Goal: Task Accomplishment & Management: Manage account settings

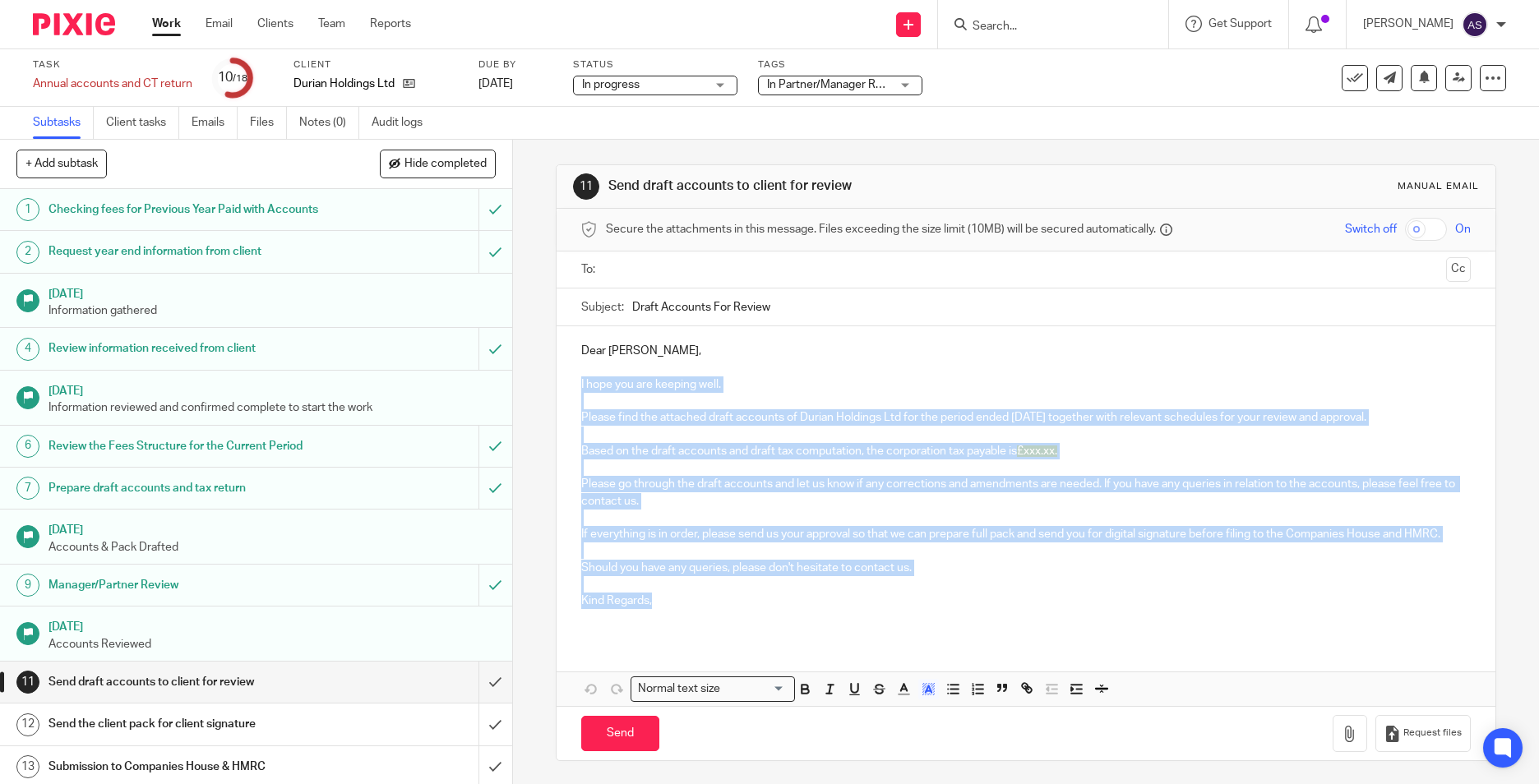
scroll to position [2, 0]
click at [76, 21] on img at bounding box center [74, 24] width 82 height 22
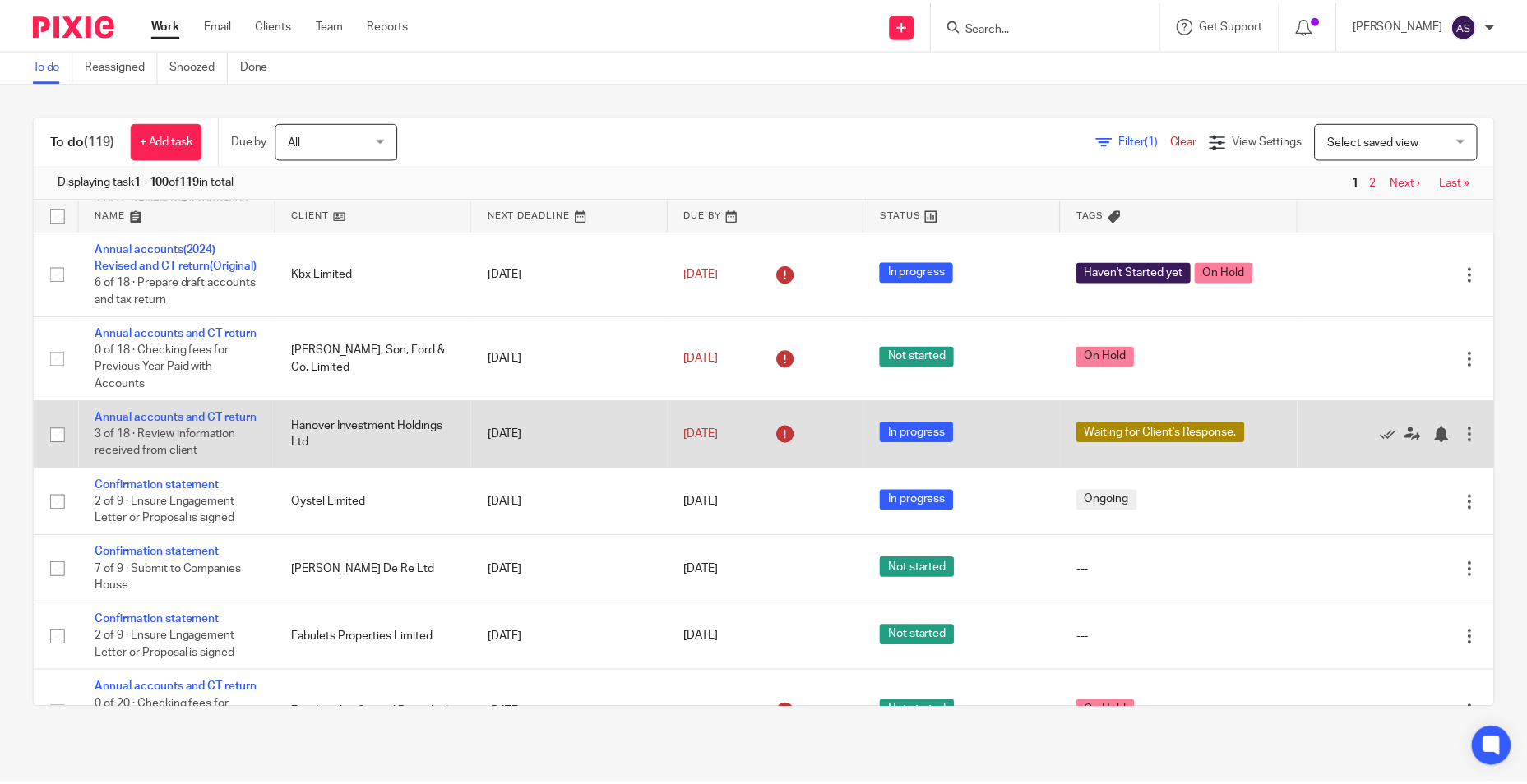
scroll to position [658, 0]
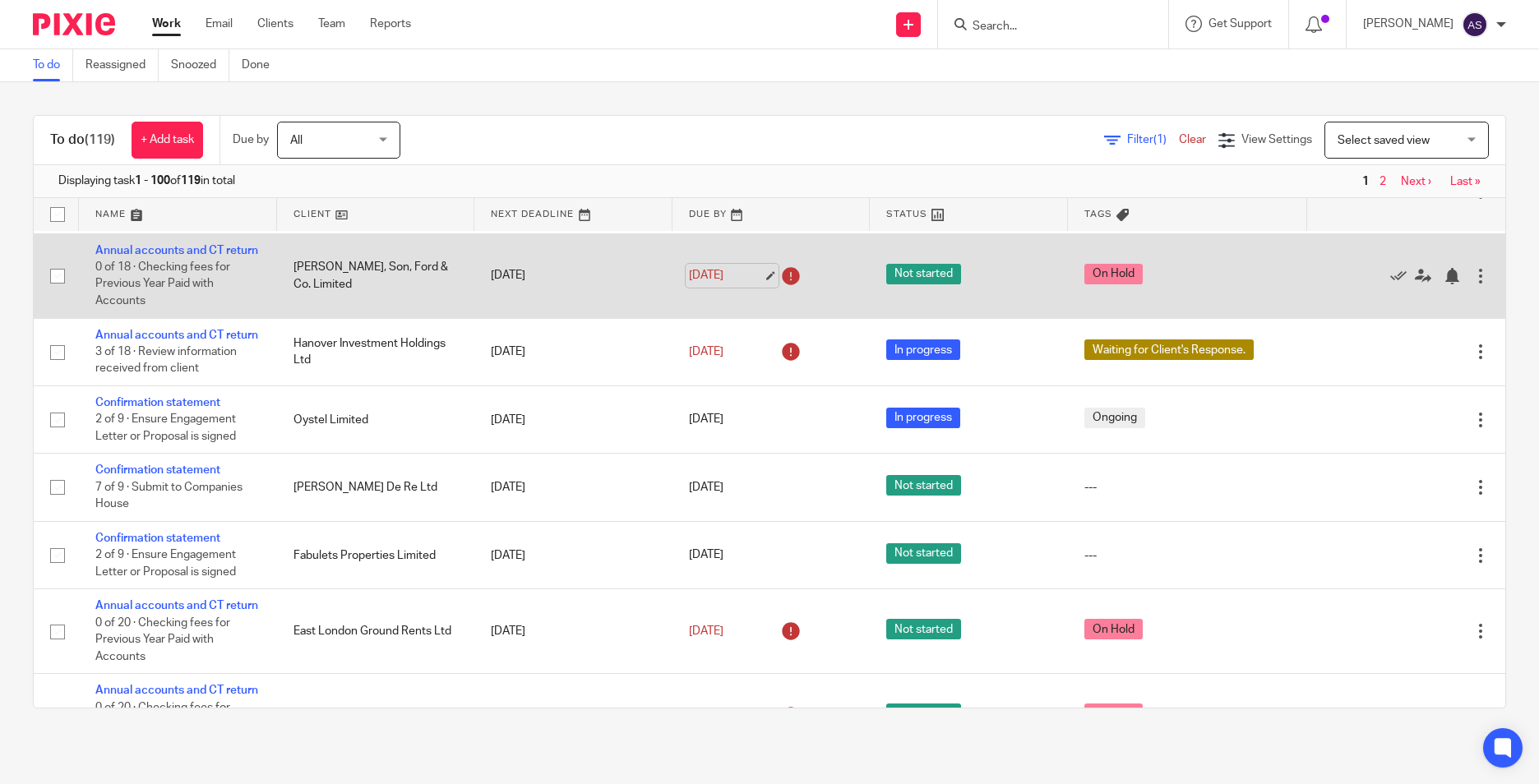
click at [745, 284] on link "29 Sep 2025" at bounding box center [726, 276] width 74 height 17
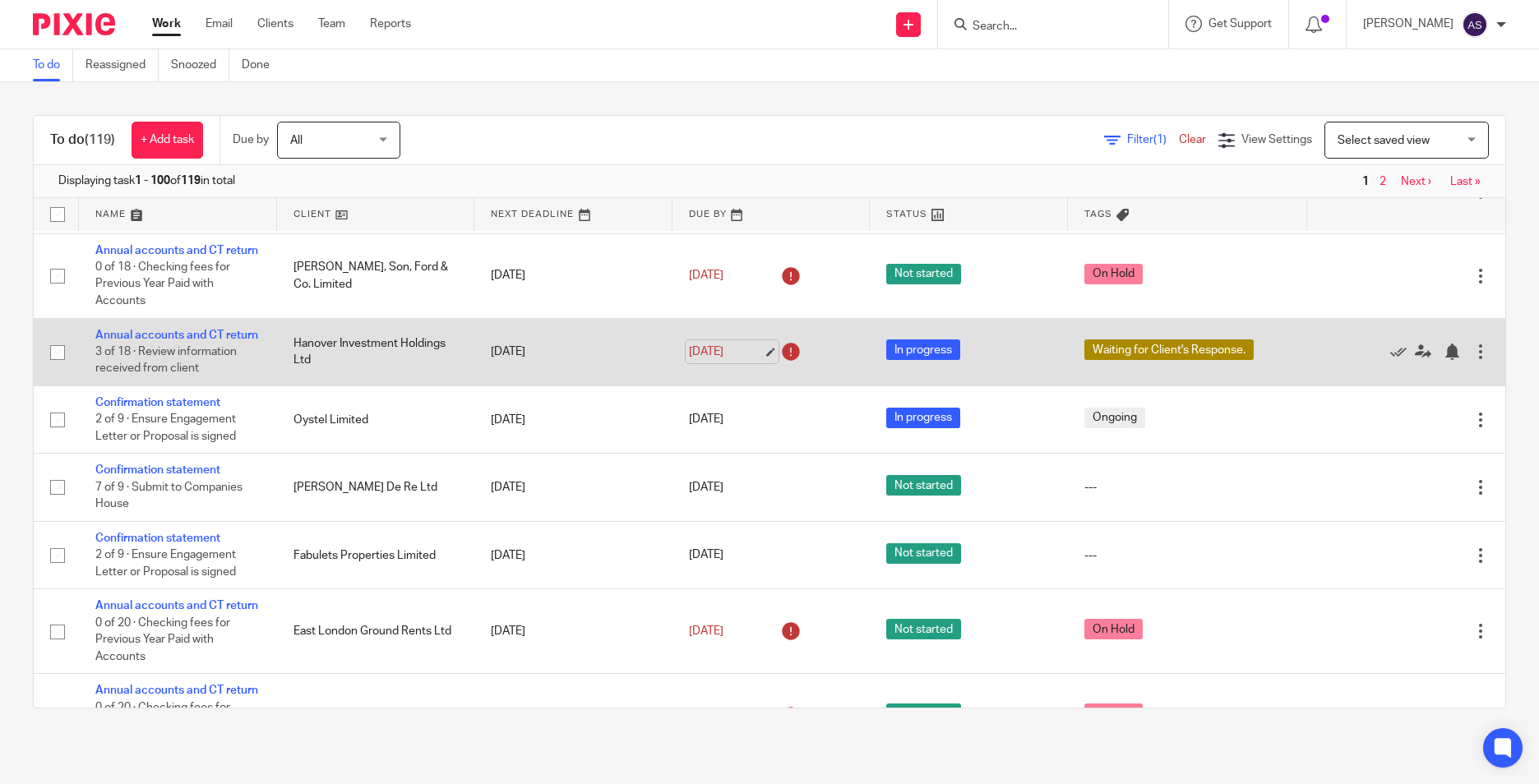
click at [751, 361] on link "29 Sep 2025" at bounding box center [726, 352] width 74 height 17
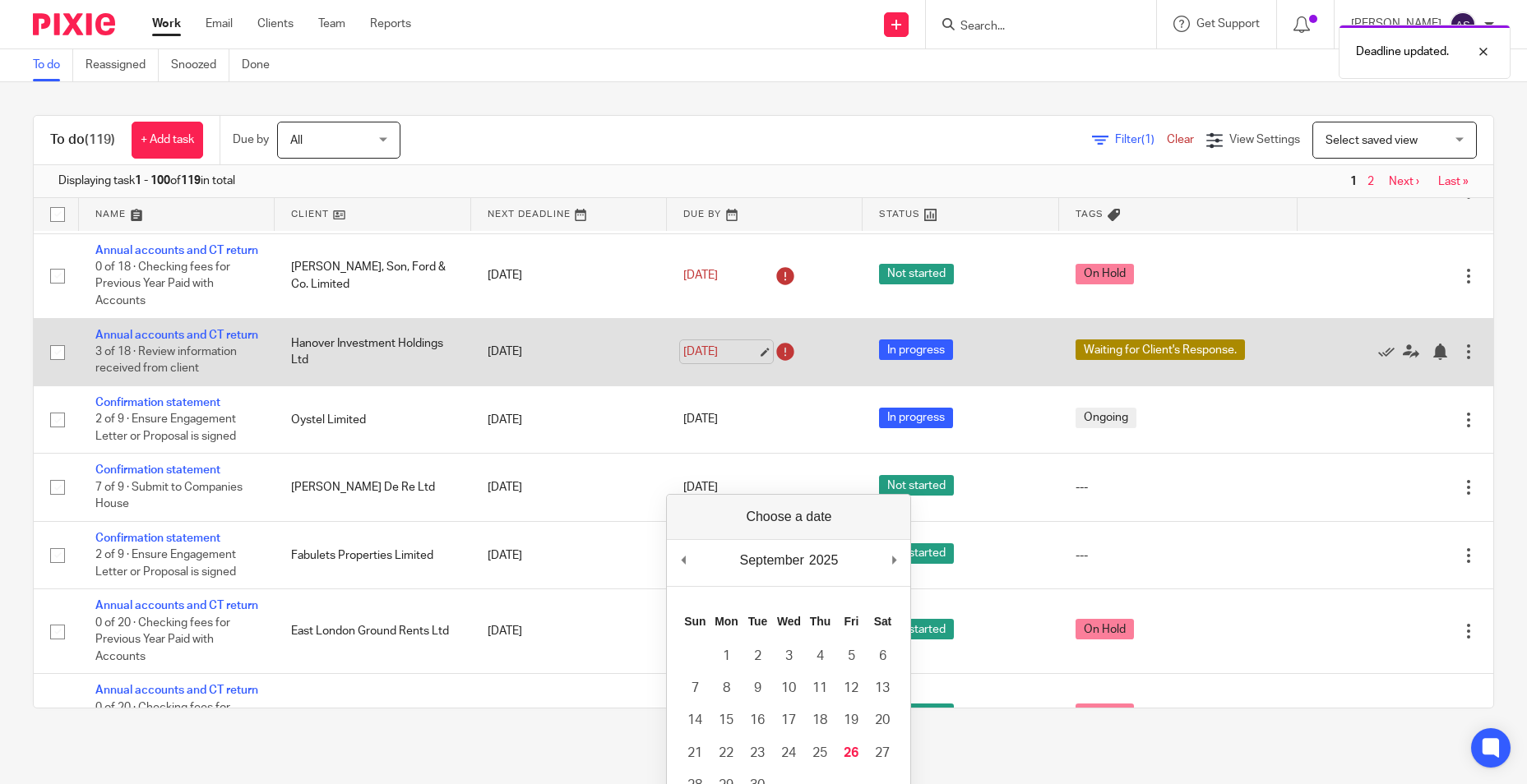
scroll to position [674, 0]
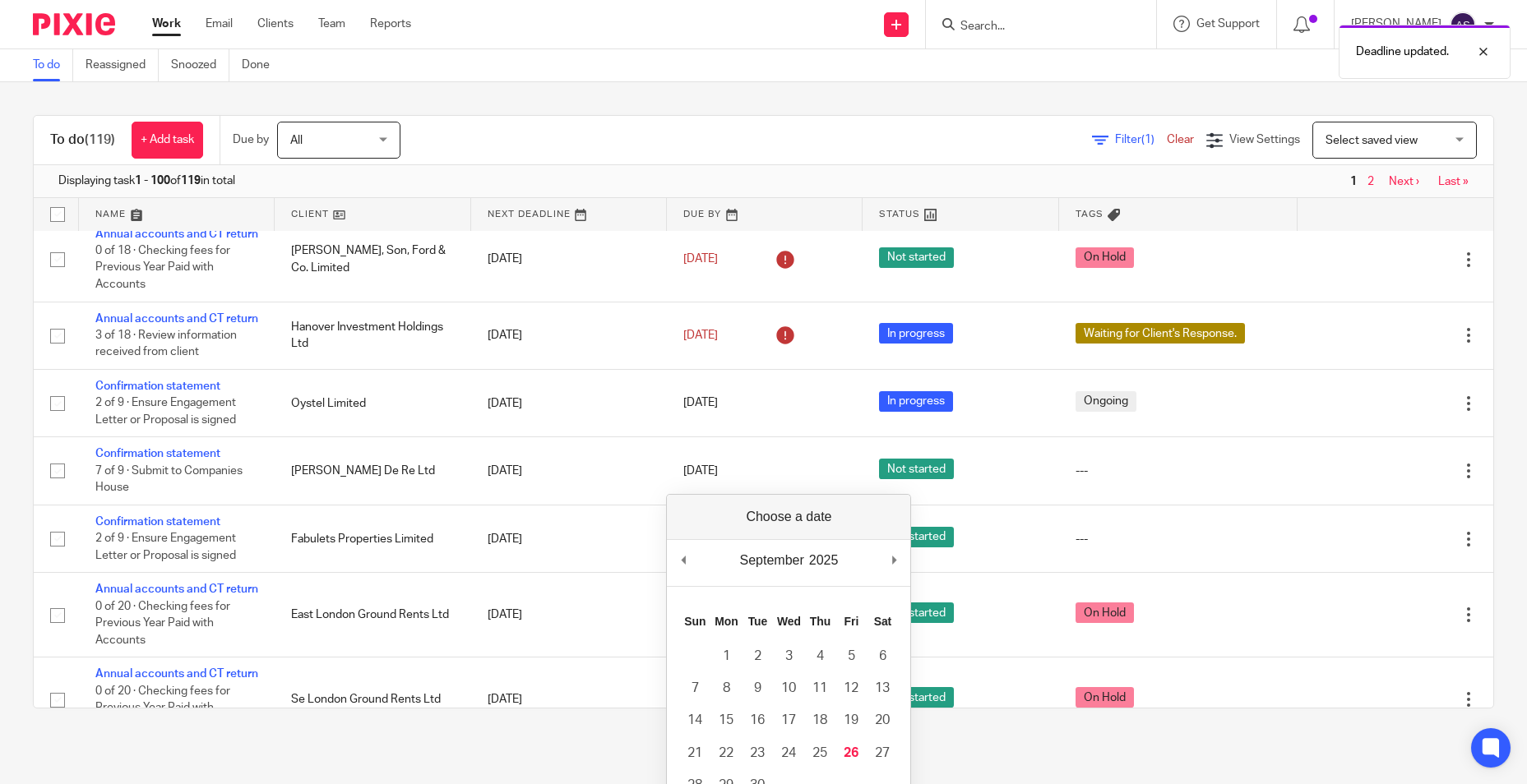
click at [891, 558] on div "September January February March April May June July August September October N…" at bounding box center [788, 563] width 243 height 47
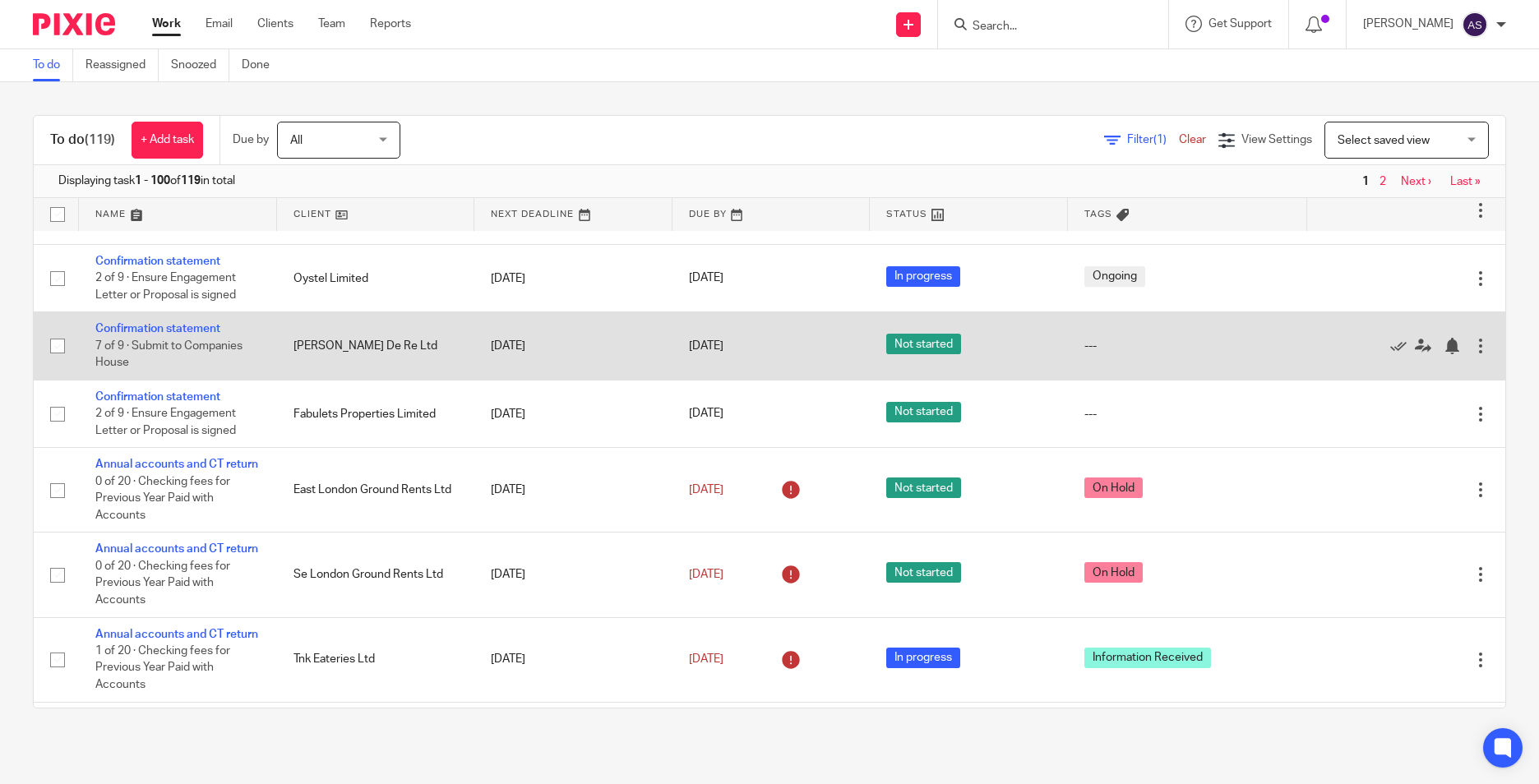
scroll to position [822, 0]
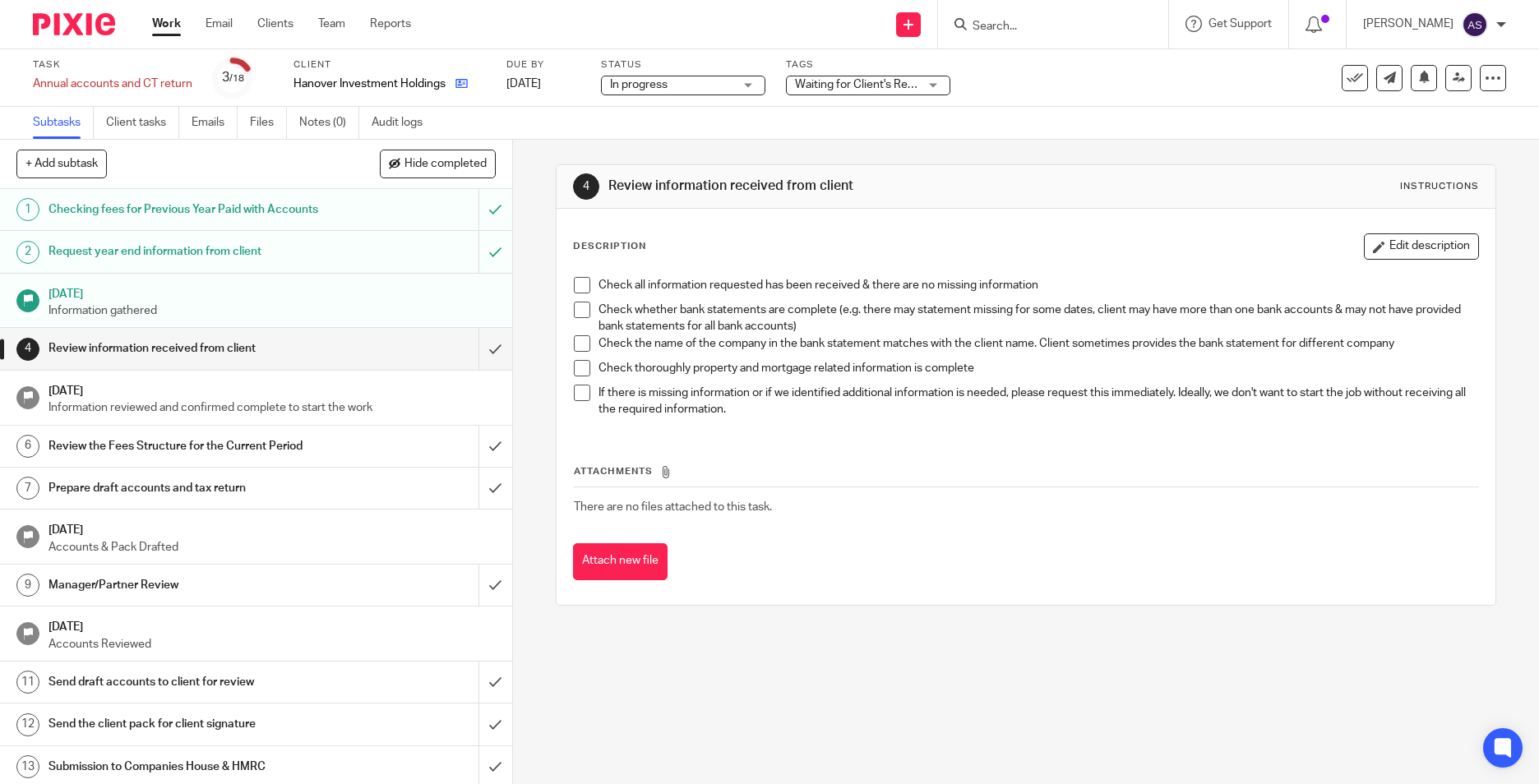
drag, startPoint x: 457, startPoint y: 91, endPoint x: 464, endPoint y: 84, distance: 9.9
click at [457, 91] on link at bounding box center [458, 83] width 21 height 16
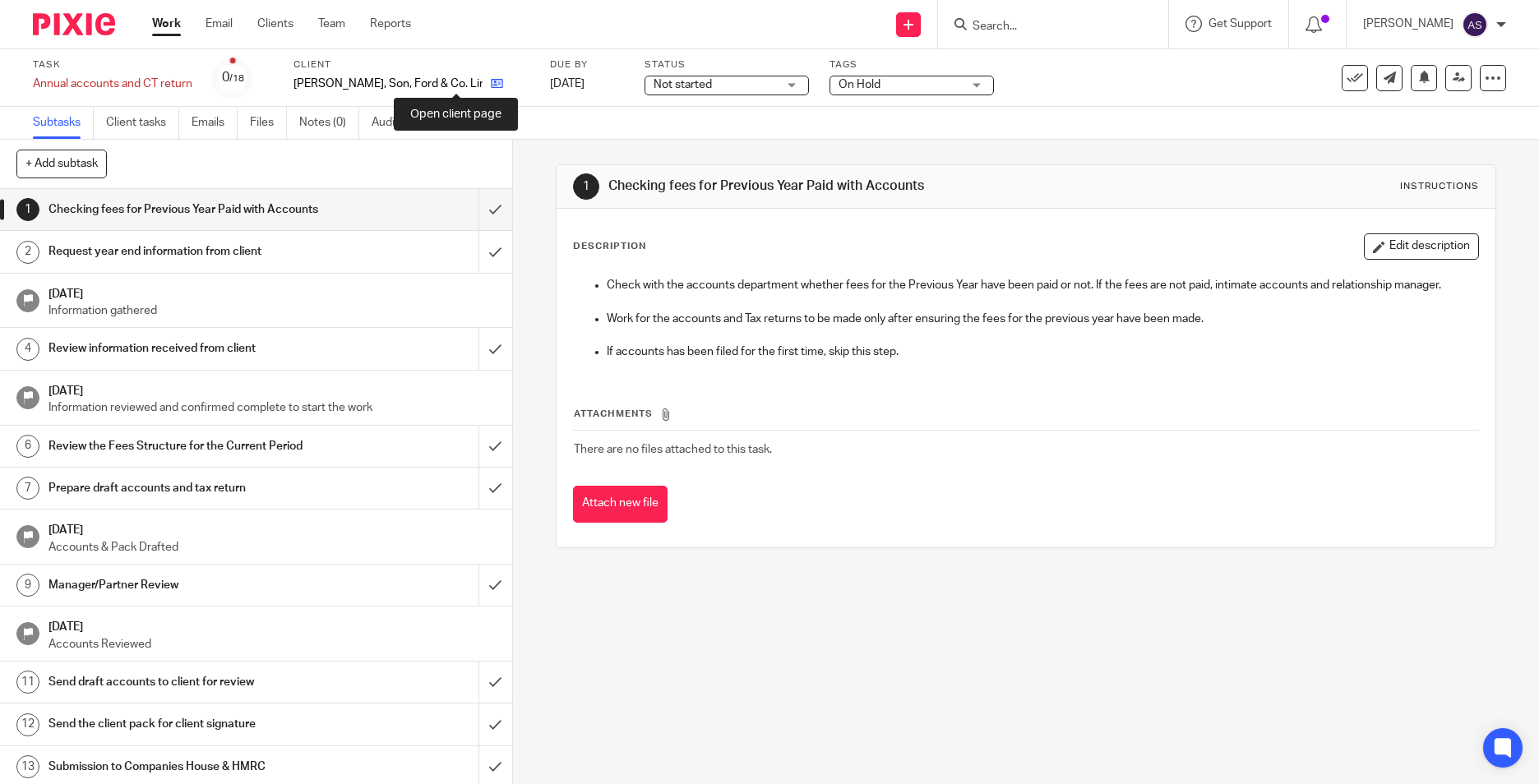
click at [490, 84] on icon at bounding box center [496, 83] width 12 height 12
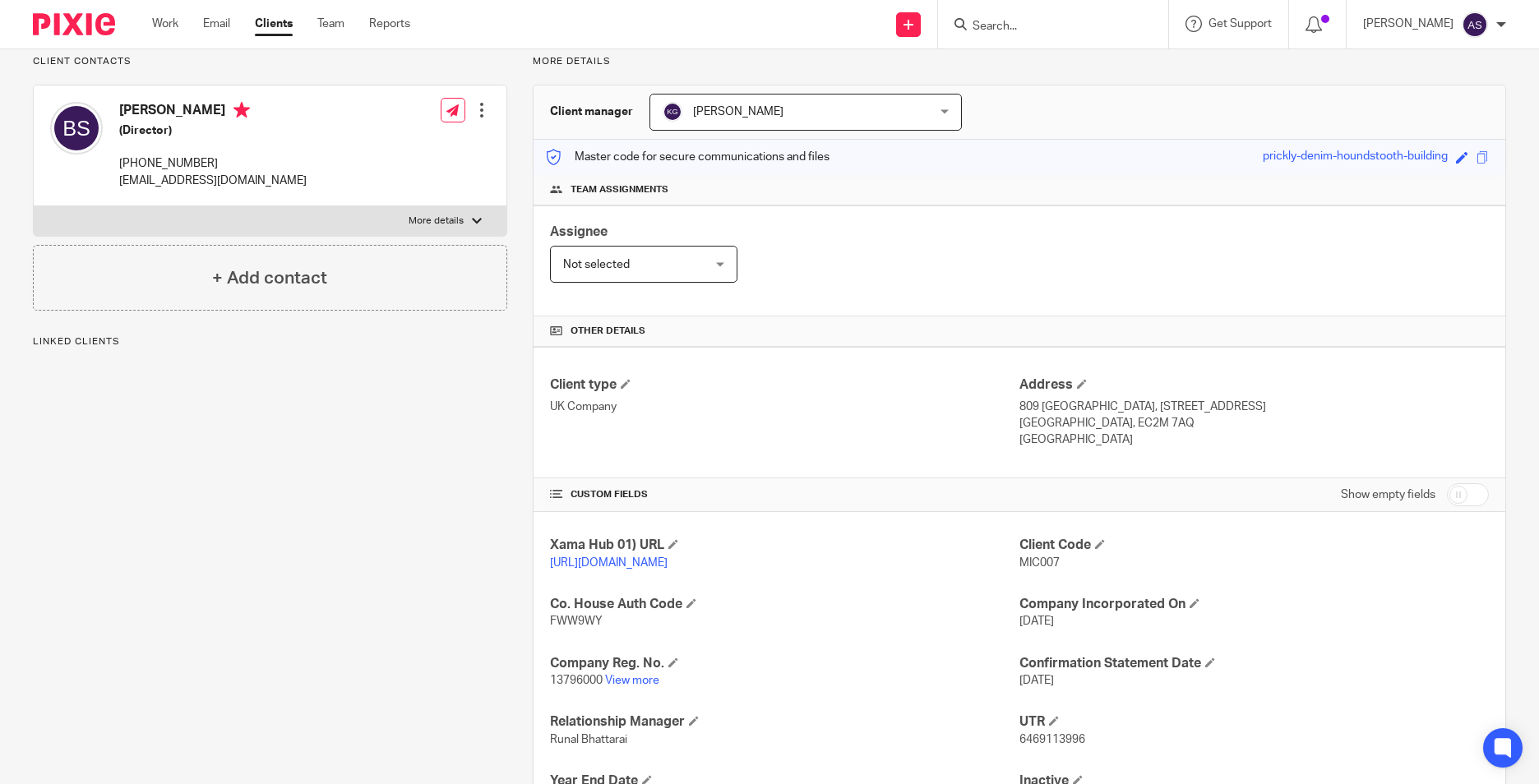
scroll to position [246, 0]
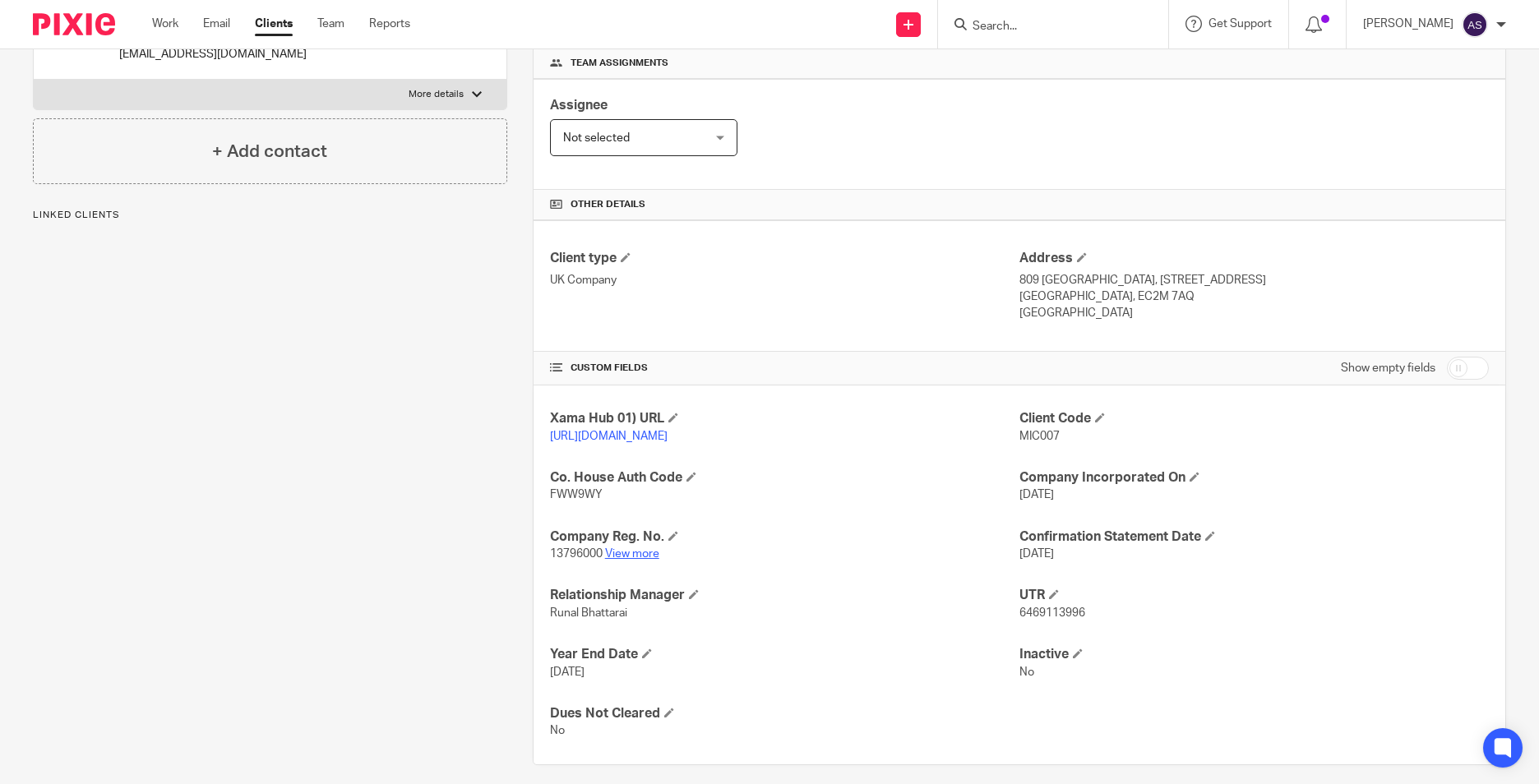
click at [648, 560] on link "View more" at bounding box center [632, 553] width 54 height 11
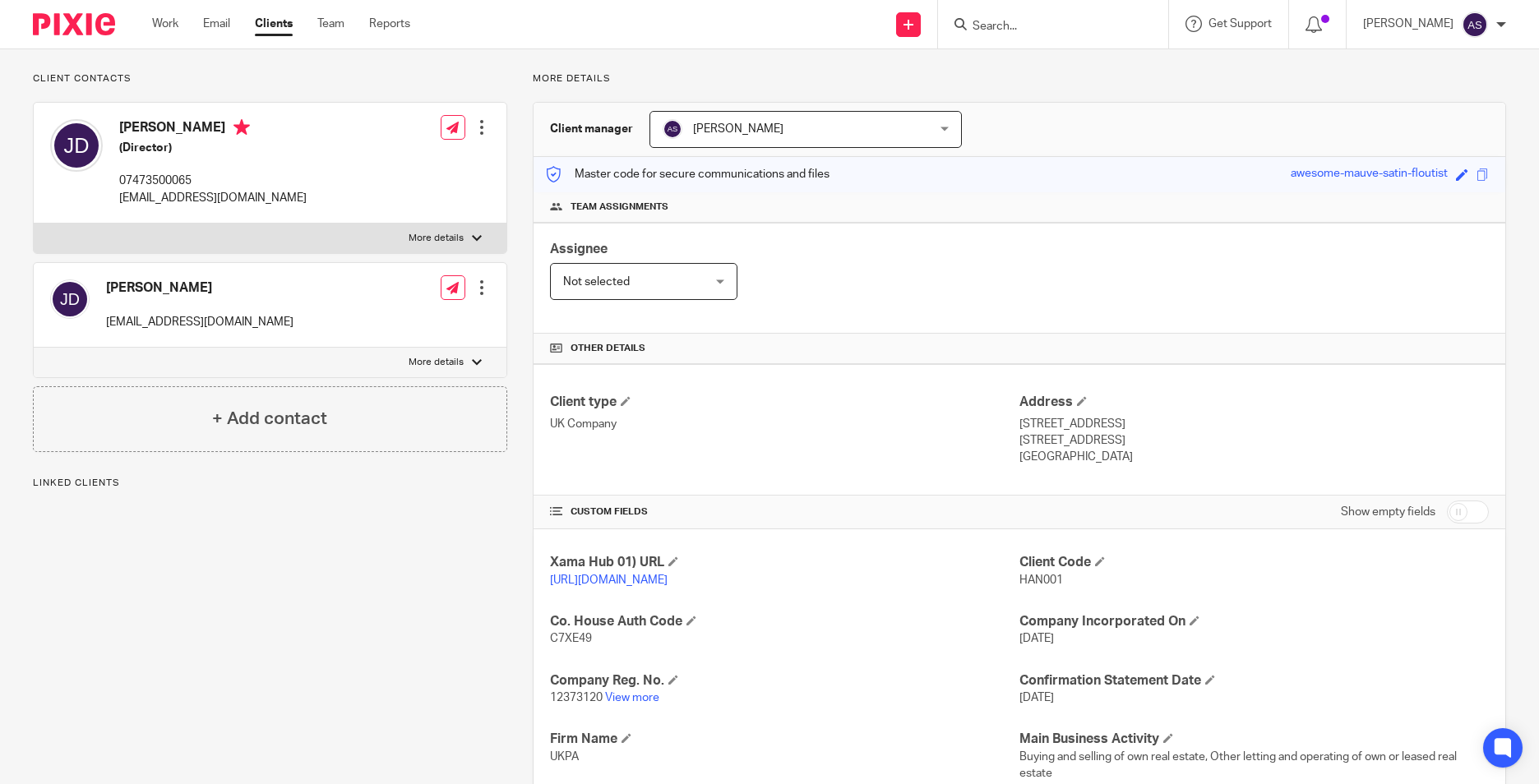
scroll to position [329, 0]
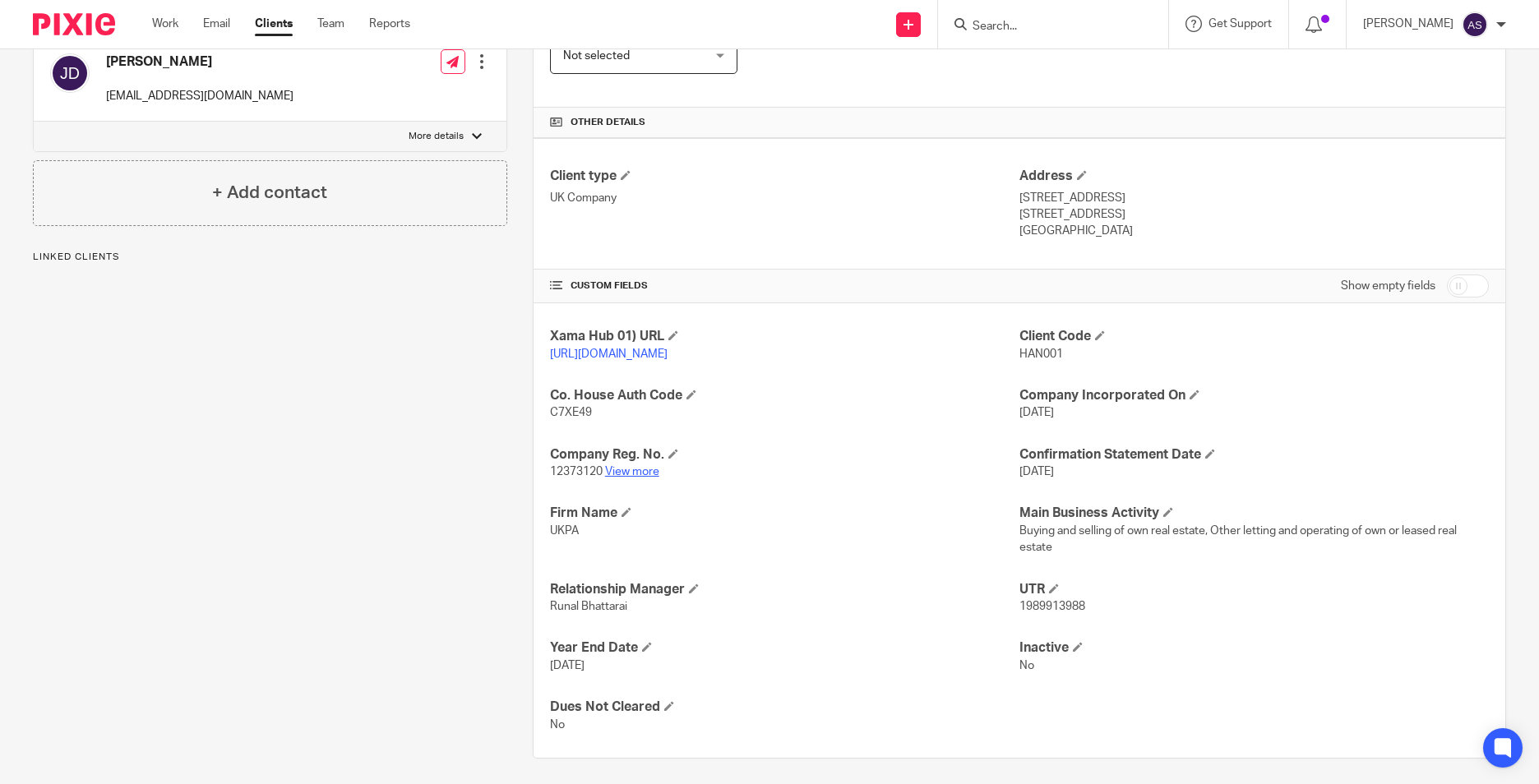
click at [642, 477] on link "View more" at bounding box center [632, 471] width 54 height 11
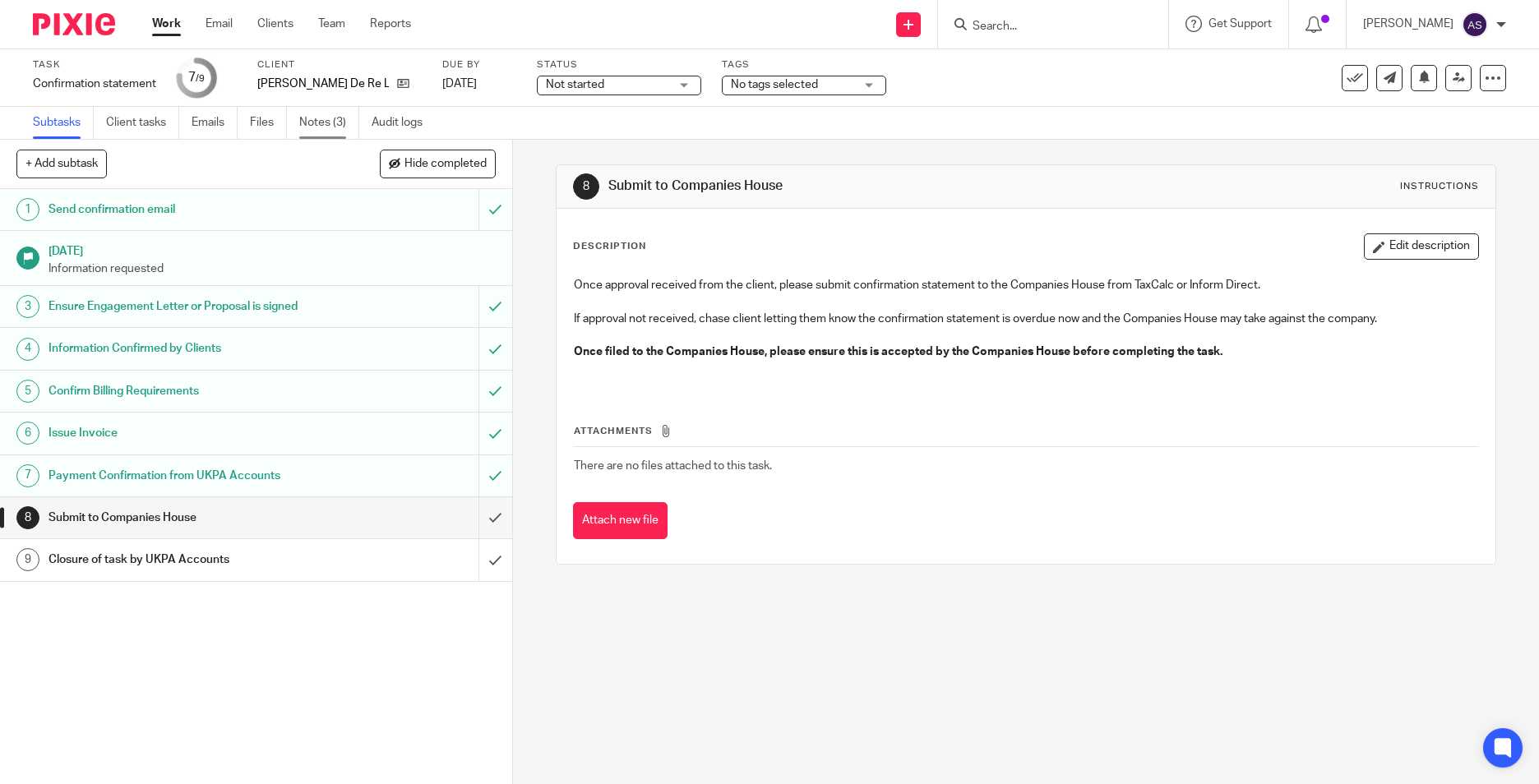
click at [314, 124] on link "Notes (3)" at bounding box center [329, 122] width 60 height 32
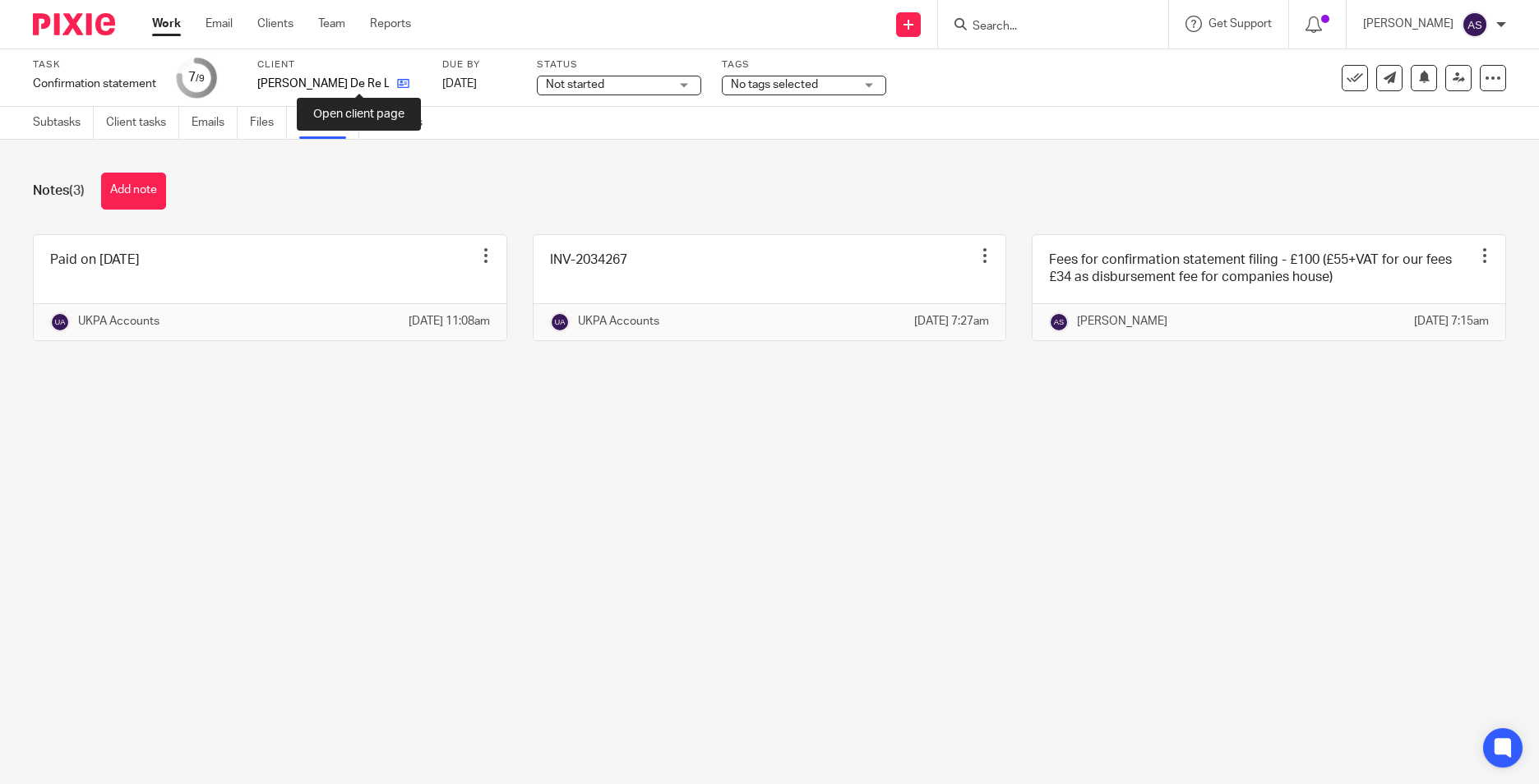
click at [397, 78] on icon at bounding box center [403, 83] width 12 height 12
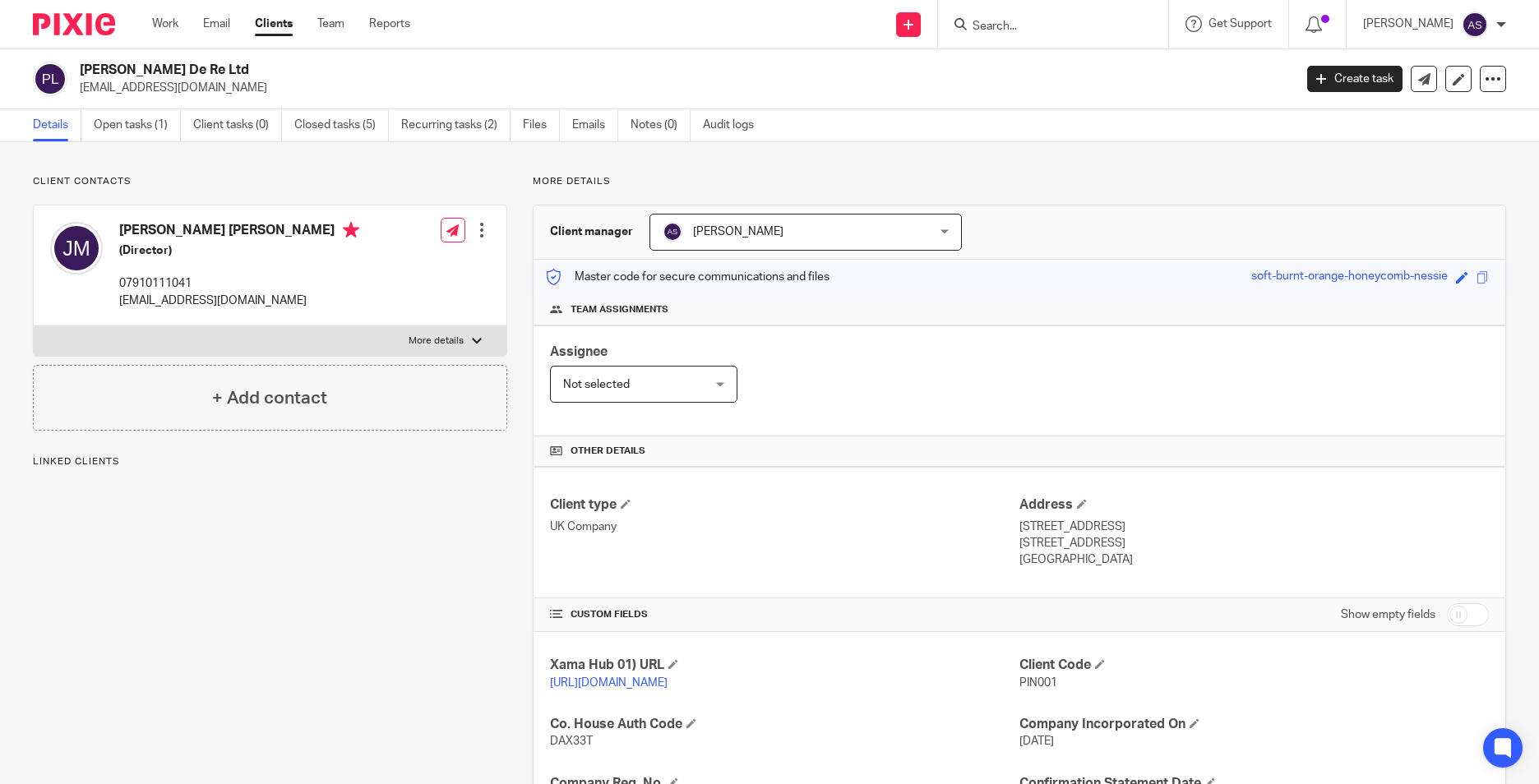
scroll to position [329, 0]
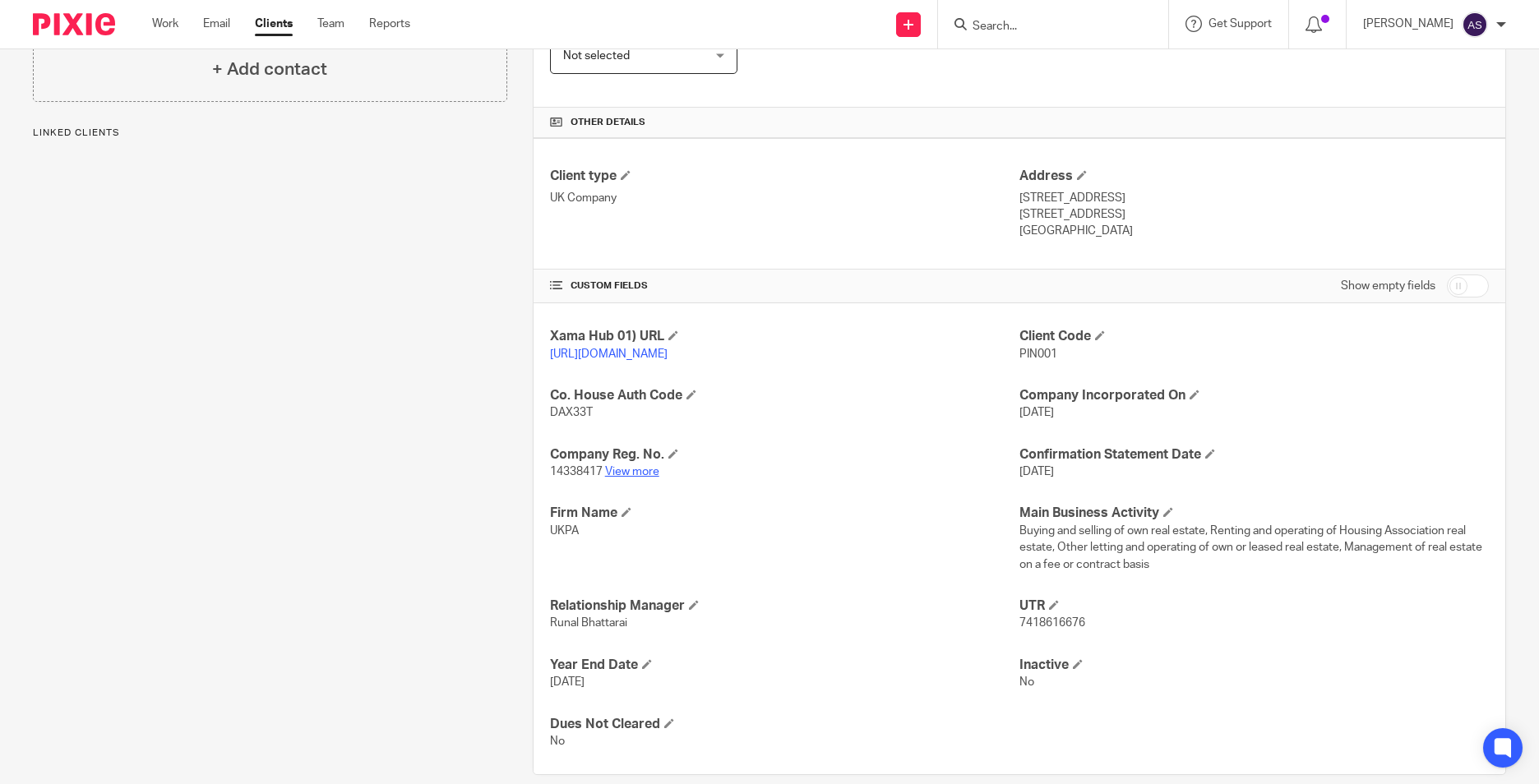
click at [644, 477] on link "View more" at bounding box center [632, 471] width 54 height 11
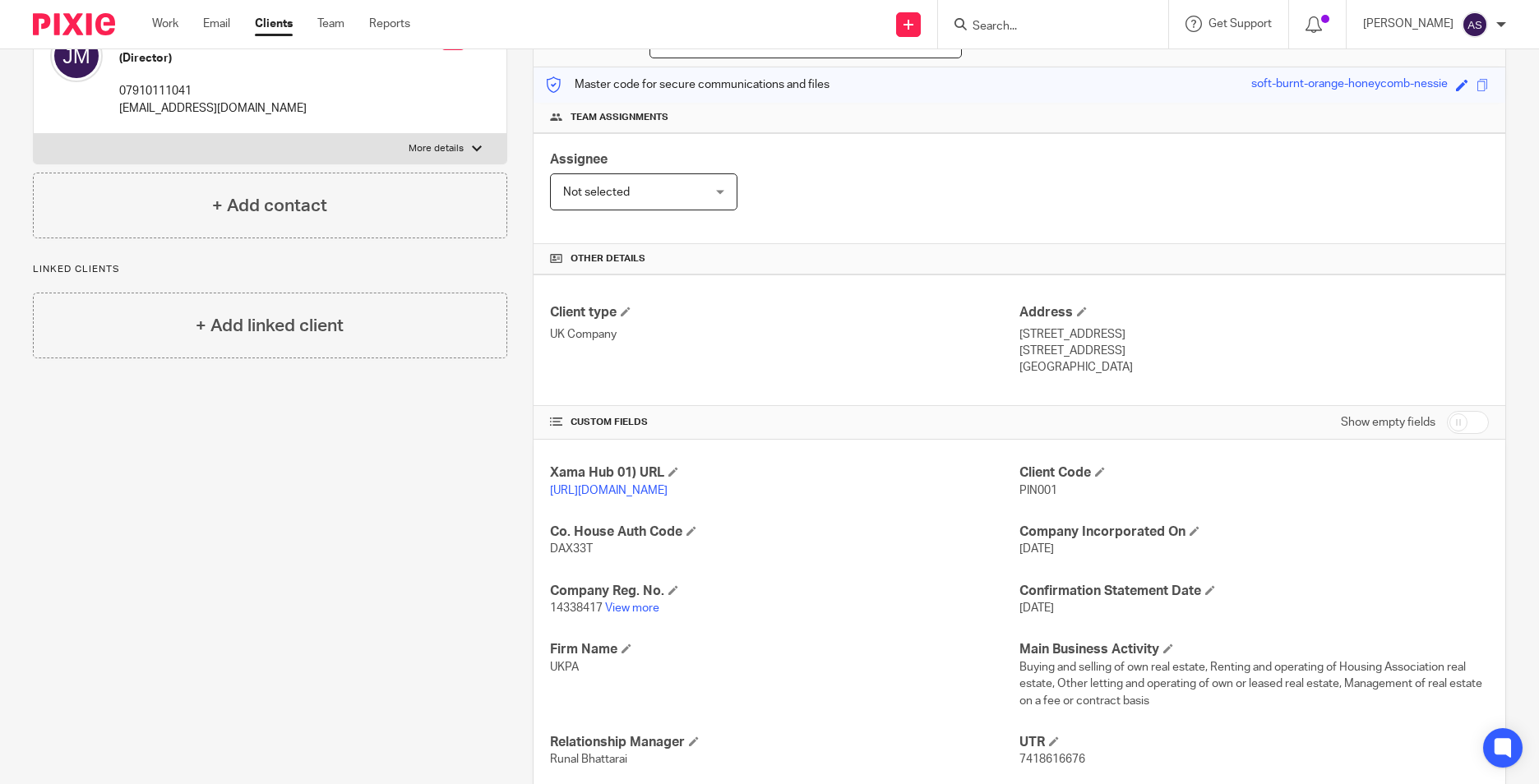
scroll to position [0, 0]
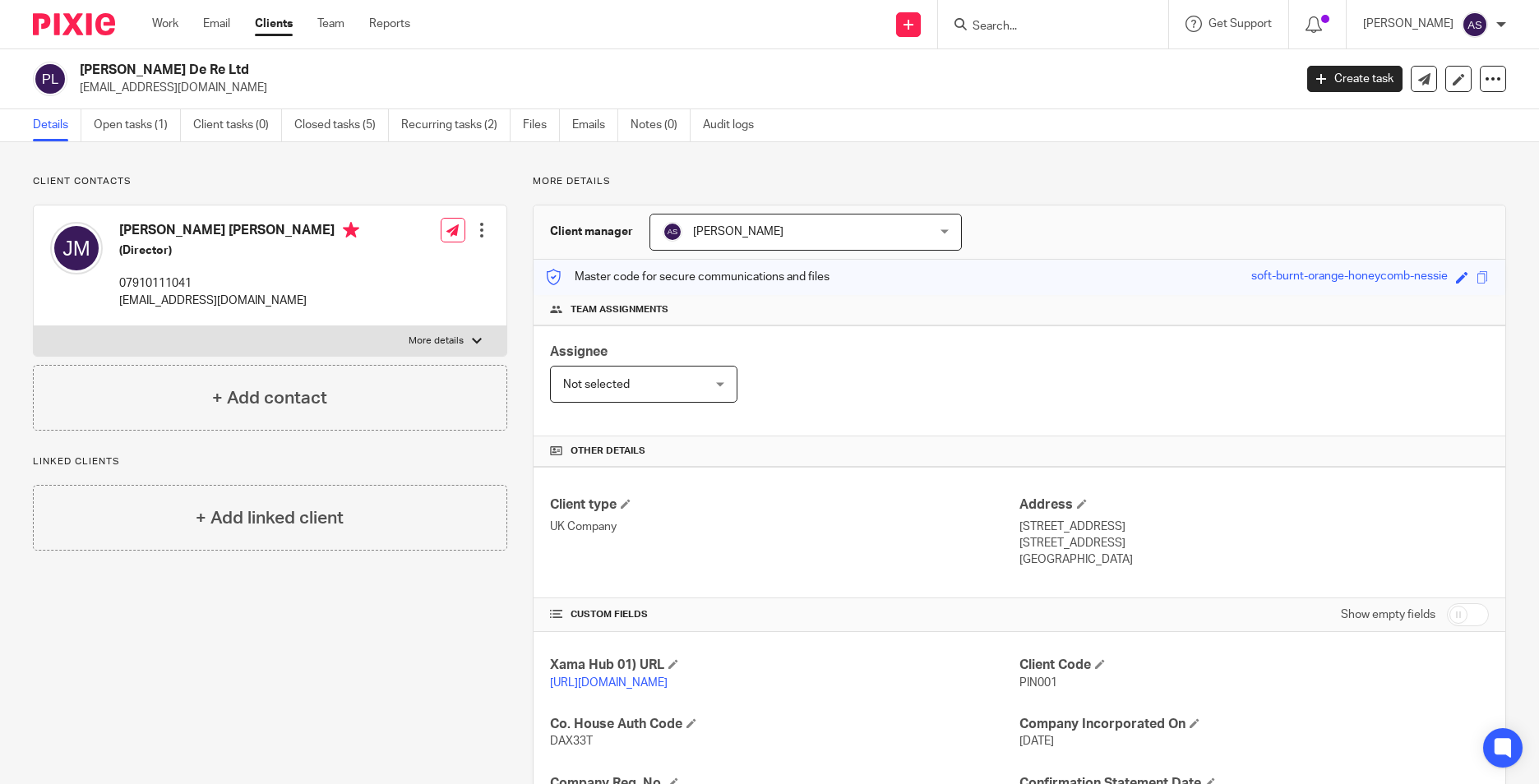
drag, startPoint x: 106, startPoint y: 119, endPoint x: 183, endPoint y: 131, distance: 77.9
click at [106, 119] on link "Open tasks (1)" at bounding box center [137, 125] width 87 height 32
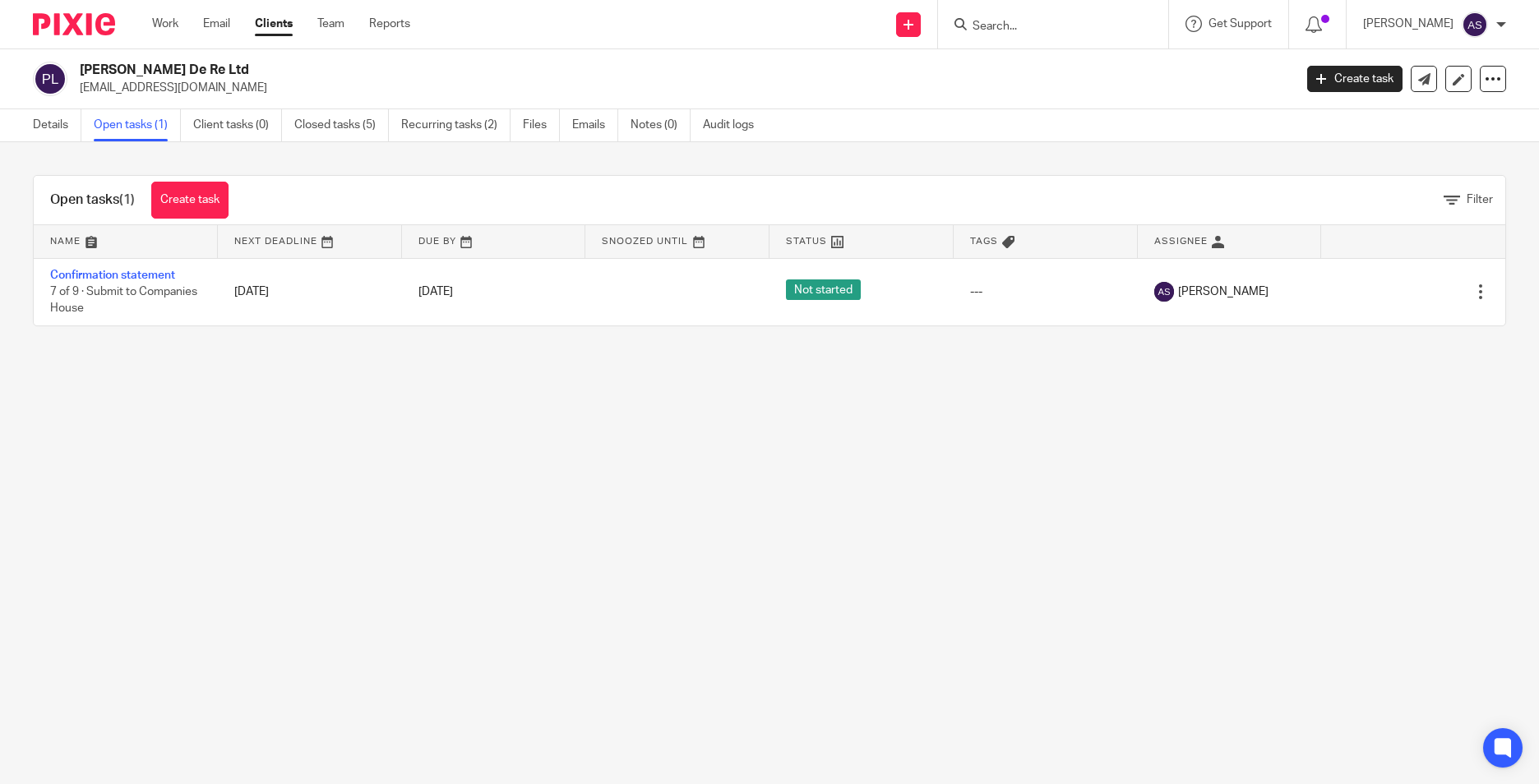
click at [114, 272] on link "Confirmation statement" at bounding box center [112, 275] width 125 height 11
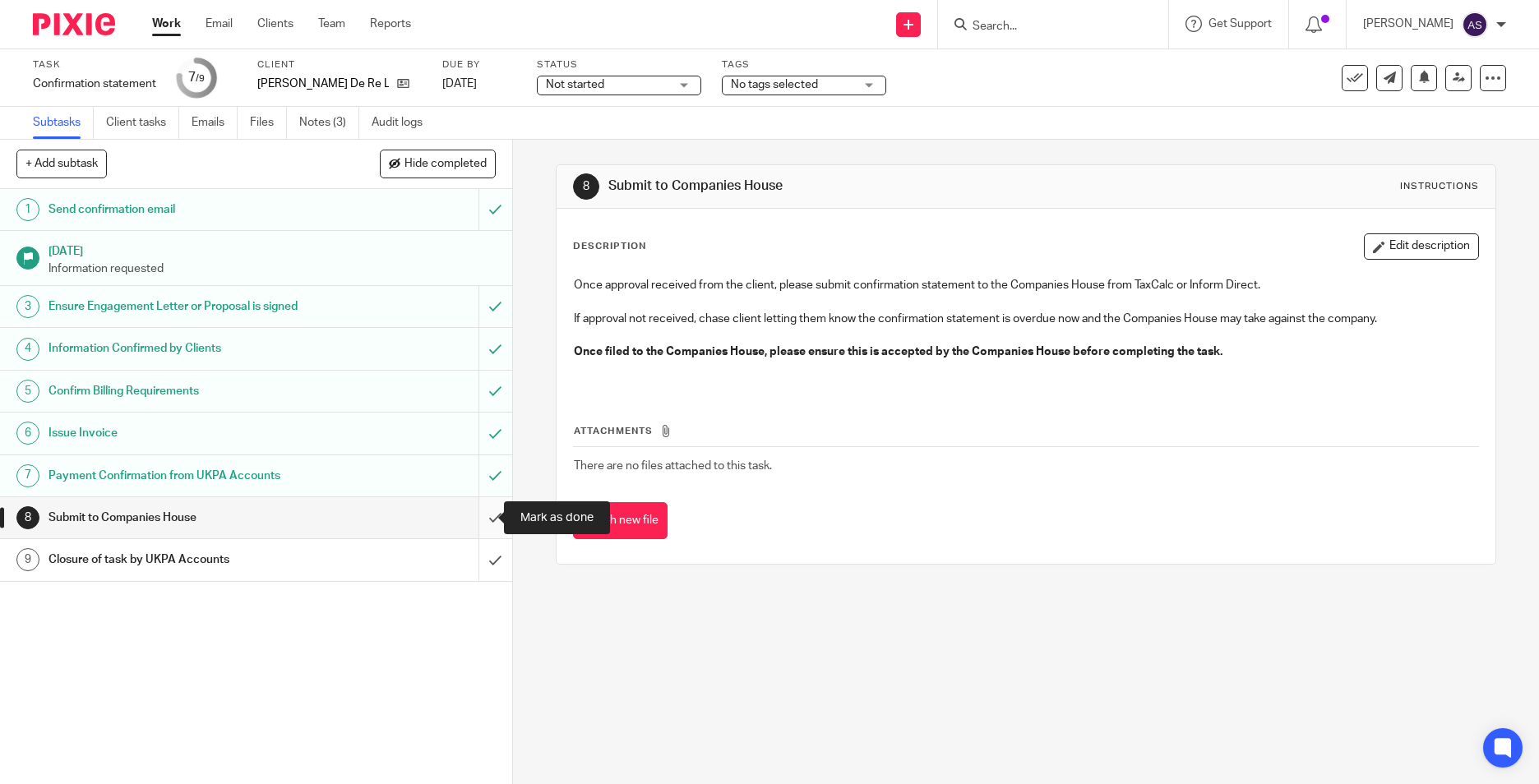
click at [475, 527] on input "submit" at bounding box center [256, 518] width 512 height 41
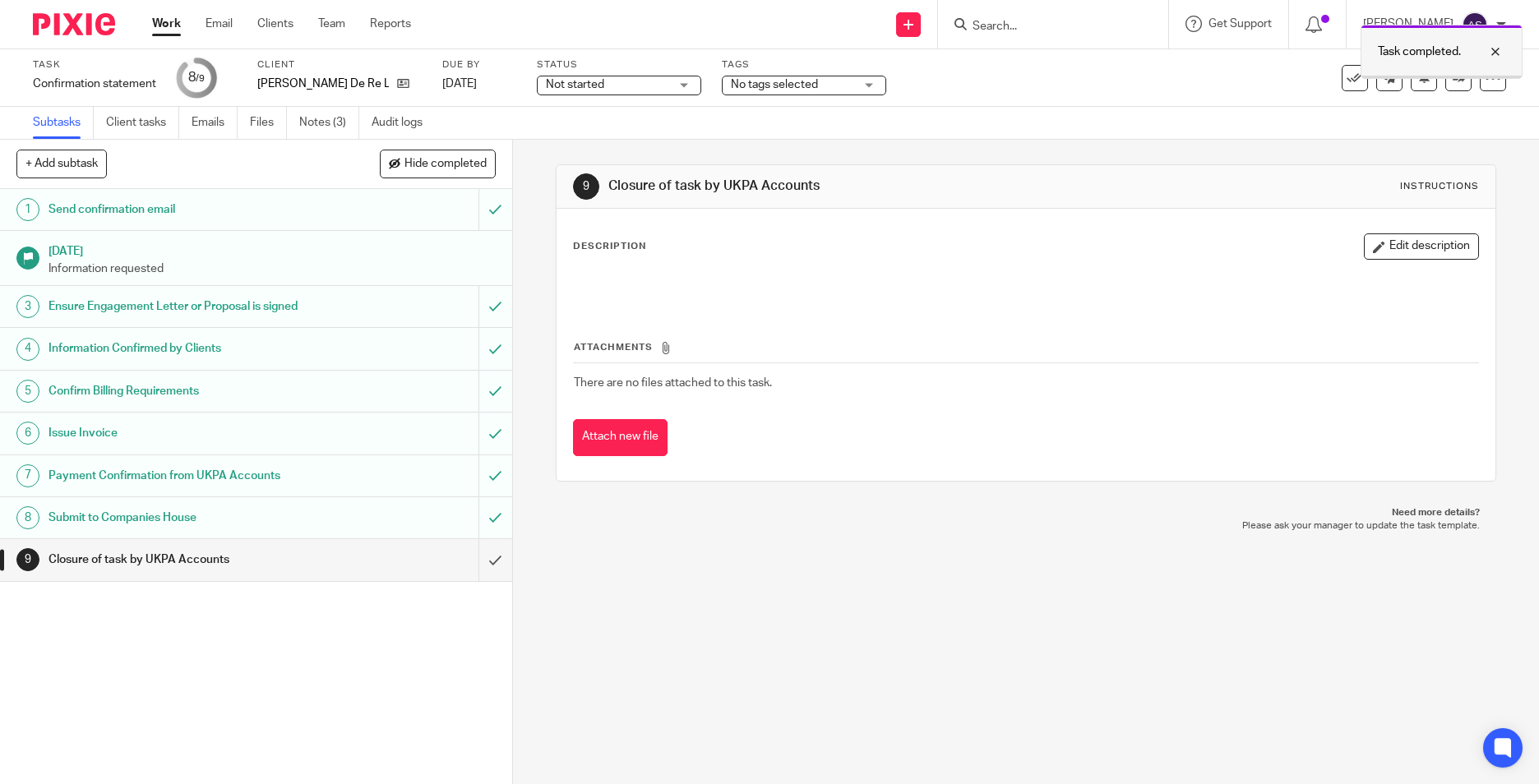
click at [1493, 52] on div at bounding box center [1483, 52] width 45 height 20
drag, startPoint x: 312, startPoint y: 122, endPoint x: 601, endPoint y: 237, distance: 311.0
click at [313, 122] on link "Notes (3)" at bounding box center [329, 122] width 60 height 32
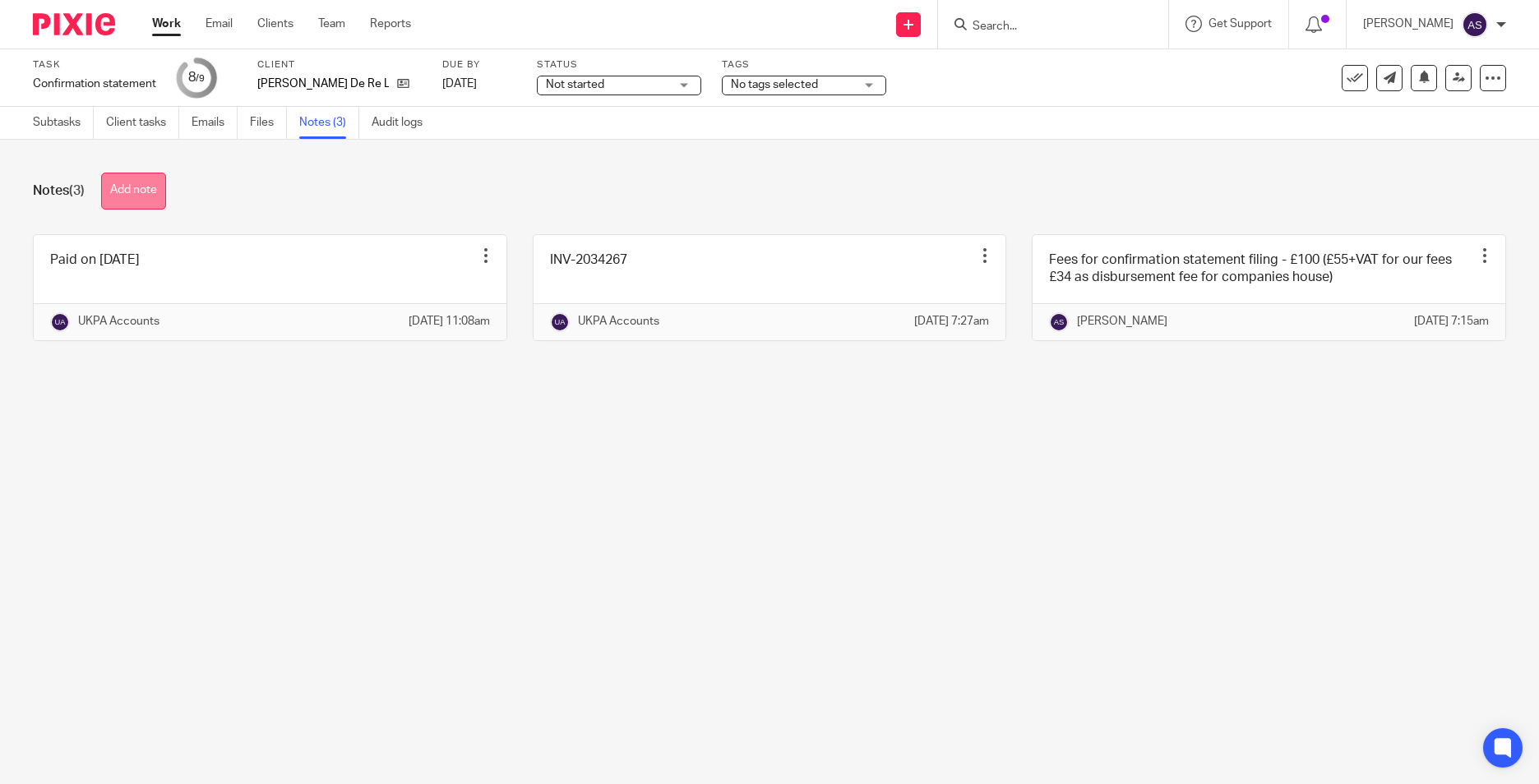
click at [158, 204] on button "Add note" at bounding box center [134, 191] width 65 height 37
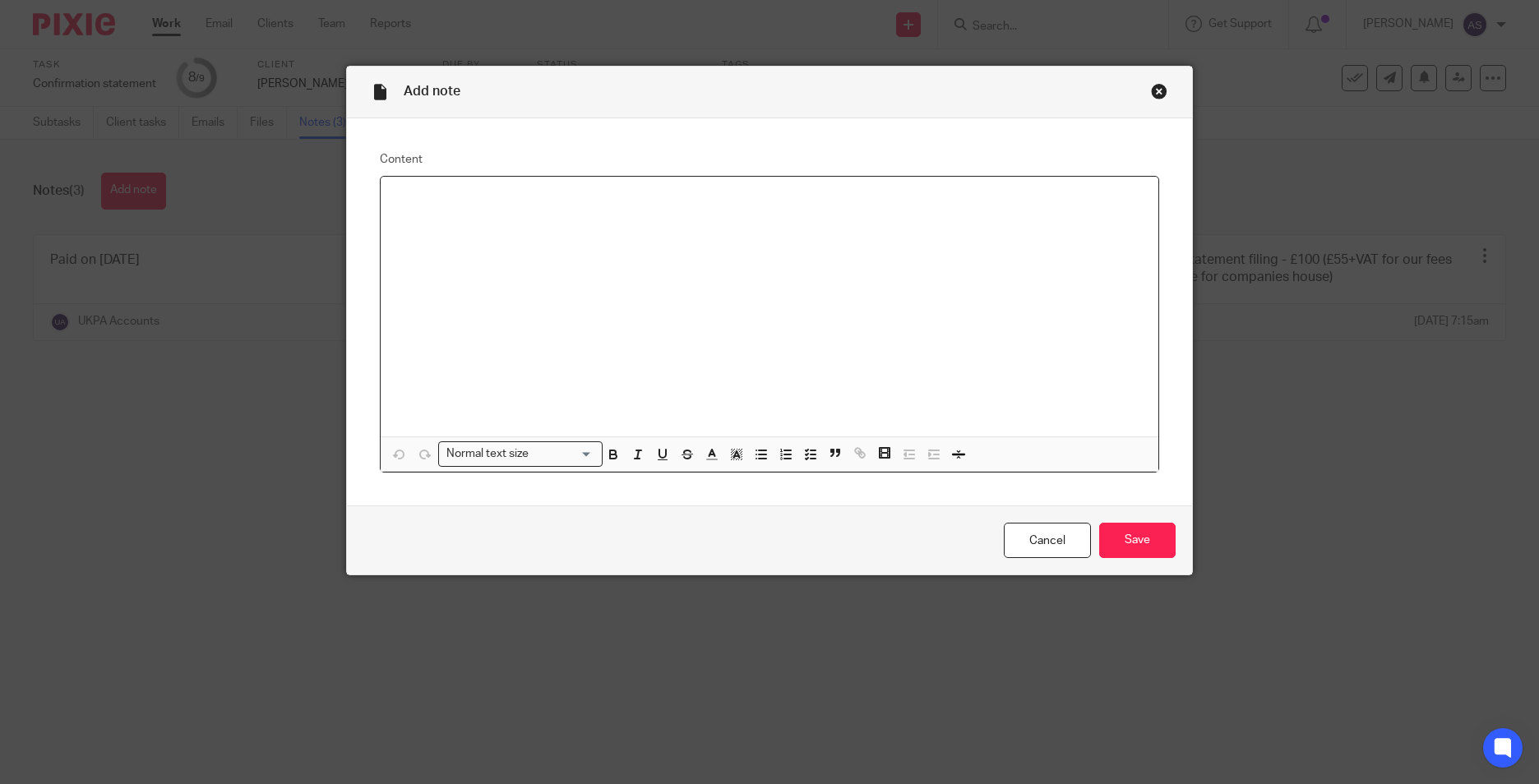
click at [452, 216] on div at bounding box center [770, 307] width 778 height 259
click at [1119, 565] on div "Cancel Save" at bounding box center [770, 540] width 845 height 69
click at [1130, 552] on input "Save" at bounding box center [1137, 540] width 76 height 35
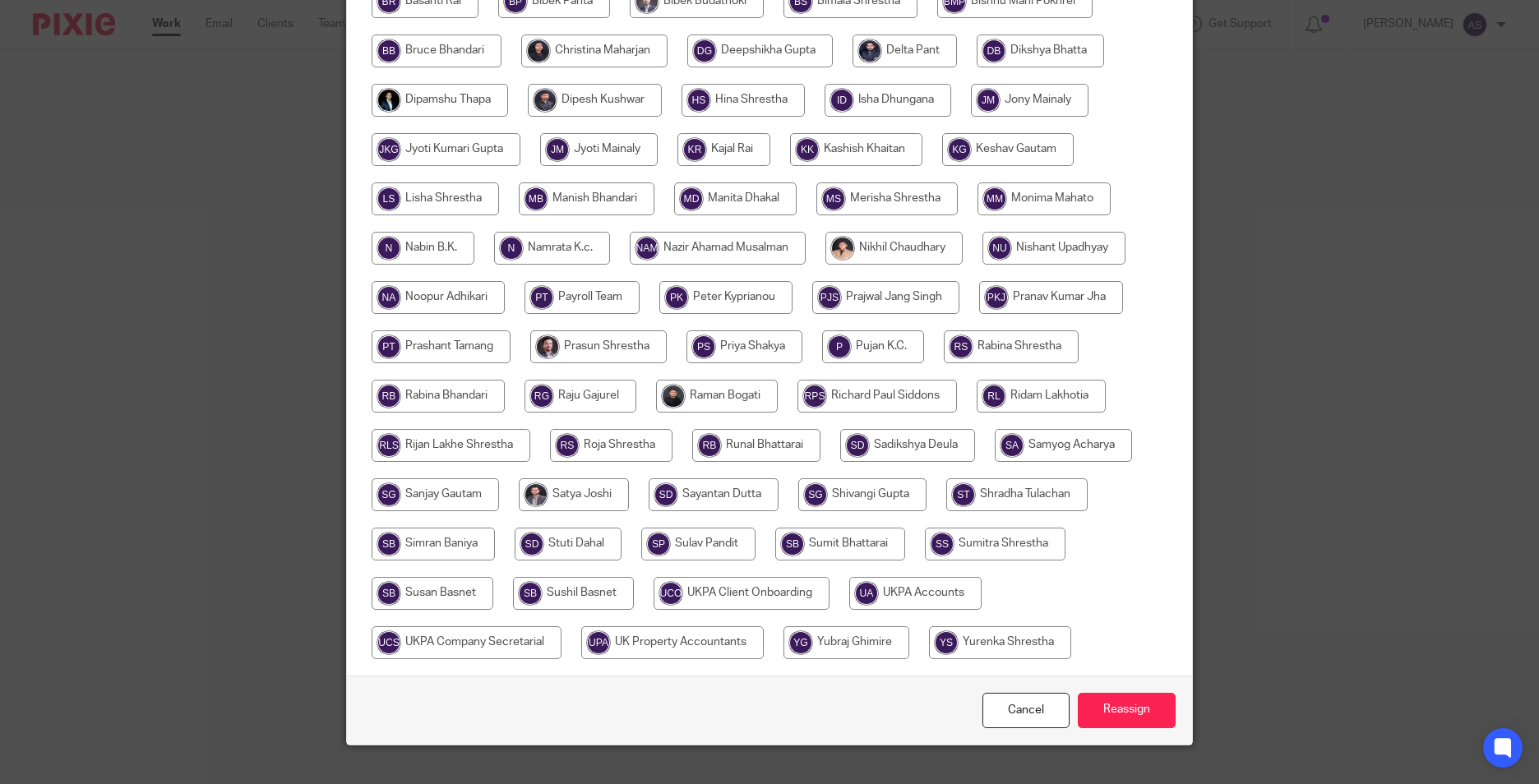
scroll to position [489, 0]
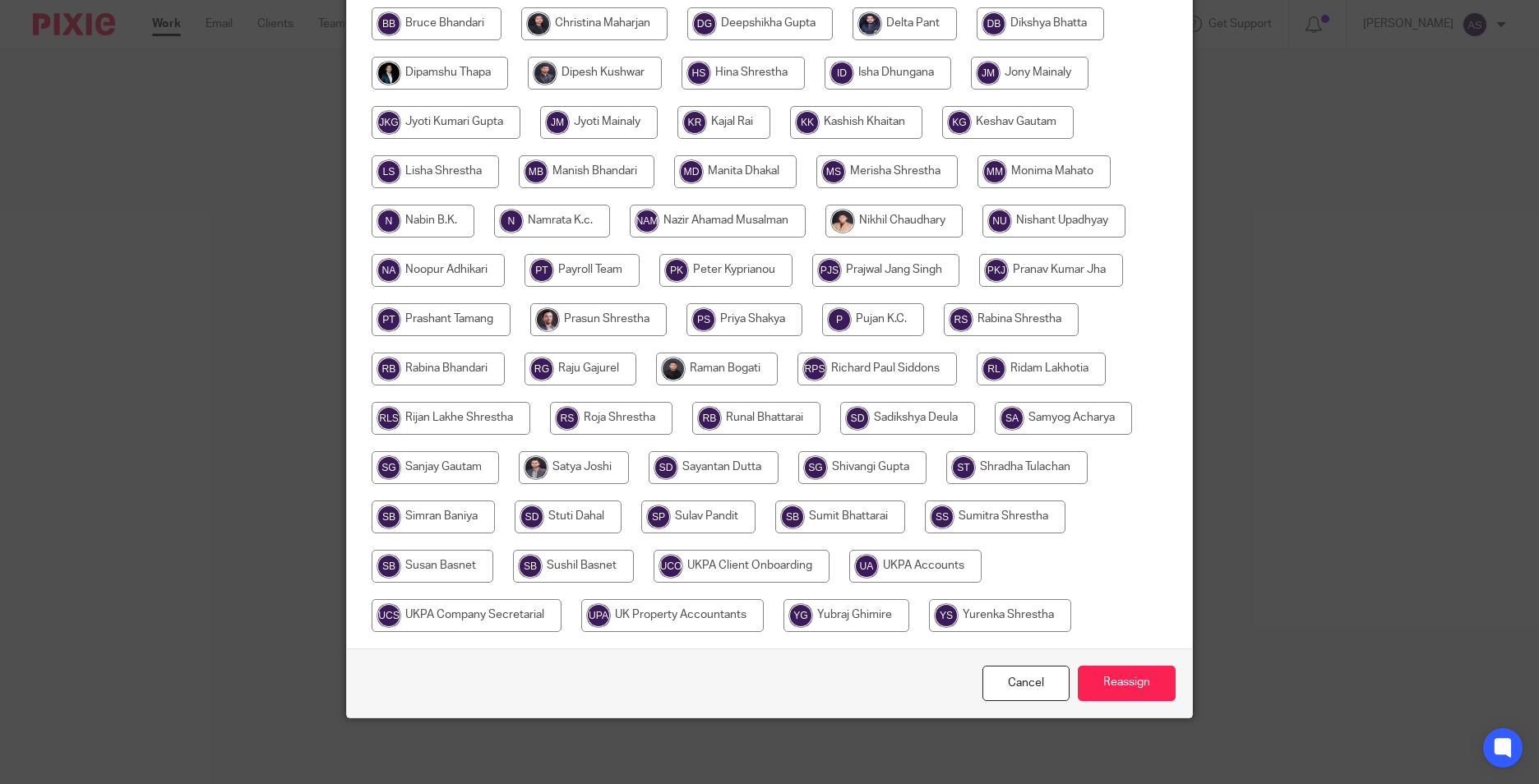
click at [928, 573] on input "radio" at bounding box center [915, 566] width 132 height 33
radio input "true"
click at [1117, 678] on input "Reassign" at bounding box center [1127, 683] width 98 height 35
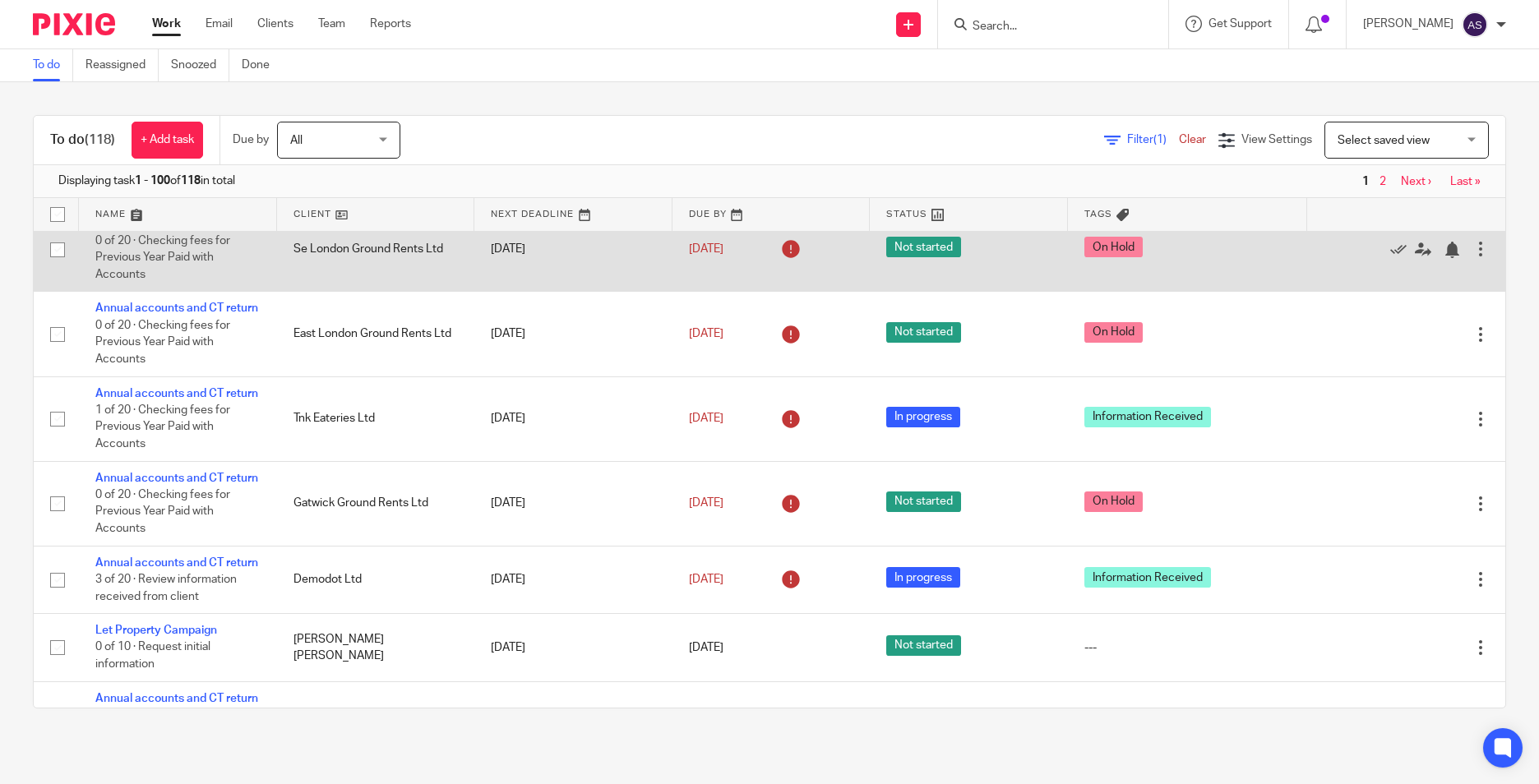
scroll to position [739, 0]
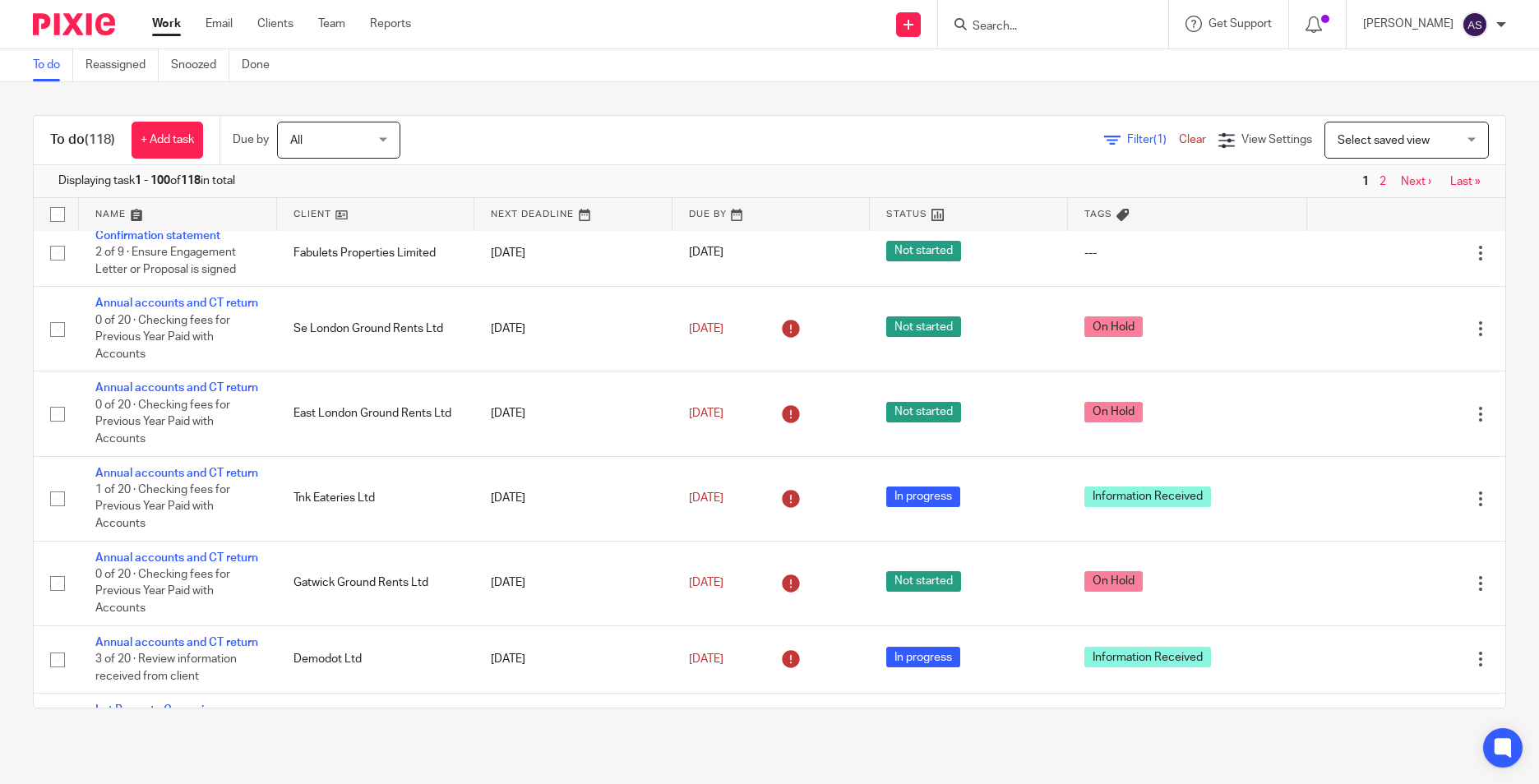
drag, startPoint x: 683, startPoint y: 101, endPoint x: 471, endPoint y: 247, distance: 257.4
click at [683, 101] on div "To do (118) + Add task Due by All All [DATE] [DATE] This week Next week This mo…" at bounding box center [770, 412] width 1539 height 659
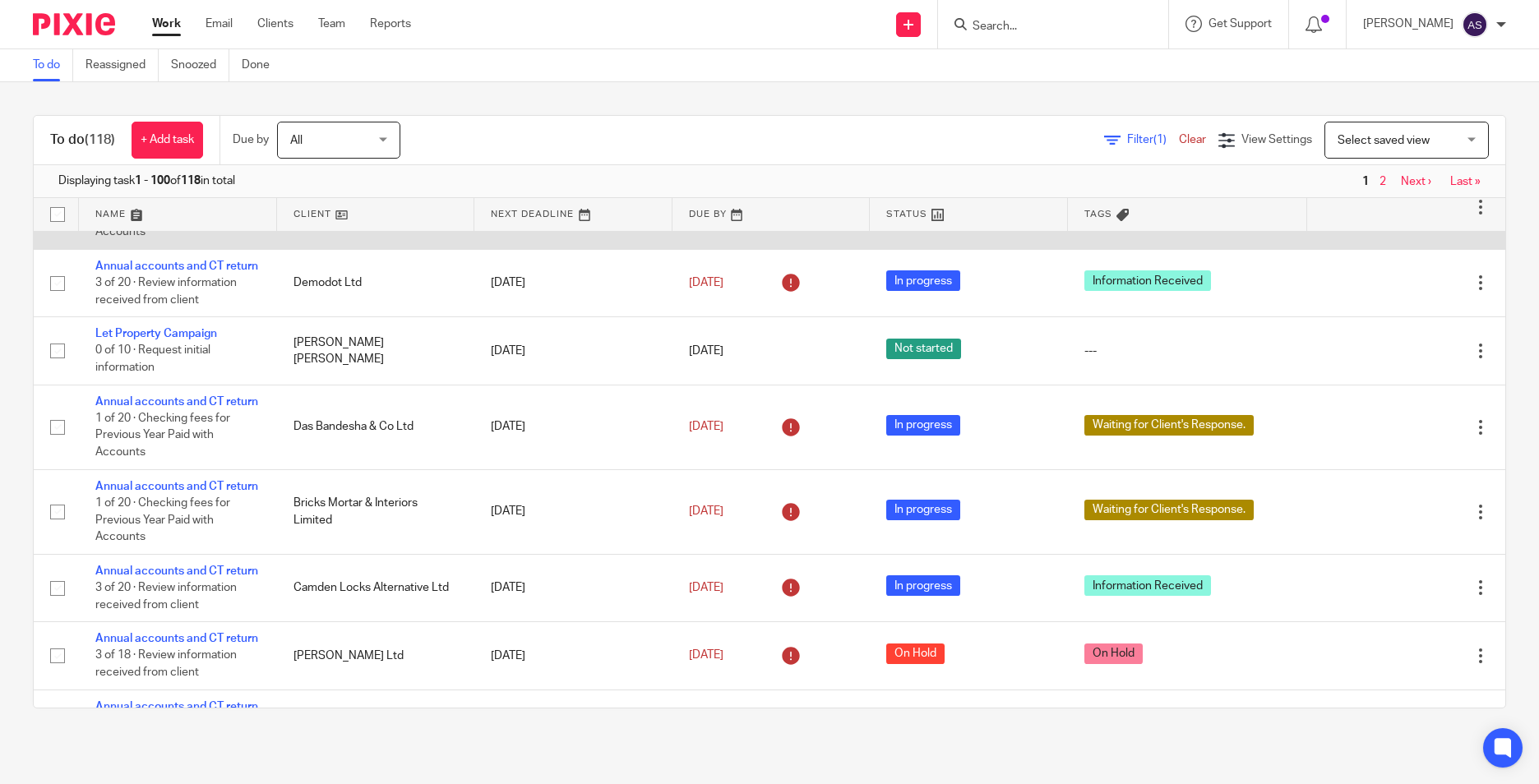
scroll to position [1151, 0]
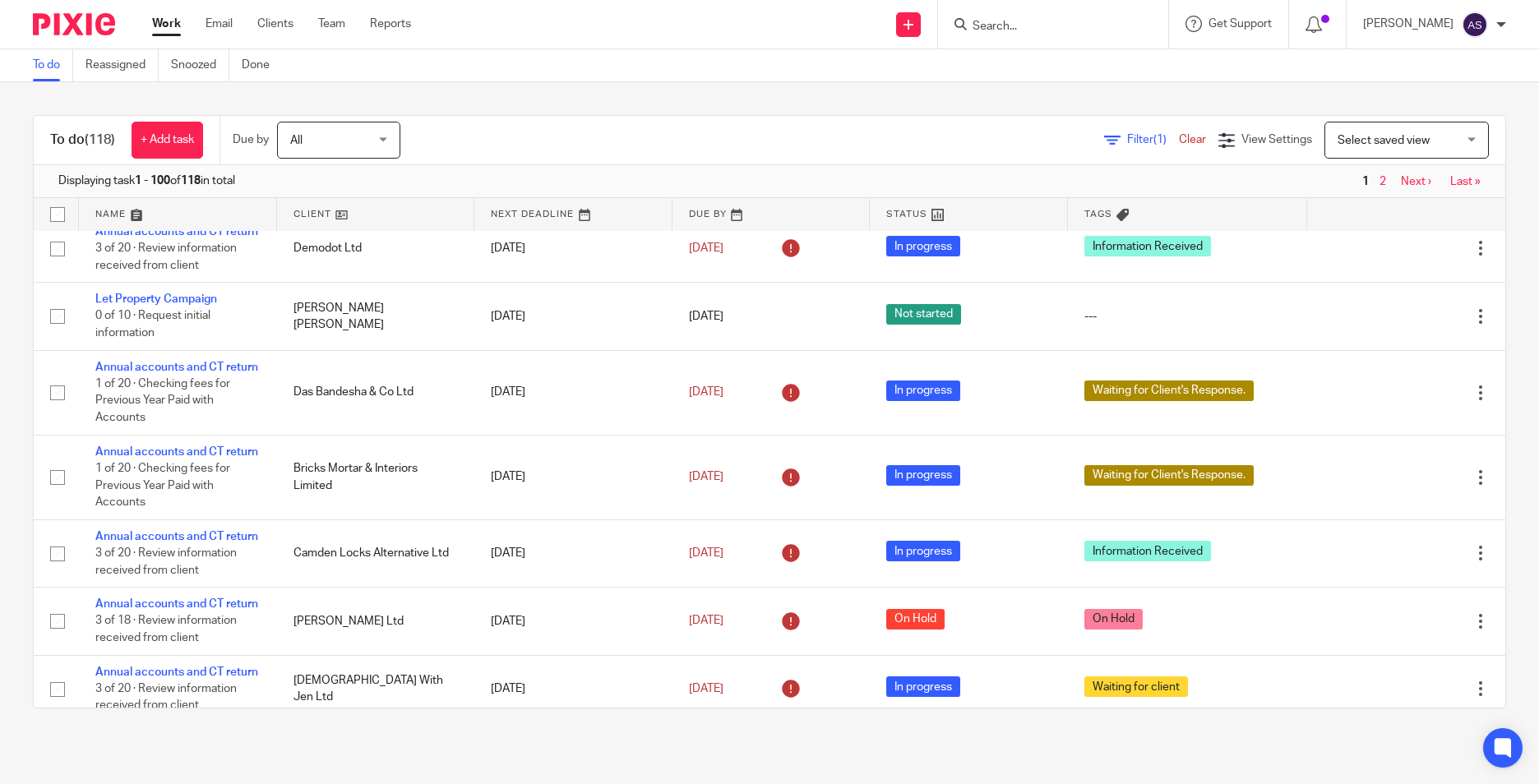
click at [1029, 33] on input "Search" at bounding box center [1044, 27] width 148 height 15
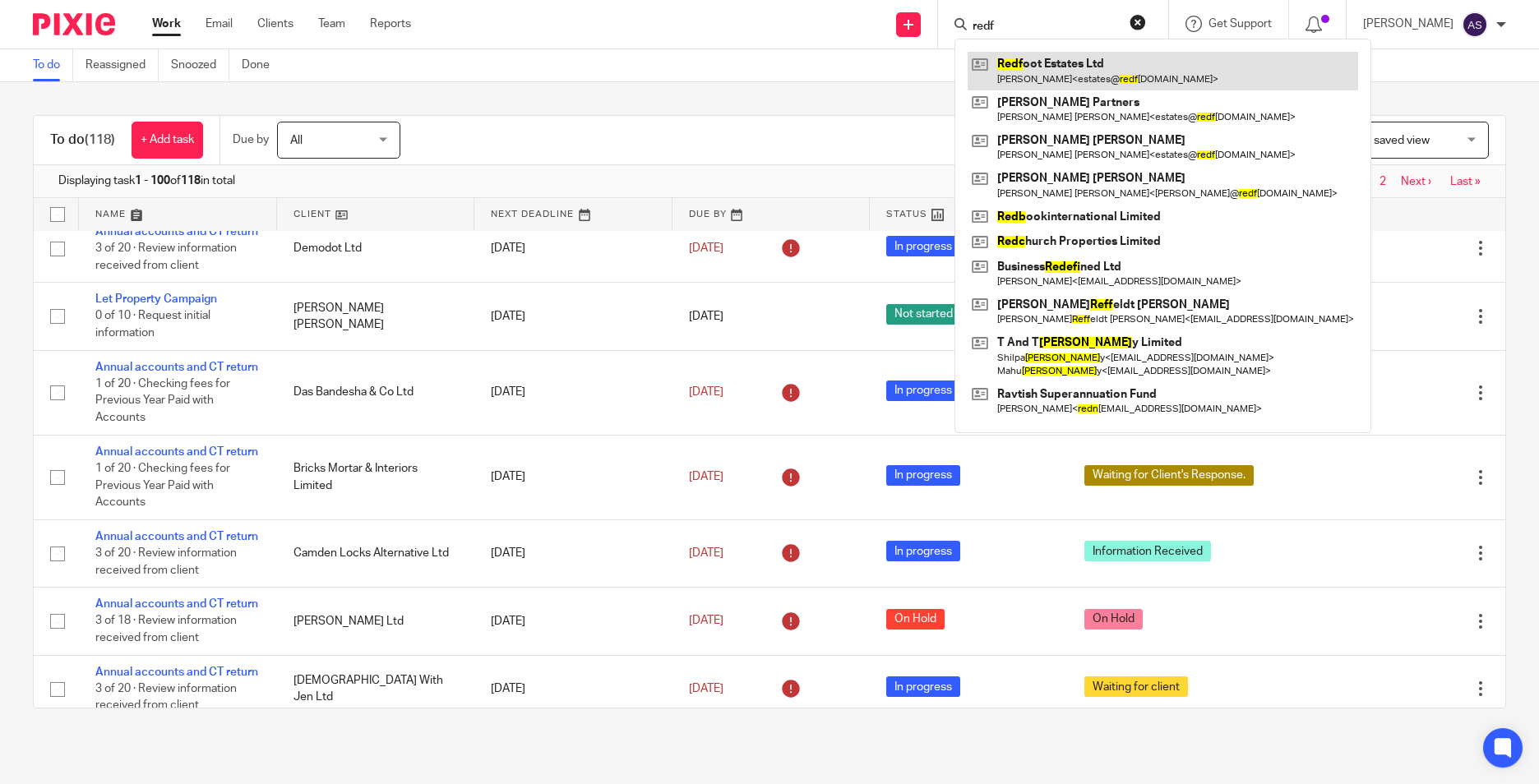
type input "redf"
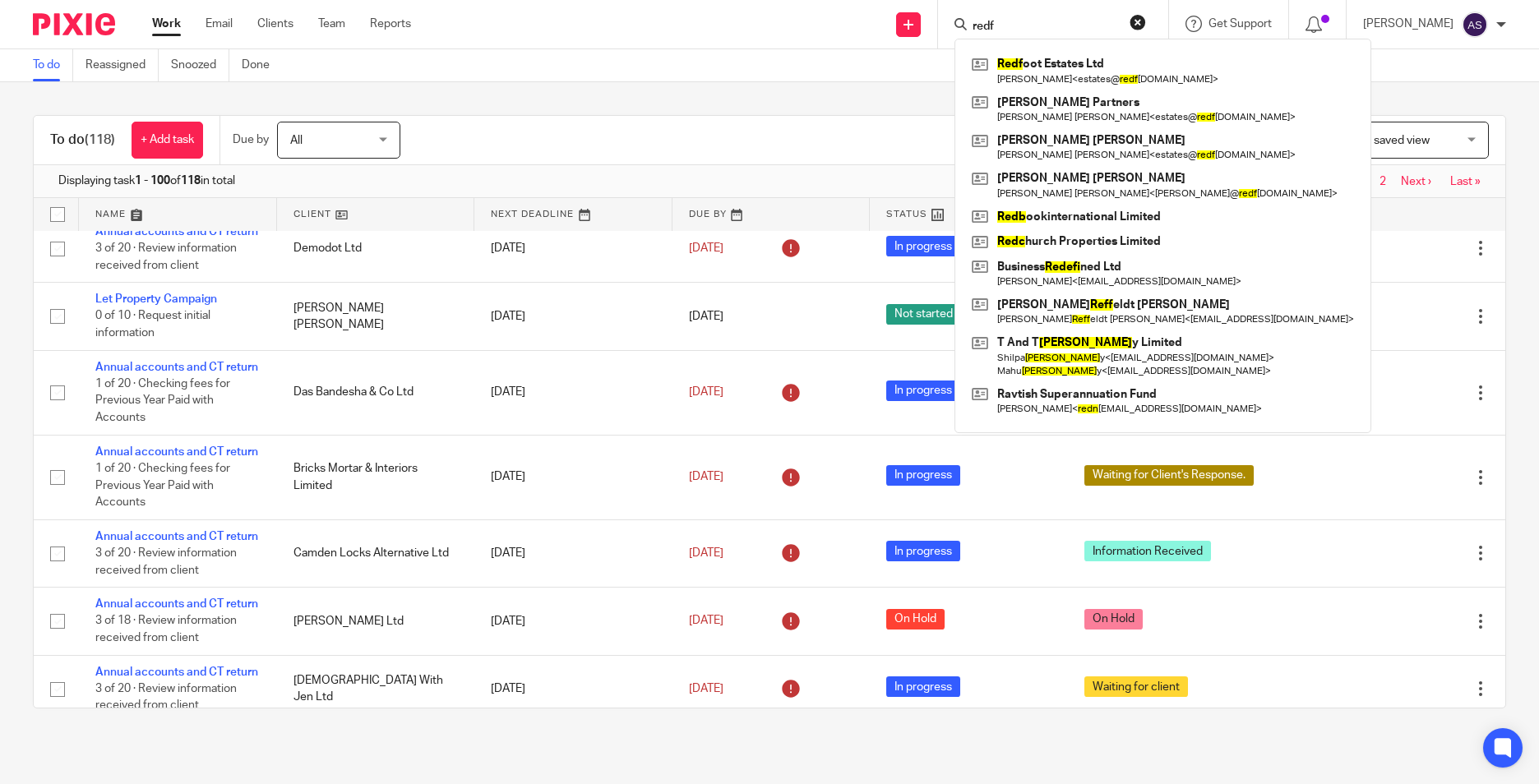
click at [600, 111] on div "To do (118) + Add task Due by All All Today Tomorrow This week Next week This m…" at bounding box center [770, 412] width 1539 height 659
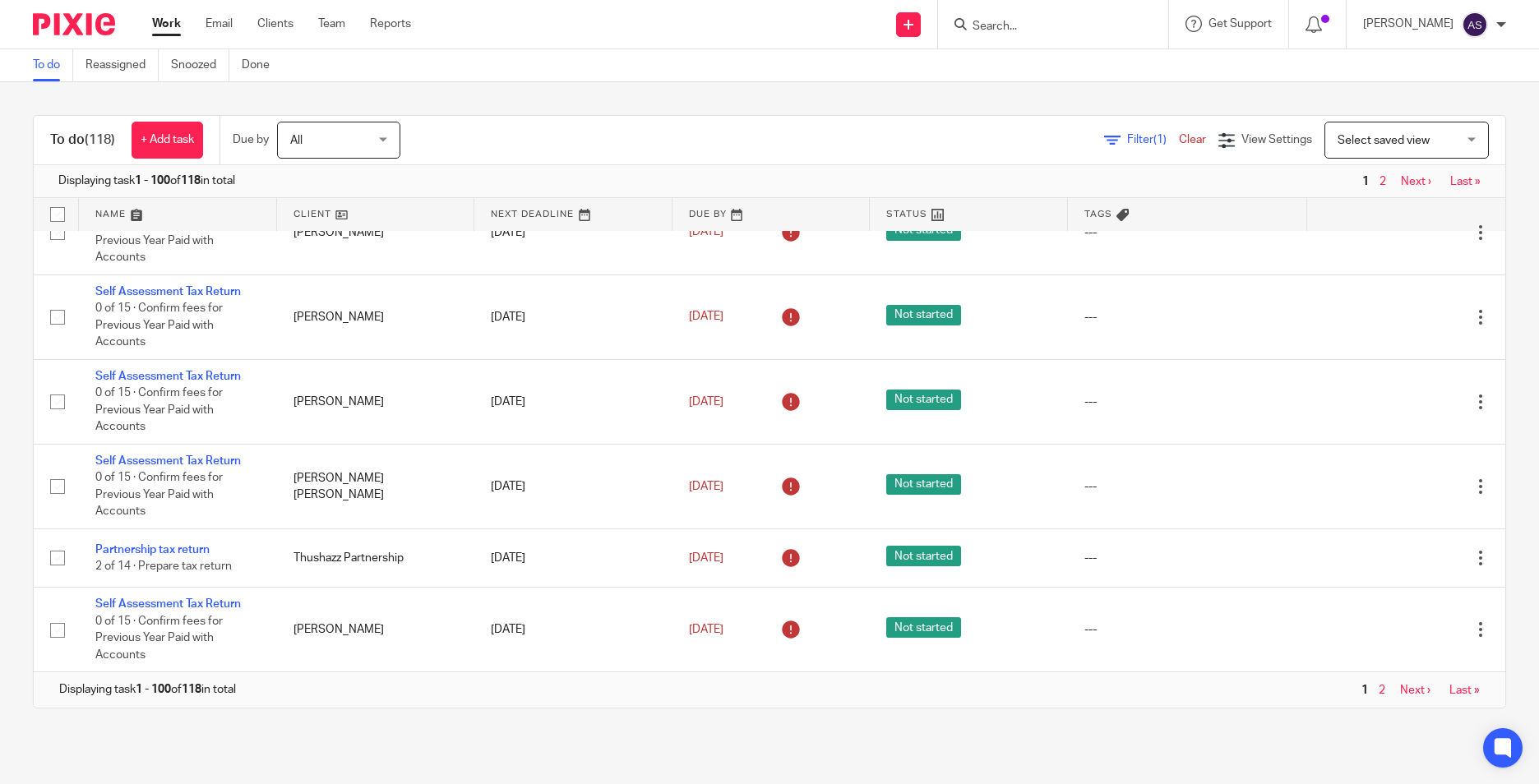
scroll to position [7772, 0]
click at [1400, 688] on link "Next ›" at bounding box center [1414, 690] width 30 height 11
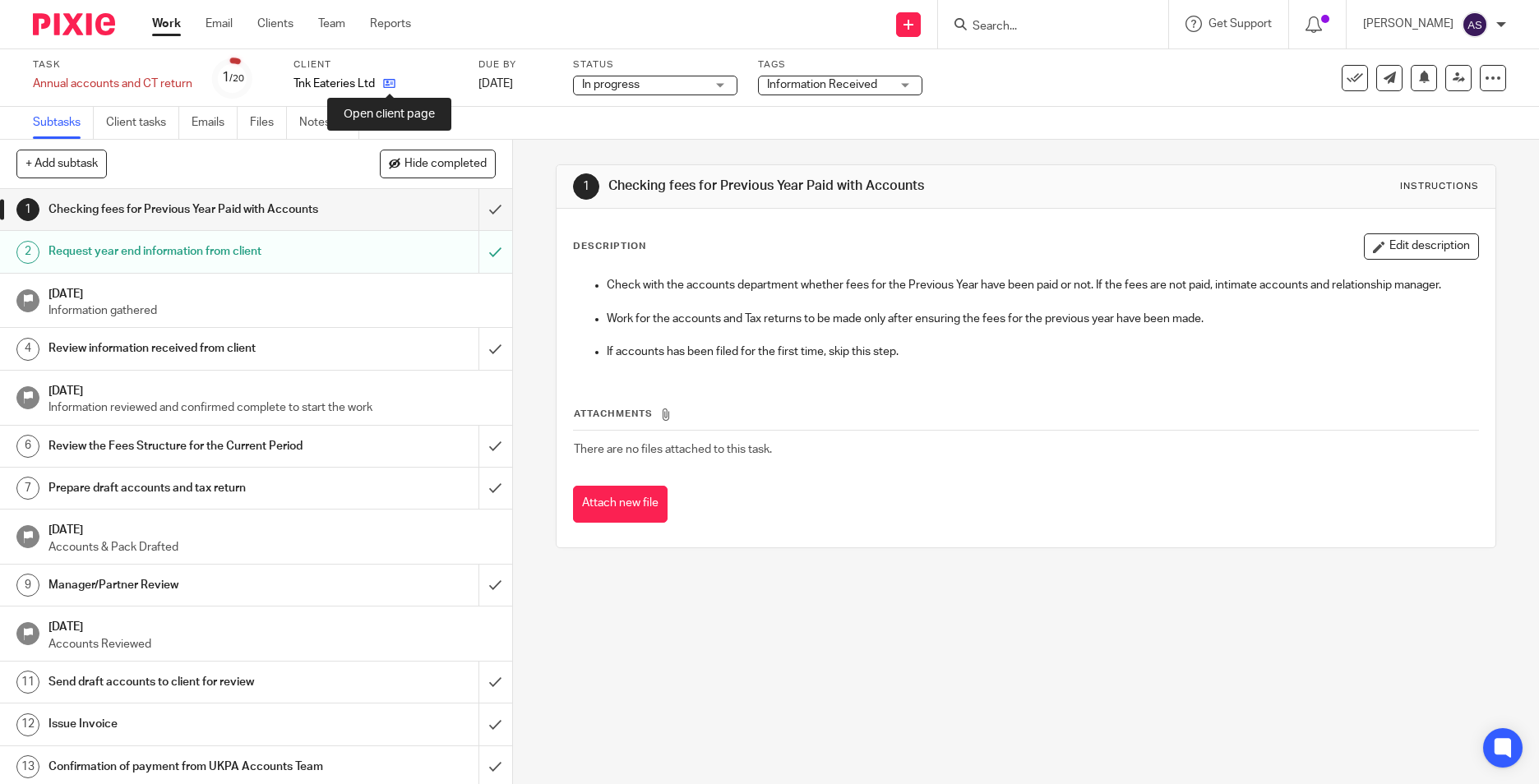
click at [393, 87] on icon at bounding box center [389, 83] width 12 height 12
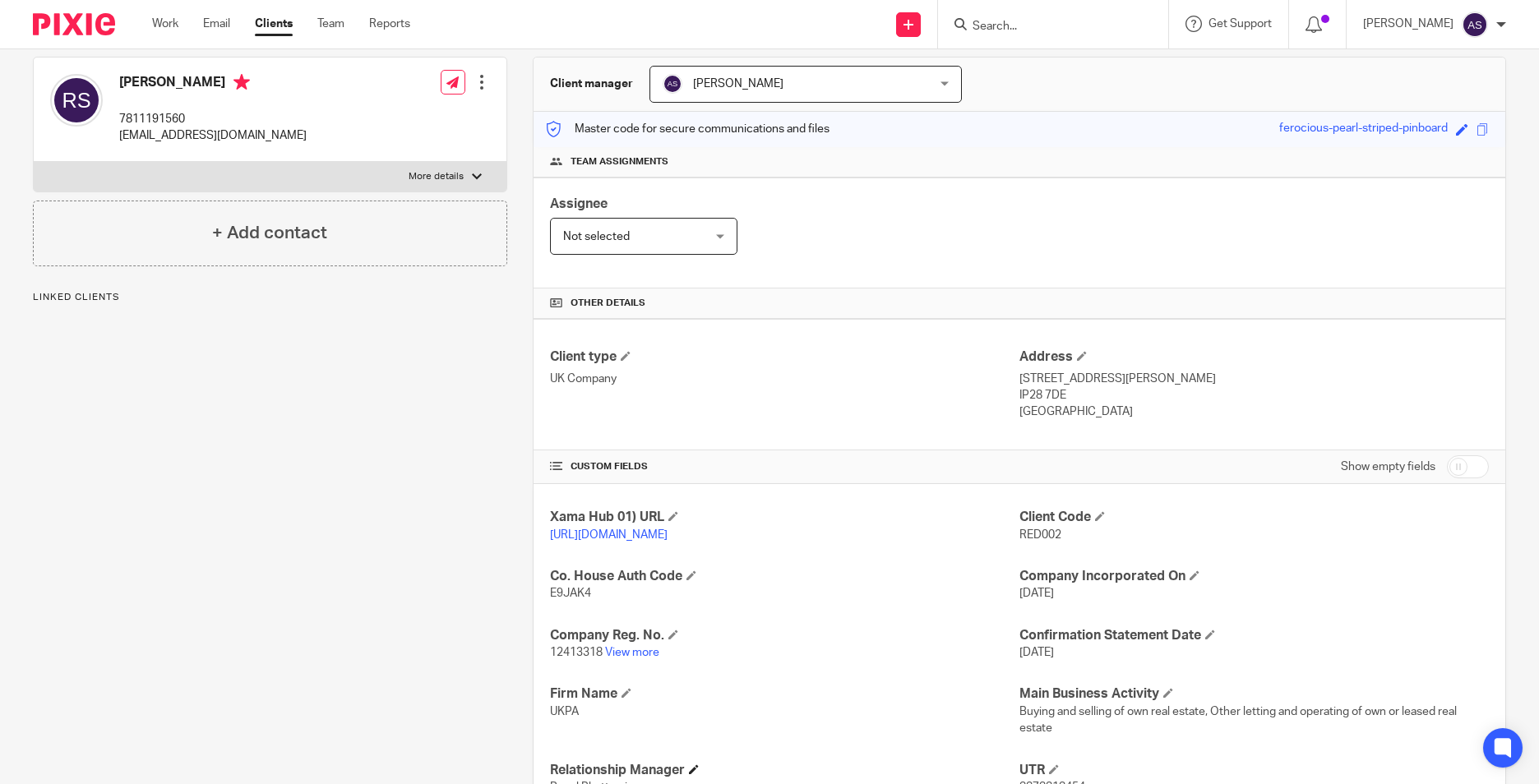
scroll to position [329, 0]
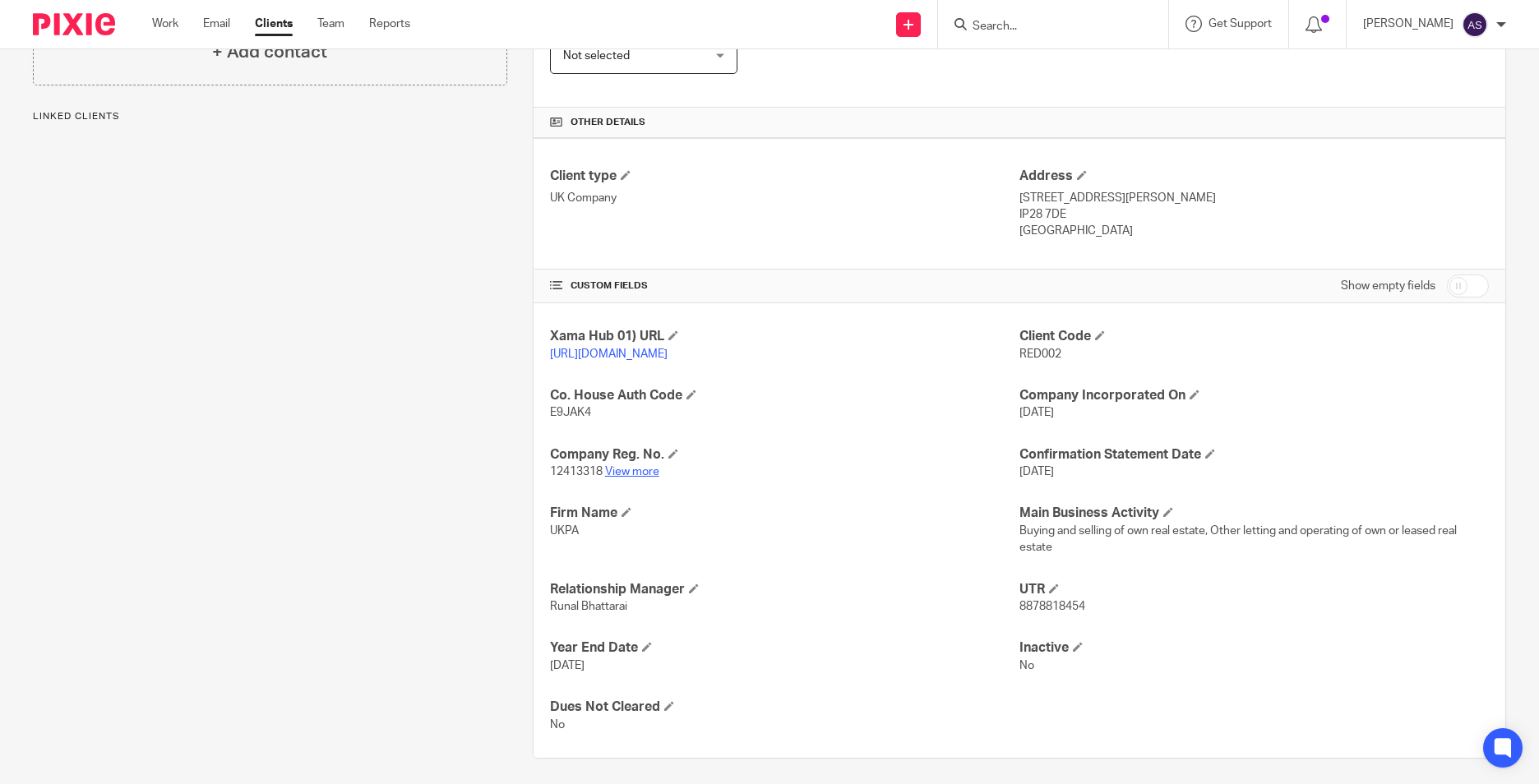
click at [633, 477] on link "View more" at bounding box center [632, 471] width 54 height 11
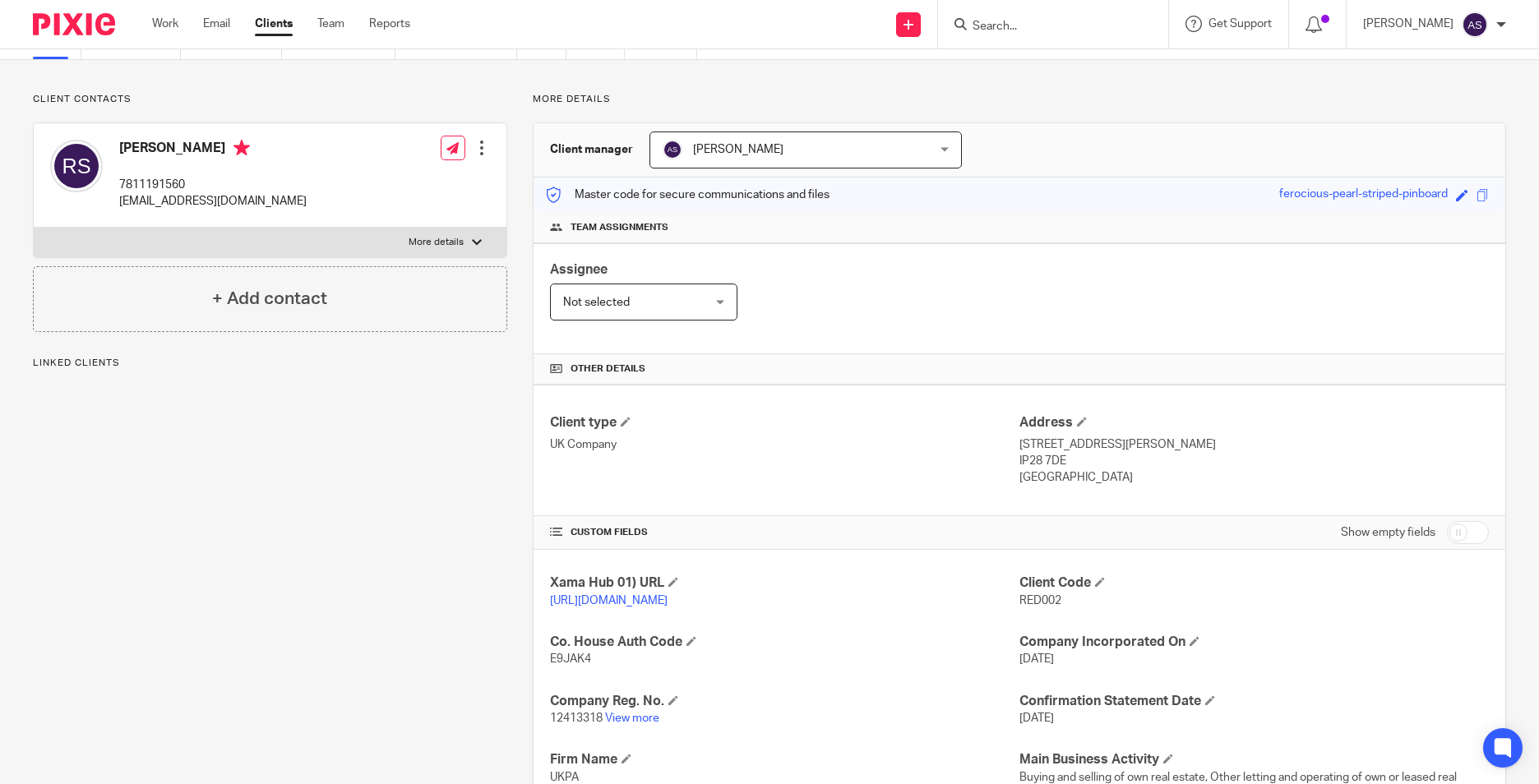
scroll to position [0, 0]
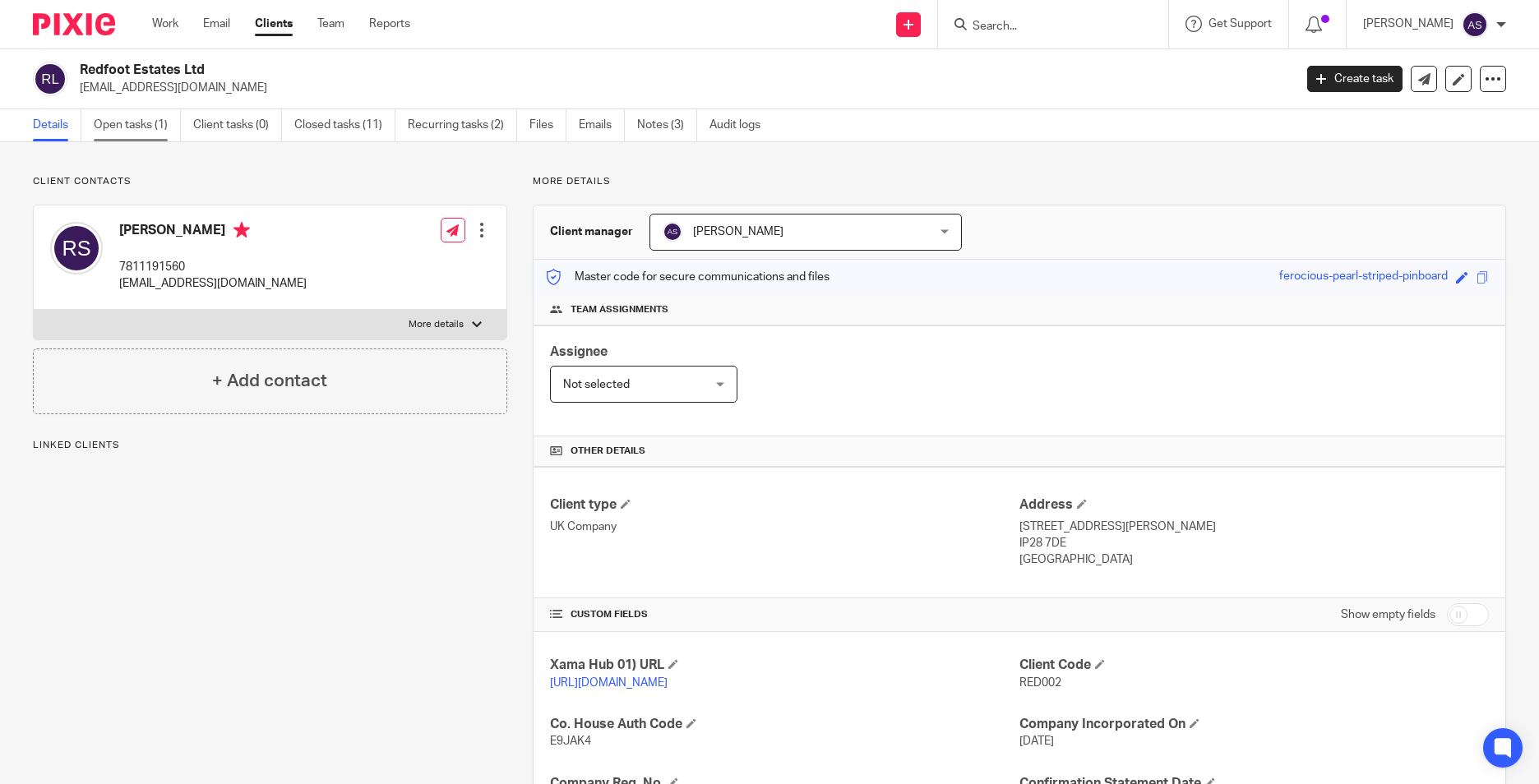
click at [127, 127] on link "Open tasks (1)" at bounding box center [137, 125] width 87 height 32
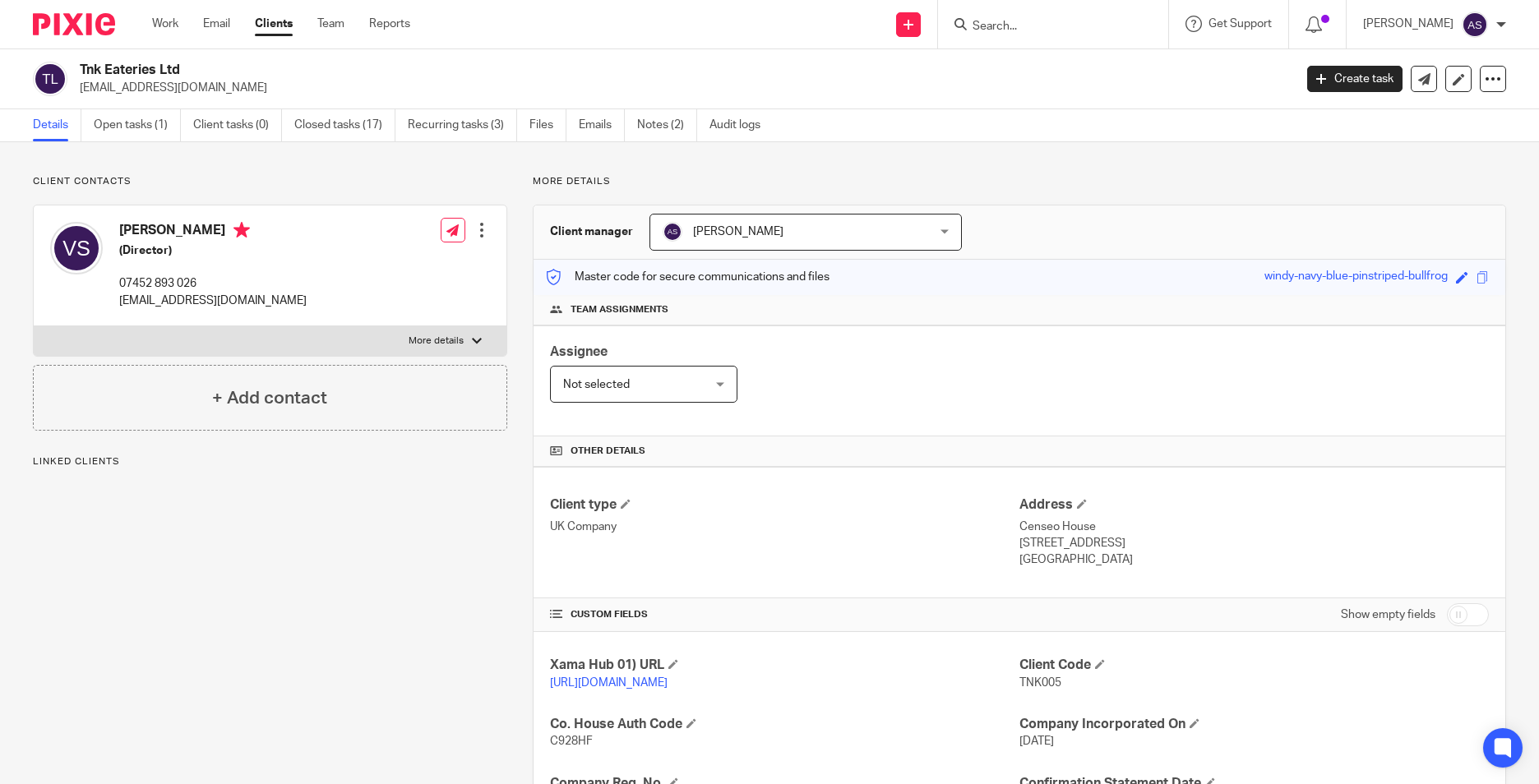
drag, startPoint x: 163, startPoint y: 125, endPoint x: 213, endPoint y: 67, distance: 76.6
click at [163, 125] on link "Open tasks (1)" at bounding box center [137, 125] width 87 height 32
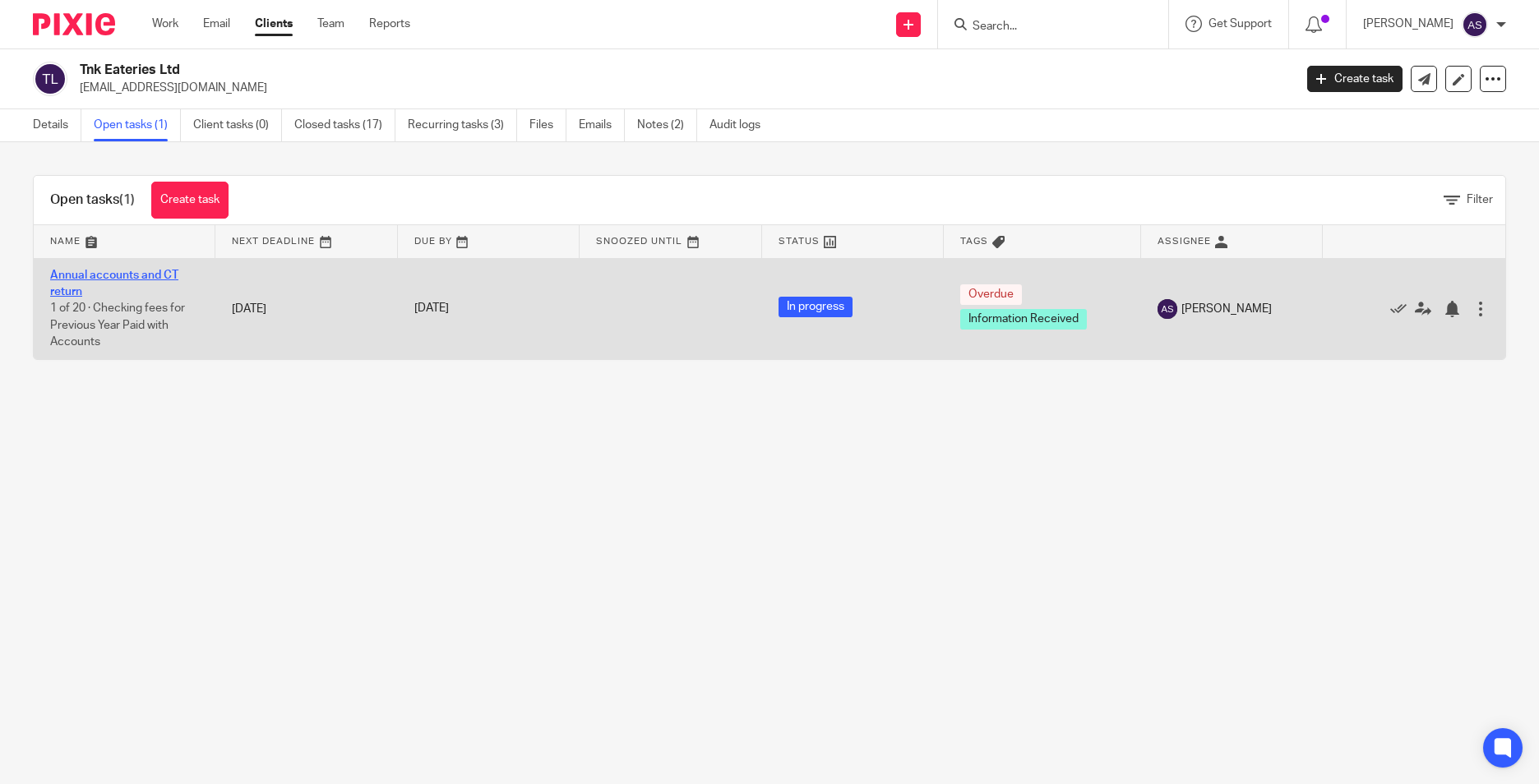
click at [76, 276] on link "Annual accounts and CT return" at bounding box center [113, 283] width 128 height 28
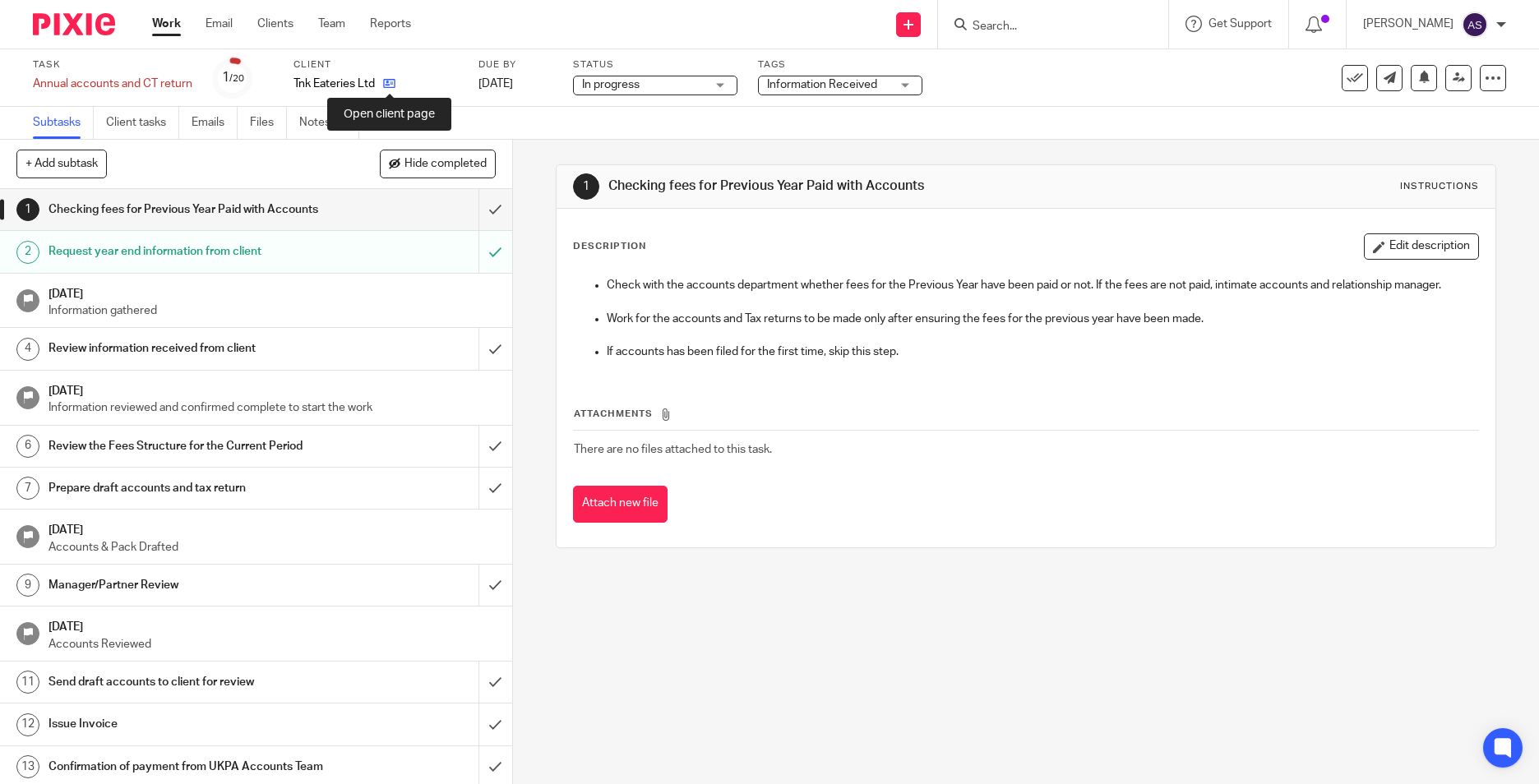
click at [390, 88] on icon at bounding box center [389, 83] width 12 height 12
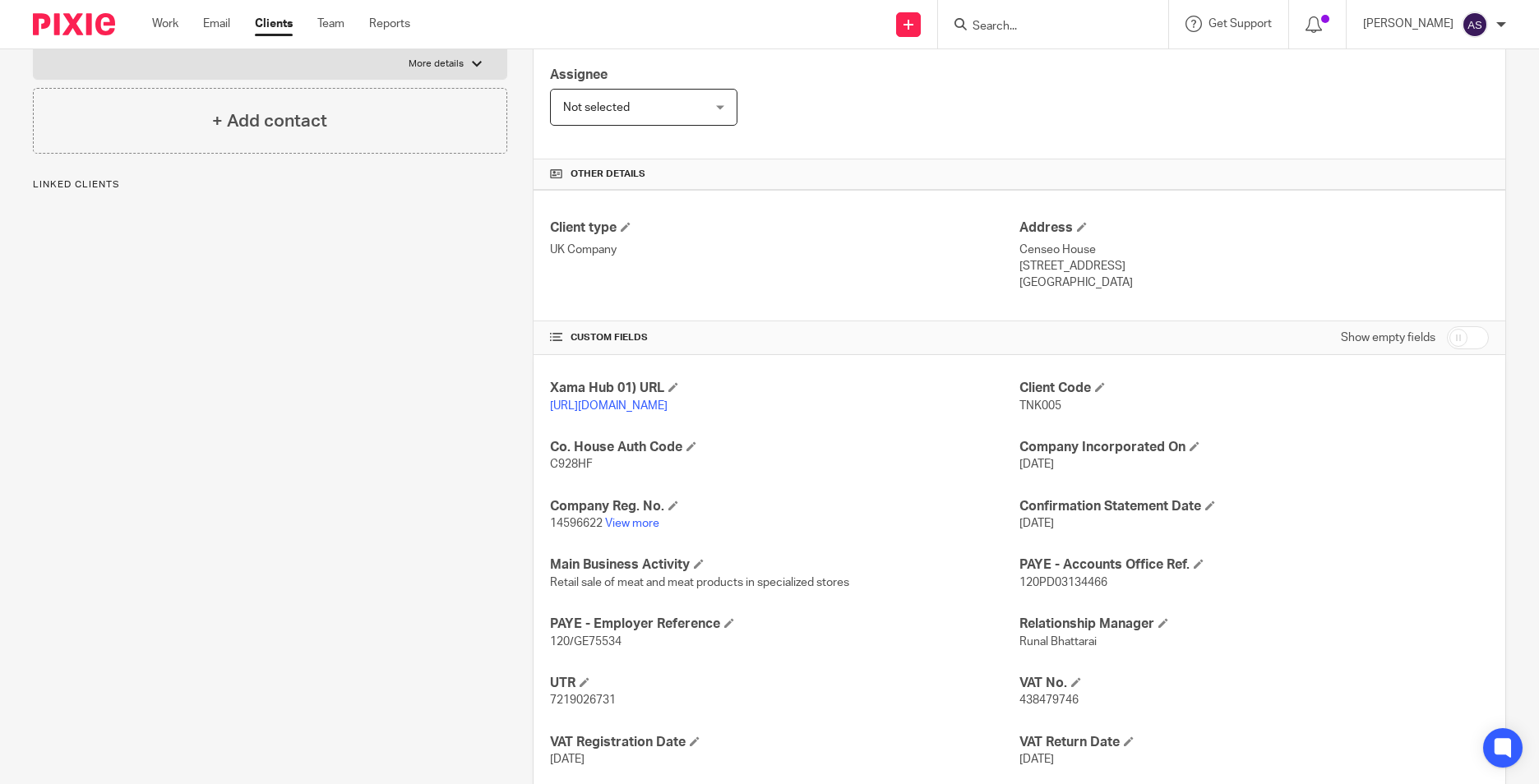
scroll to position [329, 0]
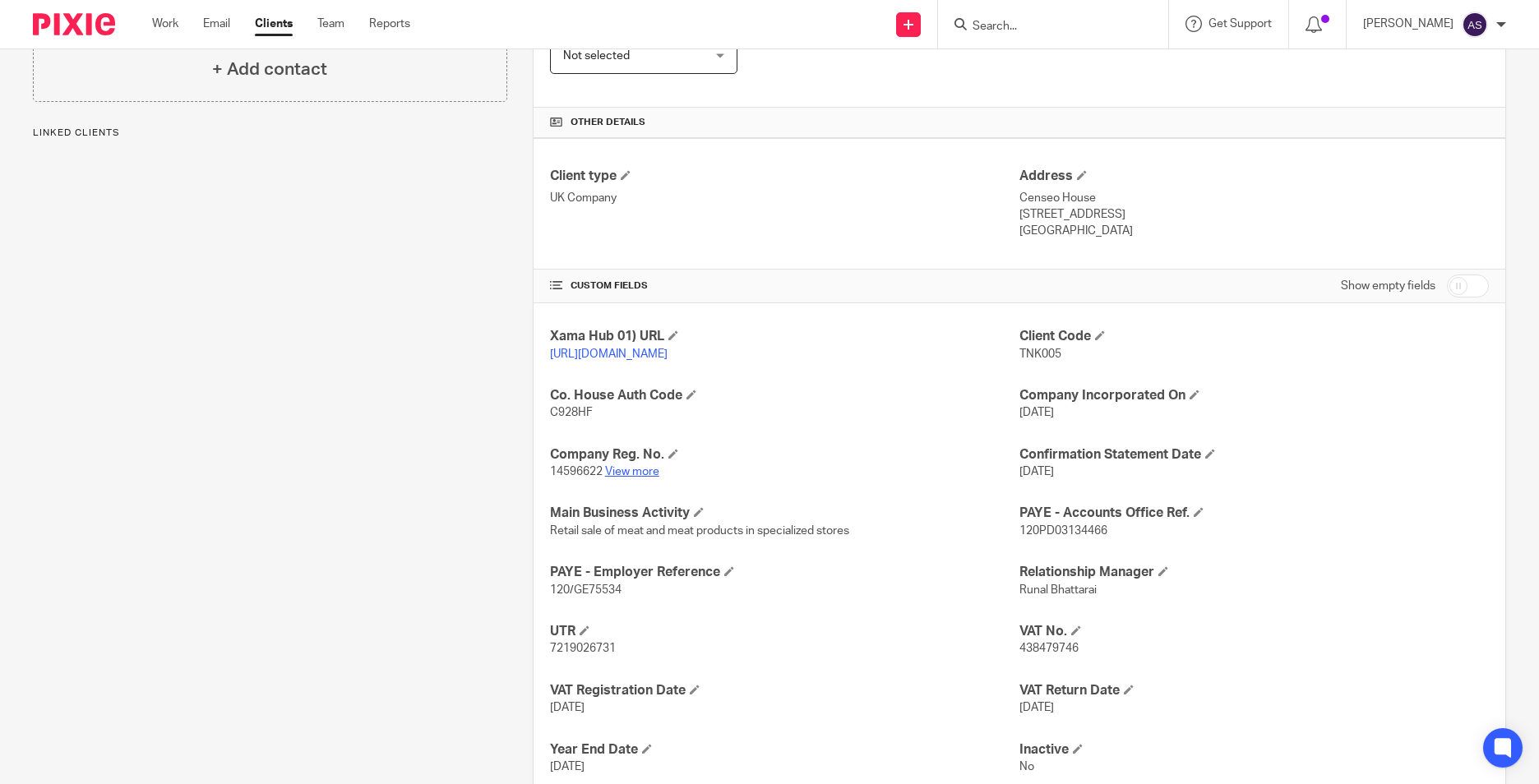
click at [647, 477] on link "View more" at bounding box center [632, 471] width 54 height 11
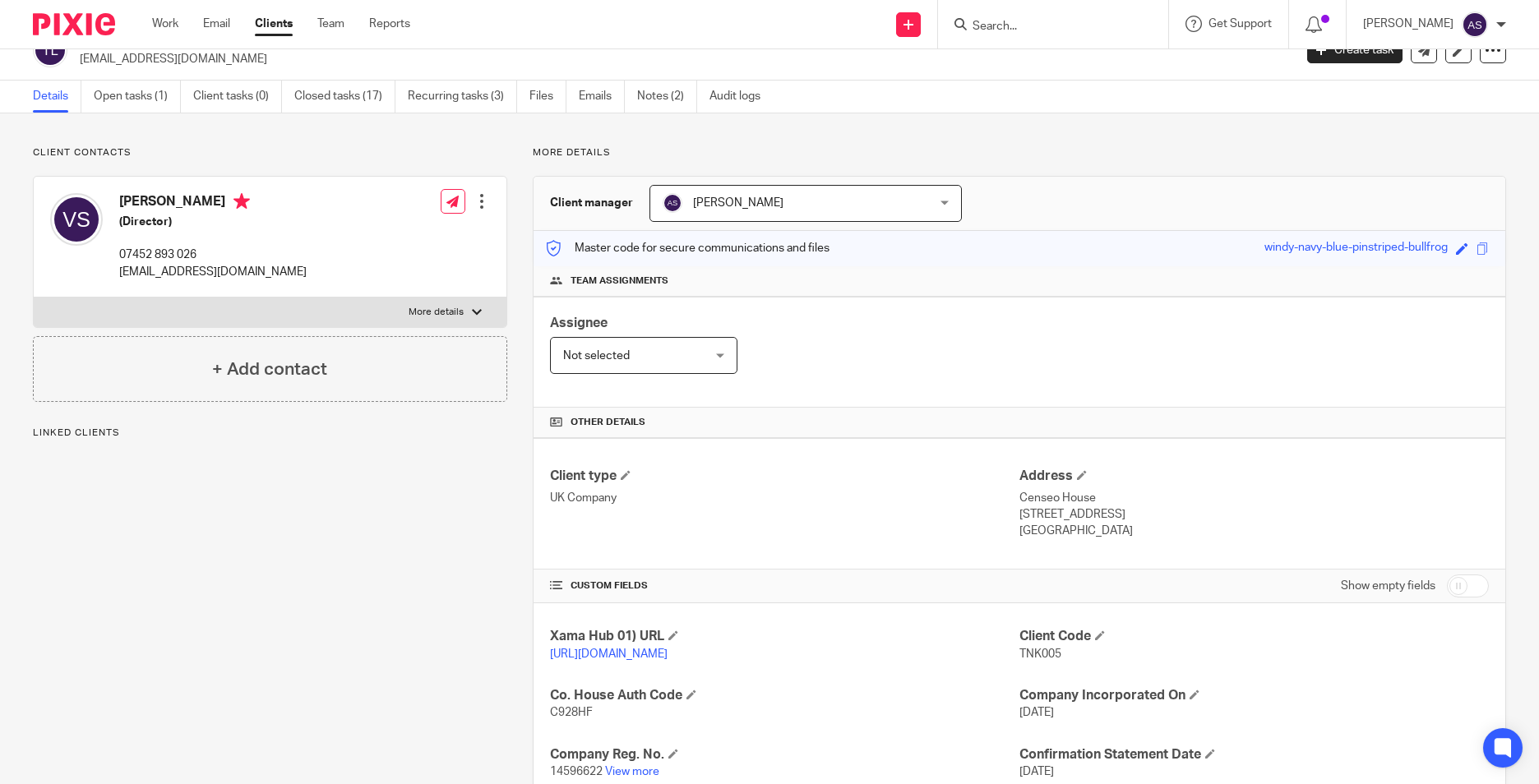
scroll to position [0, 0]
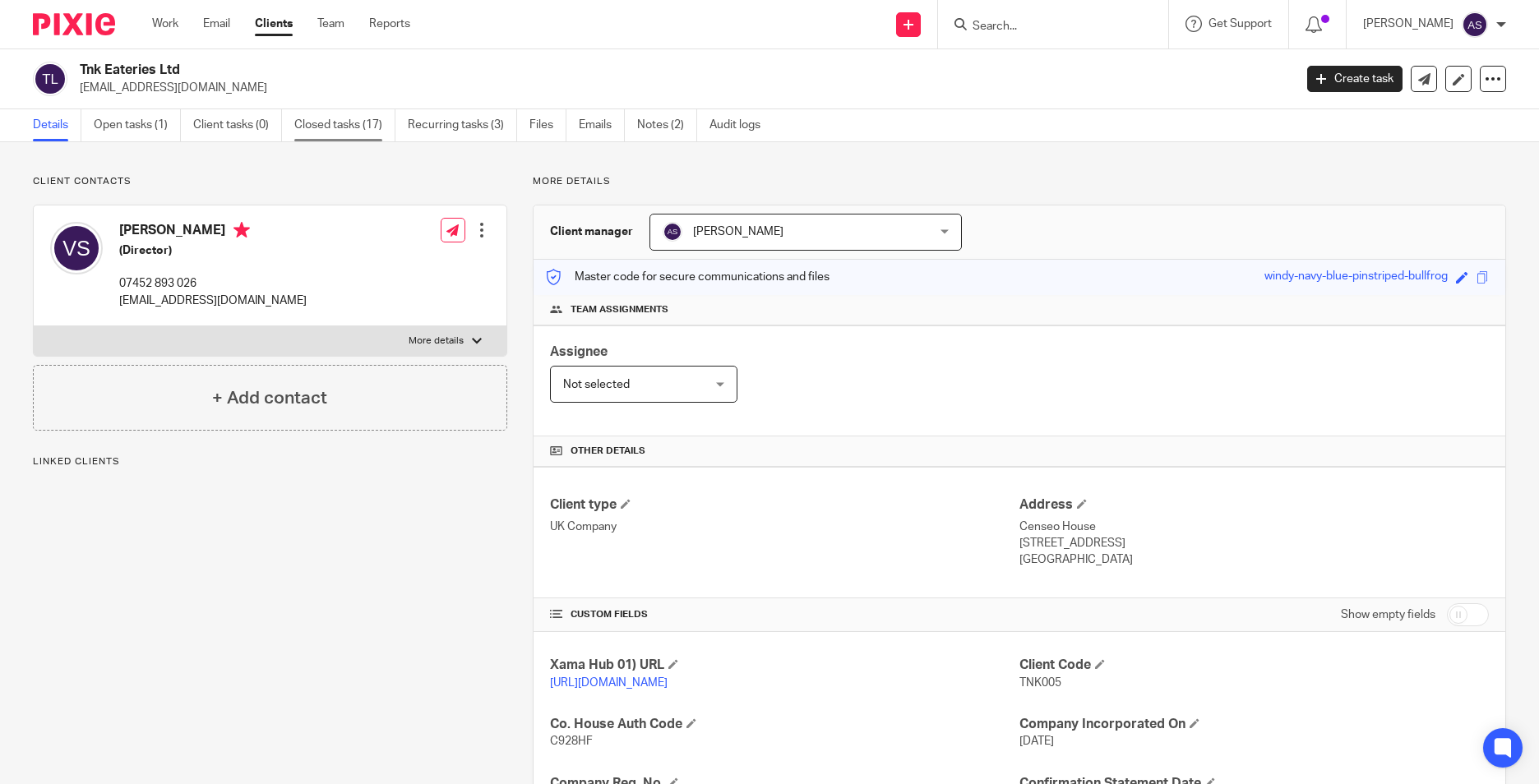
click at [319, 122] on link "Closed tasks (17)" at bounding box center [345, 125] width 101 height 32
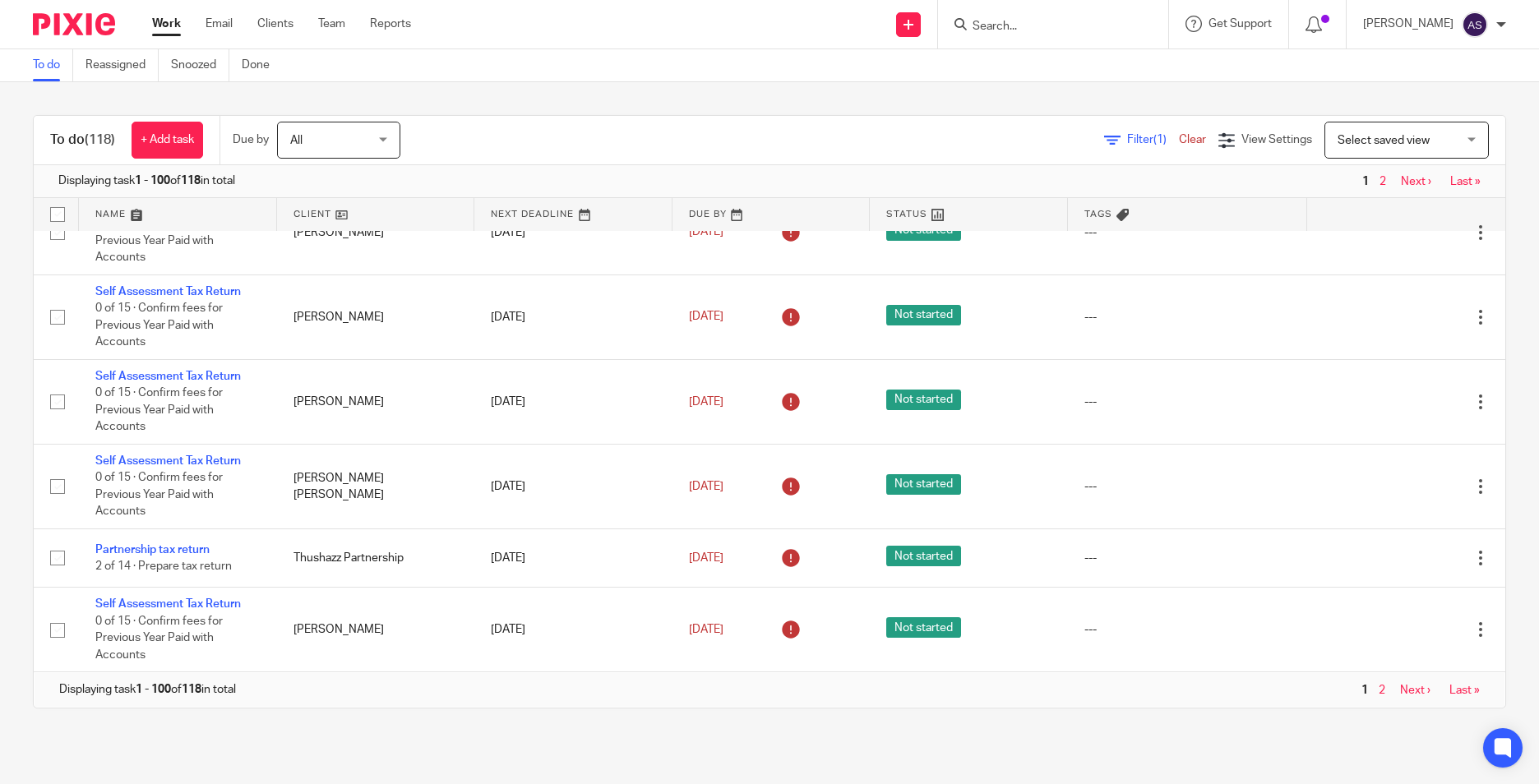
scroll to position [7772, 0]
click at [1378, 691] on link "2" at bounding box center [1382, 690] width 7 height 11
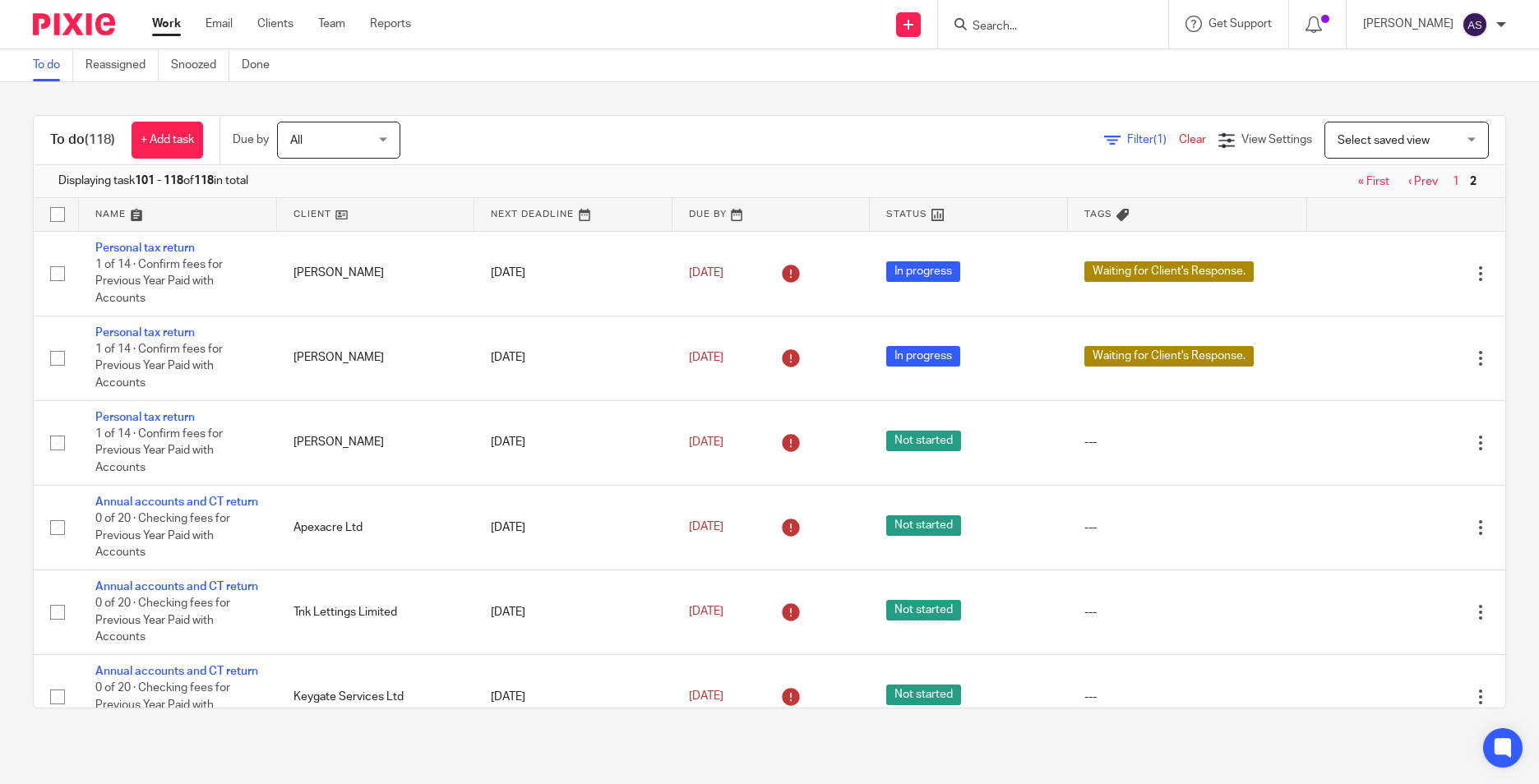
click at [1016, 27] on input "Search" at bounding box center [1044, 27] width 148 height 15
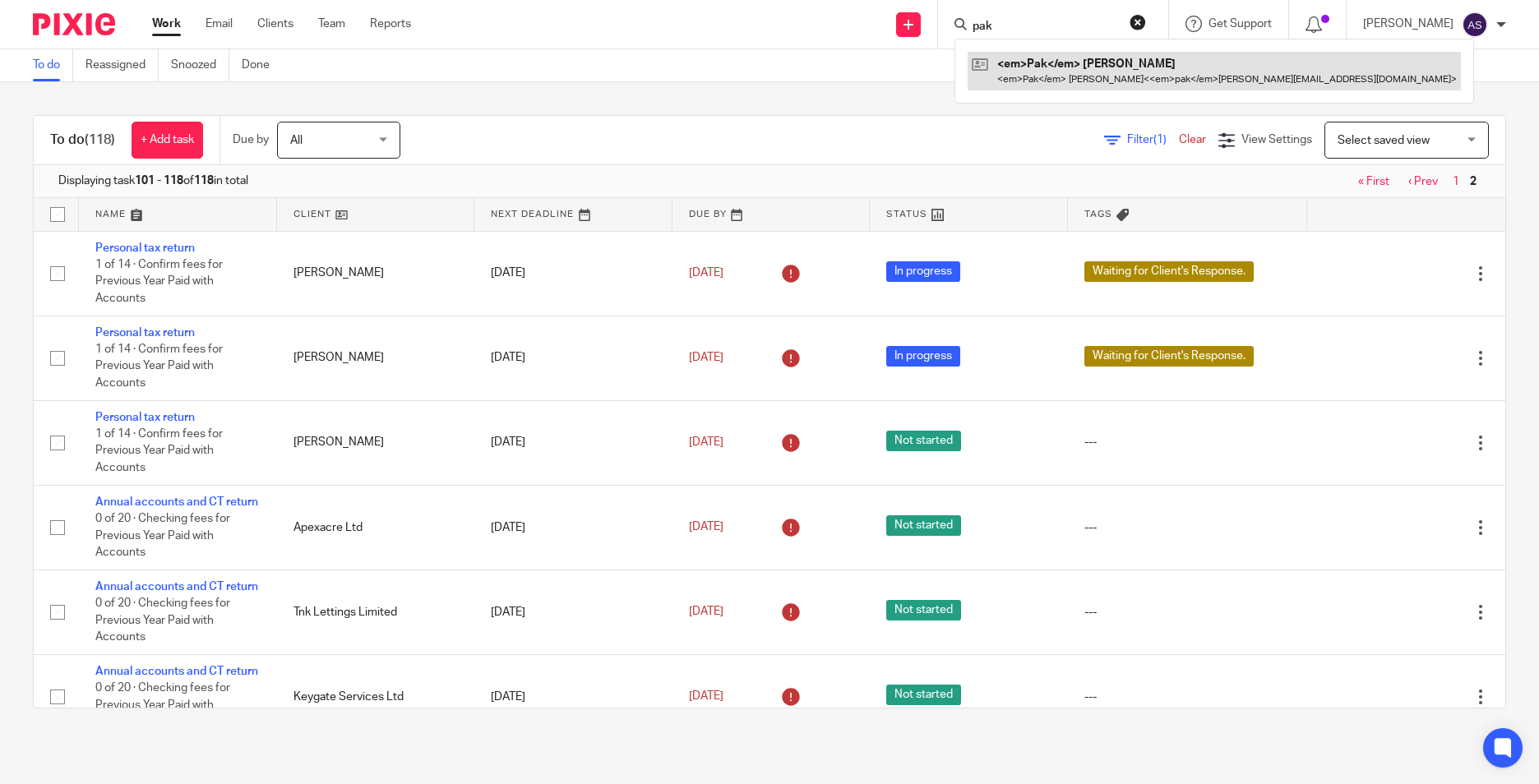
type input "pak"
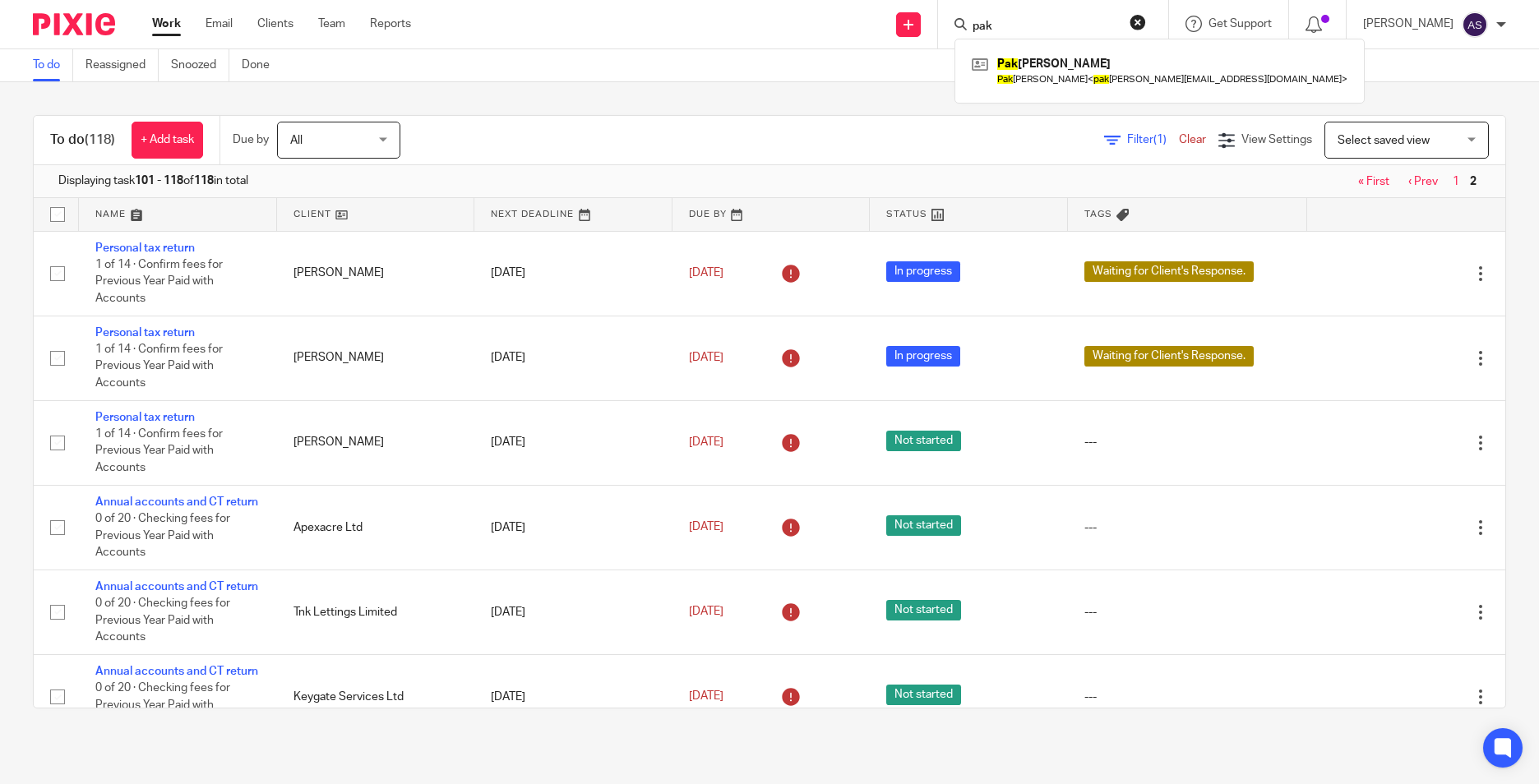
click at [94, 27] on img at bounding box center [74, 24] width 82 height 22
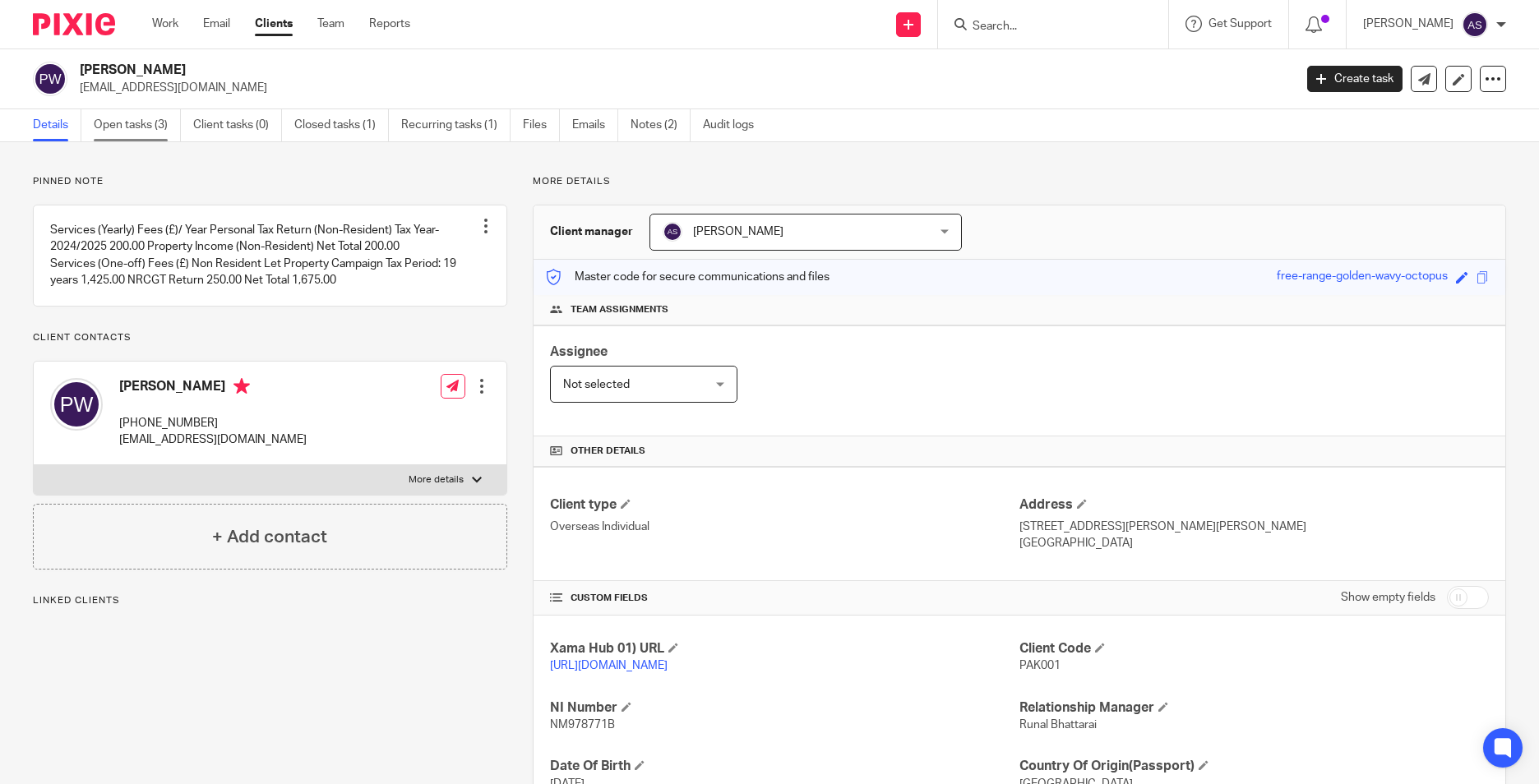
click at [145, 127] on link "Open tasks (3)" at bounding box center [137, 125] width 87 height 32
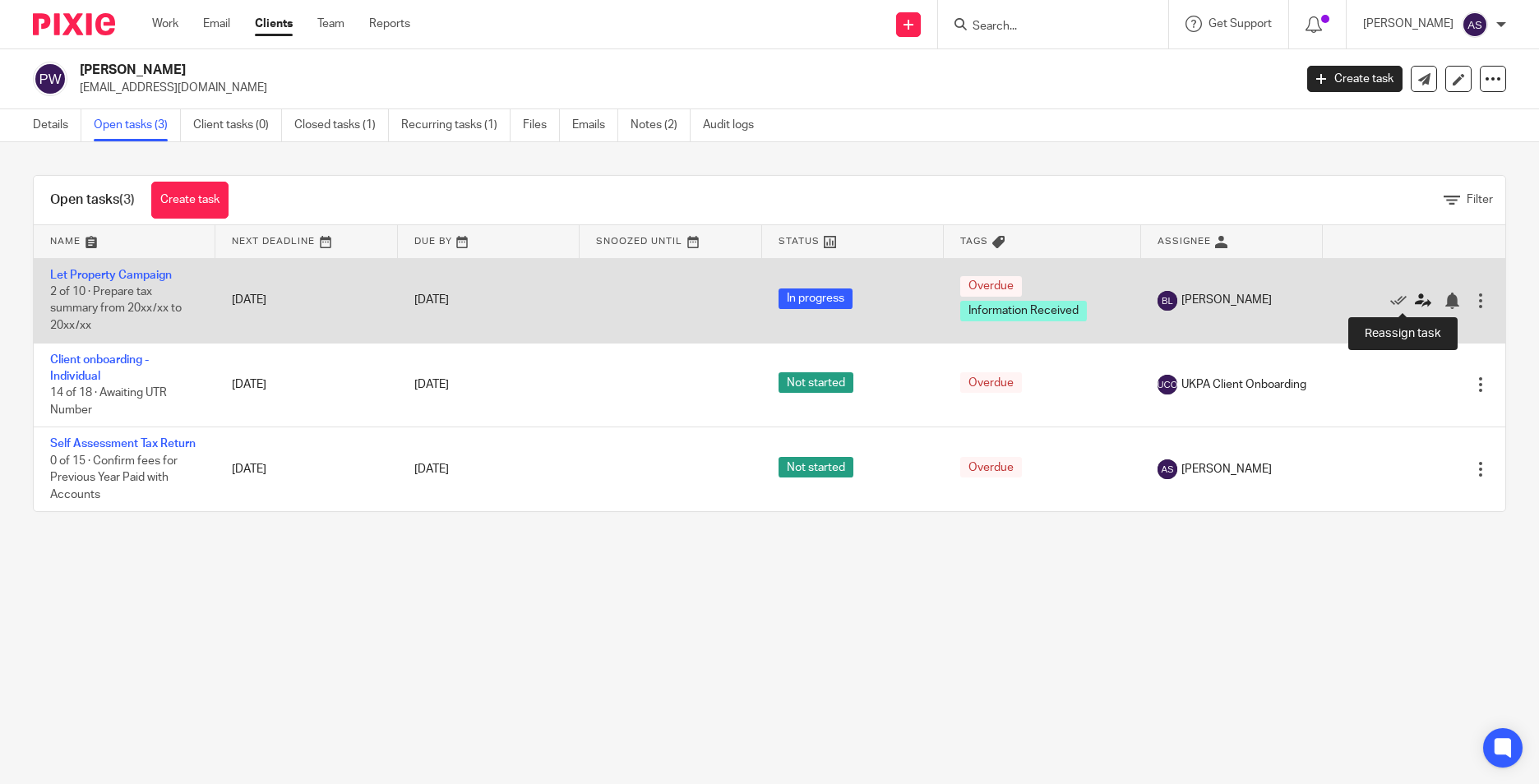
click at [1414, 304] on icon at bounding box center [1422, 301] width 16 height 16
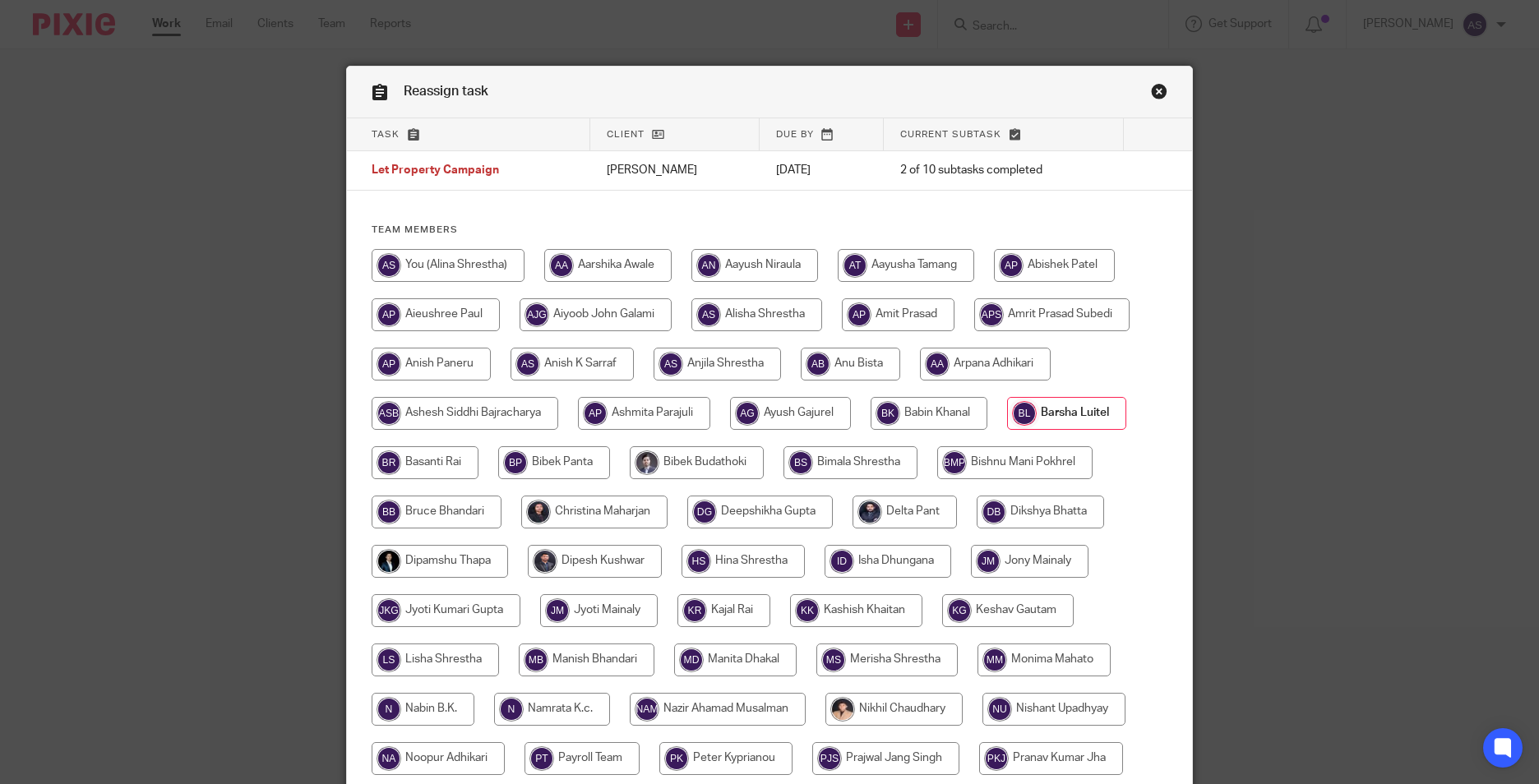
click at [428, 262] on input "radio" at bounding box center [448, 265] width 153 height 33
radio input "true"
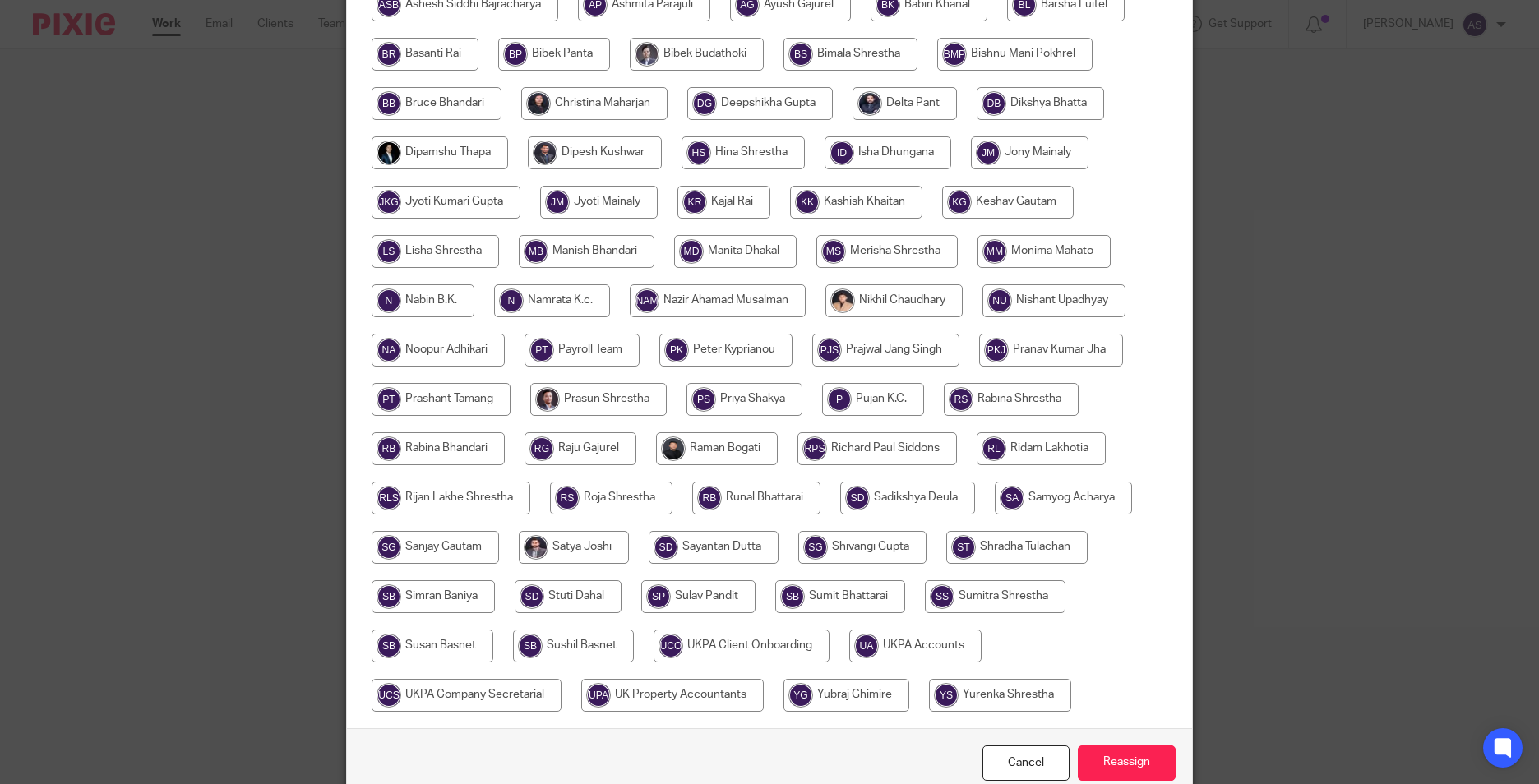
scroll to position [411, 0]
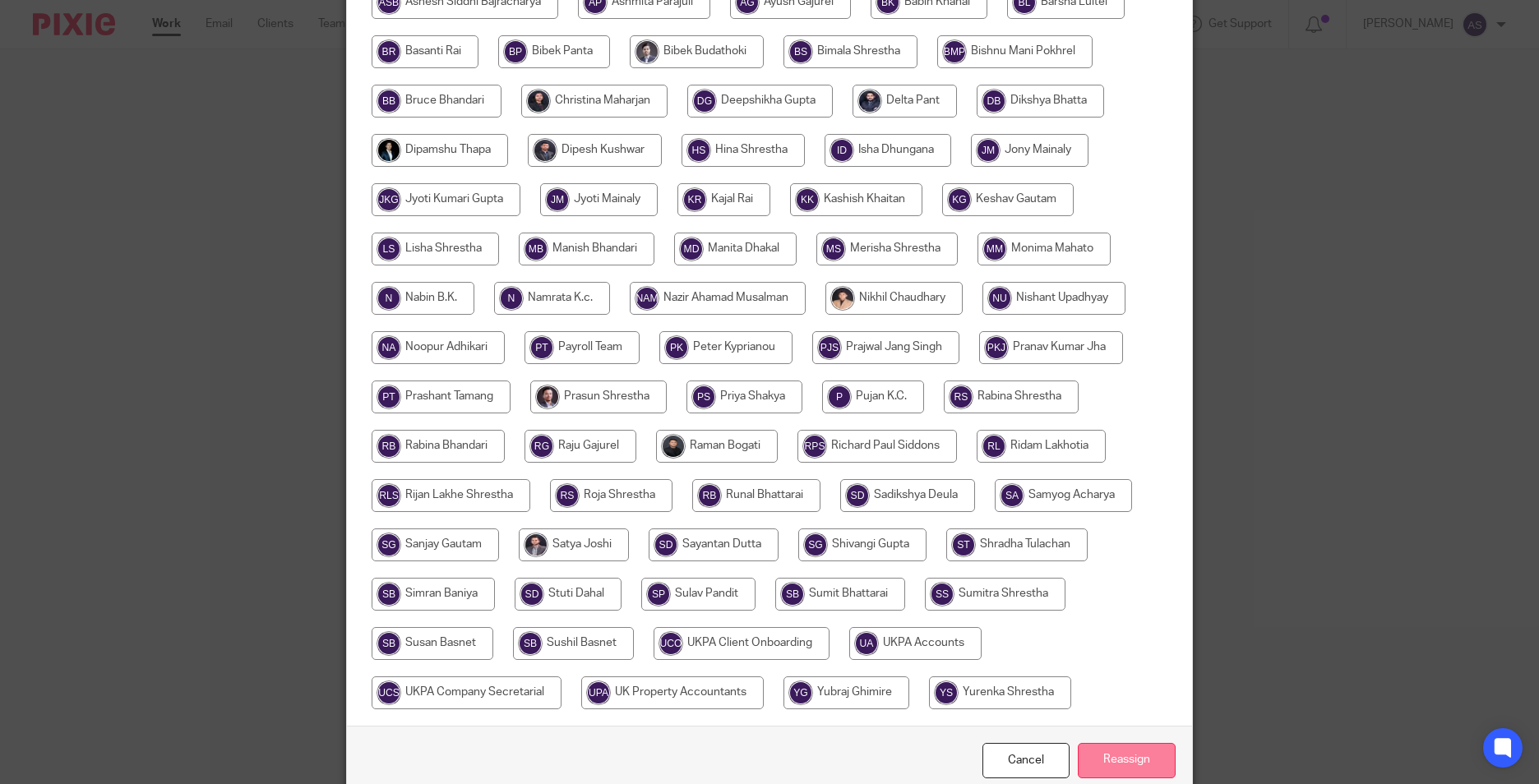
click at [1098, 744] on input "Reassign" at bounding box center [1127, 760] width 98 height 35
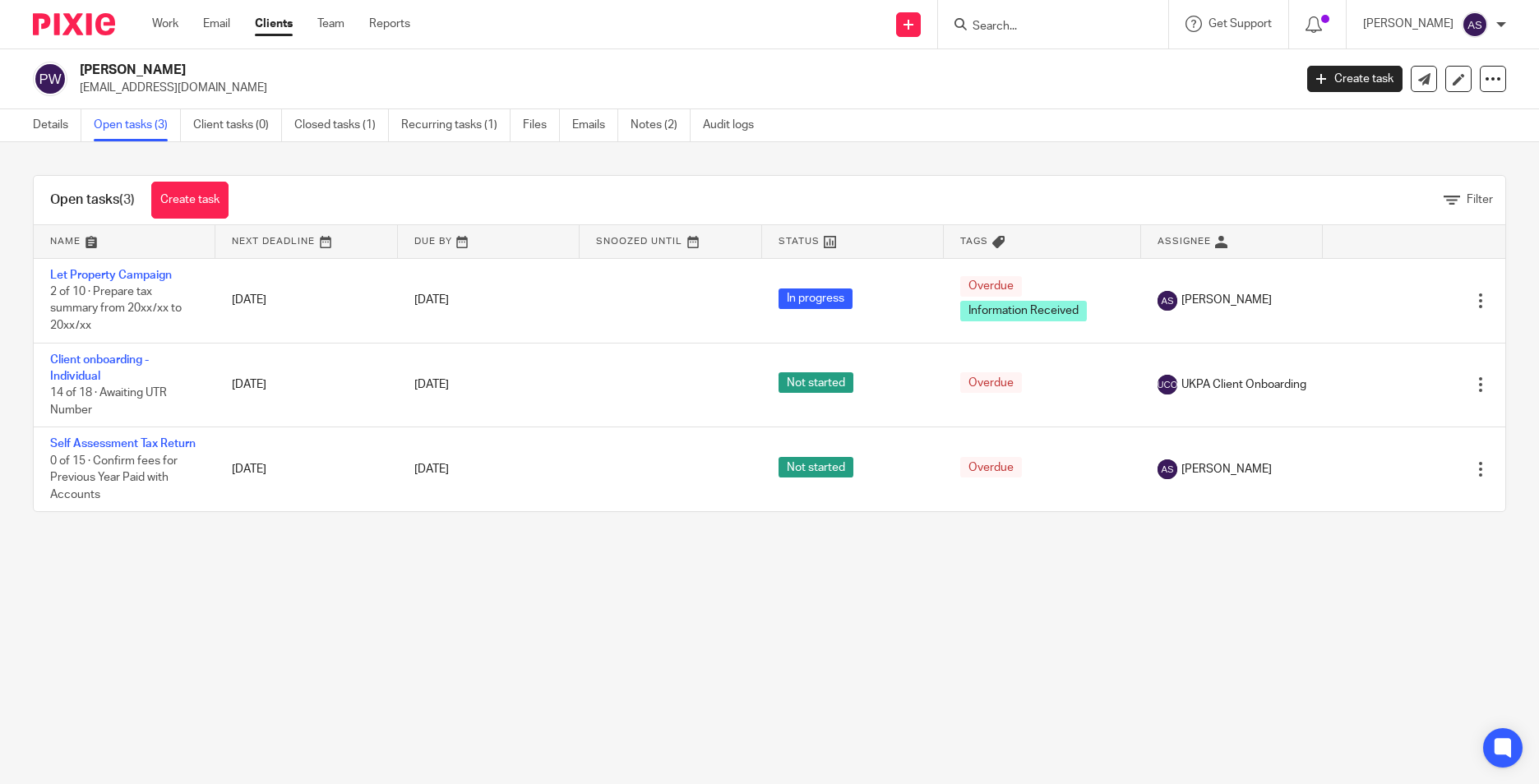
click at [1056, 27] on input "Search" at bounding box center [1044, 27] width 148 height 15
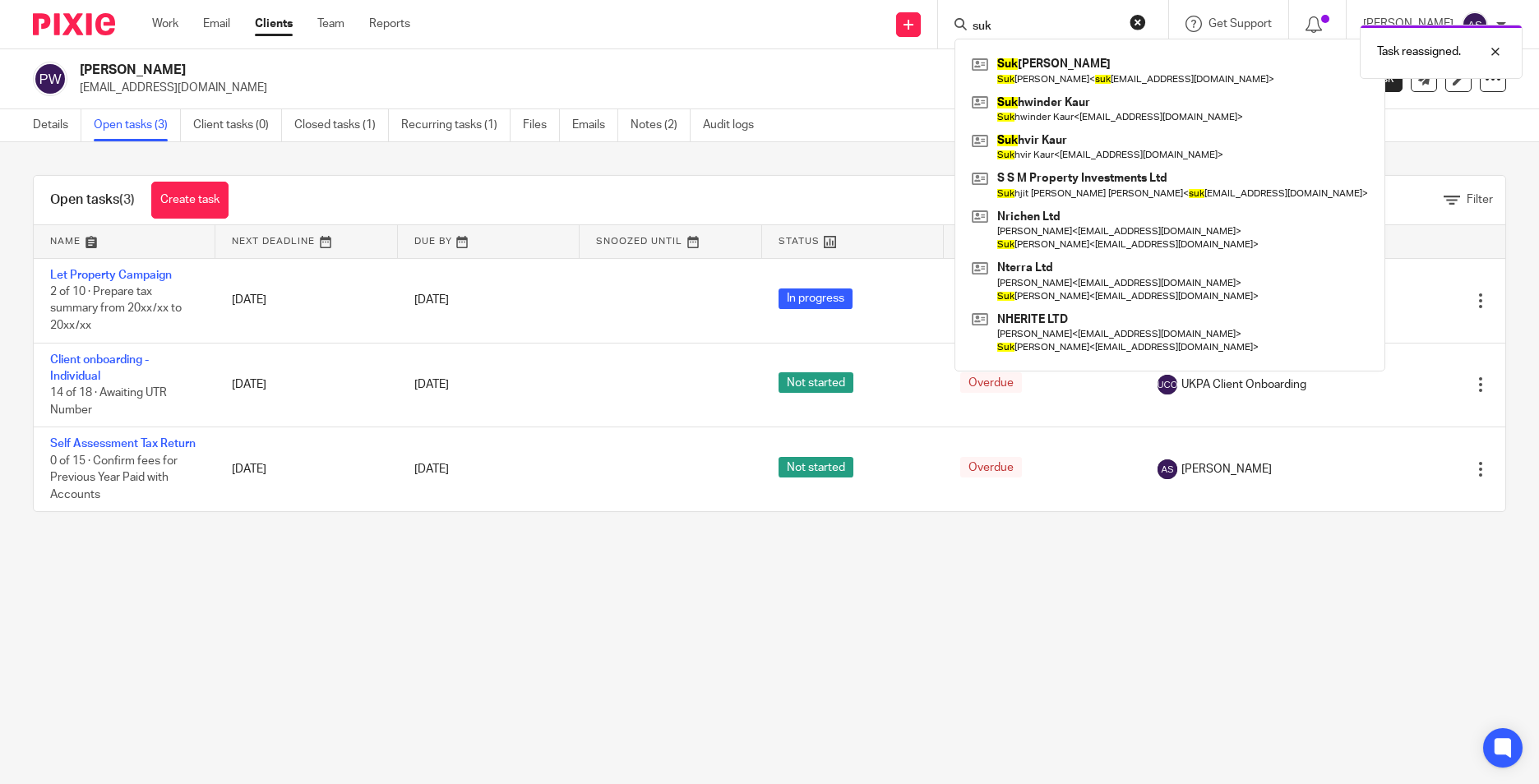
type input "suk"
click at [1052, 72] on div "Task reassigned." at bounding box center [1146, 47] width 753 height 63
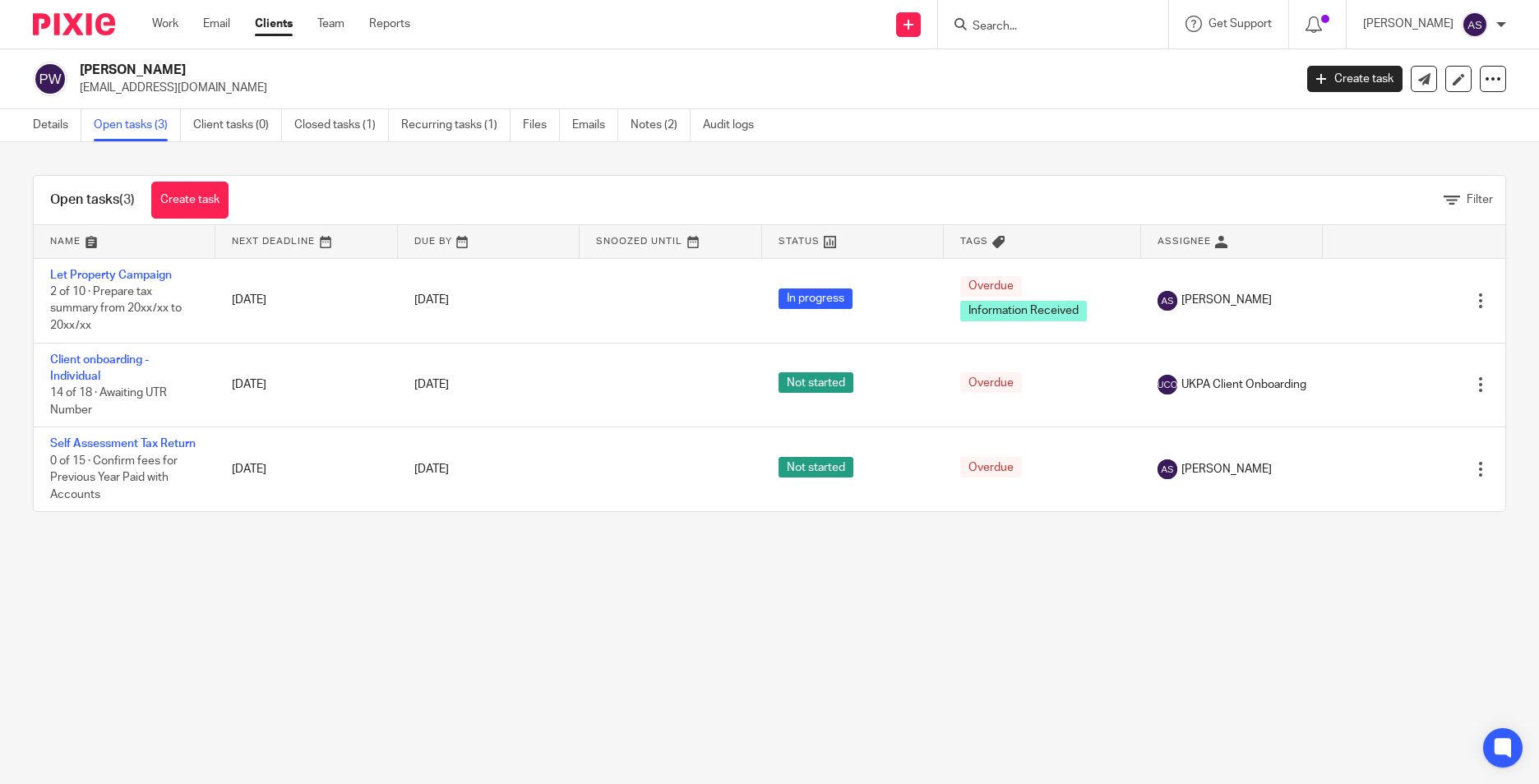
click at [1011, 35] on div at bounding box center [1053, 24] width 230 height 48
click at [1014, 29] on input "Search" at bounding box center [1044, 27] width 148 height 15
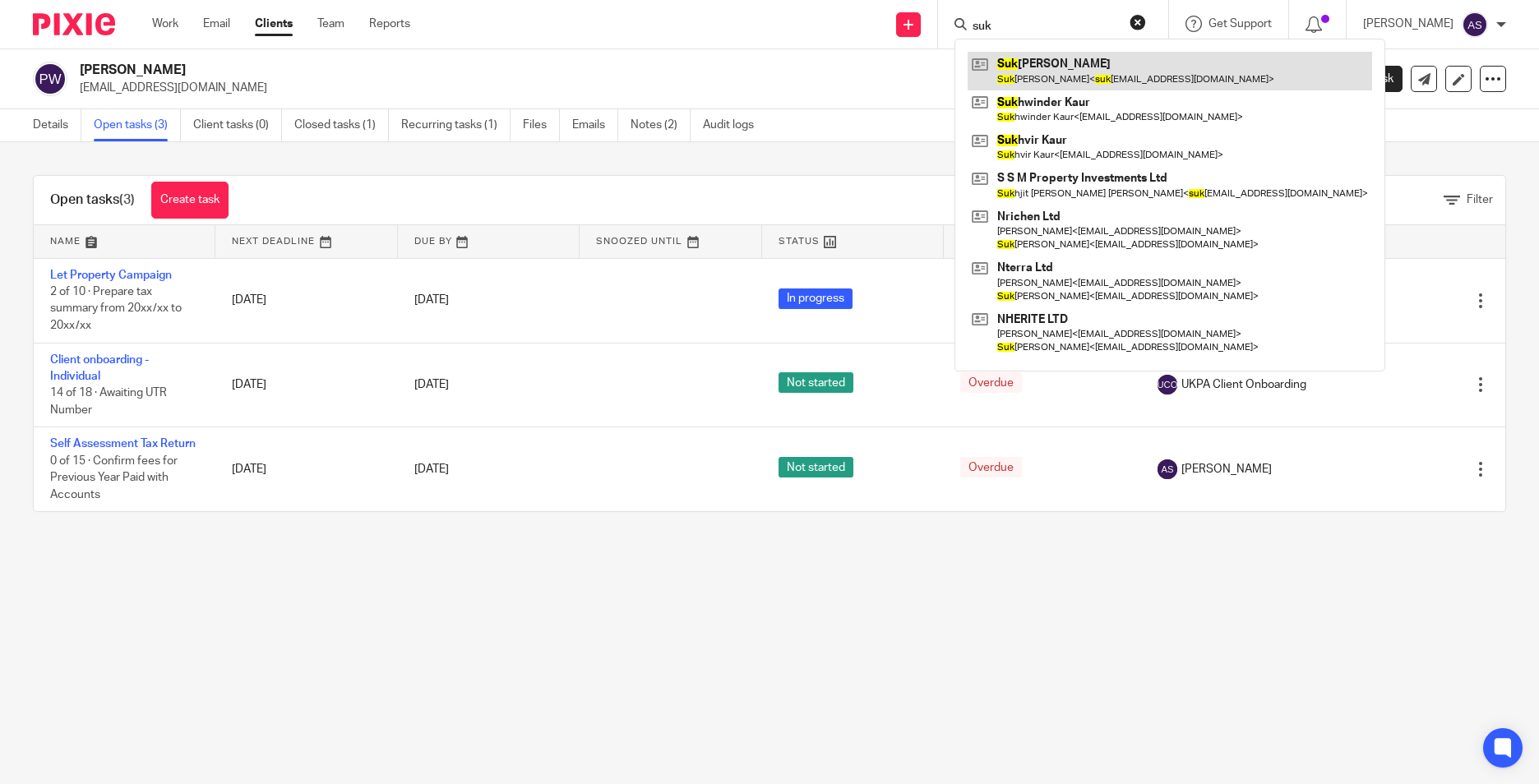
type input "suk"
click at [1024, 58] on link at bounding box center [1170, 70] width 405 height 38
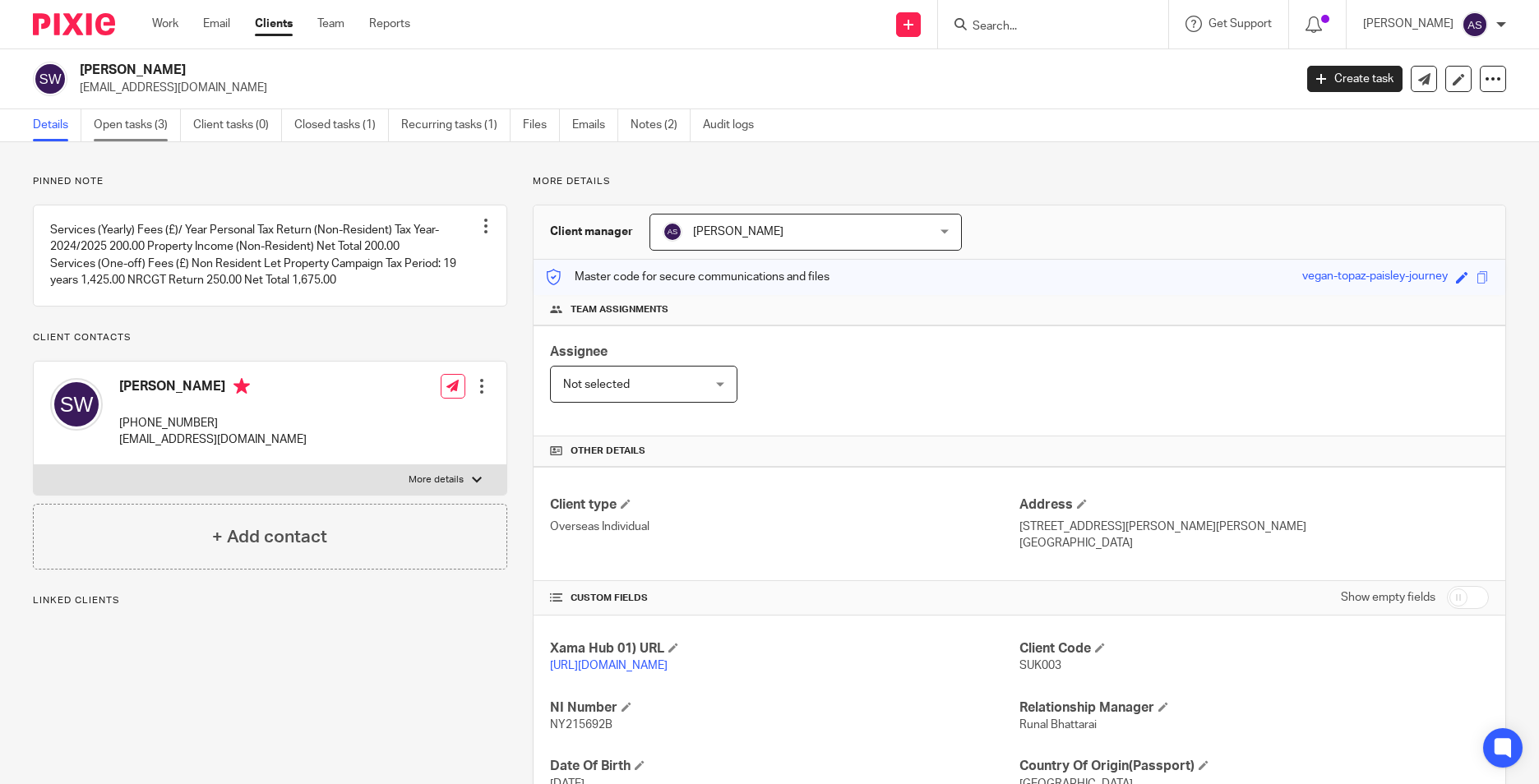
click at [142, 126] on link "Open tasks (3)" at bounding box center [137, 125] width 87 height 32
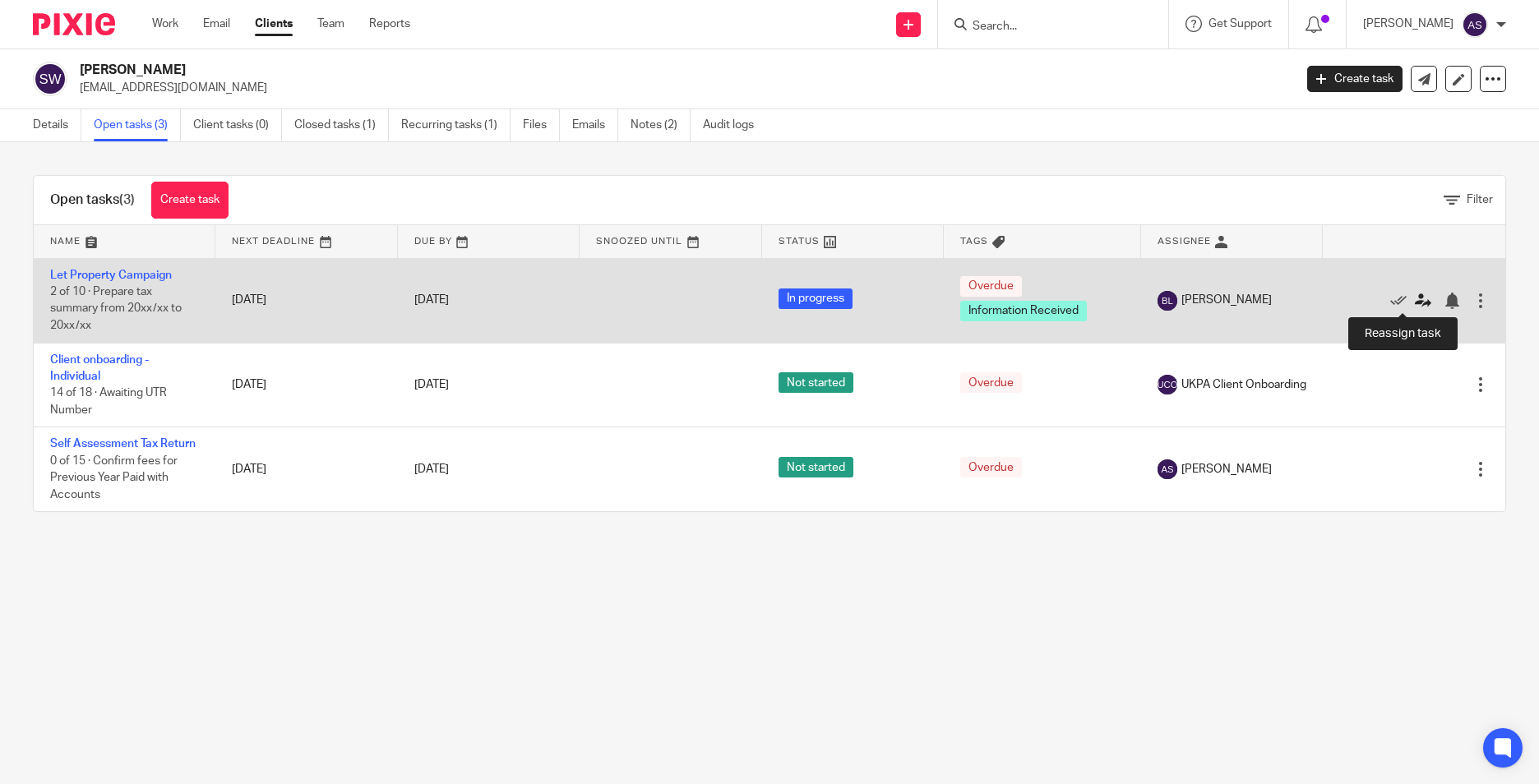
click at [1414, 305] on icon at bounding box center [1422, 301] width 16 height 16
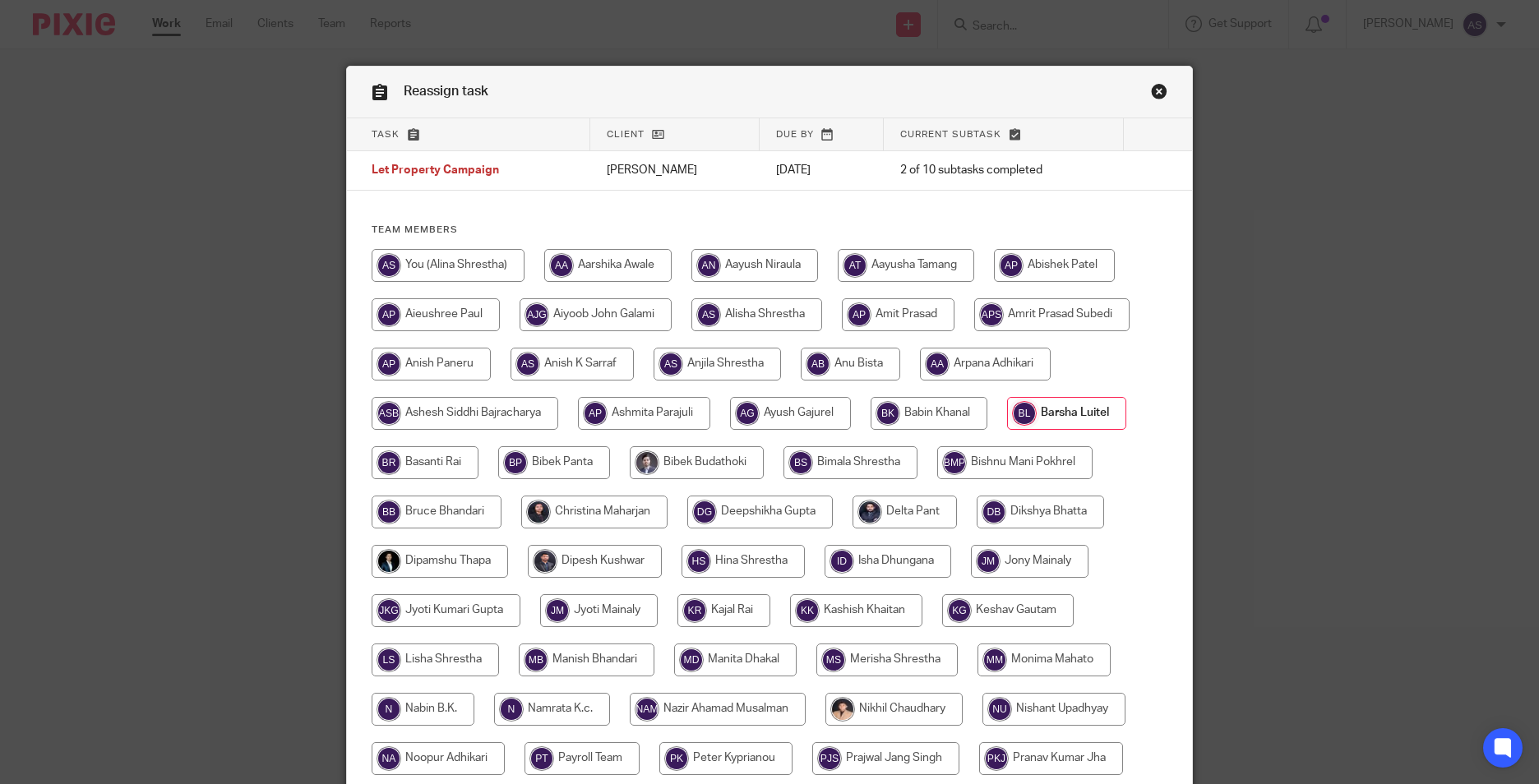
click at [484, 256] on input "radio" at bounding box center [448, 265] width 153 height 33
radio input "true"
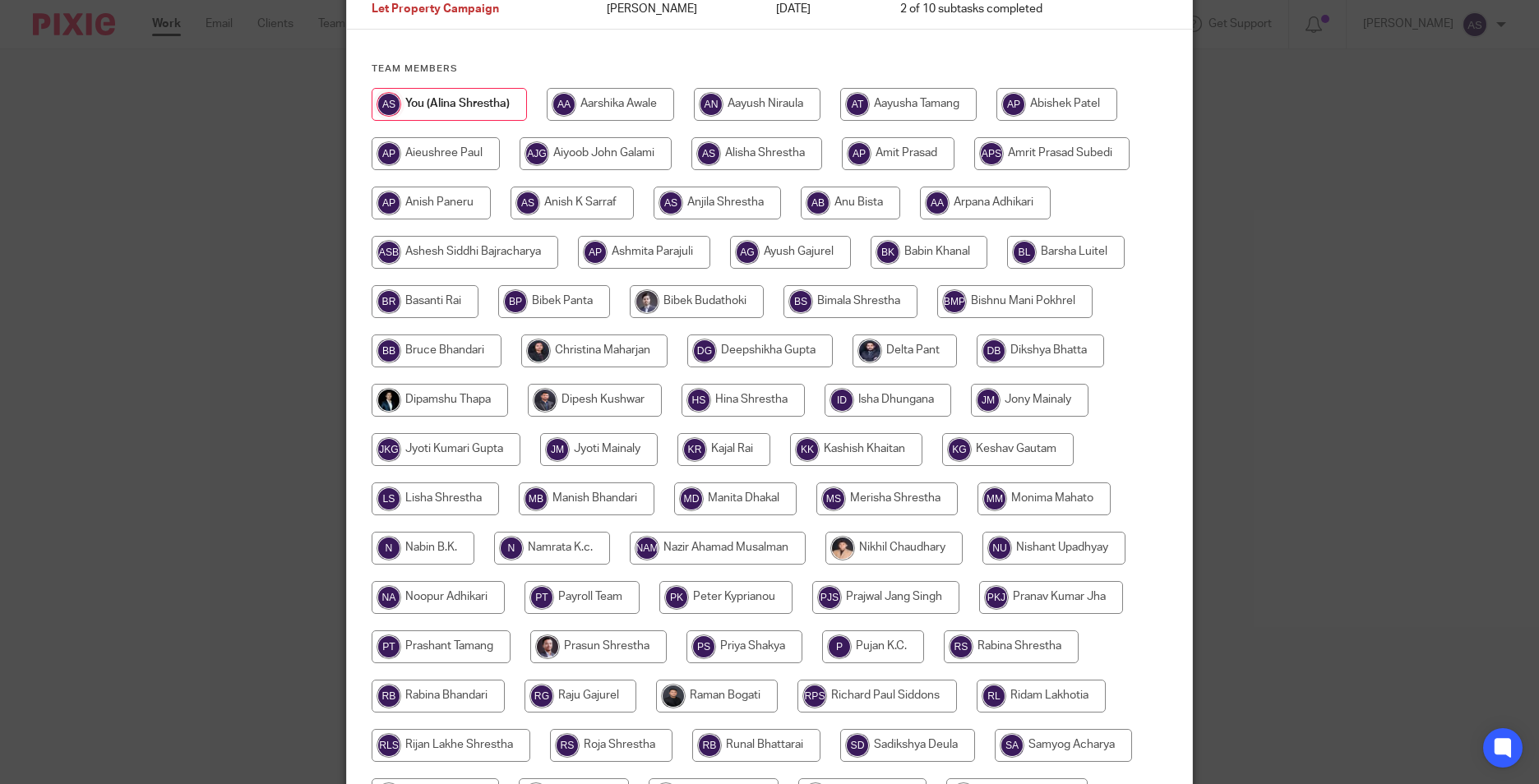
scroll to position [411, 0]
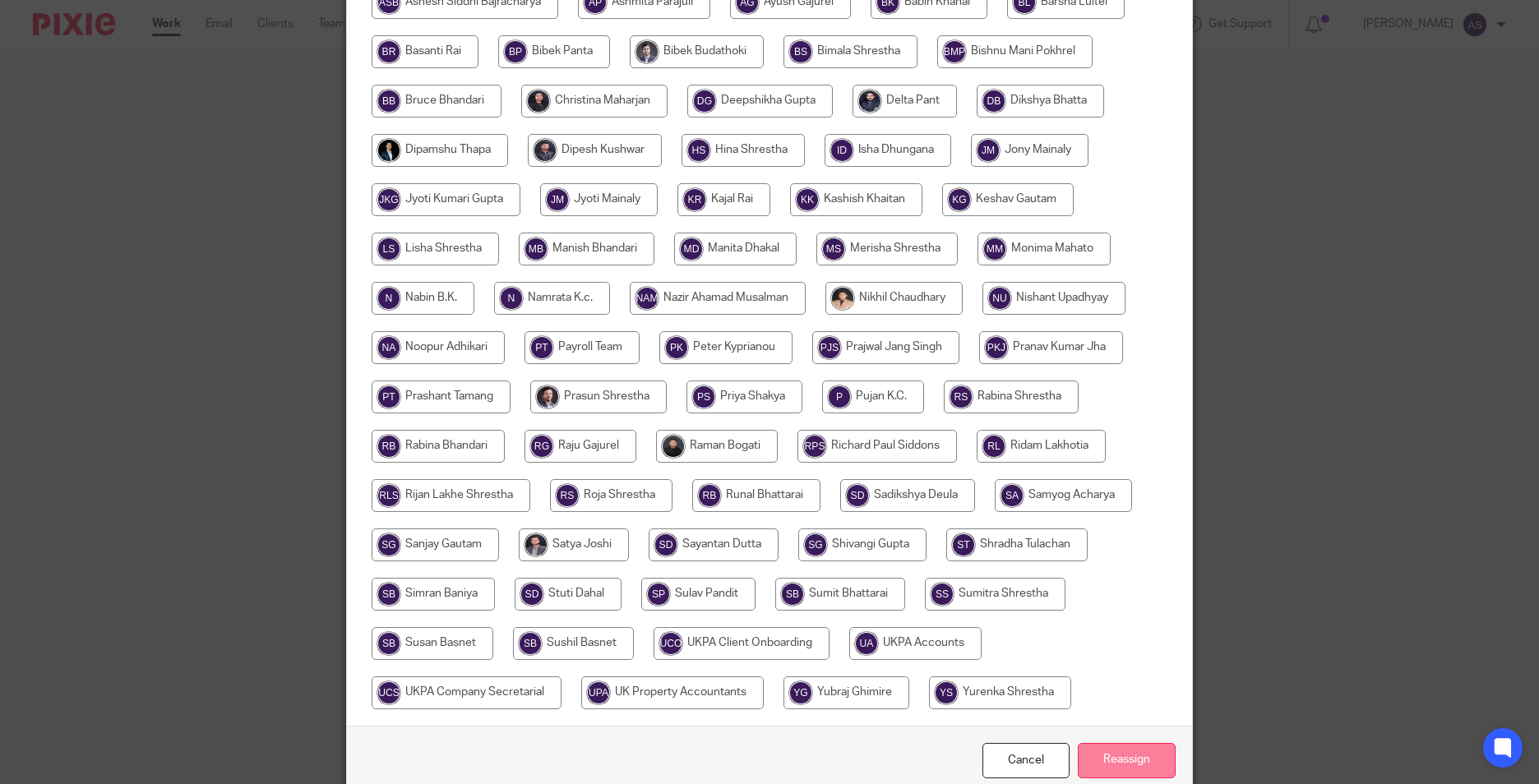
click at [1110, 760] on input "Reassign" at bounding box center [1127, 760] width 98 height 35
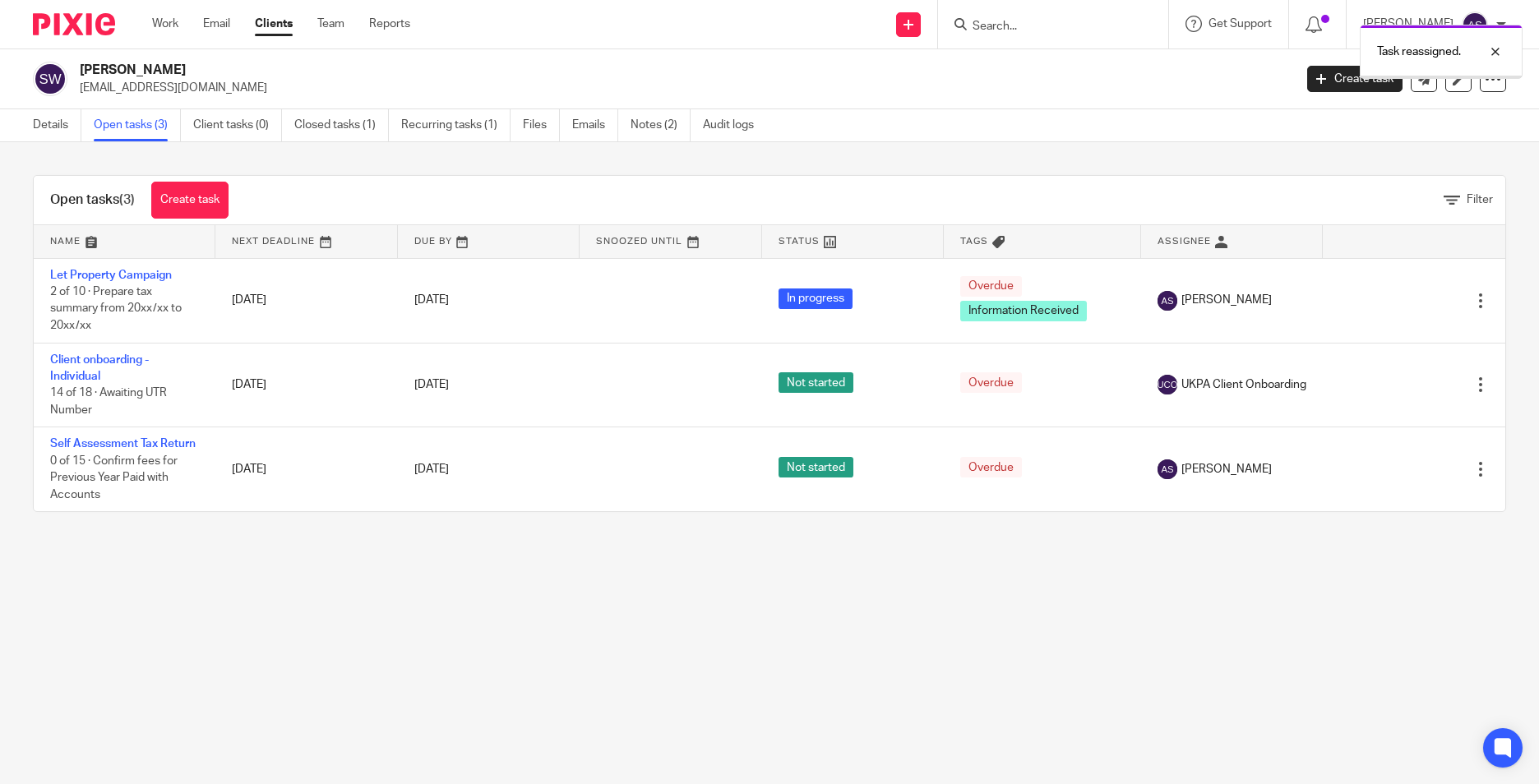
click at [81, 29] on img at bounding box center [74, 24] width 82 height 22
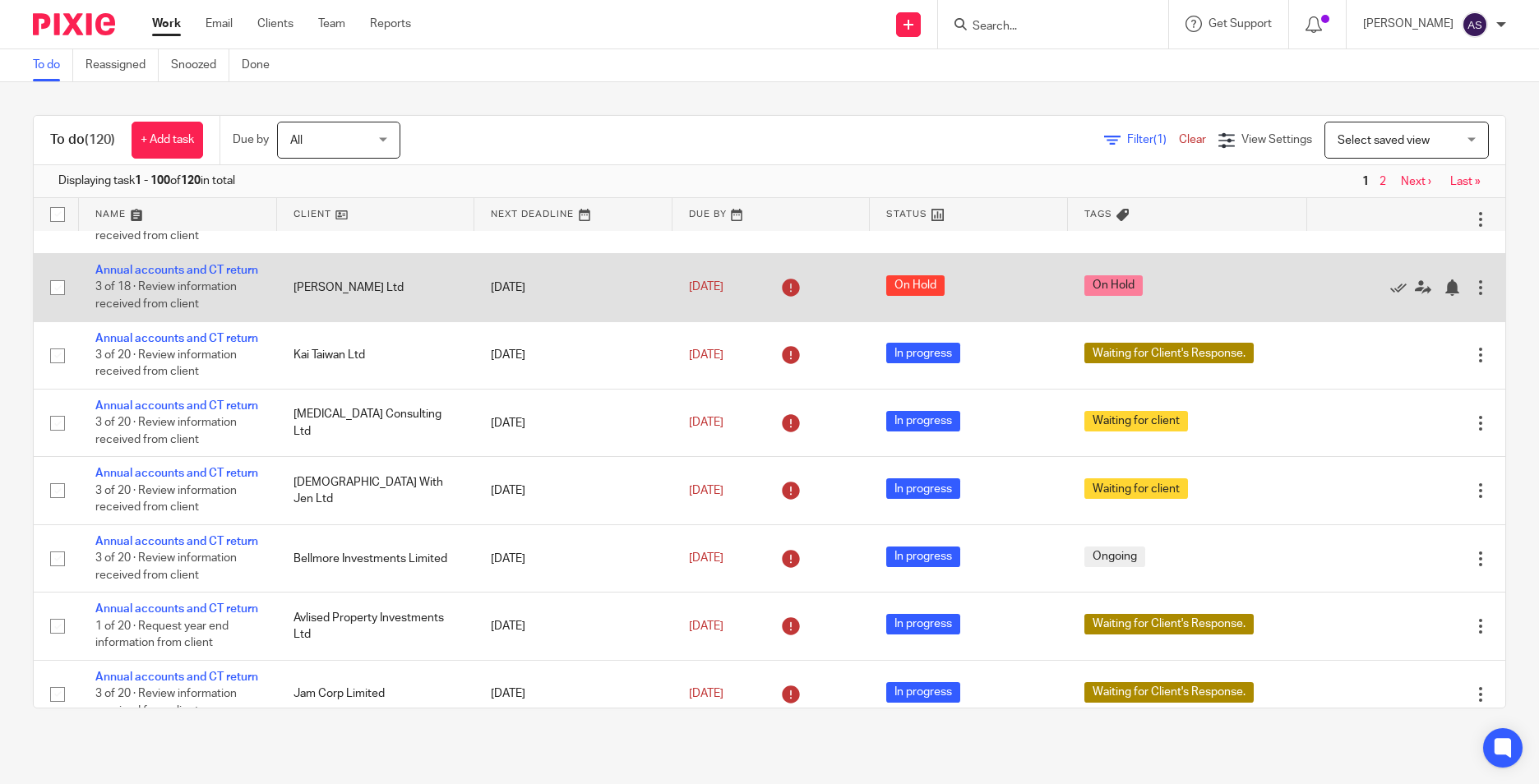
scroll to position [1644, 0]
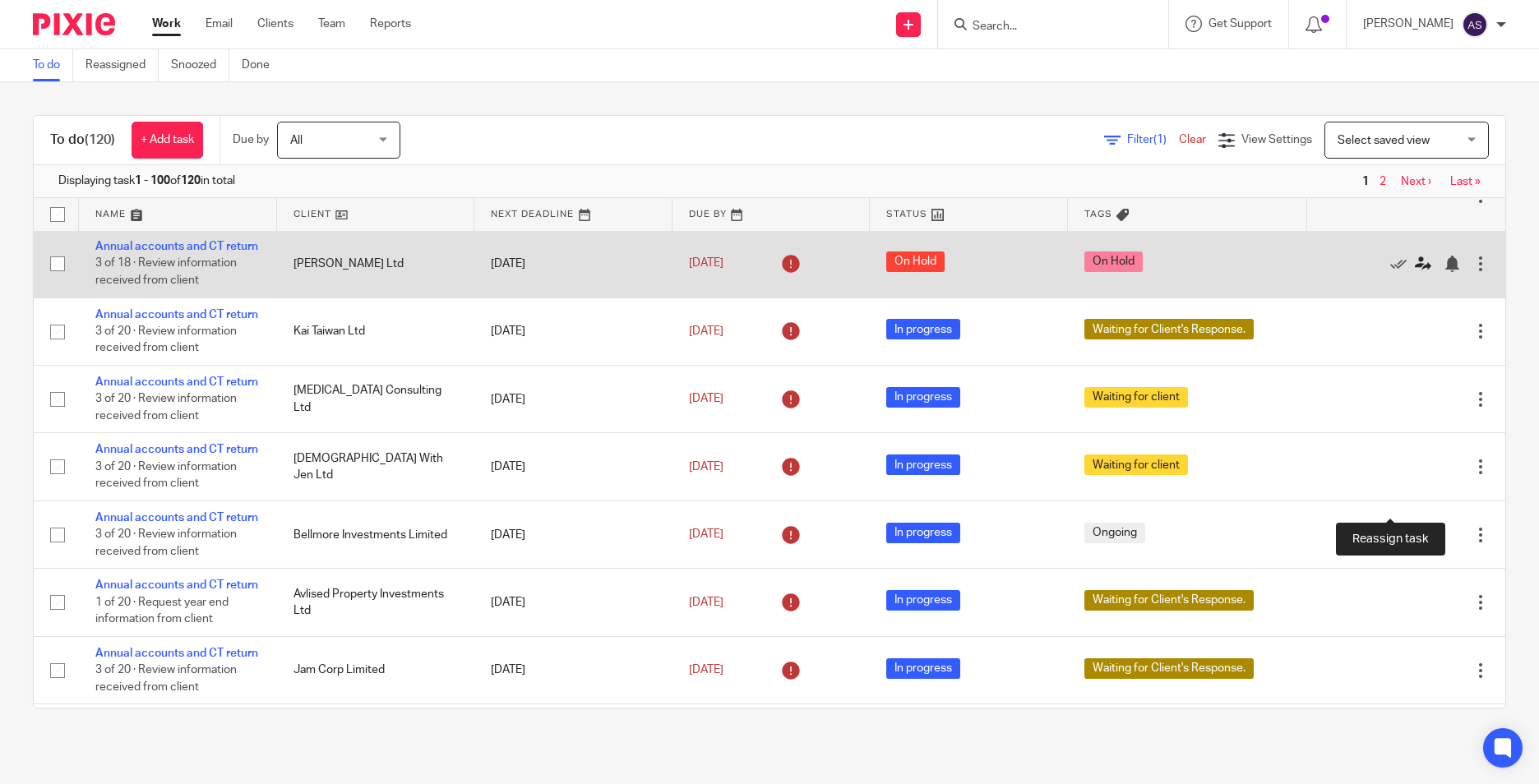
click at [1414, 272] on icon at bounding box center [1422, 264] width 16 height 16
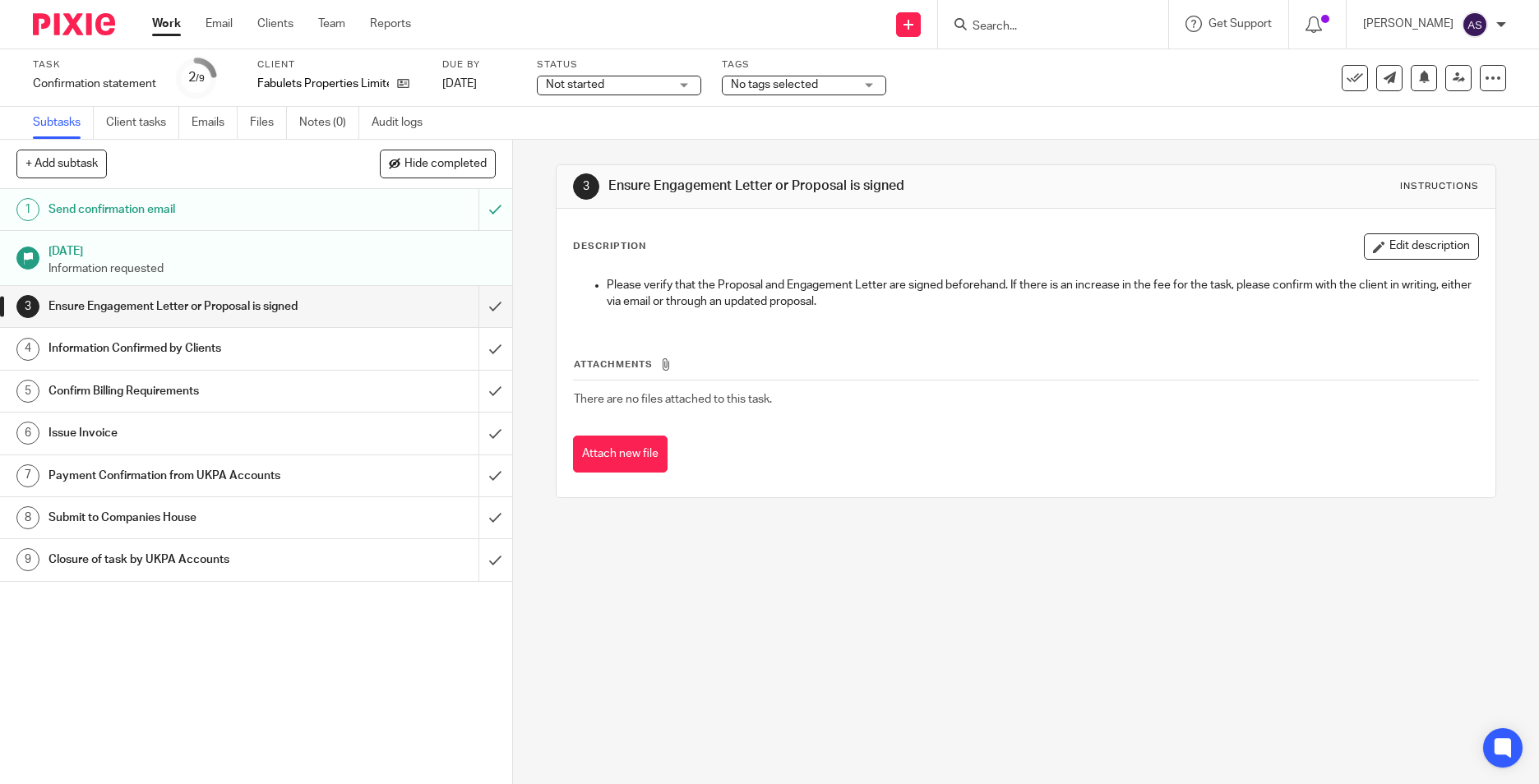
click at [840, 85] on span "No tags selected" at bounding box center [793, 85] width 124 height 17
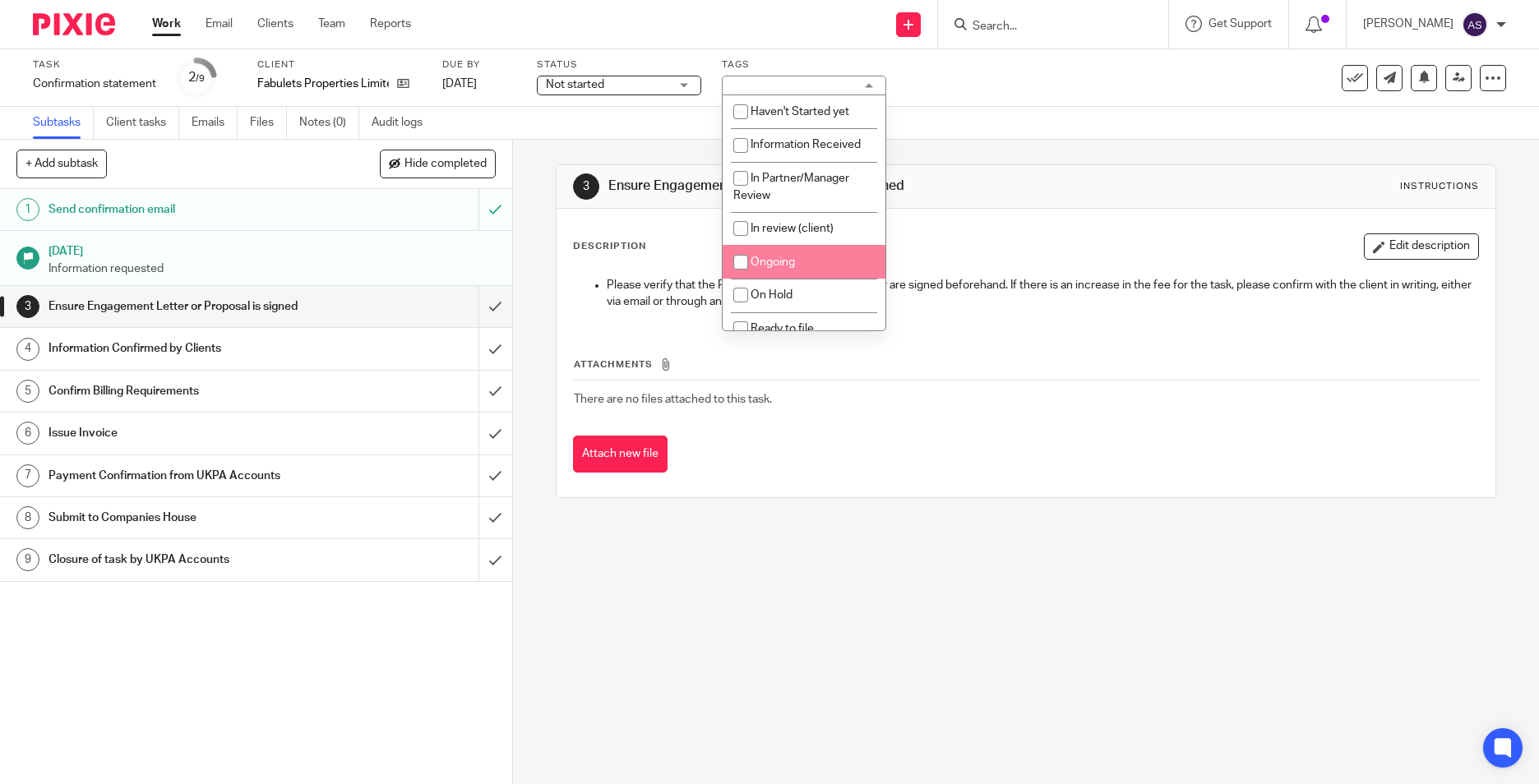
click at [754, 262] on input "checkbox" at bounding box center [740, 262] width 31 height 31
checkbox input "true"
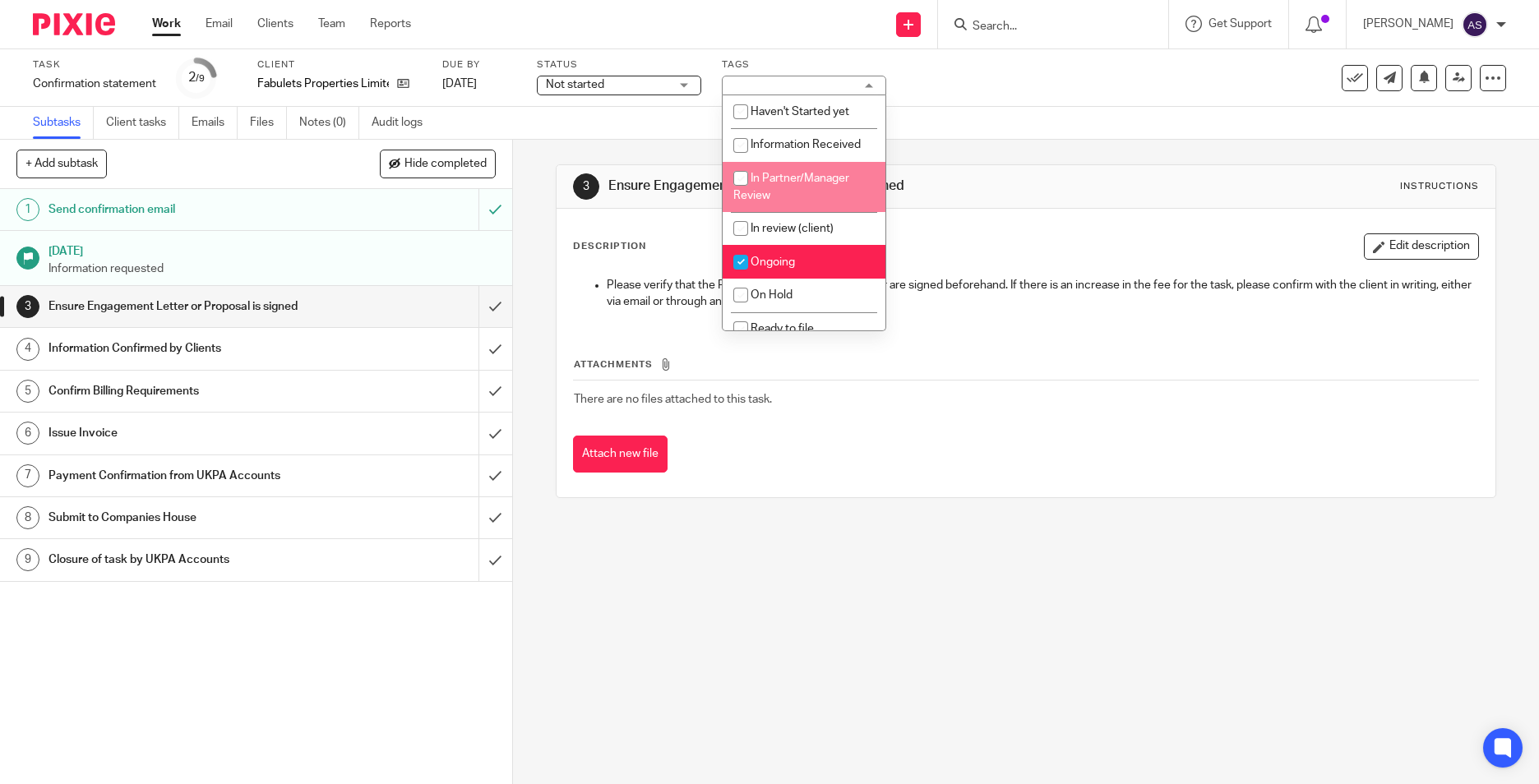
click at [928, 140] on div "3 Ensure Engagement Letter or Proposal is signed Instructions Description Edit …" at bounding box center [1025, 331] width 940 height 383
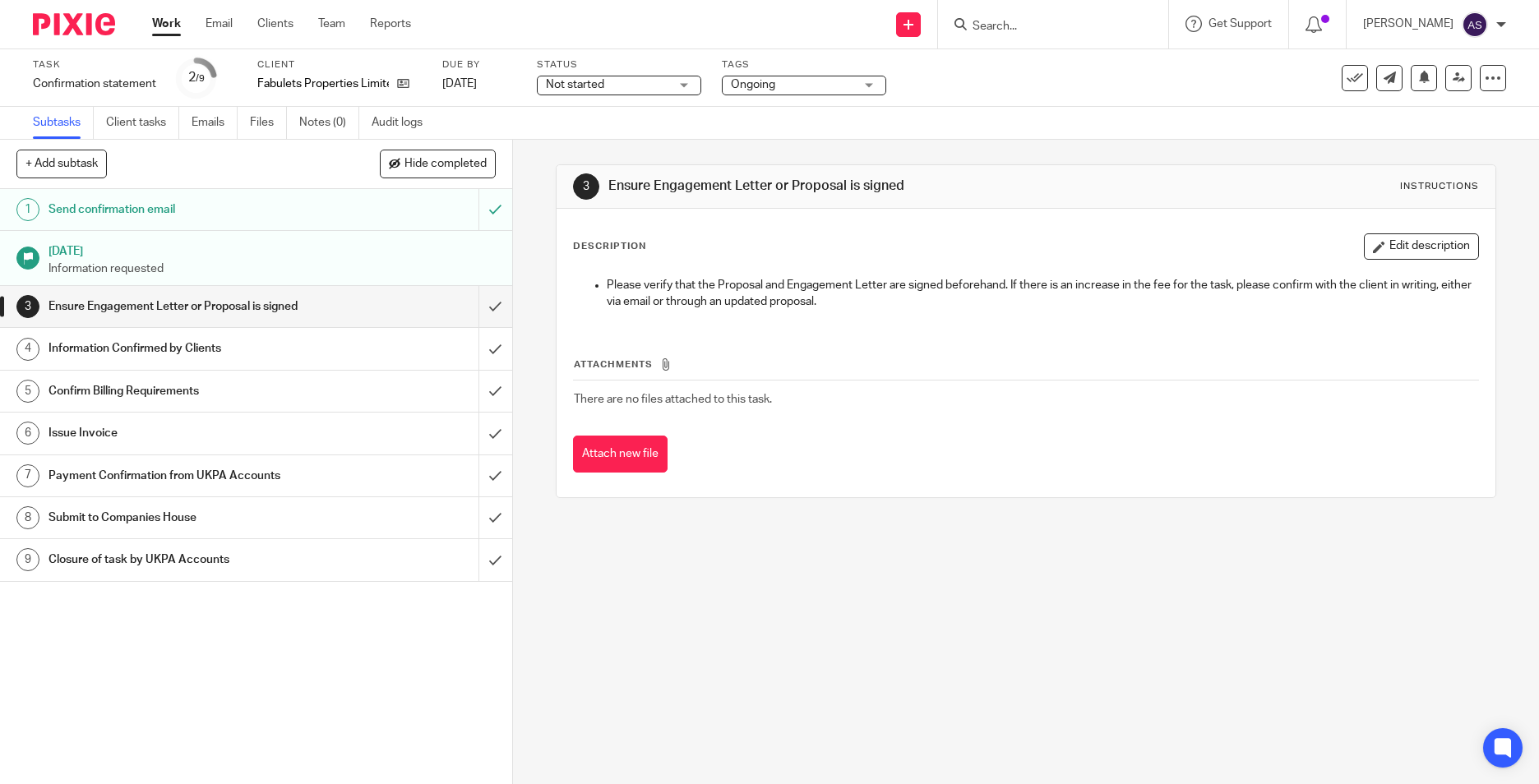
click at [569, 92] on span "Not started" at bounding box center [608, 85] width 124 height 17
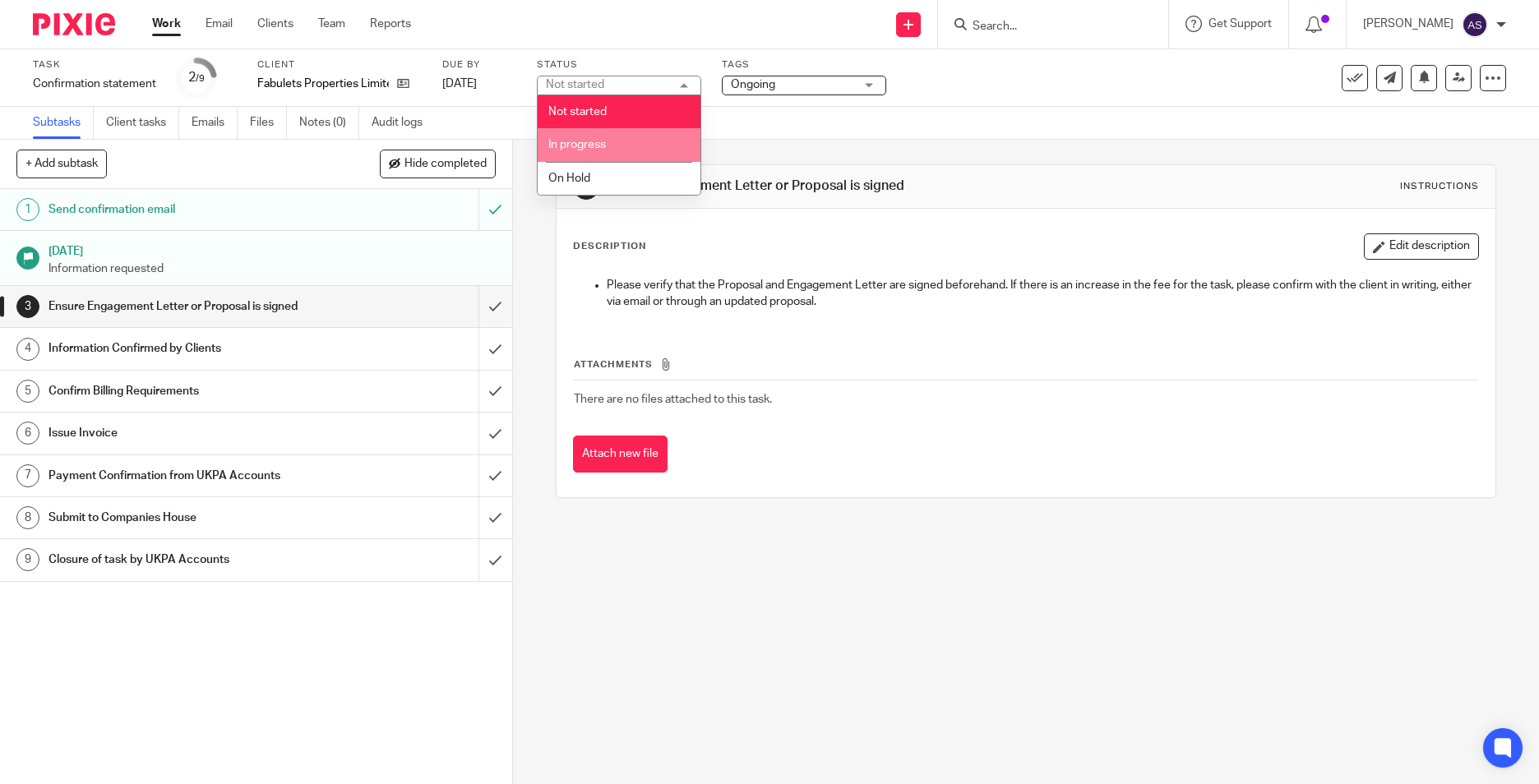
drag, startPoint x: 557, startPoint y: 132, endPoint x: 583, endPoint y: 132, distance: 26.0
click at [558, 132] on li "In progress" at bounding box center [619, 144] width 163 height 33
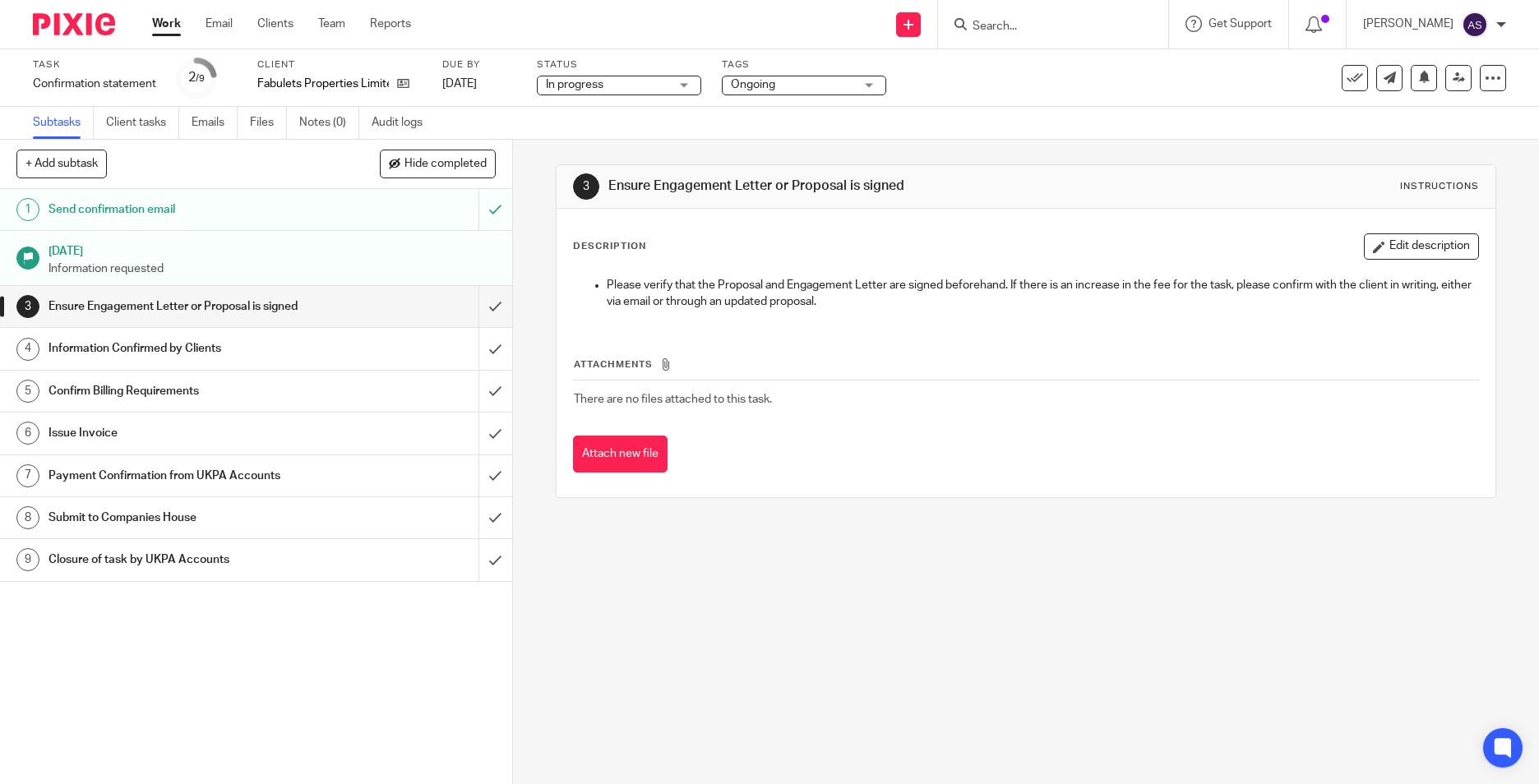
click at [743, 129] on div "Subtasks Client tasks Emails Files Notes (0) Audit logs" at bounding box center [770, 123] width 1539 height 33
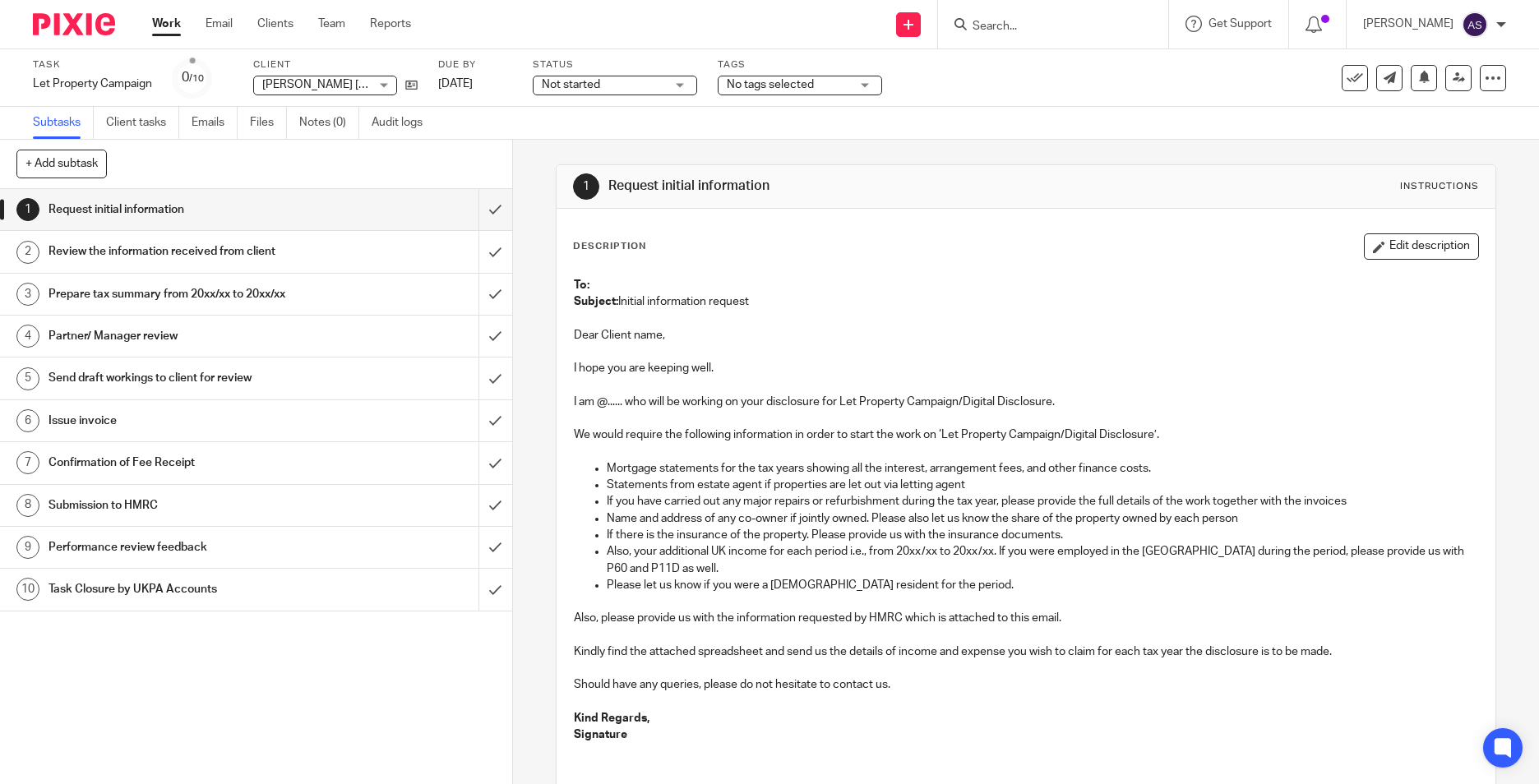
click at [762, 89] on span "No tags selected" at bounding box center [770, 84] width 87 height 11
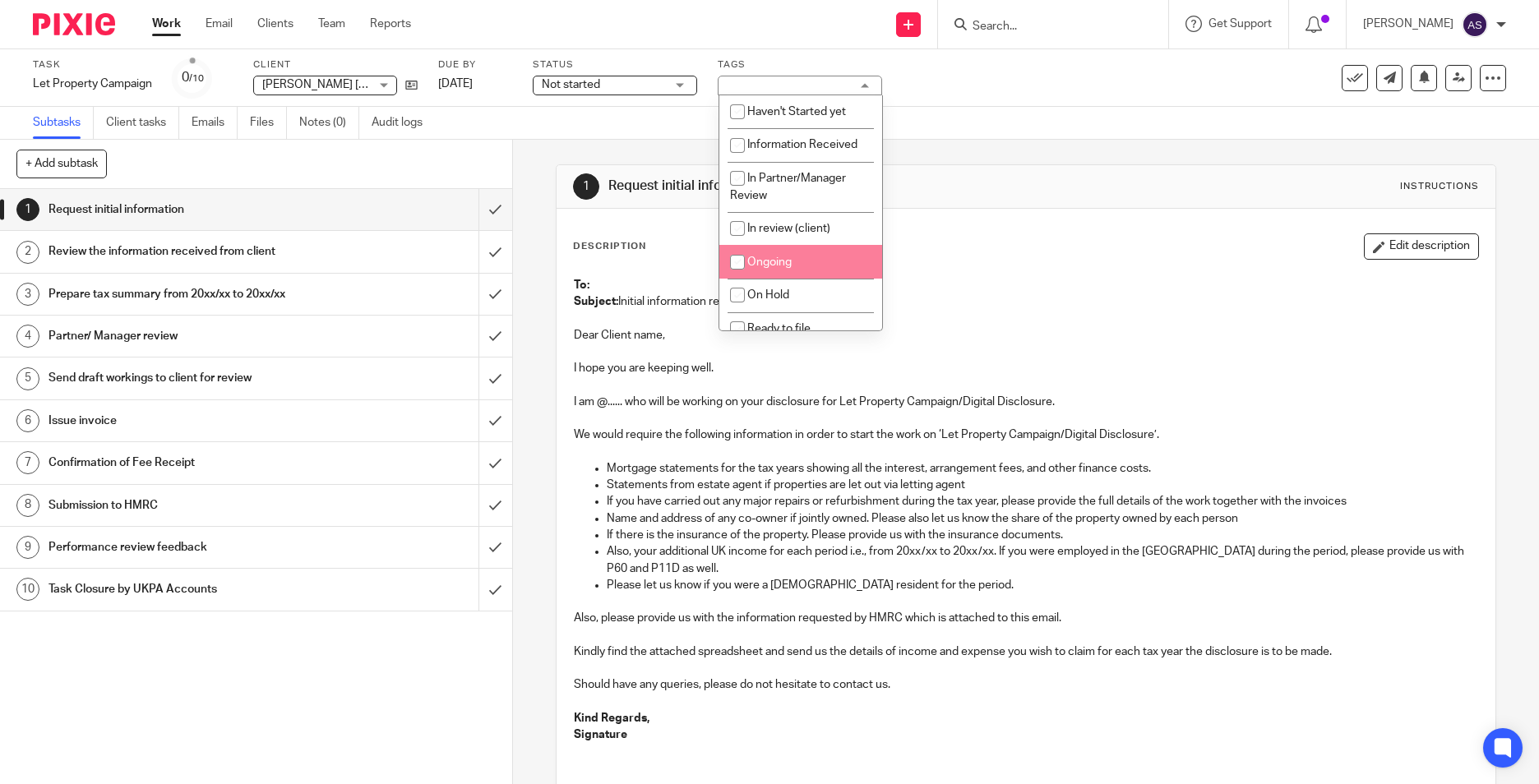
drag, startPoint x: 751, startPoint y: 257, endPoint x: 837, endPoint y: 213, distance: 96.6
click at [751, 257] on input "checkbox" at bounding box center [737, 262] width 31 height 31
checkbox input "true"
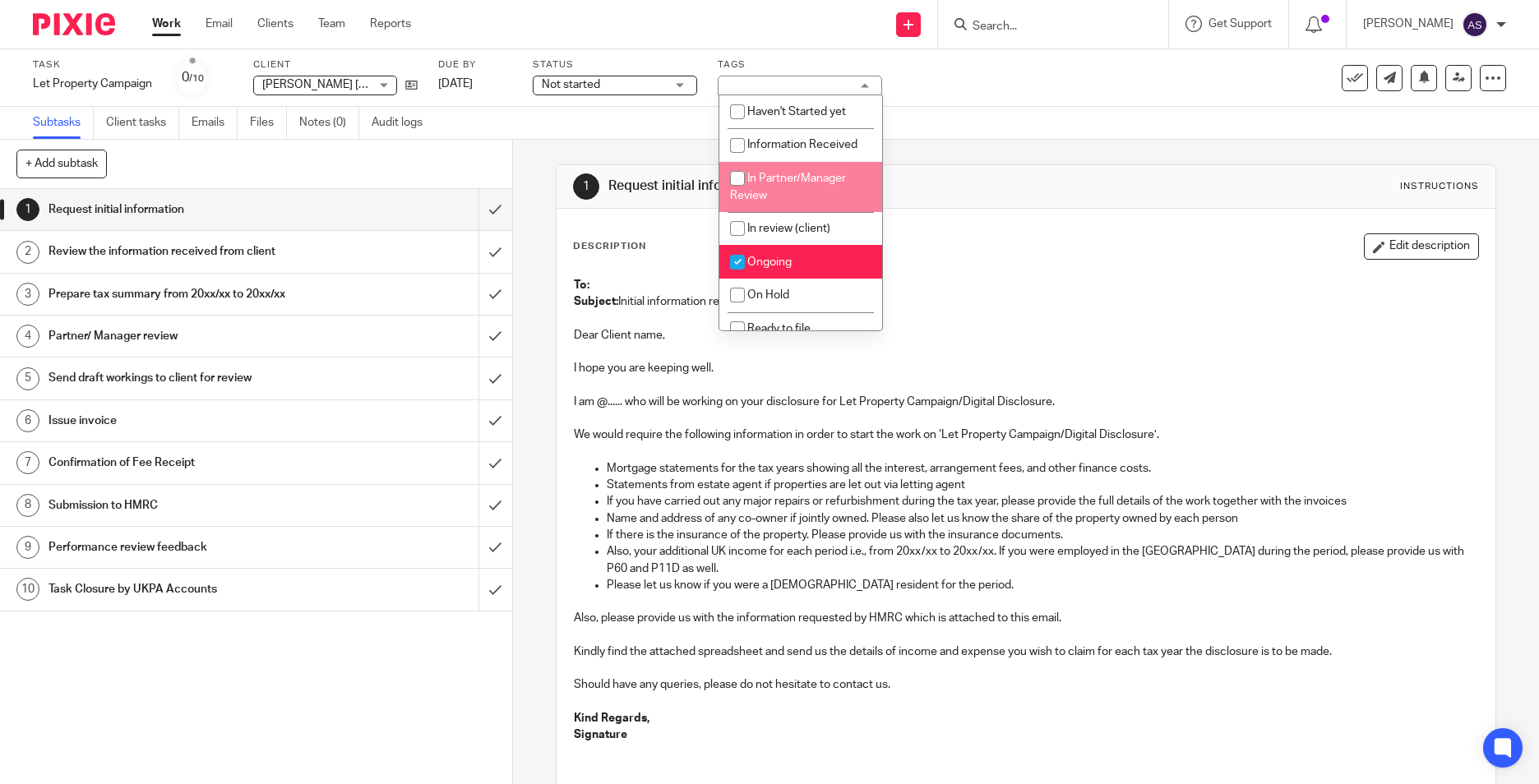
click at [921, 163] on div "1 Request initial information Instructions Description Edit description To: Sub…" at bounding box center [1025, 548] width 940 height 817
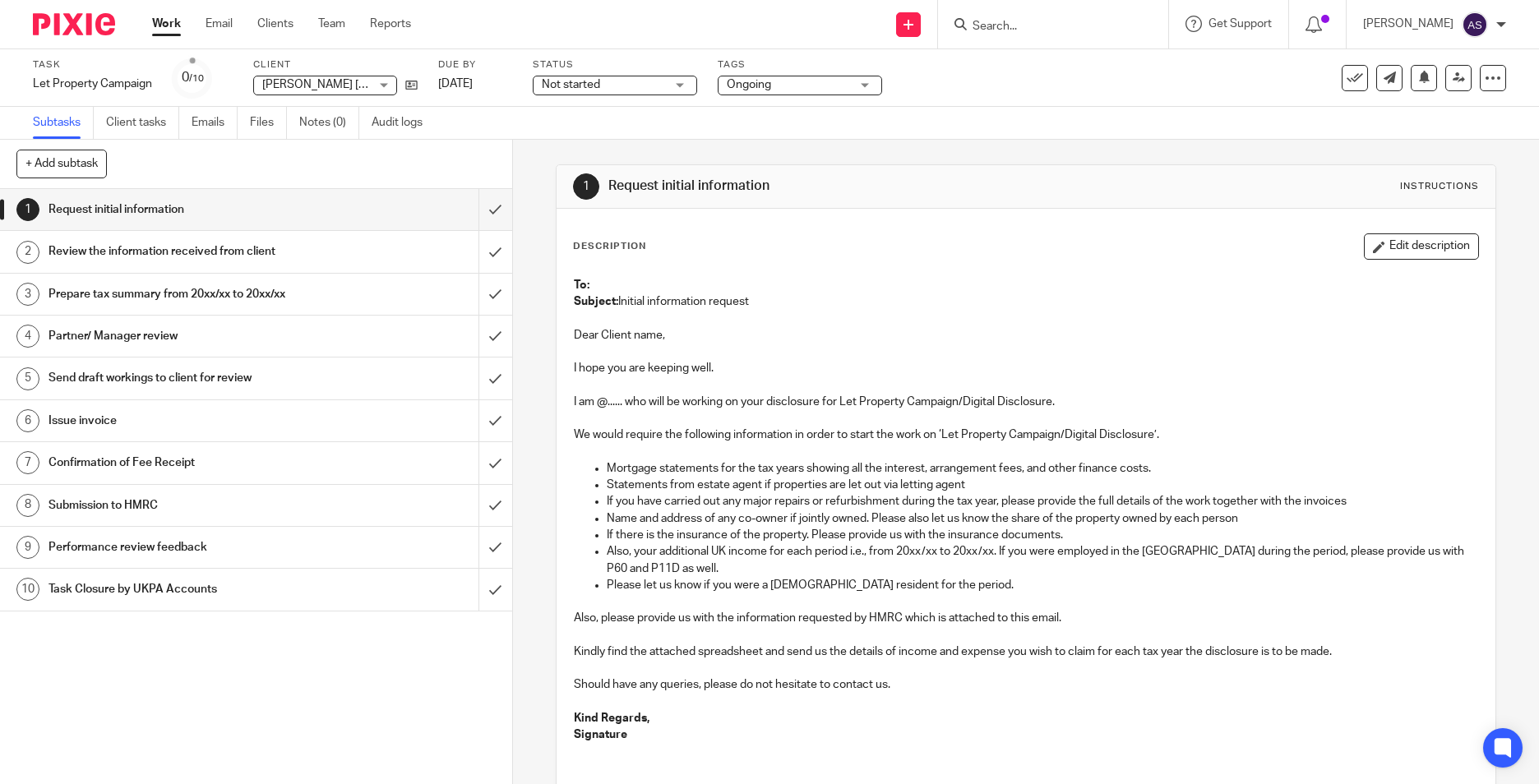
click at [571, 91] on span "Not started" at bounding box center [604, 85] width 124 height 17
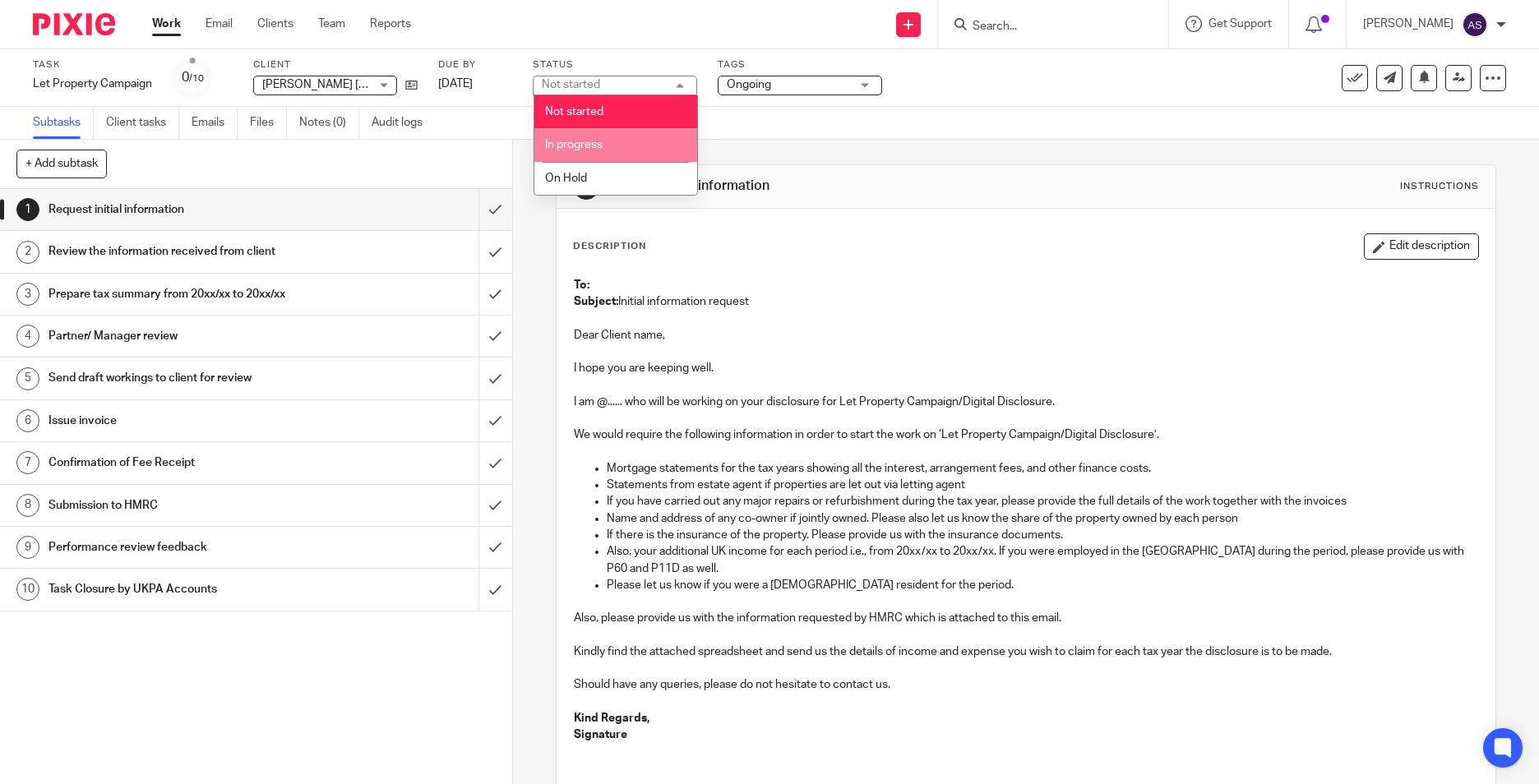
click at [583, 142] on span "In progress" at bounding box center [574, 144] width 58 height 11
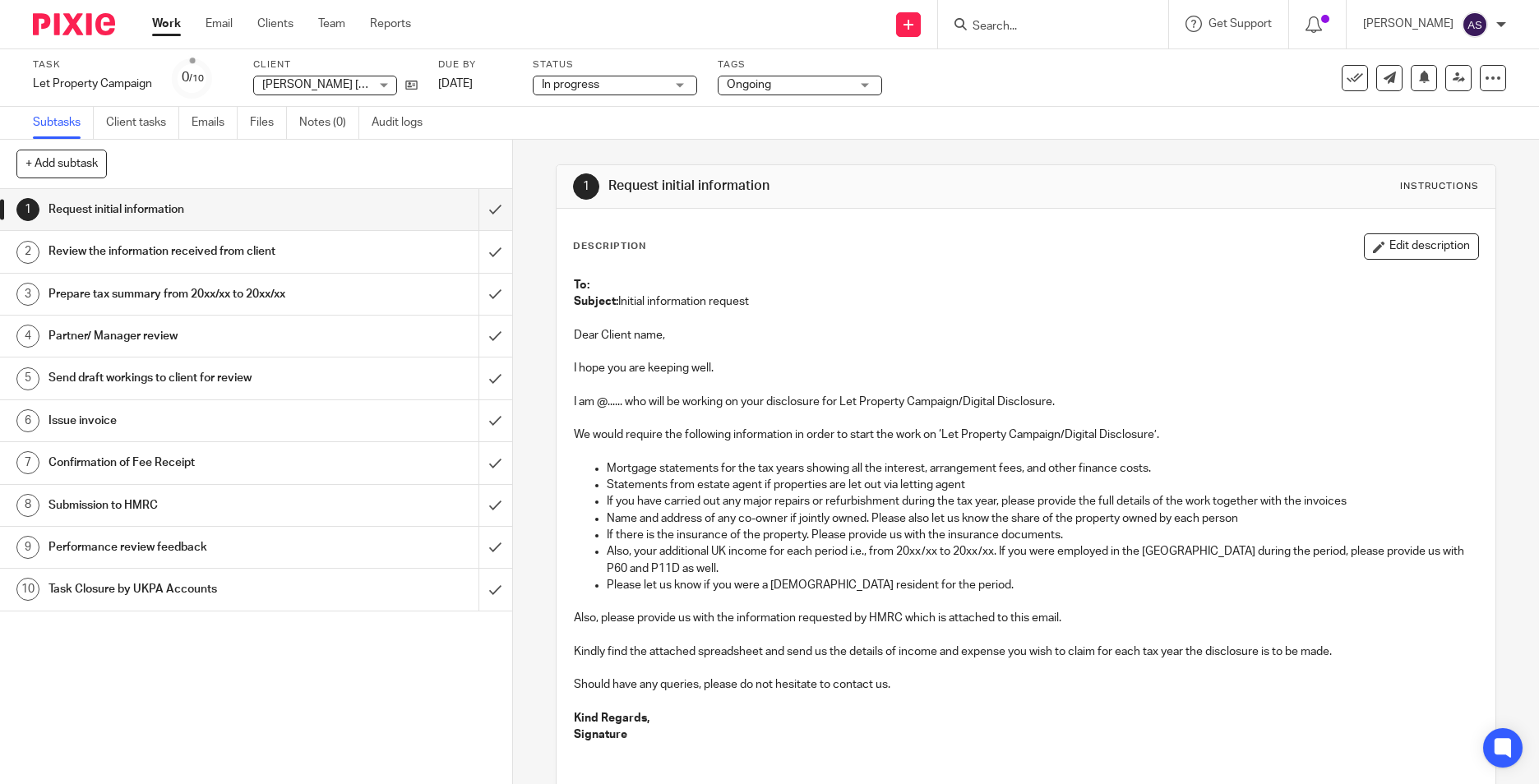
click at [775, 135] on div "Subtasks Client tasks Emails Files Notes (0) Audit logs" at bounding box center [770, 123] width 1539 height 33
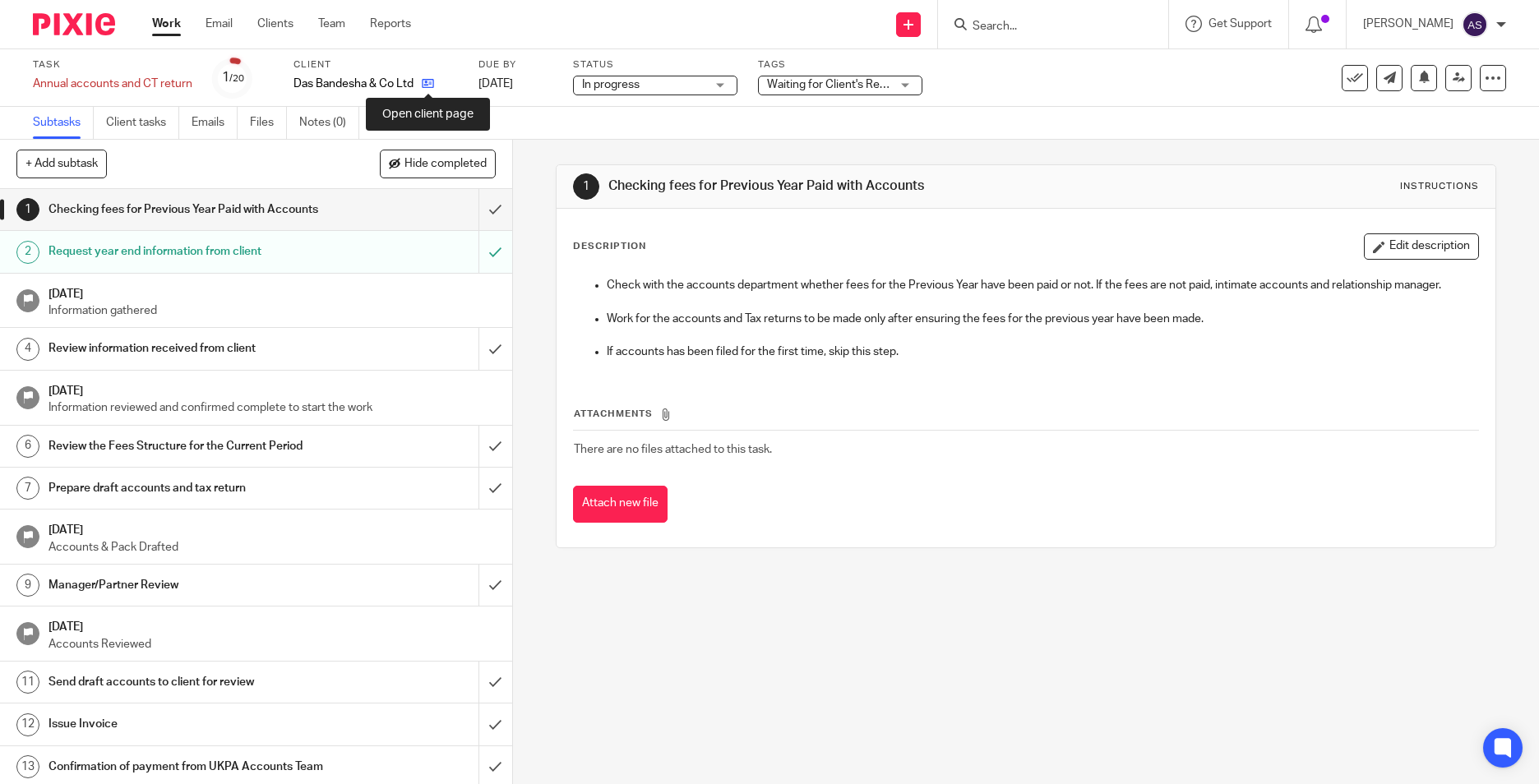
click at [425, 87] on icon at bounding box center [428, 83] width 12 height 12
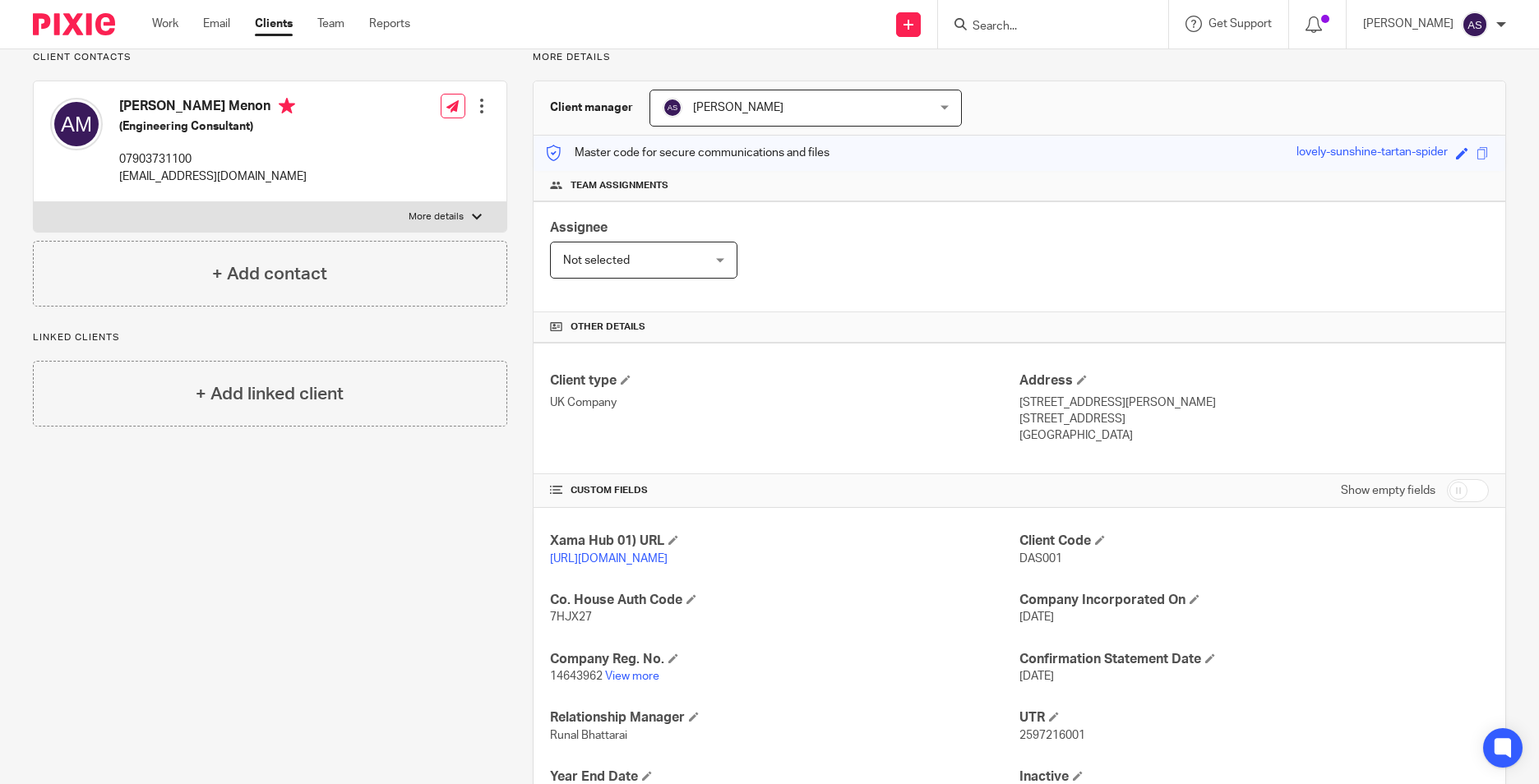
scroll to position [246, 0]
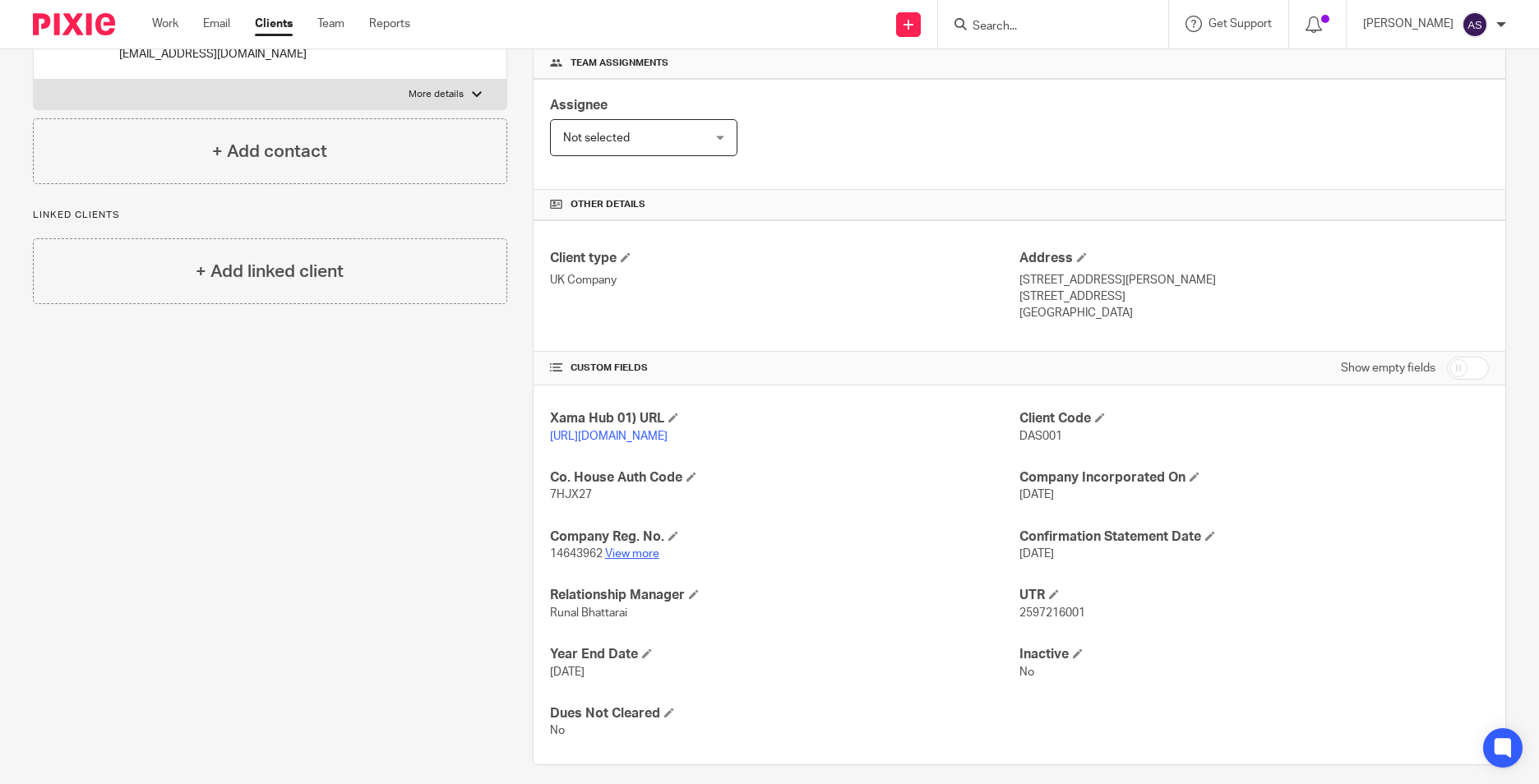
click at [612, 560] on link "View more" at bounding box center [632, 553] width 54 height 11
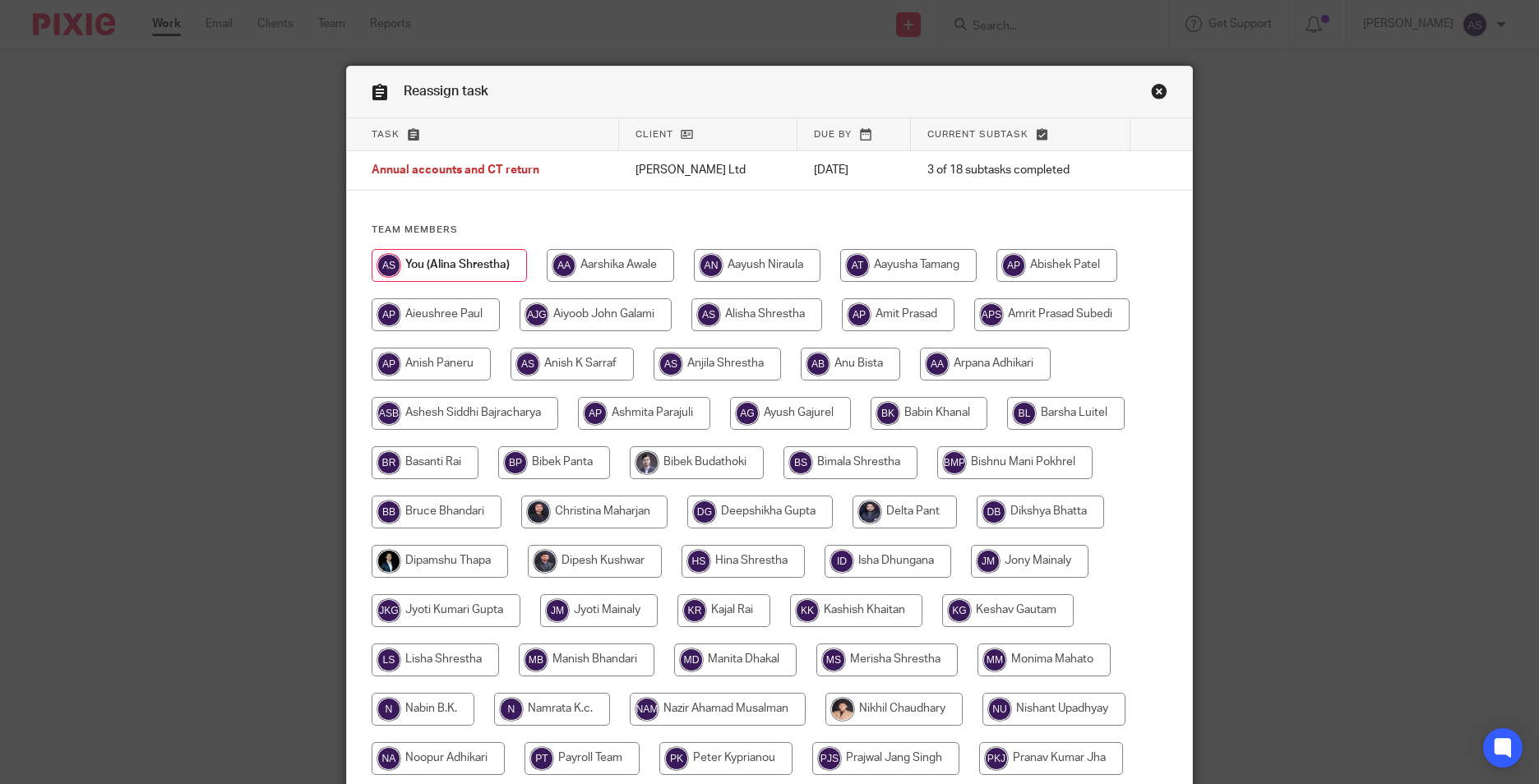
click at [906, 310] on input "radio" at bounding box center [897, 314] width 113 height 33
radio input "true"
click at [1047, 305] on input "radio" at bounding box center [1054, 314] width 155 height 33
radio input "true"
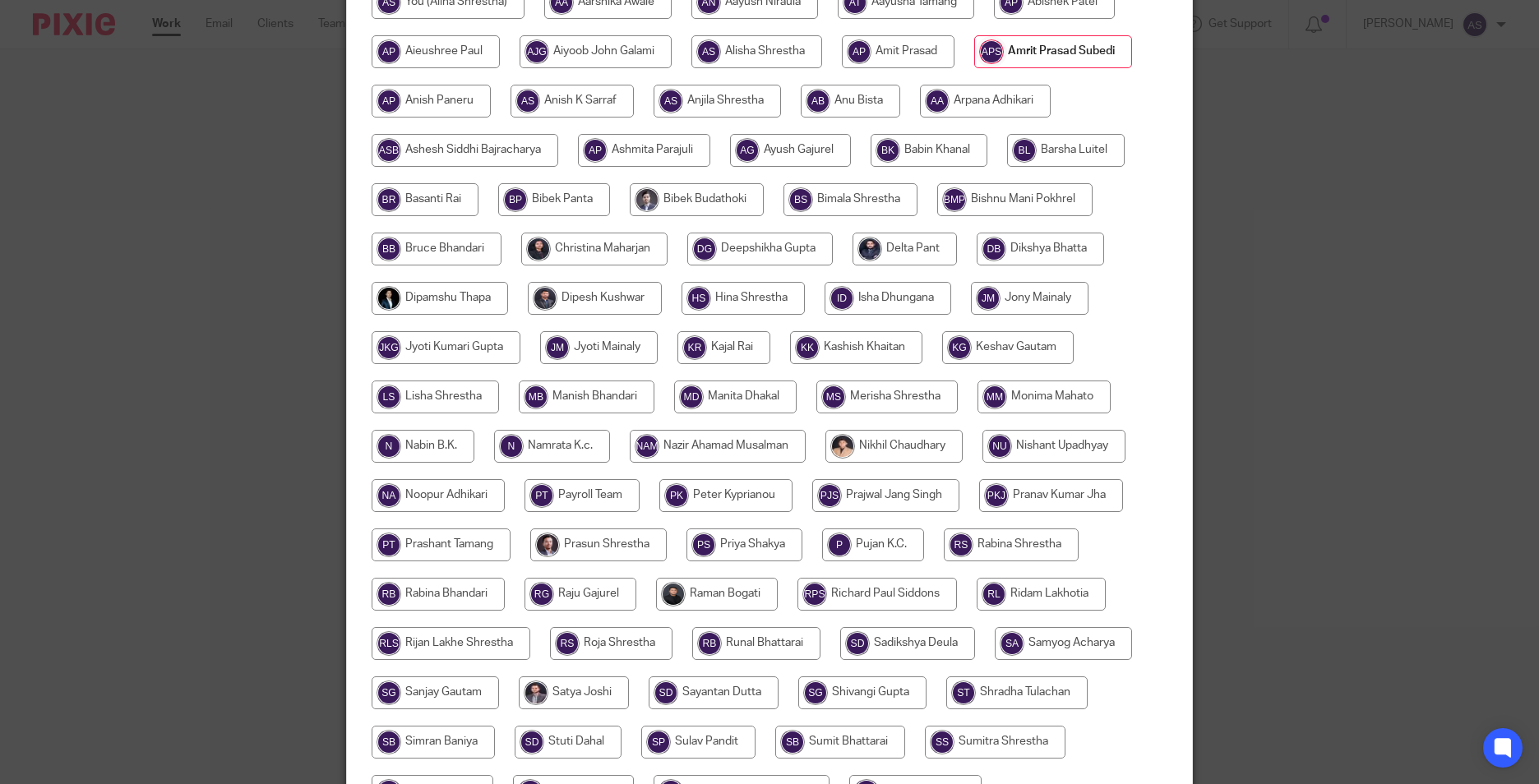
scroll to position [411, 0]
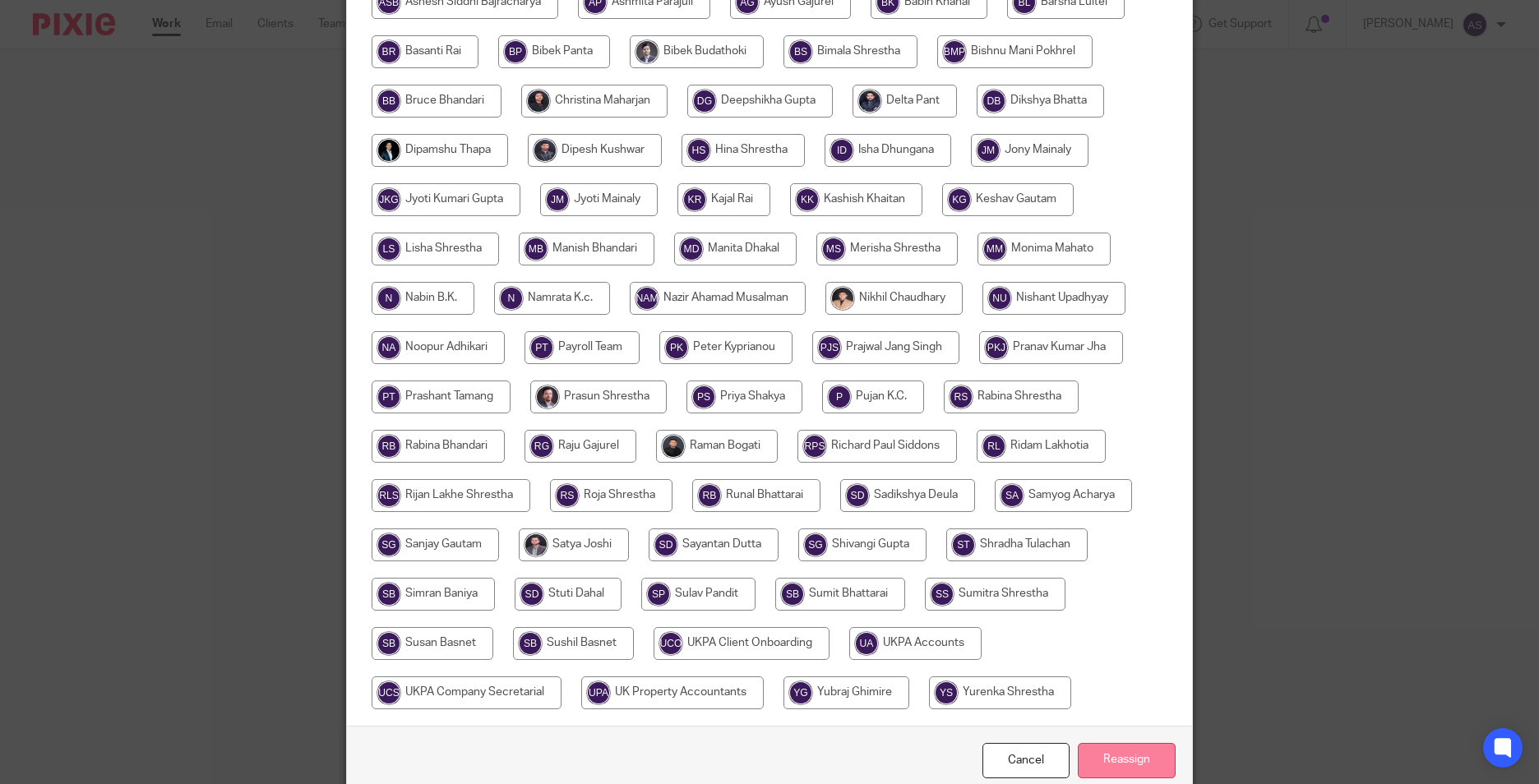
click at [1091, 758] on input "Reassign" at bounding box center [1127, 760] width 98 height 35
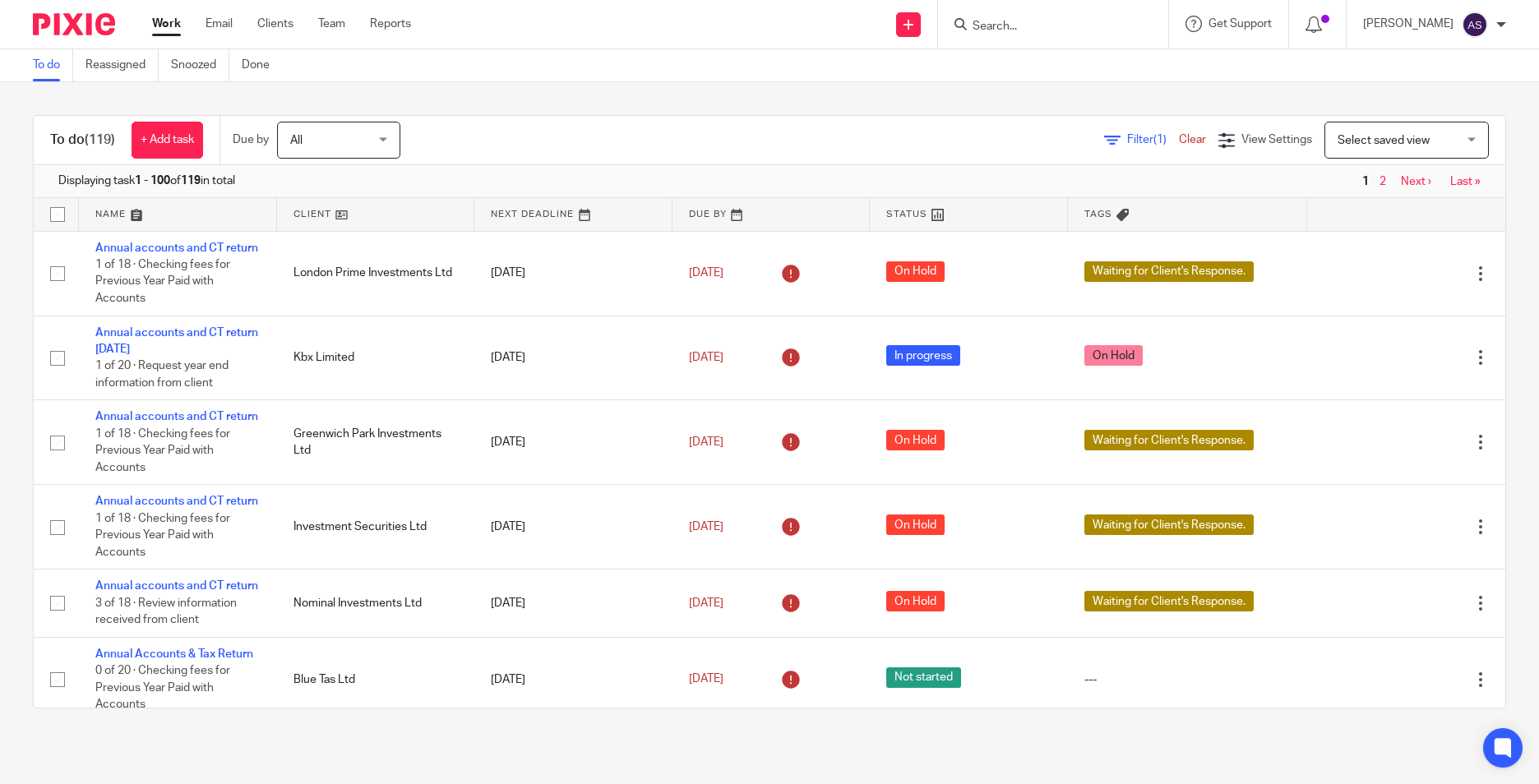
click at [1004, 21] on input "Search" at bounding box center [1044, 27] width 148 height 15
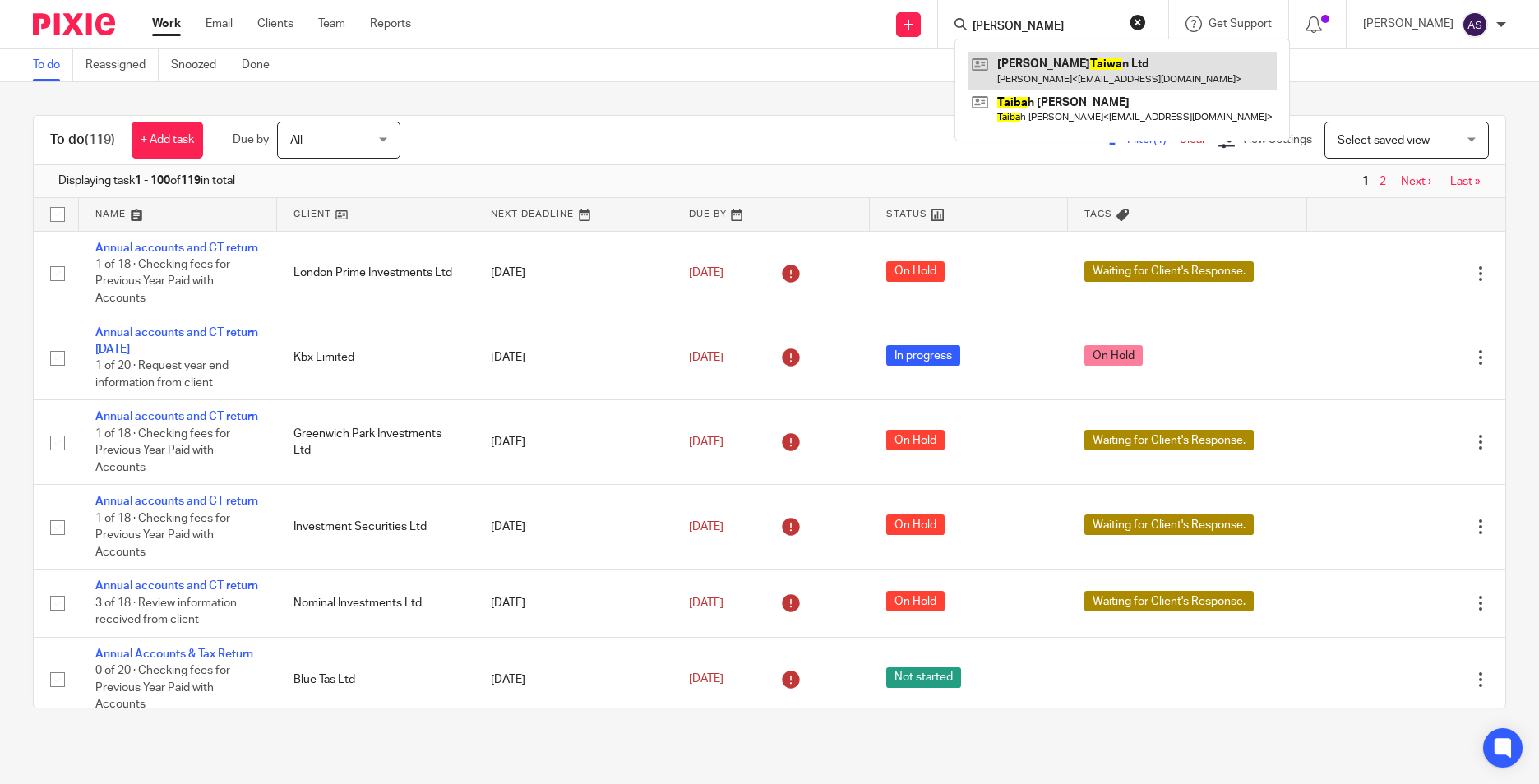
type input "kai taiwa"
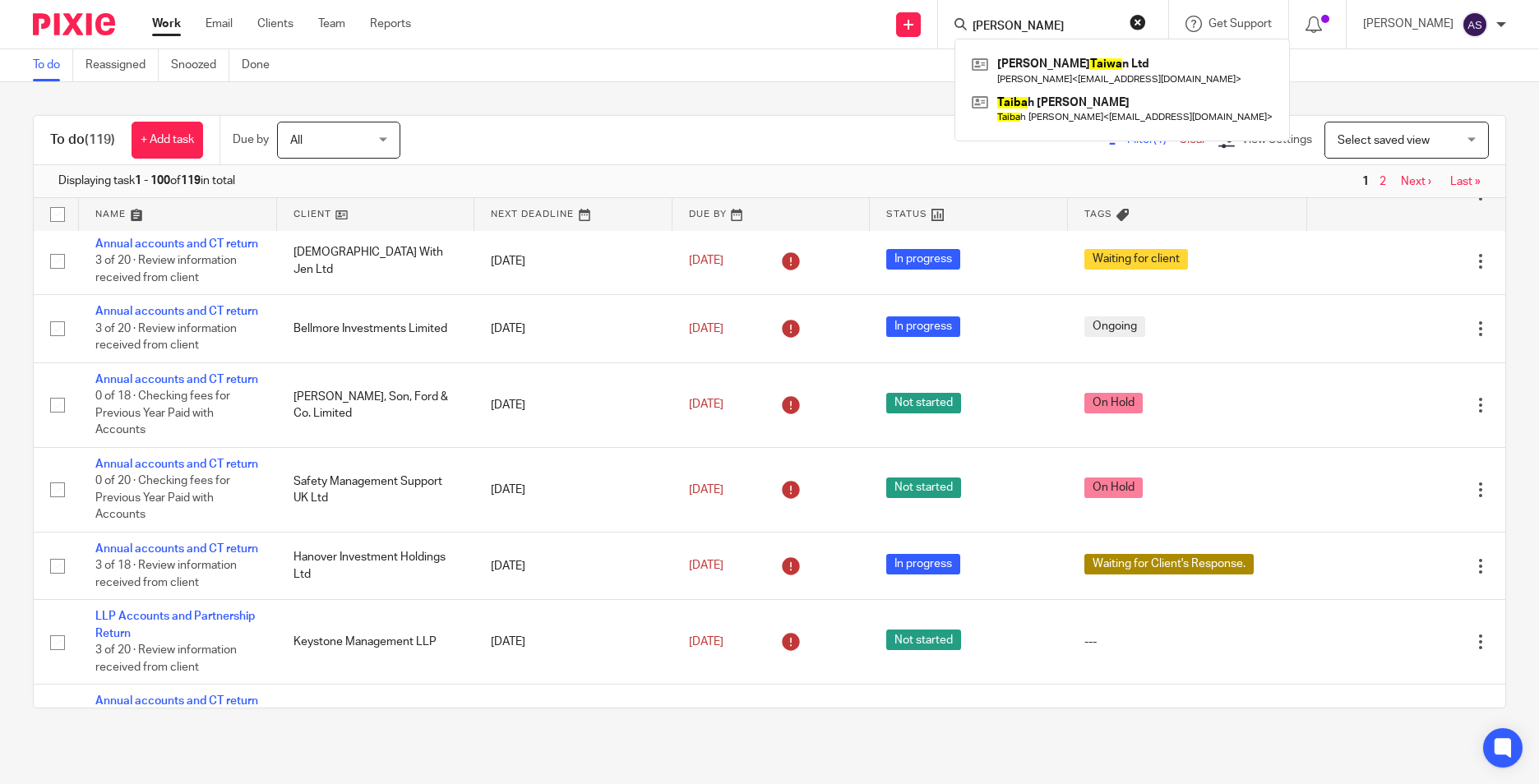
scroll to position [1972, 0]
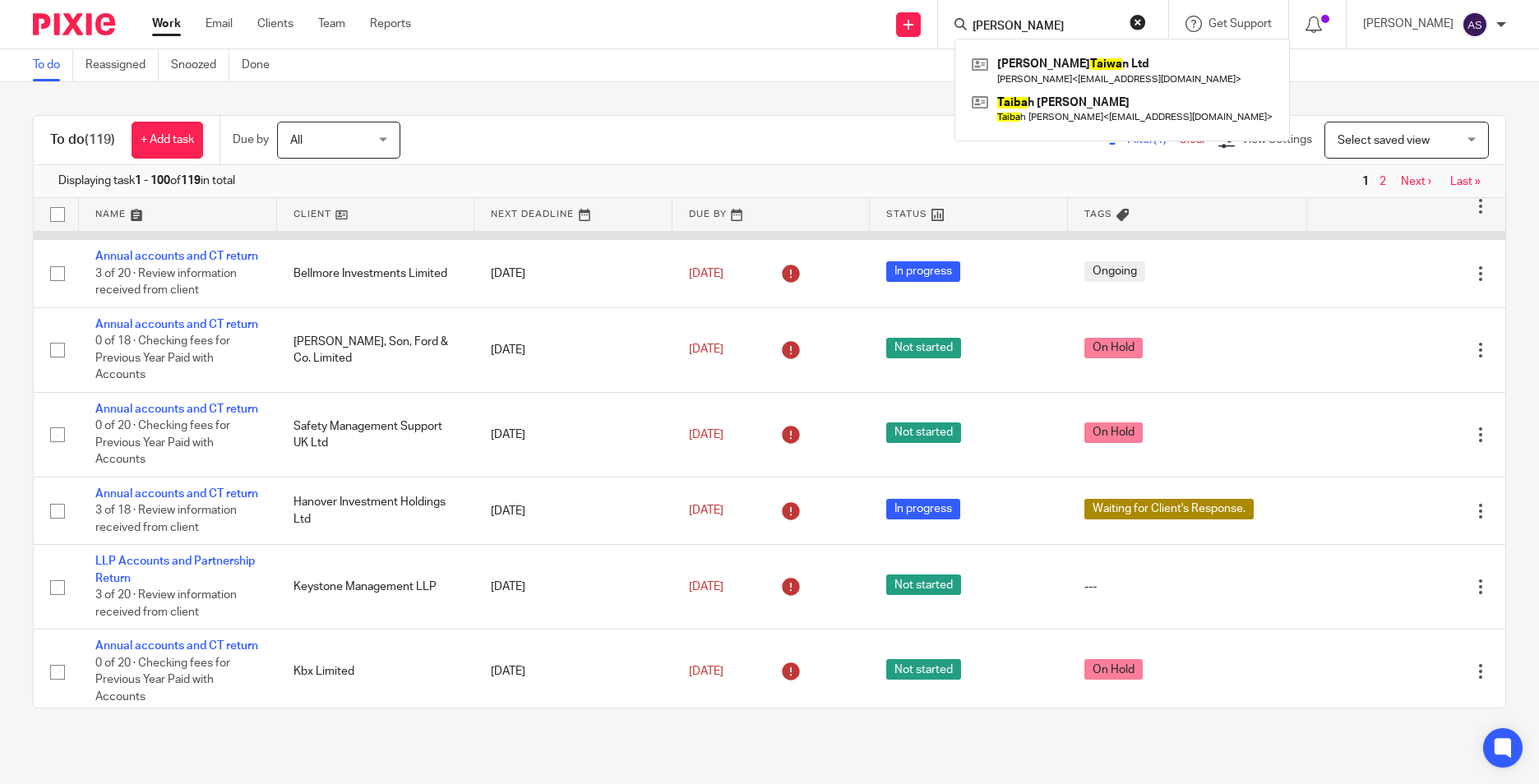
drag, startPoint x: 106, startPoint y: 486, endPoint x: 161, endPoint y: 505, distance: 58.2
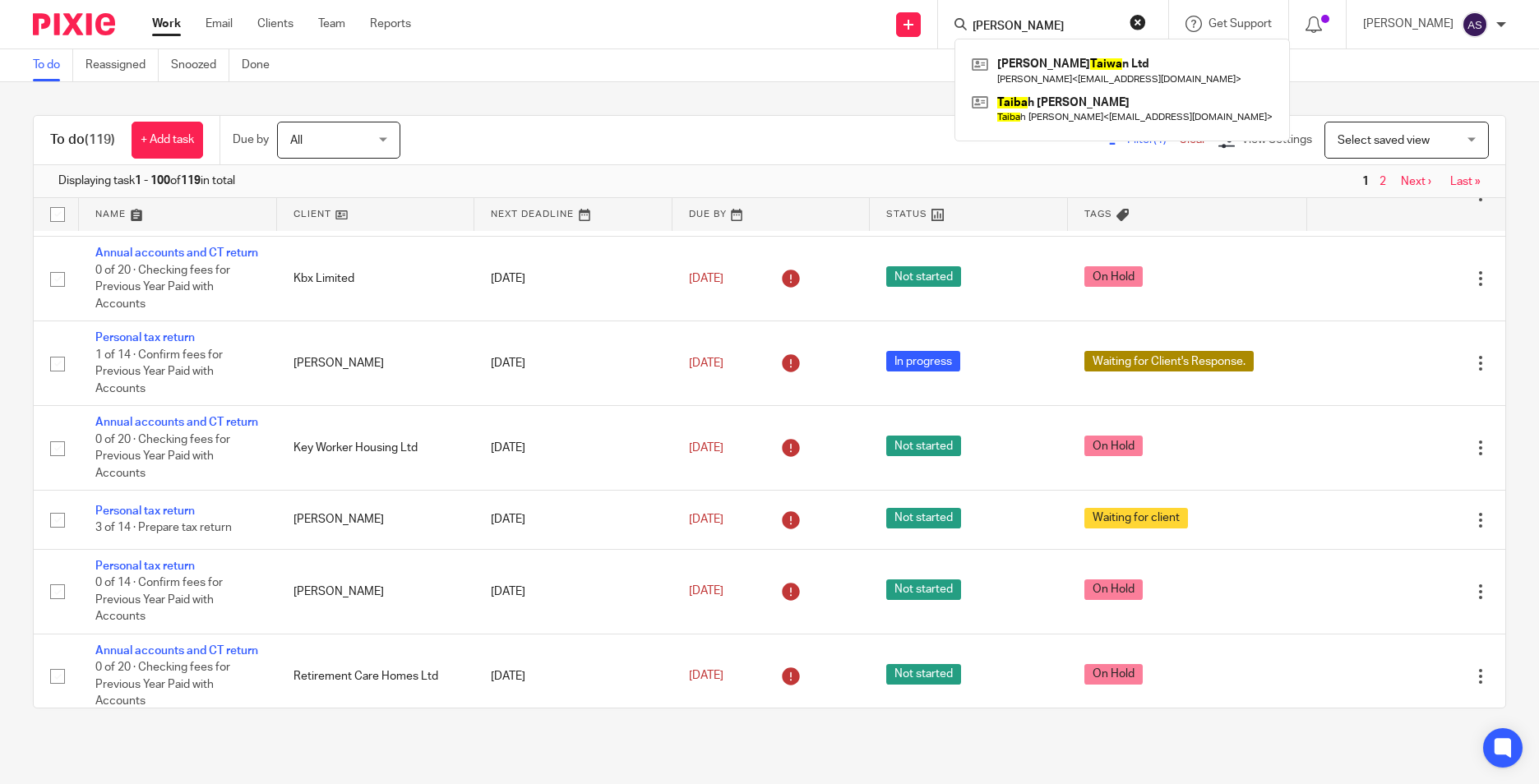
scroll to position [2384, 0]
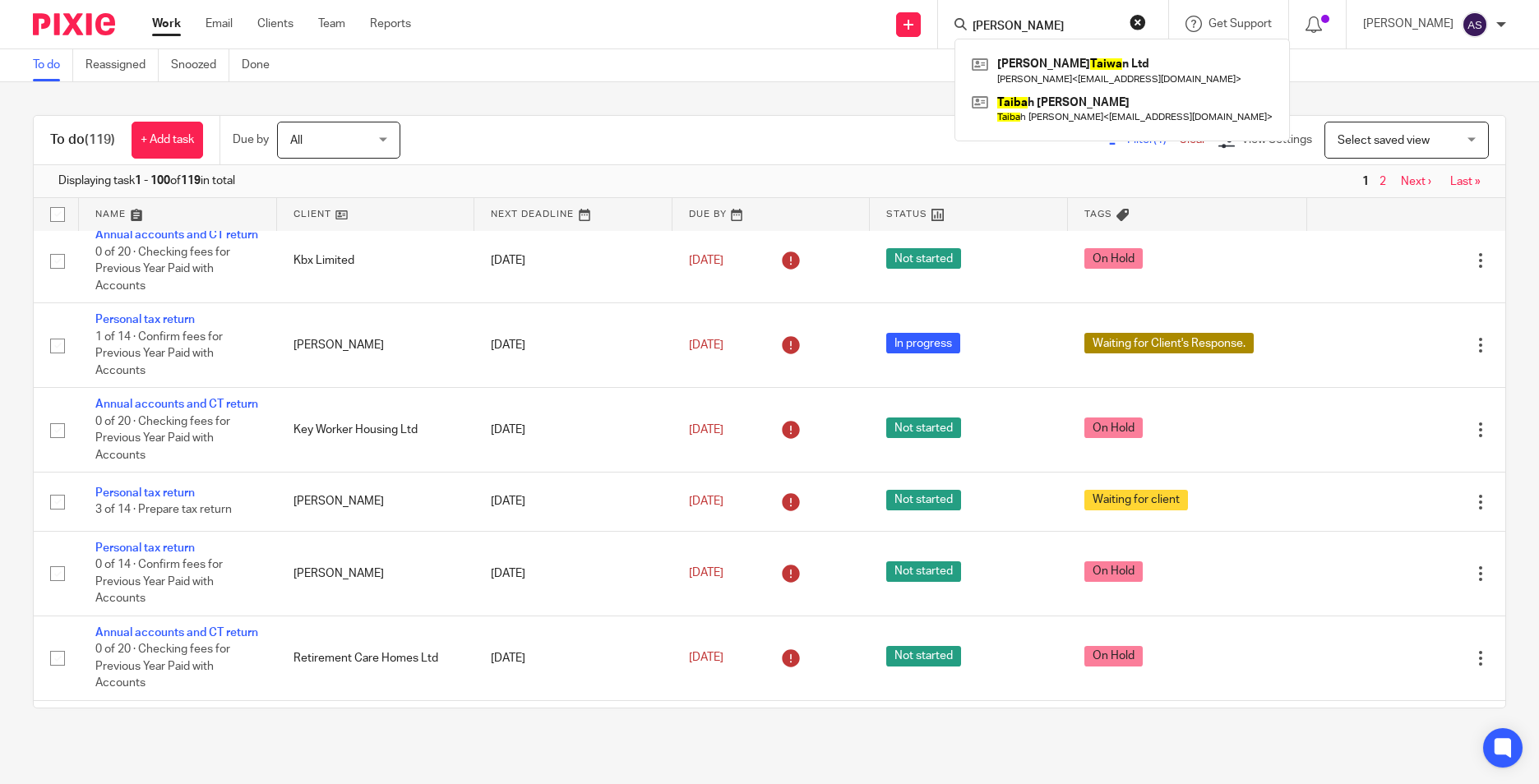
drag, startPoint x: 171, startPoint y: 356, endPoint x: 151, endPoint y: 348, distance: 21.5
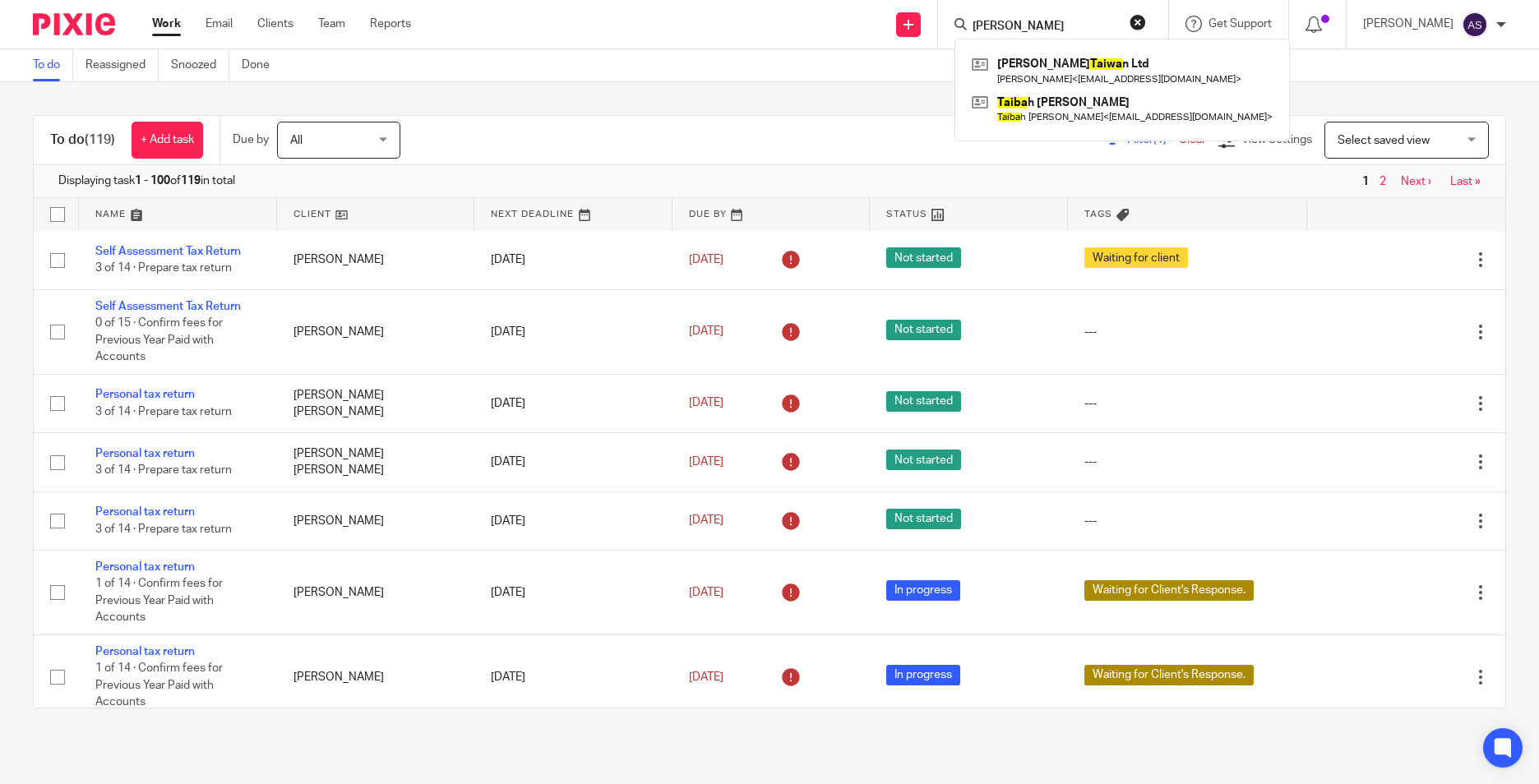
scroll to position [3288, 0]
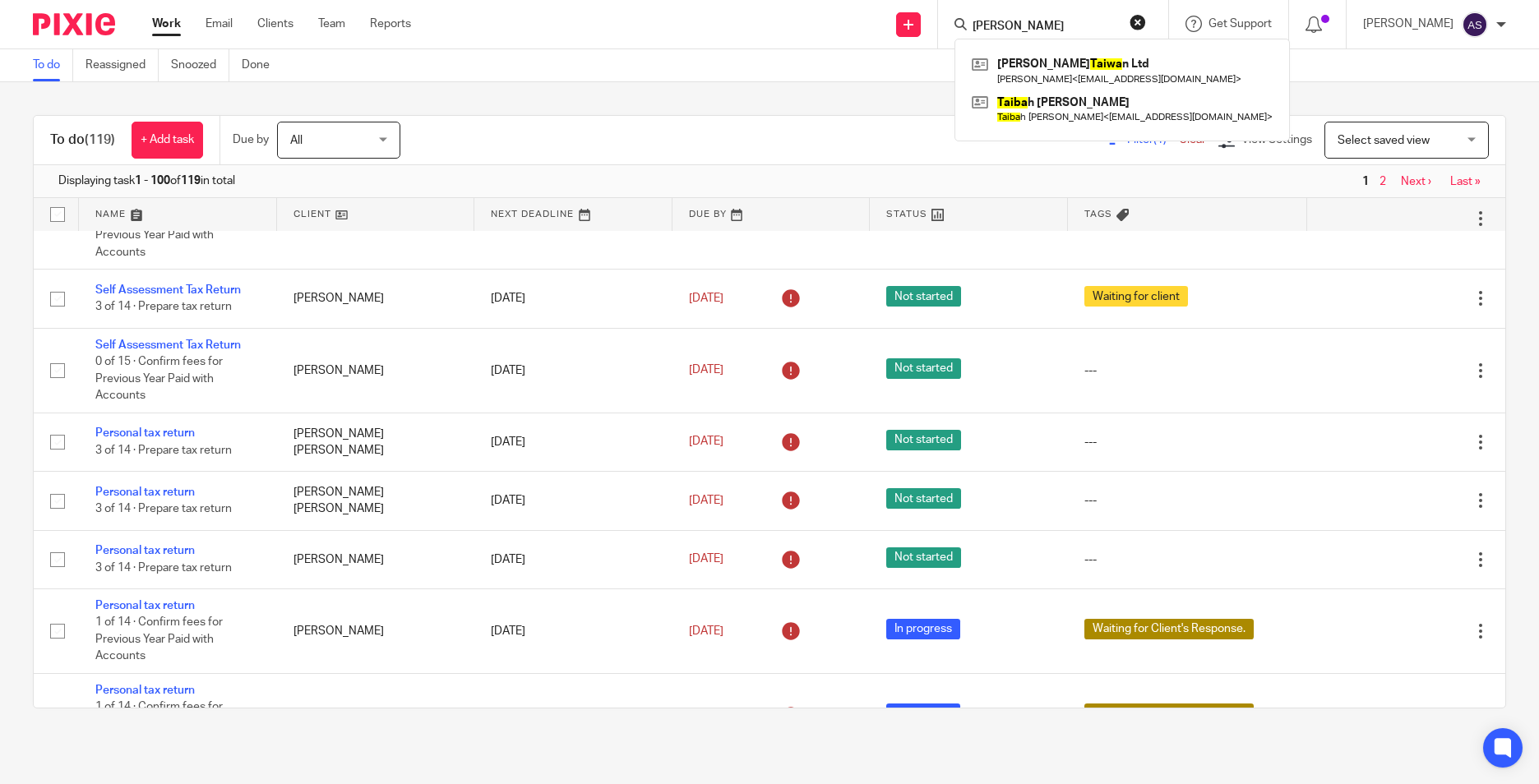
click at [567, 109] on div "To do (119) + Add task Due by All All Today Tomorrow This week Next week This m…" at bounding box center [770, 412] width 1539 height 659
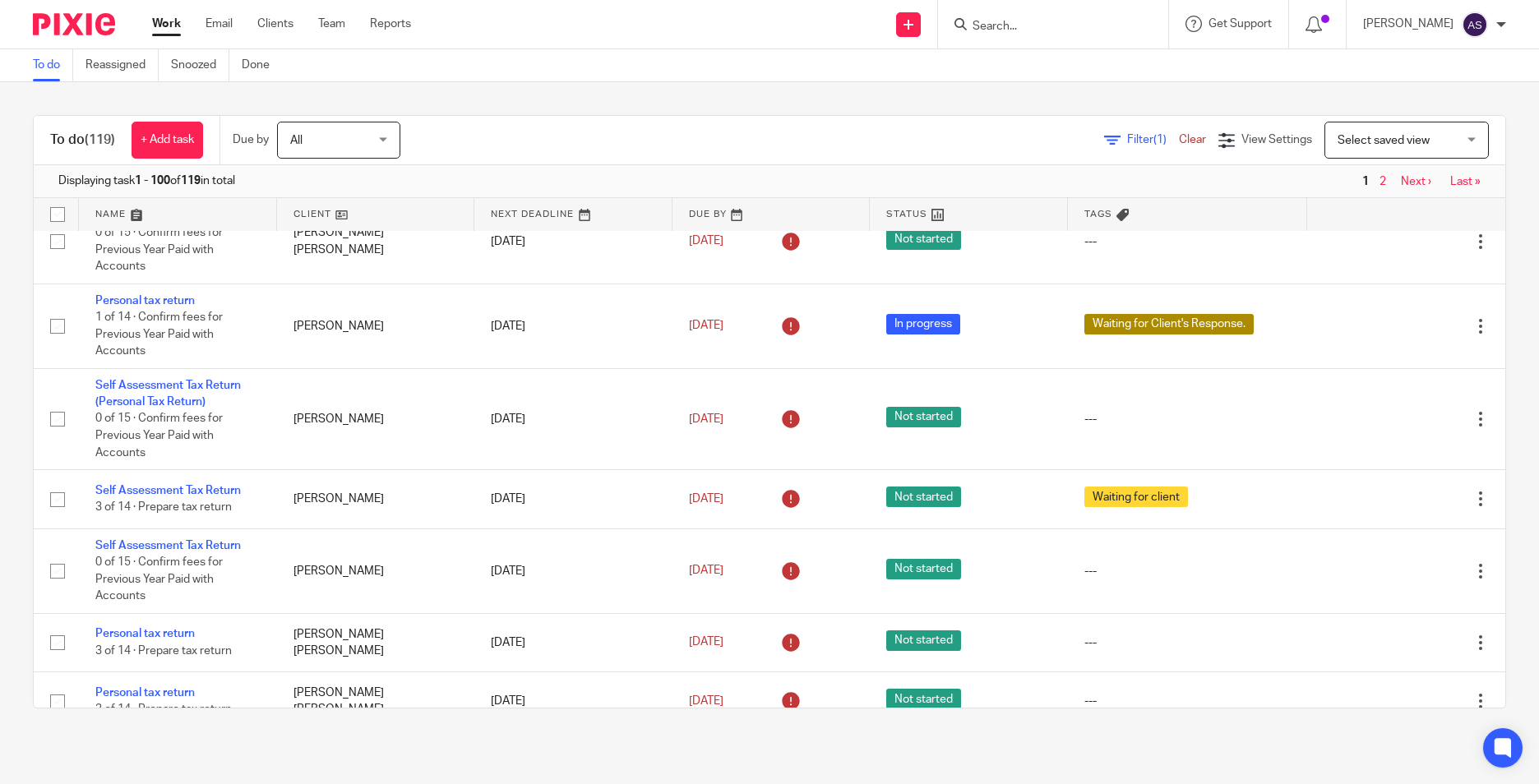
scroll to position [3123, 0]
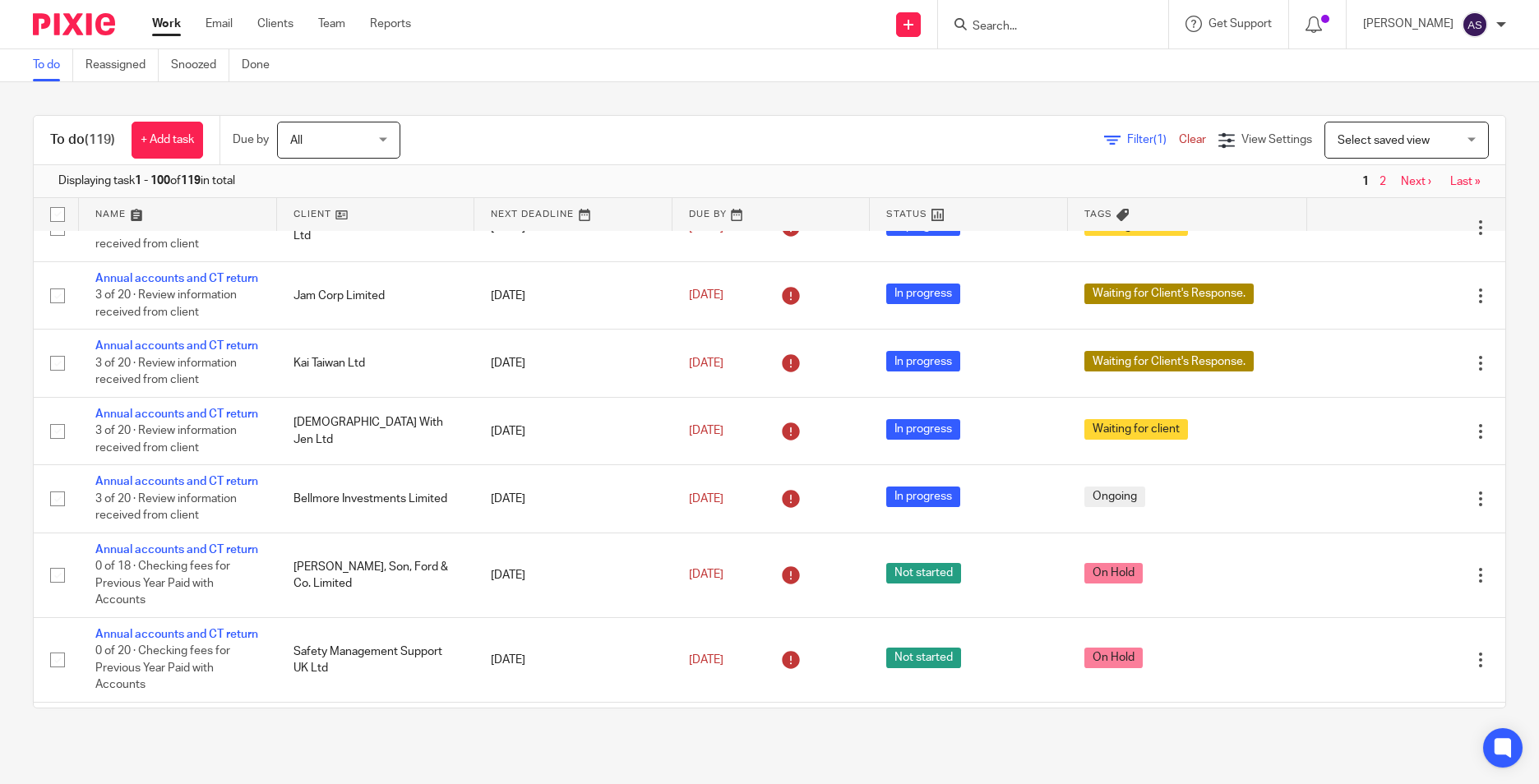
scroll to position [1808, 0]
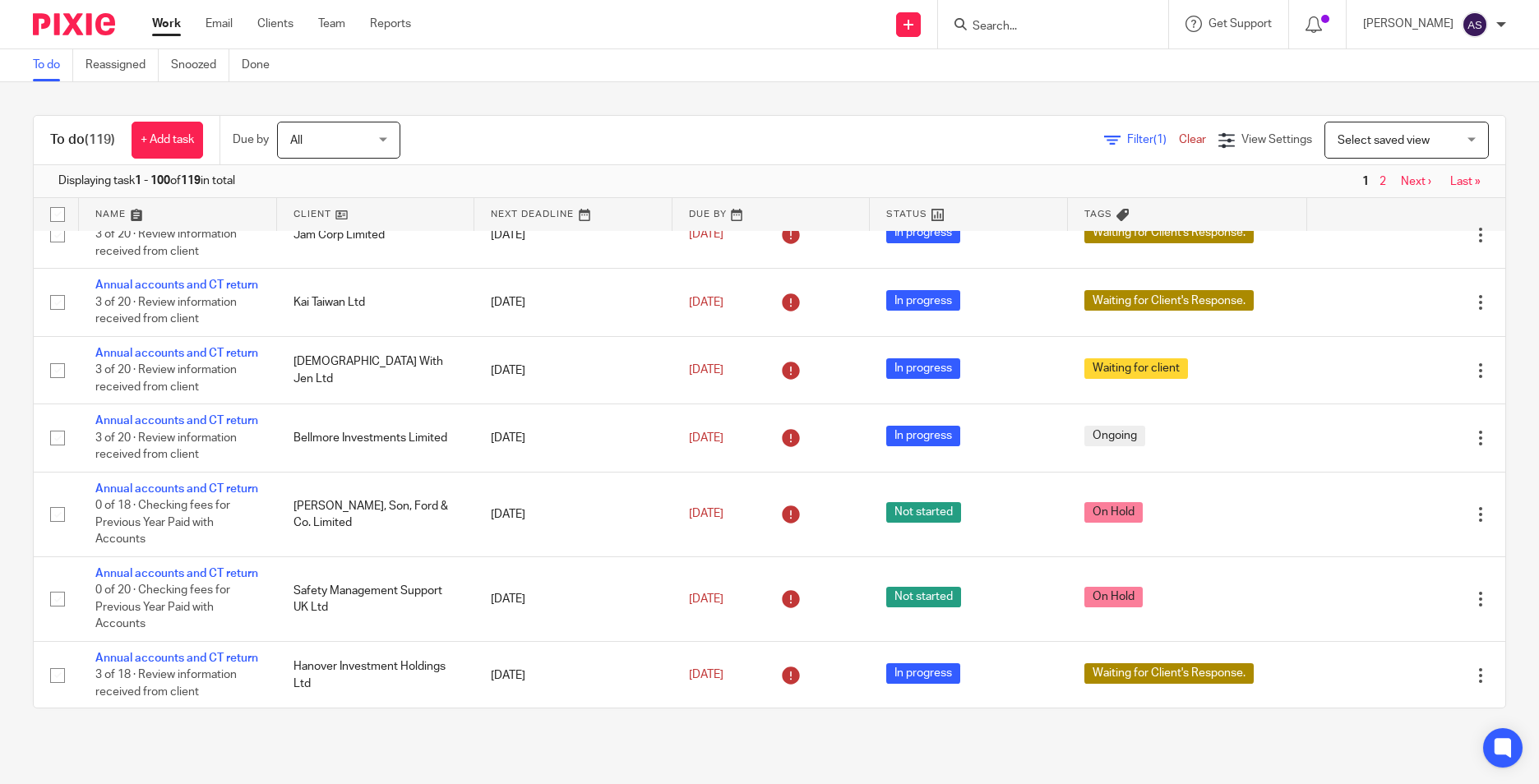
drag, startPoint x: 200, startPoint y: 407, endPoint x: 191, endPoint y: 398, distance: 12.7
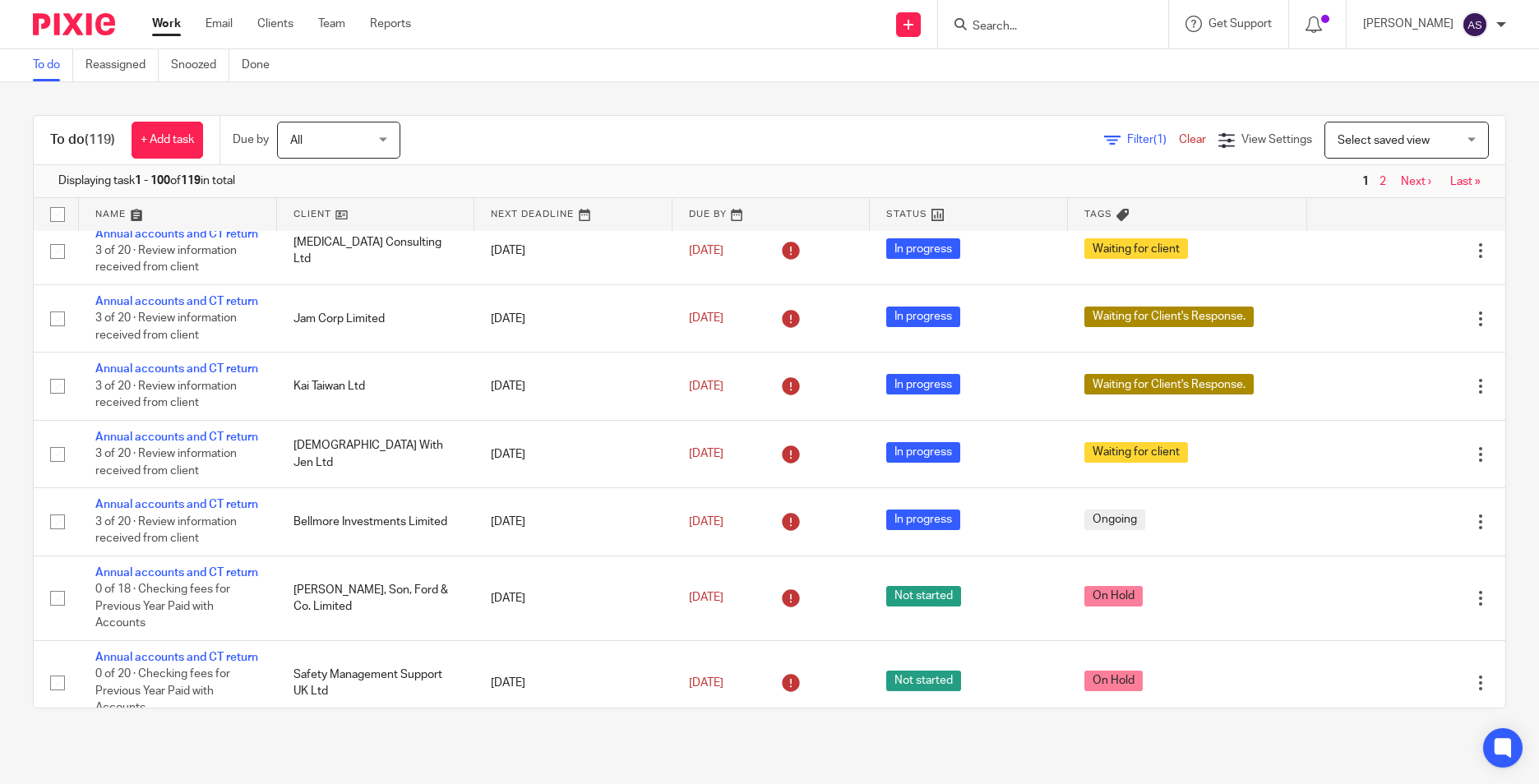
scroll to position [1726, 0]
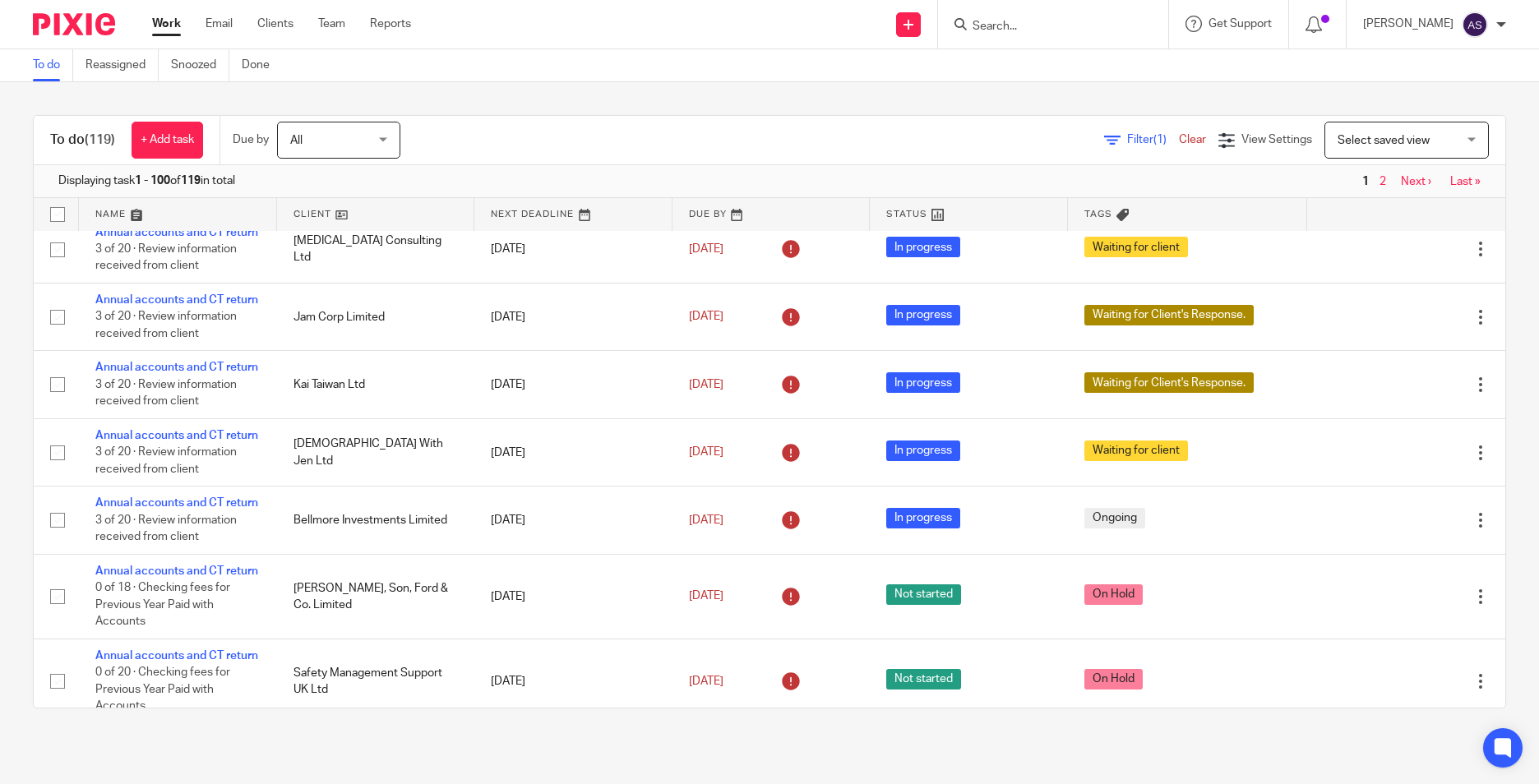
click at [1510, 339] on div "To do (119) + Add task Due by All All Today Tomorrow This week Next week This m…" at bounding box center [770, 412] width 1539 height 659
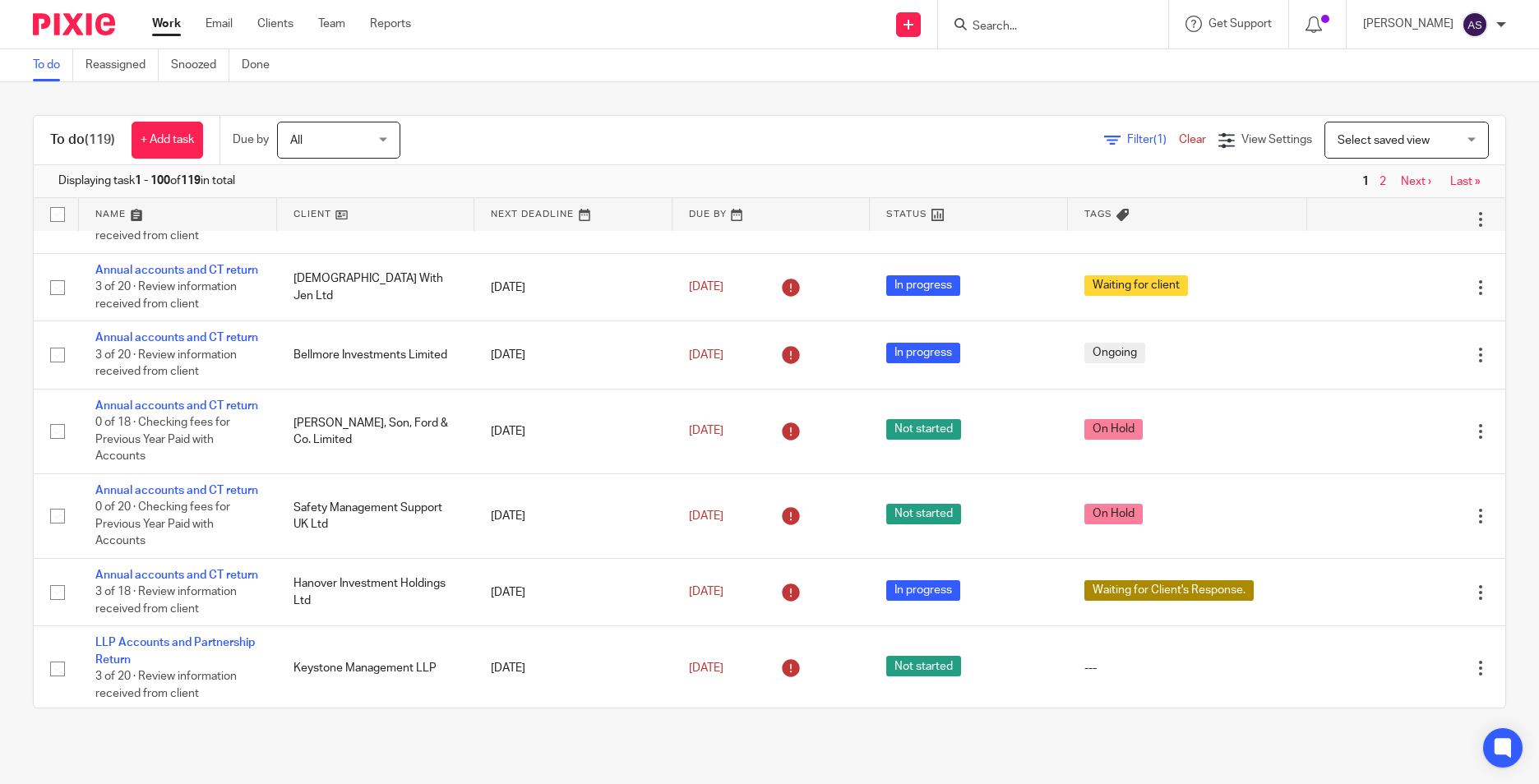
scroll to position [1891, 0]
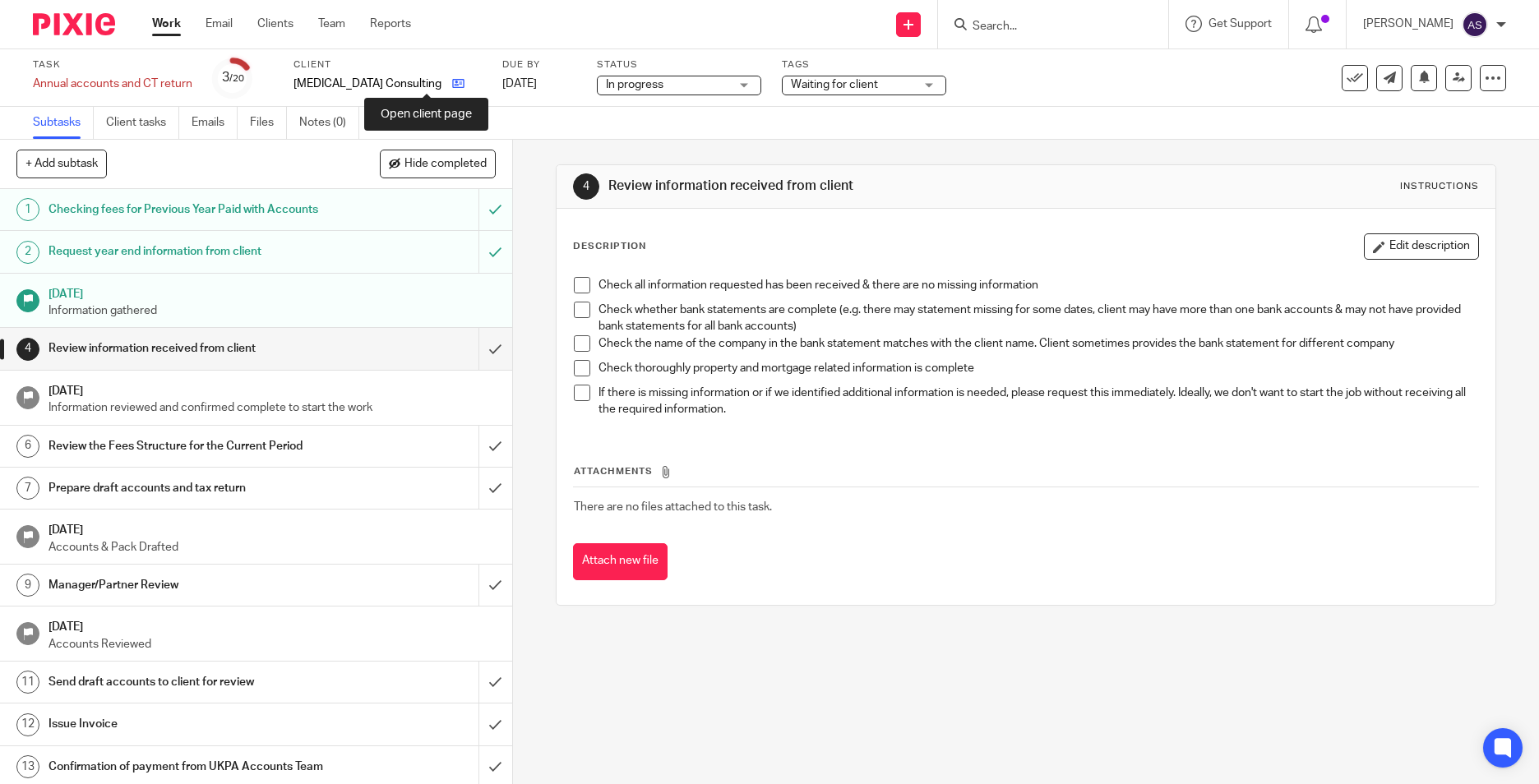
click at [452, 84] on icon at bounding box center [458, 83] width 12 height 12
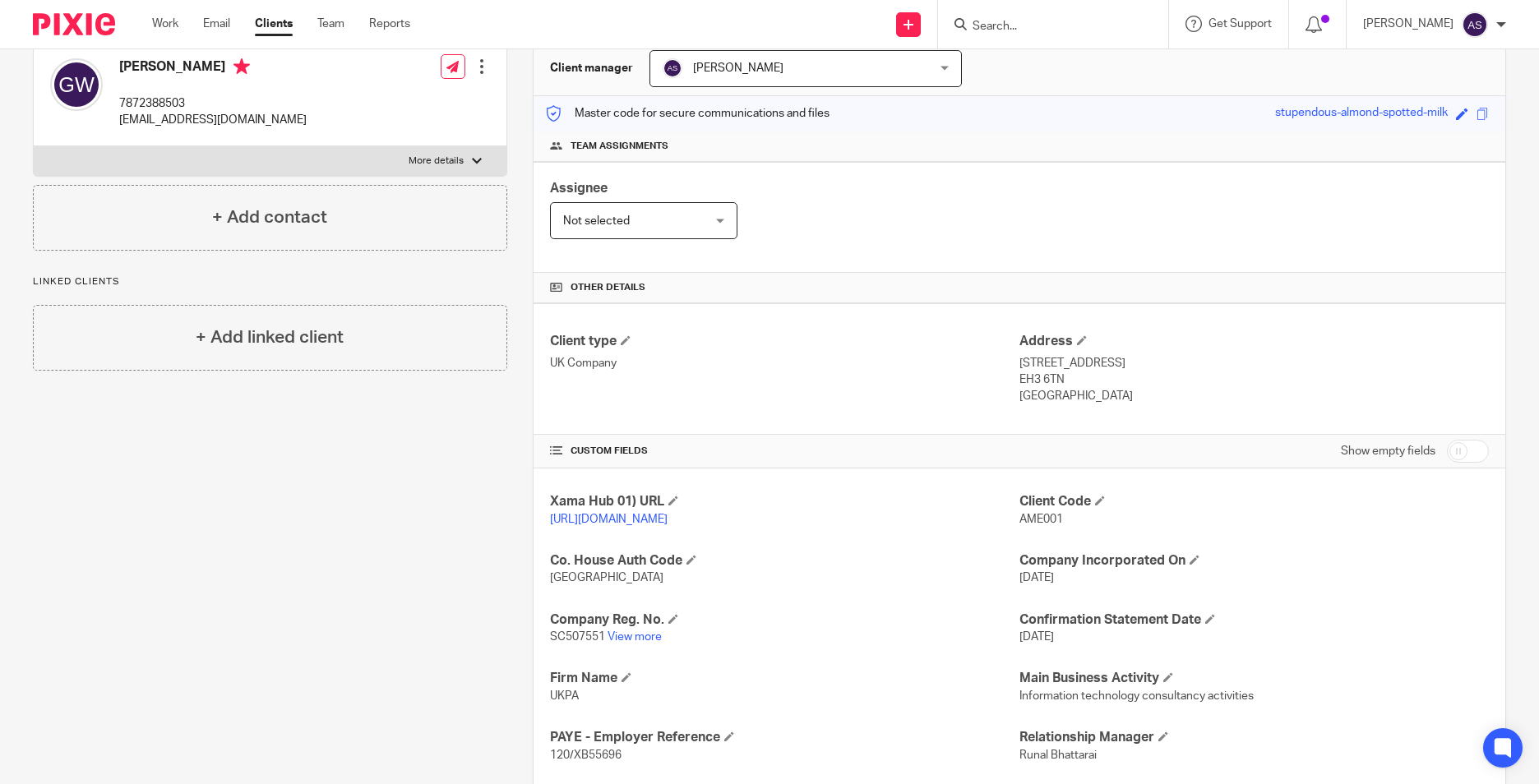
scroll to position [164, 0]
click at [639, 642] on link "View more" at bounding box center [634, 635] width 54 height 11
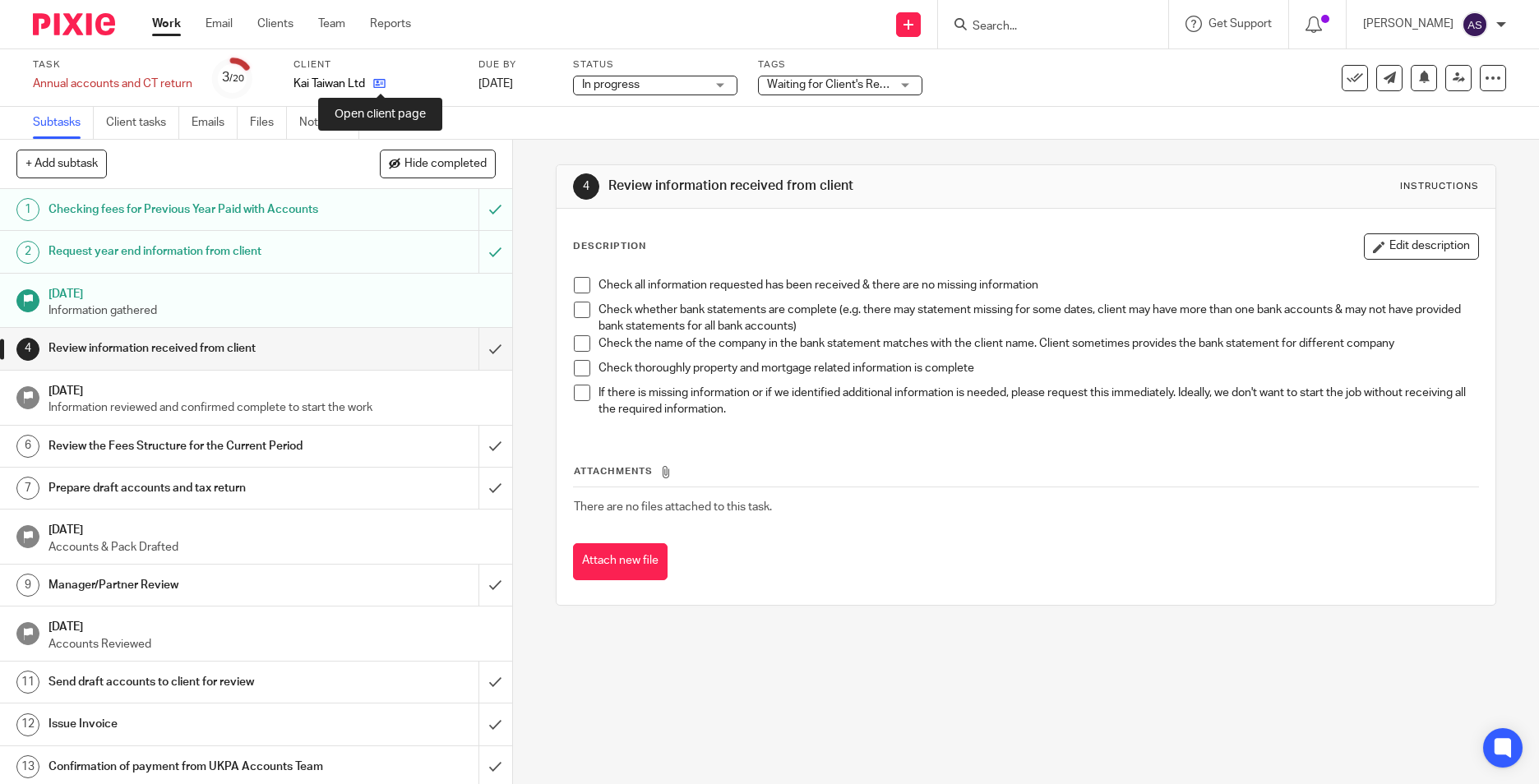
click at [379, 84] on icon at bounding box center [380, 83] width 12 height 12
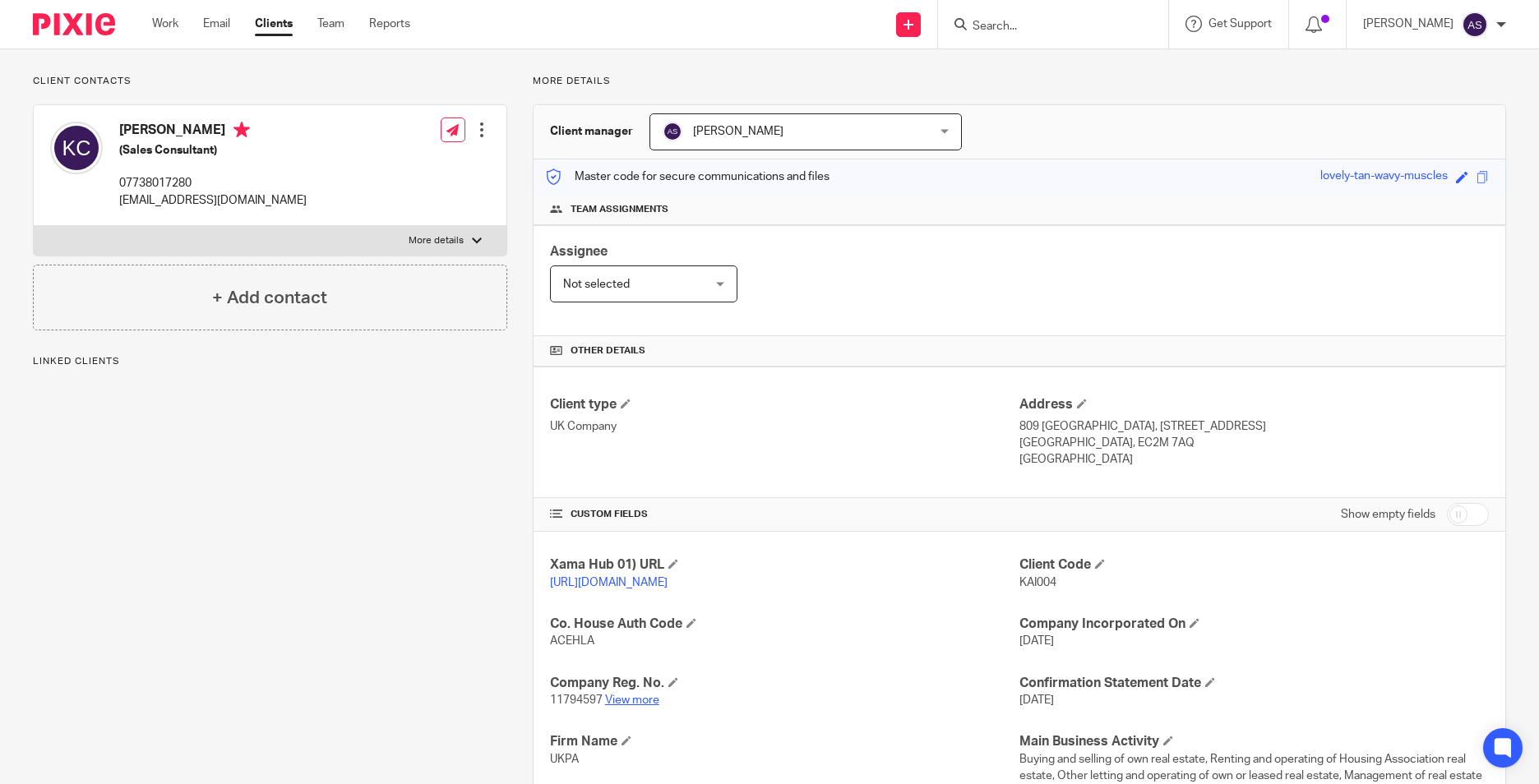
scroll to position [246, 0]
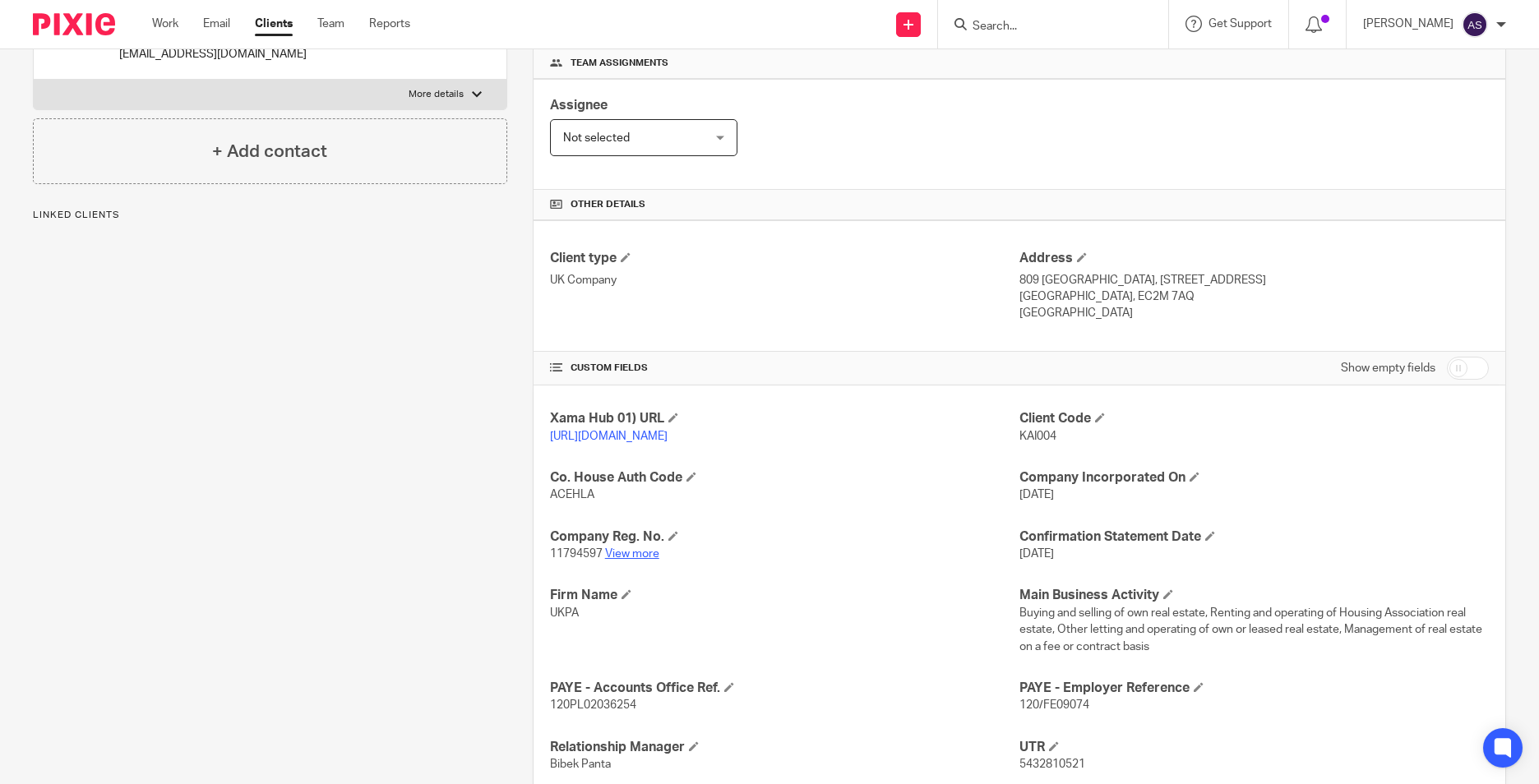
click at [646, 560] on link "View more" at bounding box center [632, 553] width 54 height 11
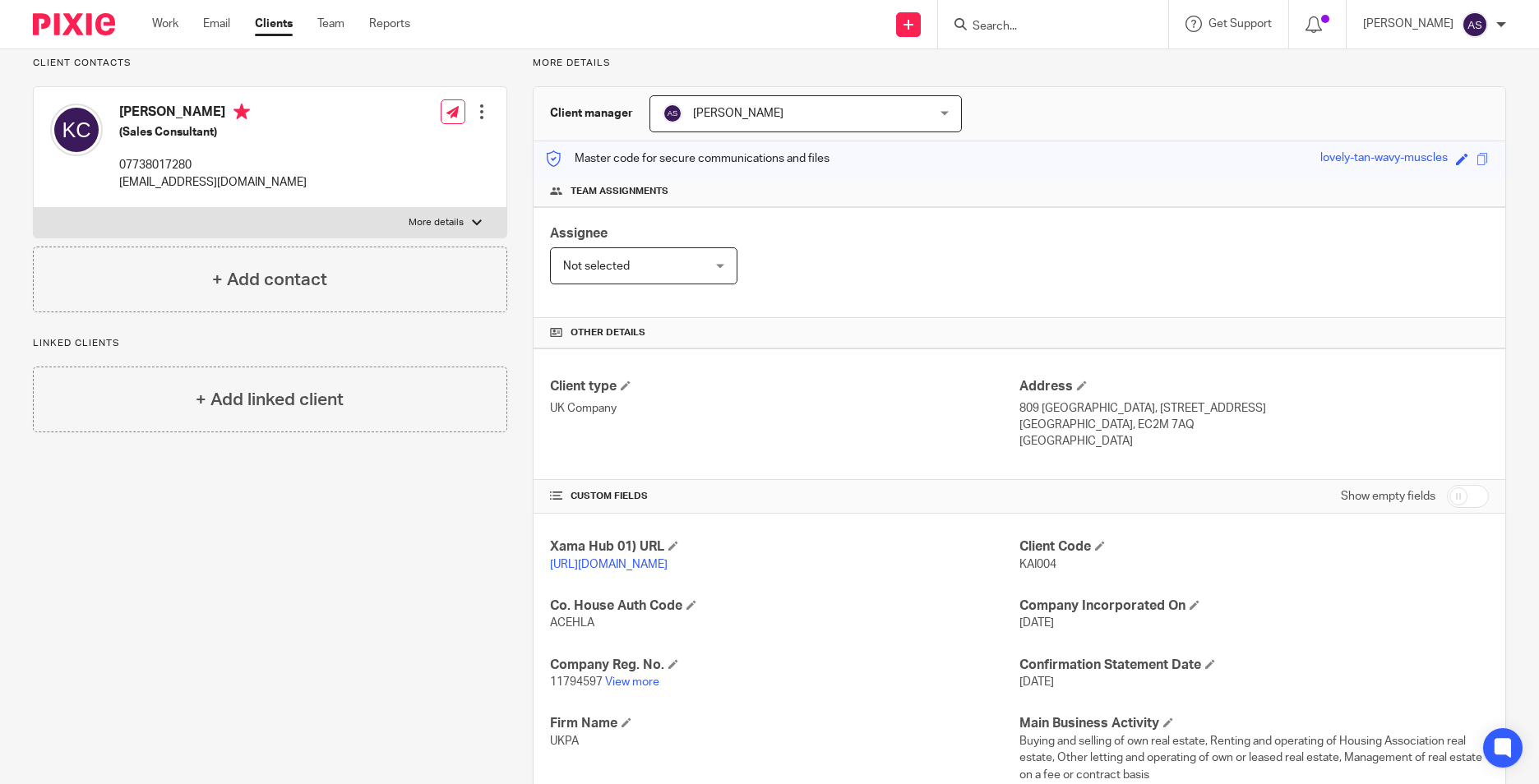
scroll to position [0, 0]
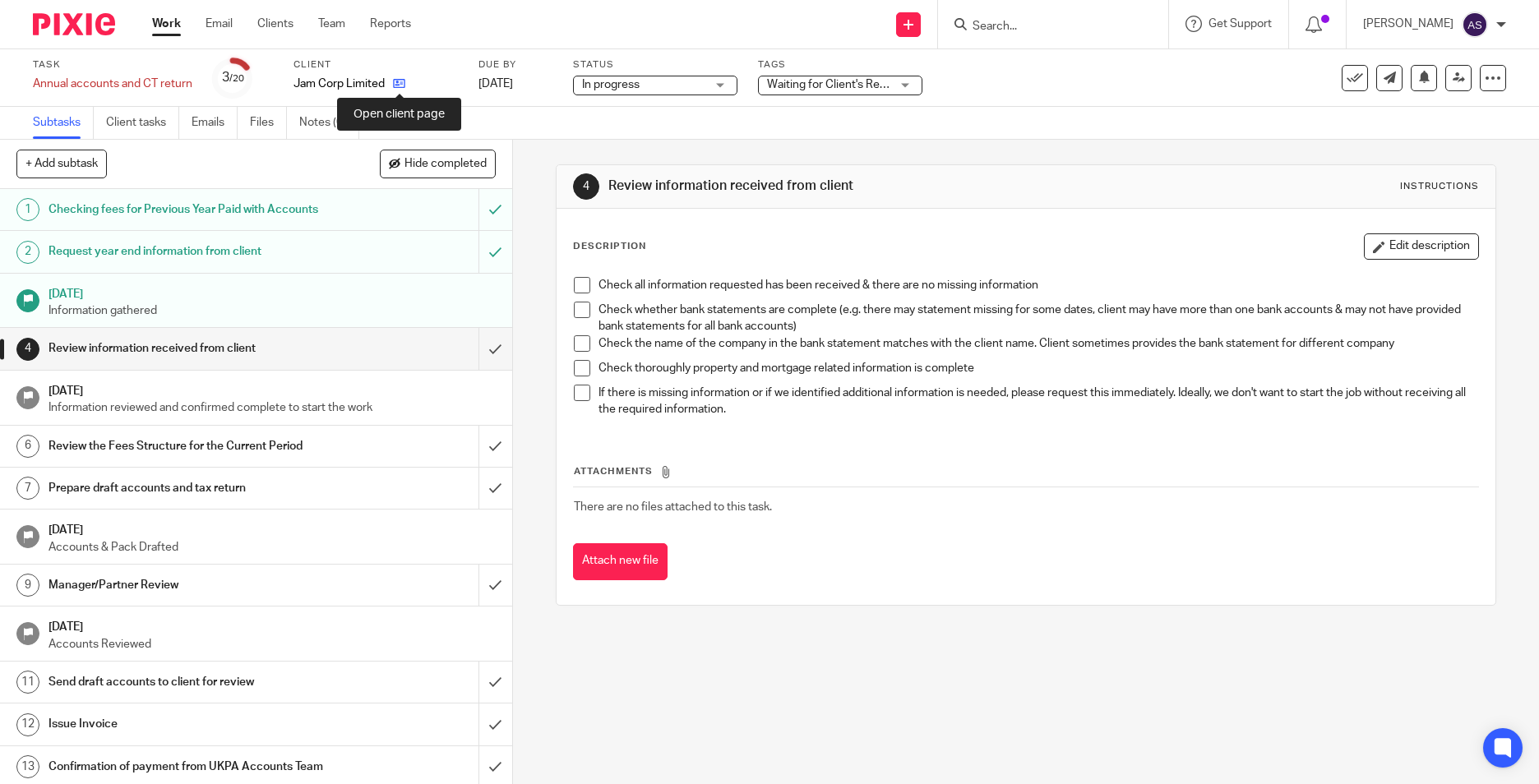
click at [402, 88] on icon at bounding box center [399, 83] width 12 height 12
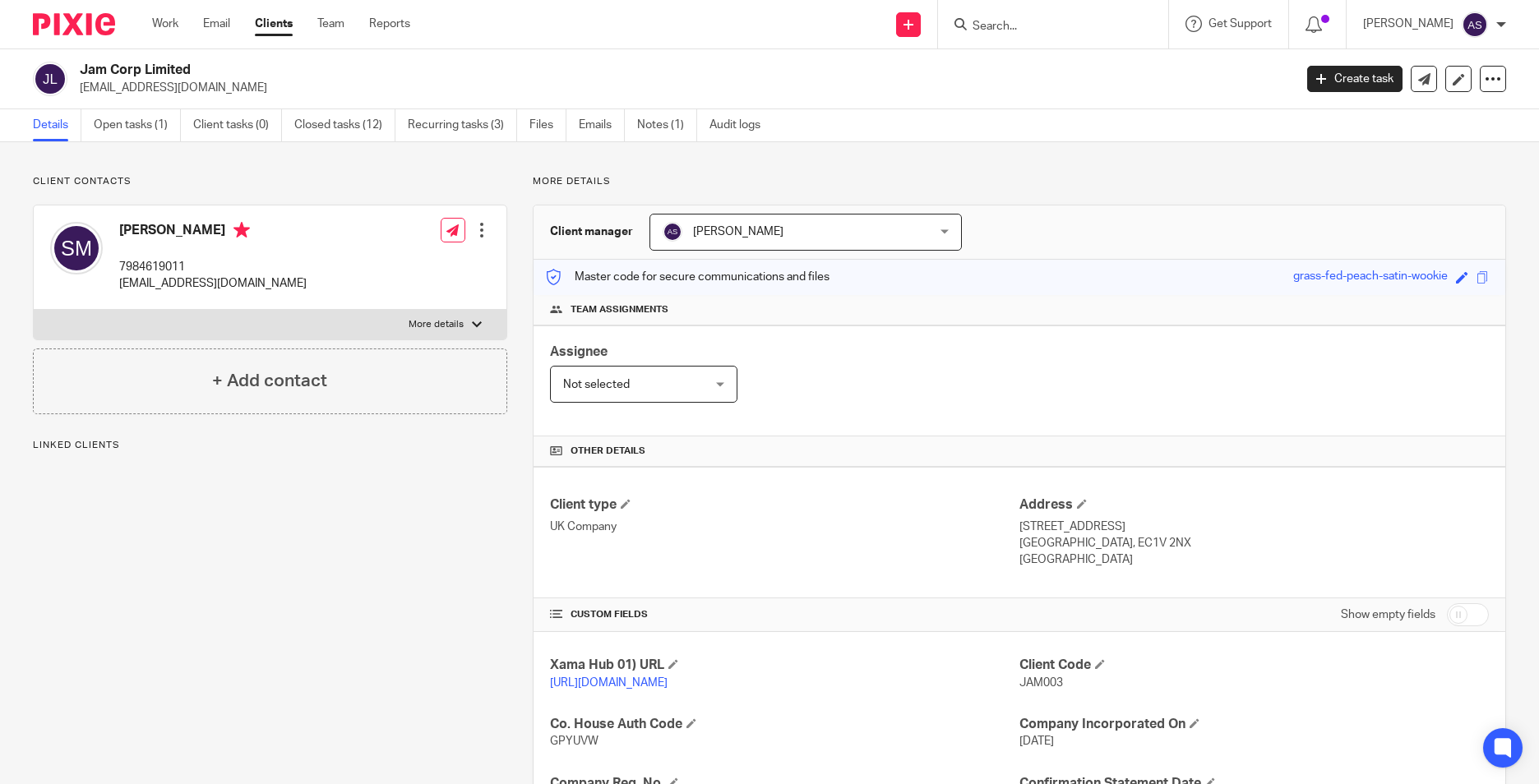
click at [1051, 30] on input "Search" at bounding box center [1044, 27] width 148 height 15
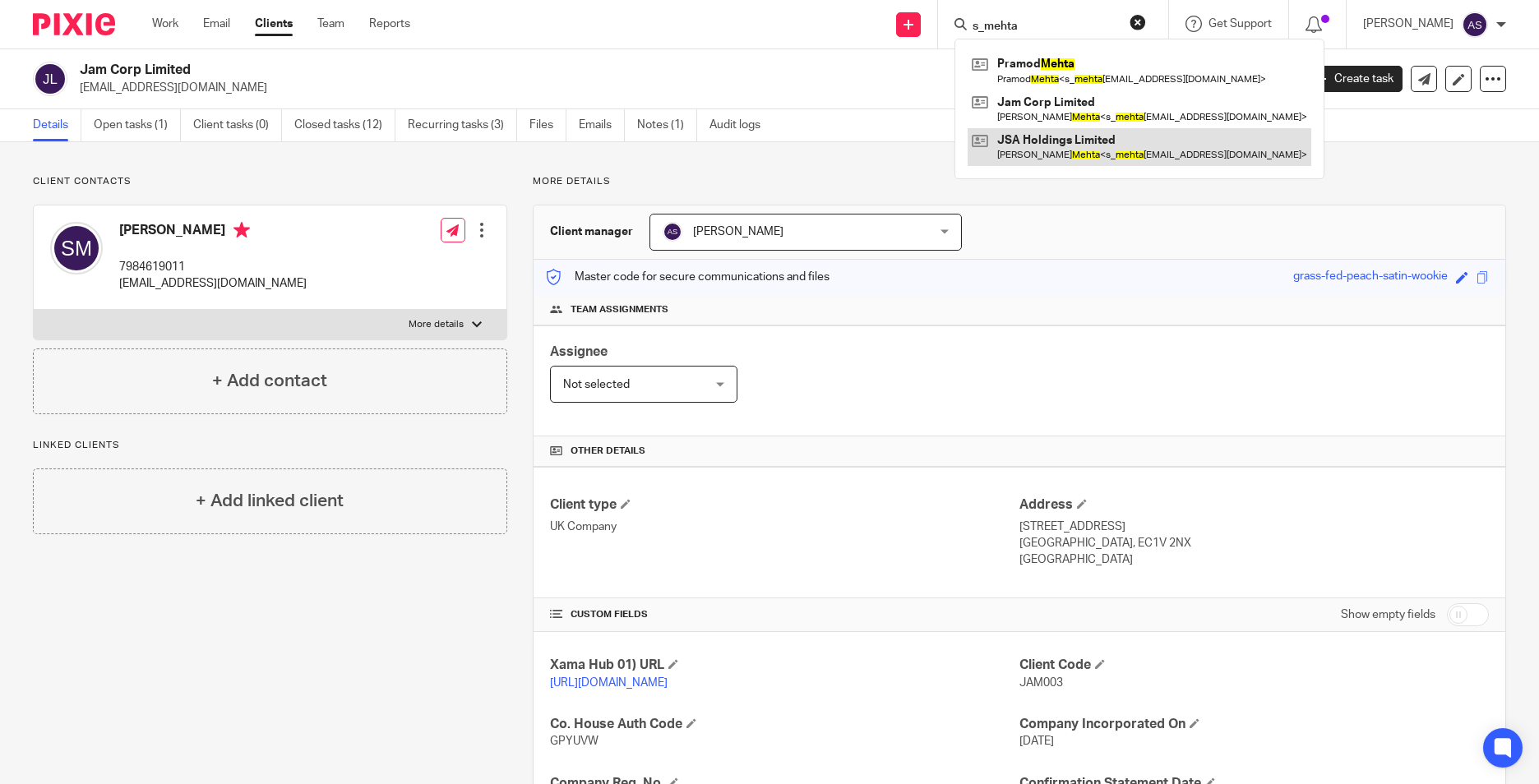
type input "s_mehta"
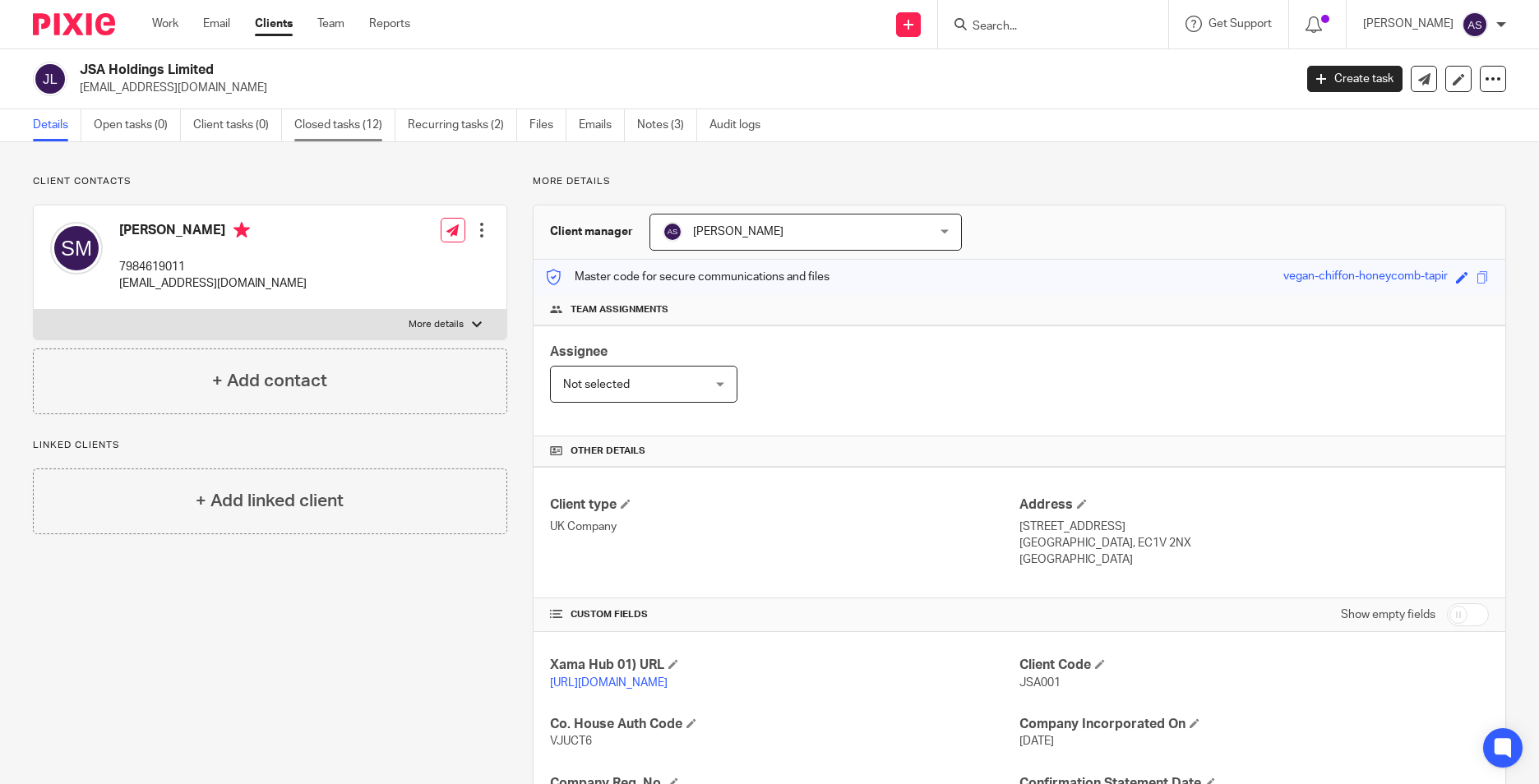
click at [337, 126] on link "Closed tasks (12)" at bounding box center [345, 125] width 101 height 32
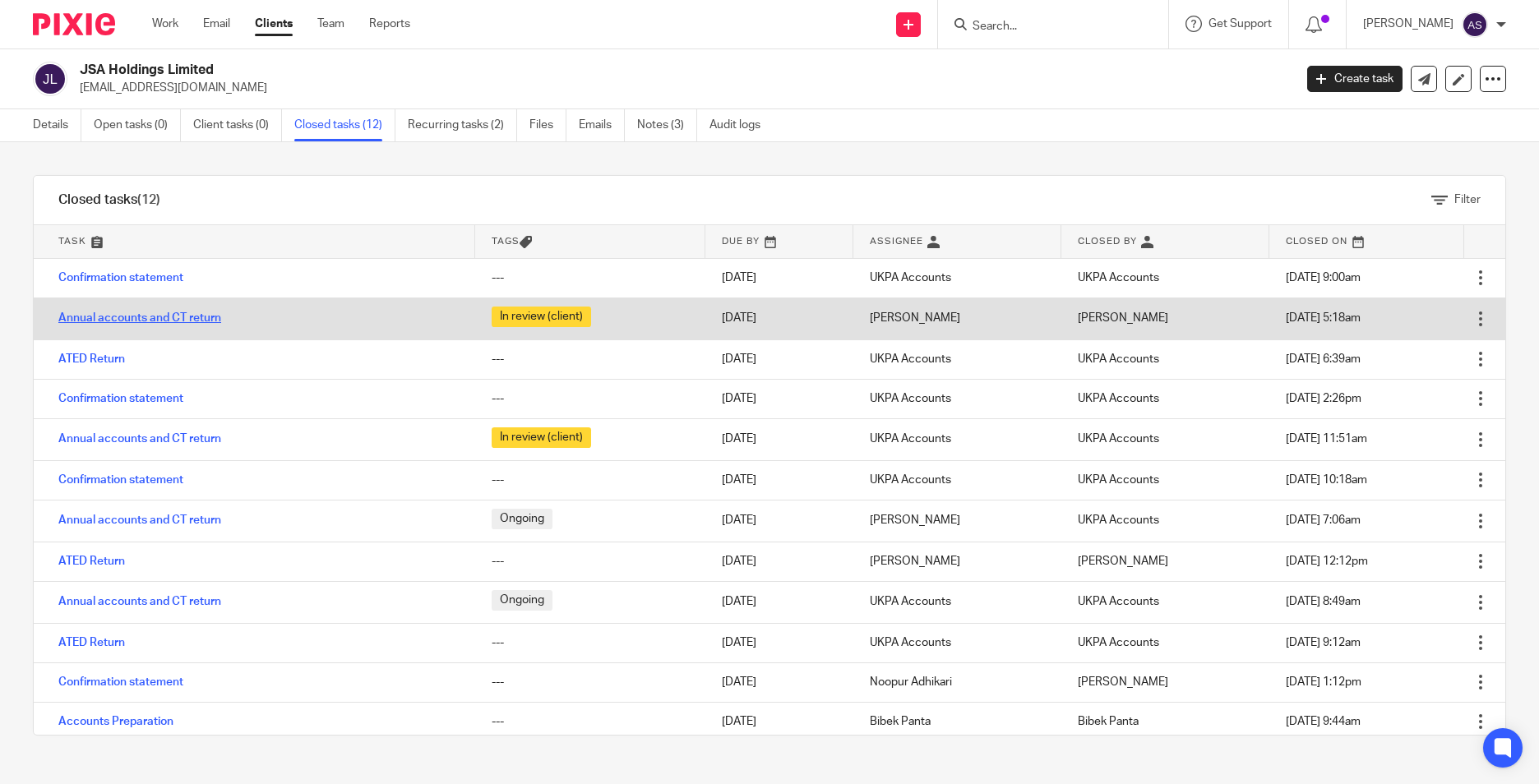
click at [179, 320] on link "Annual accounts and CT return" at bounding box center [140, 318] width 163 height 11
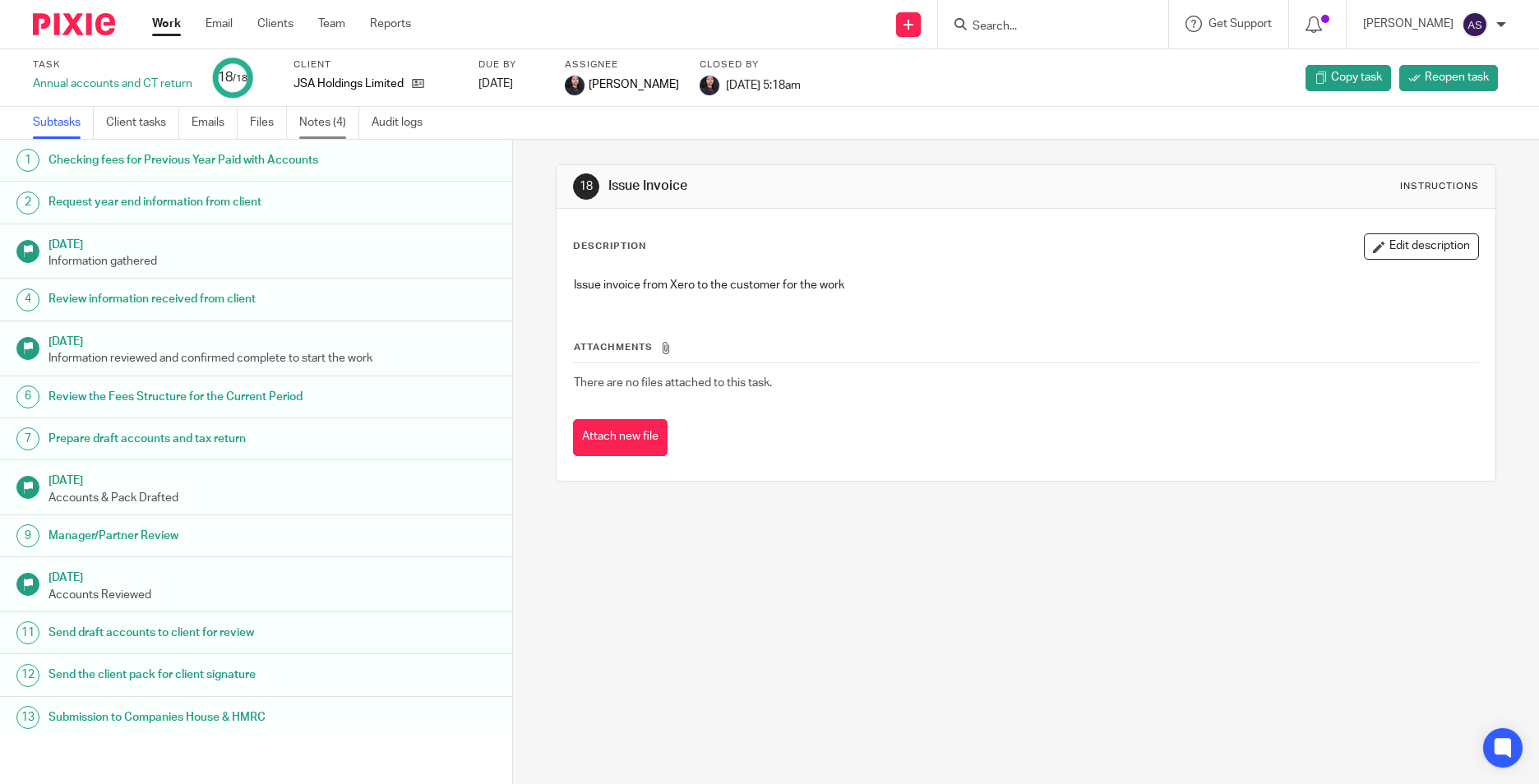
click at [306, 124] on link "Notes (4)" at bounding box center [329, 122] width 60 height 32
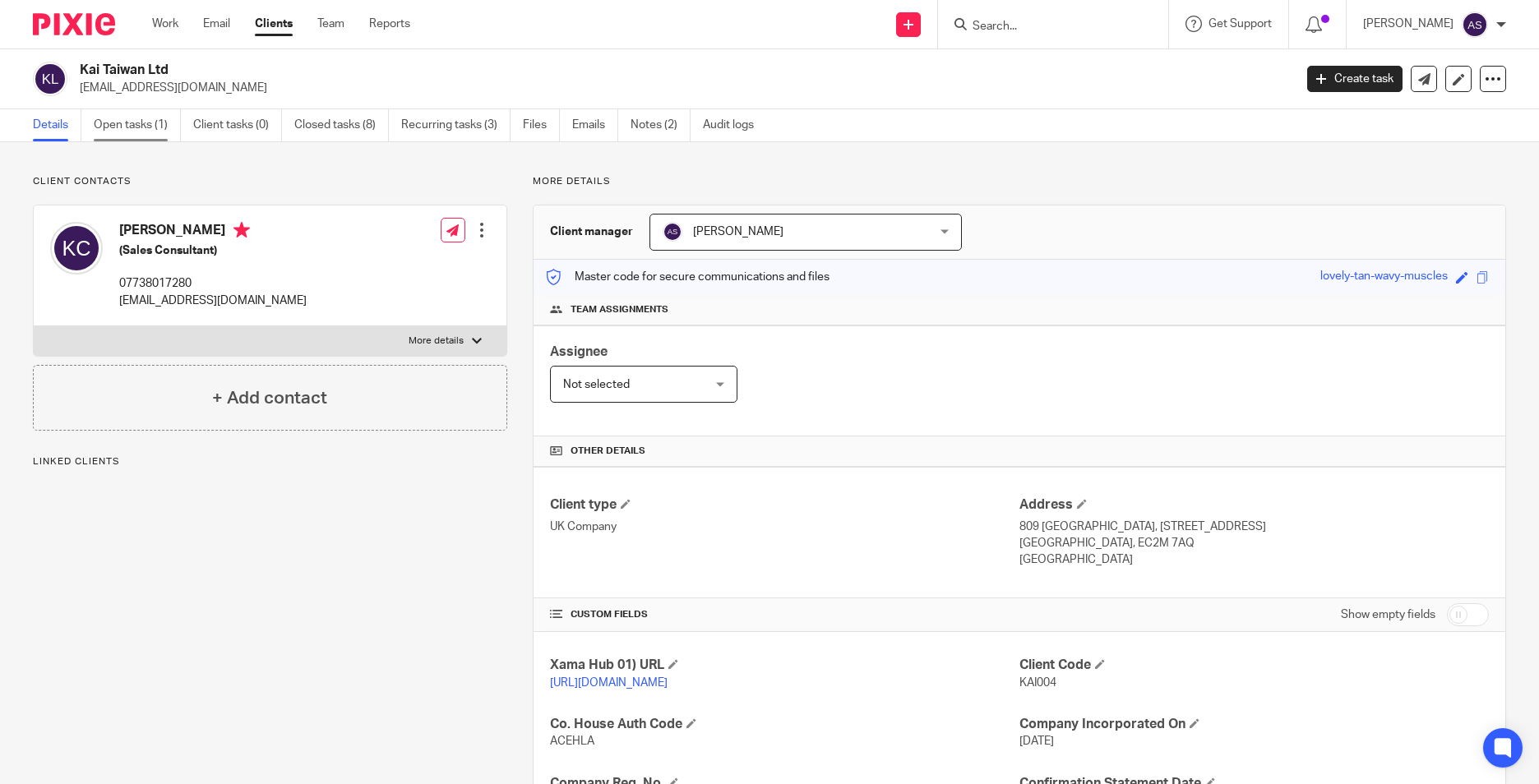
click at [144, 117] on link "Open tasks (1)" at bounding box center [137, 125] width 87 height 32
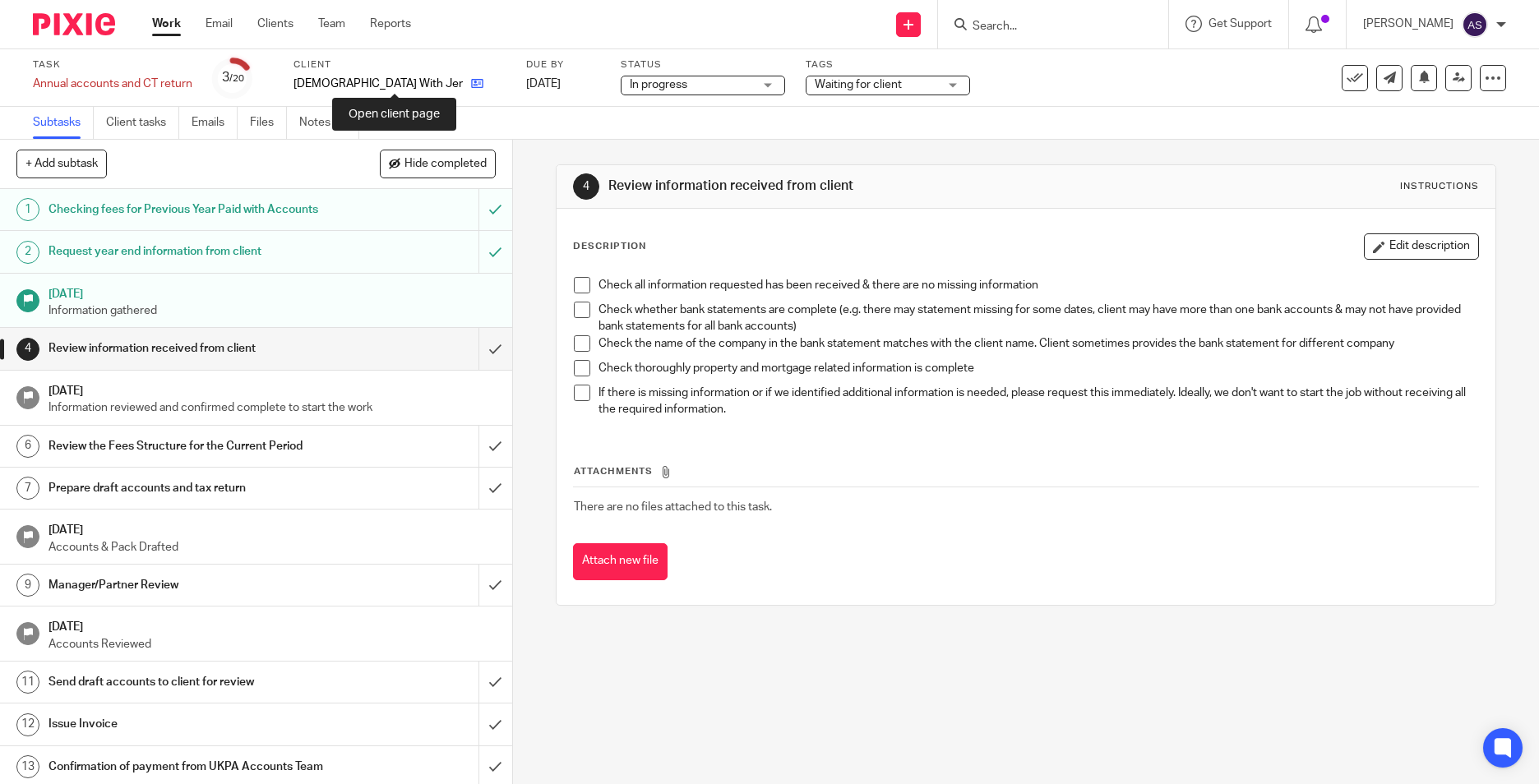
click at [471, 84] on icon at bounding box center [477, 83] width 12 height 12
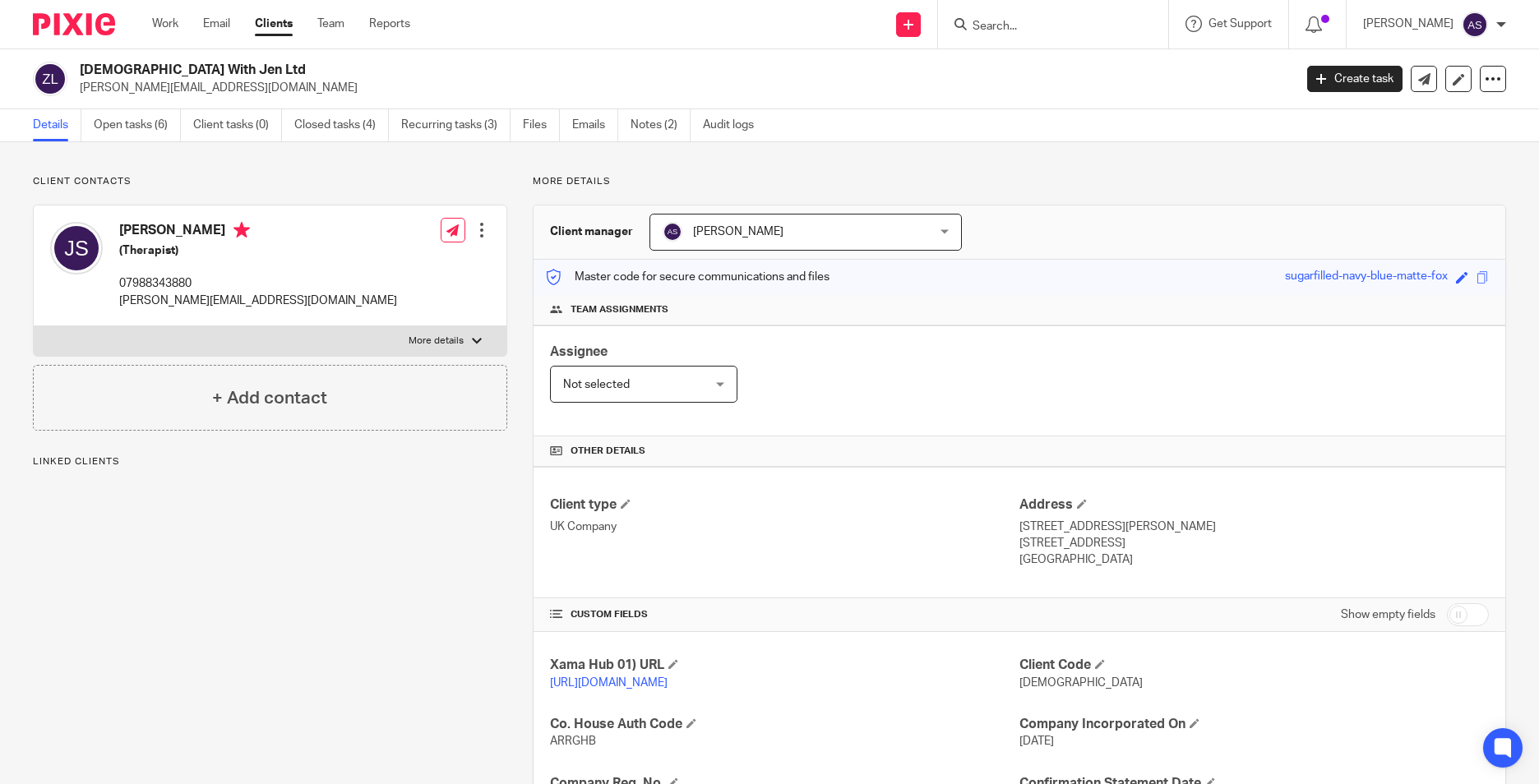
scroll to position [246, 0]
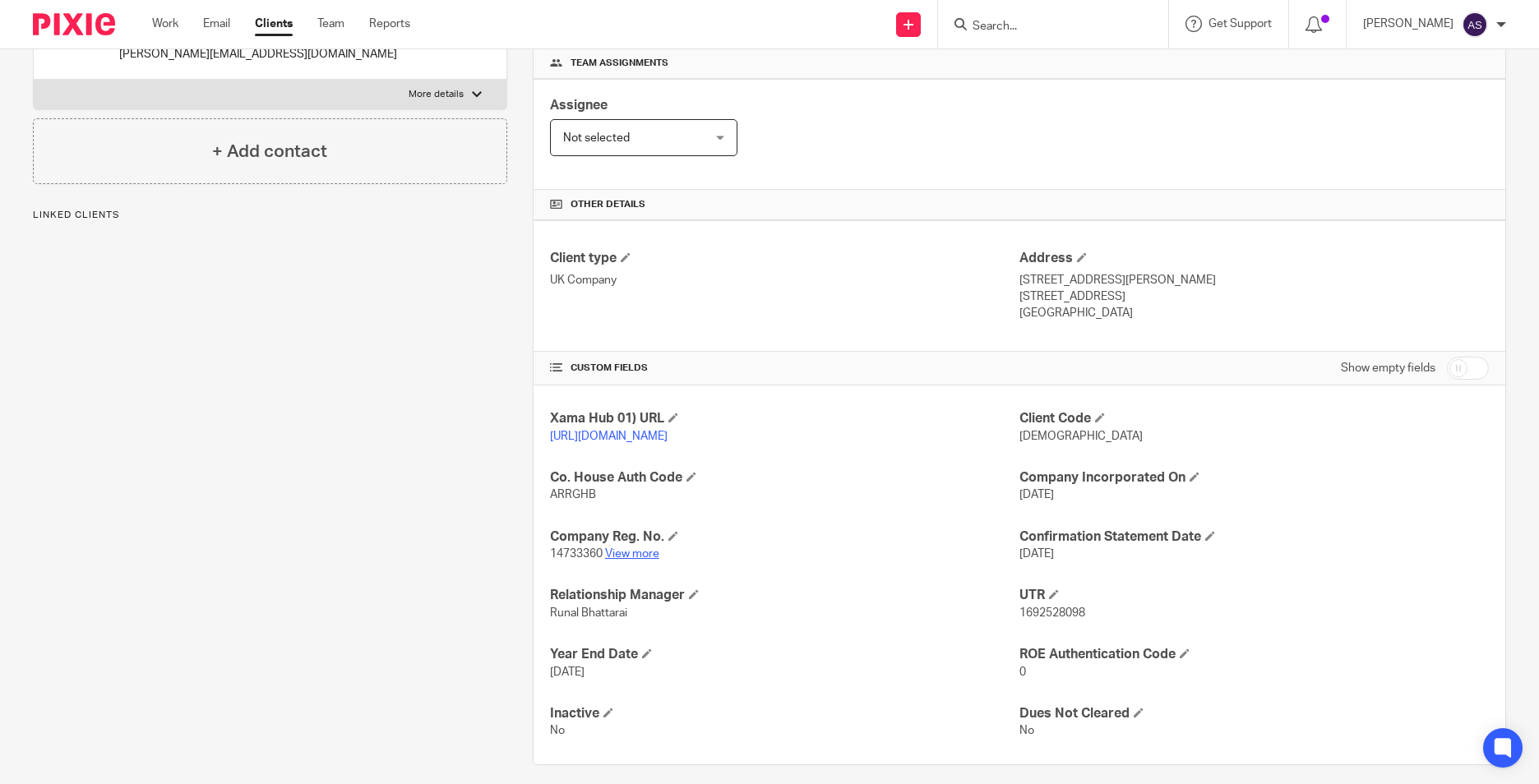
click at [642, 560] on link "View more" at bounding box center [632, 553] width 54 height 11
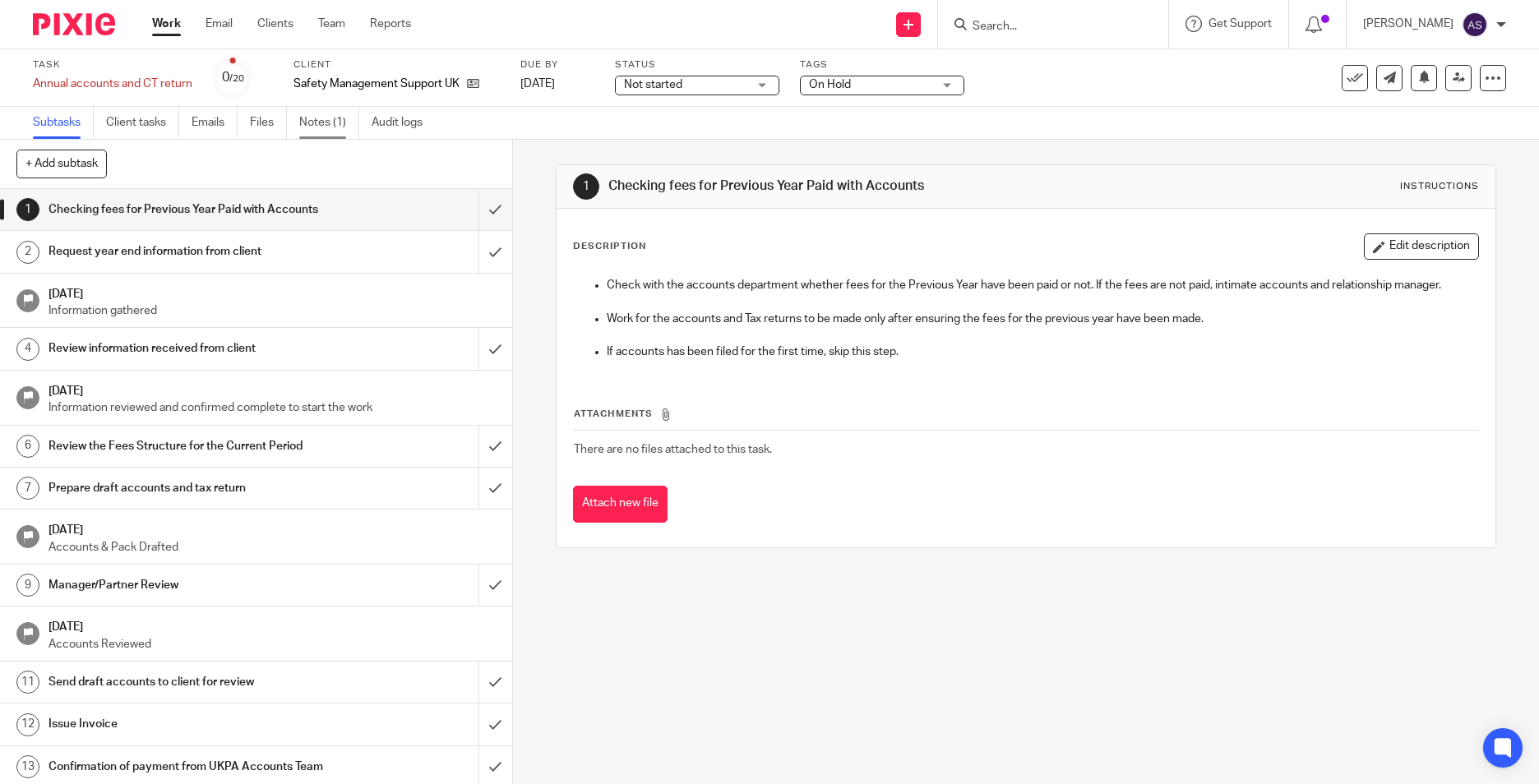
click at [345, 124] on link "Notes (1)" at bounding box center [329, 122] width 60 height 32
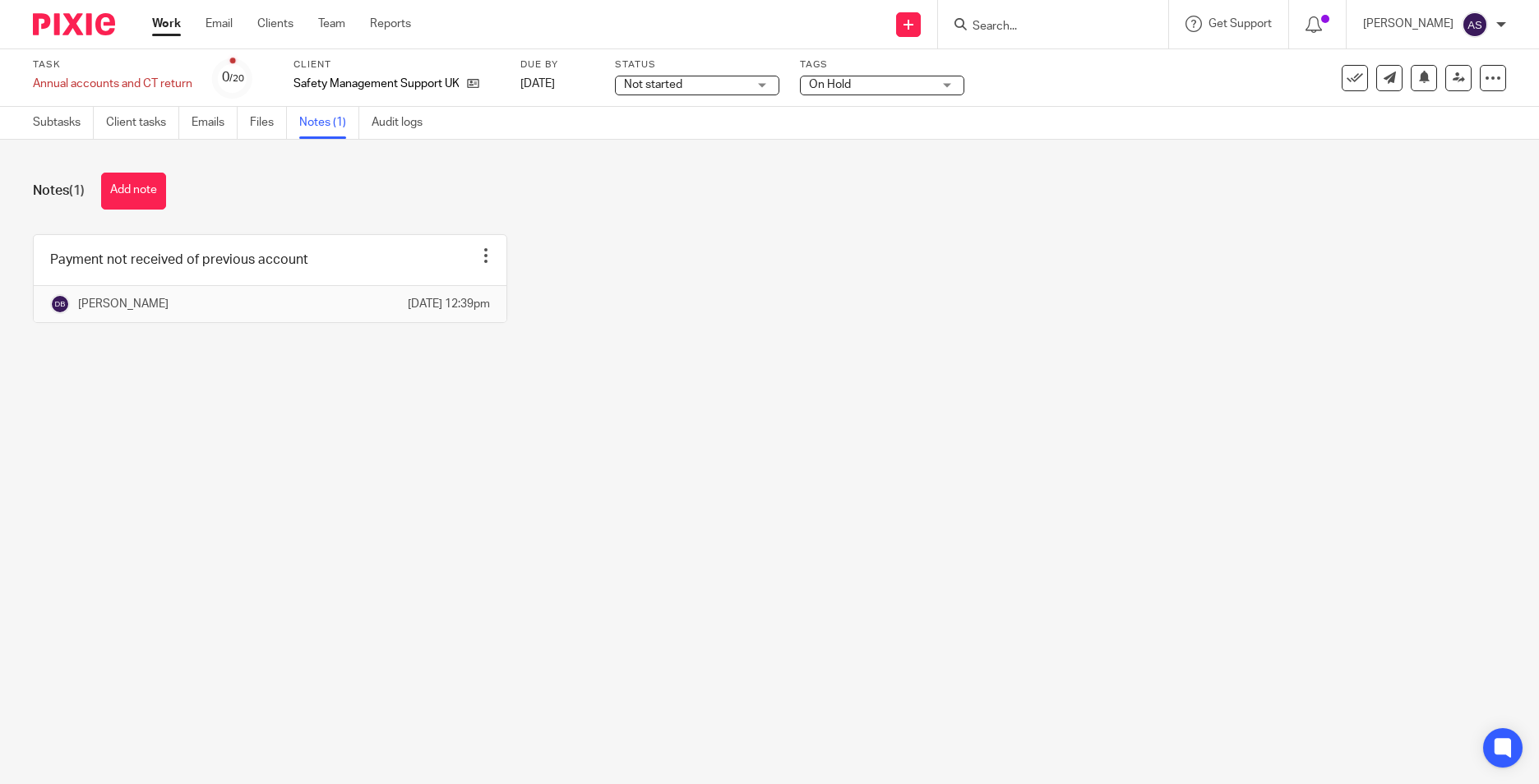
click at [605, 459] on main "Task Annual accounts and CT return Save Annual accounts and CT return 0 /20 Cli…" at bounding box center [770, 392] width 1539 height 784
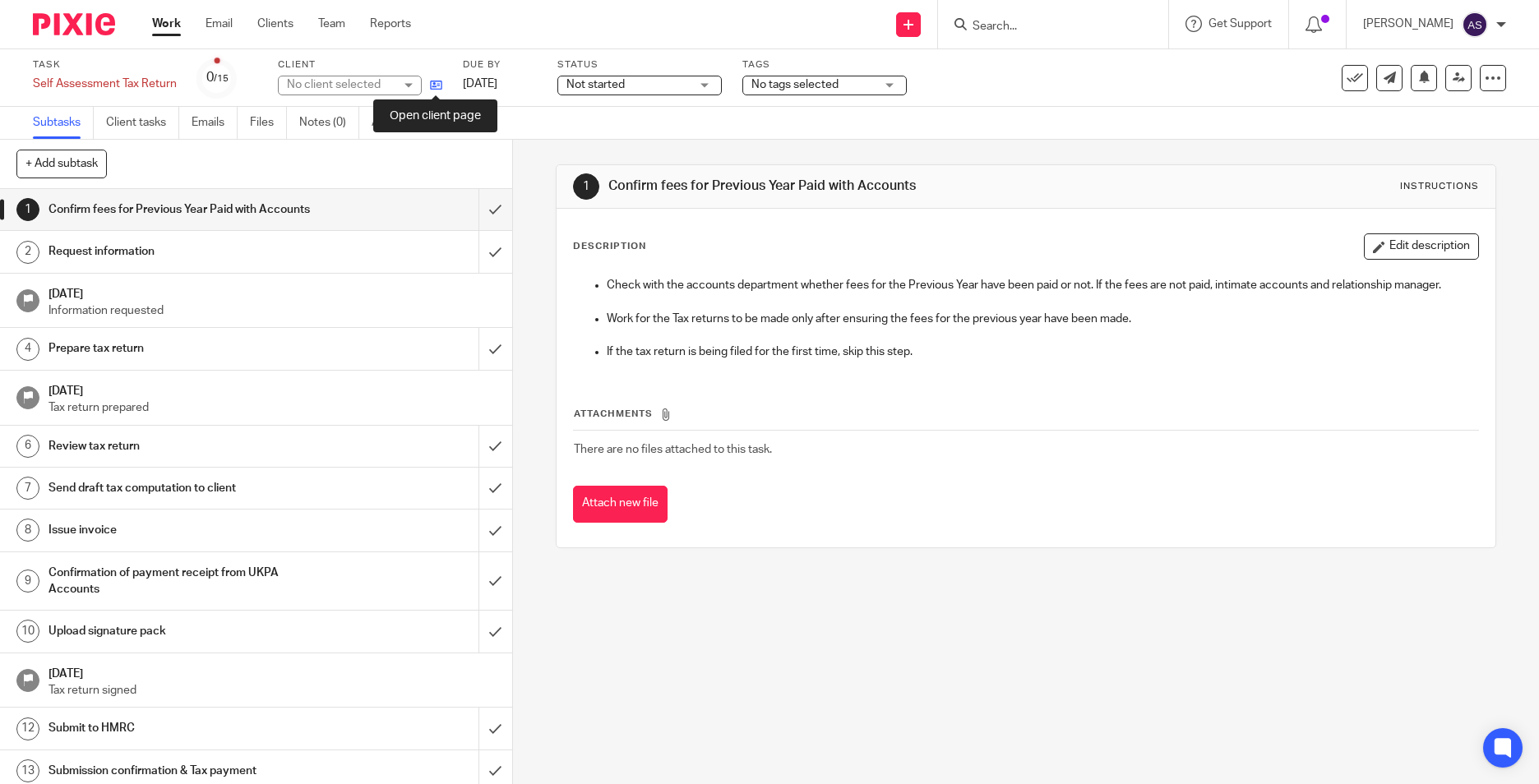
click at [435, 83] on icon at bounding box center [436, 85] width 12 height 12
click at [434, 86] on icon at bounding box center [436, 85] width 12 height 12
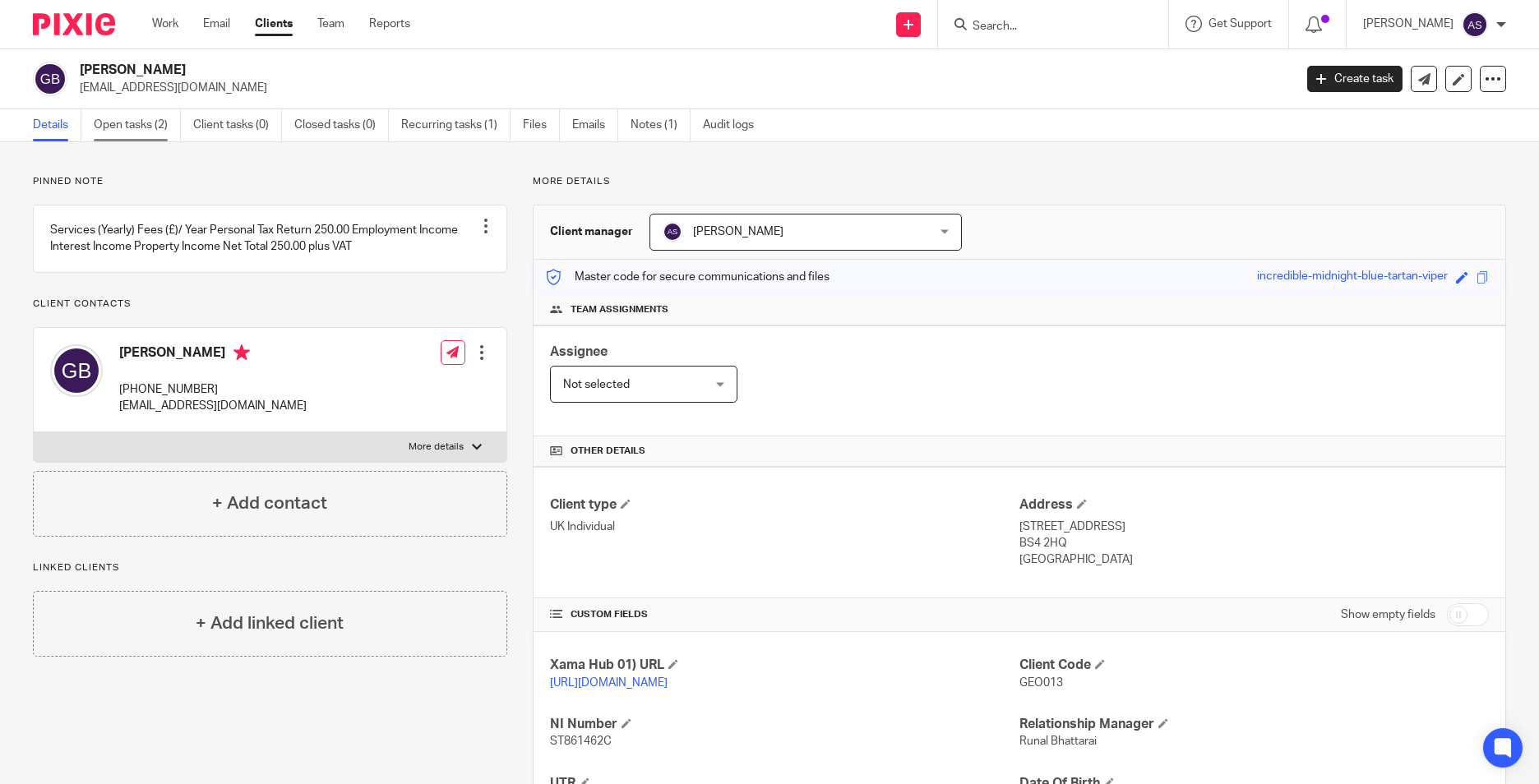
click at [143, 128] on link "Open tasks (2)" at bounding box center [137, 125] width 87 height 32
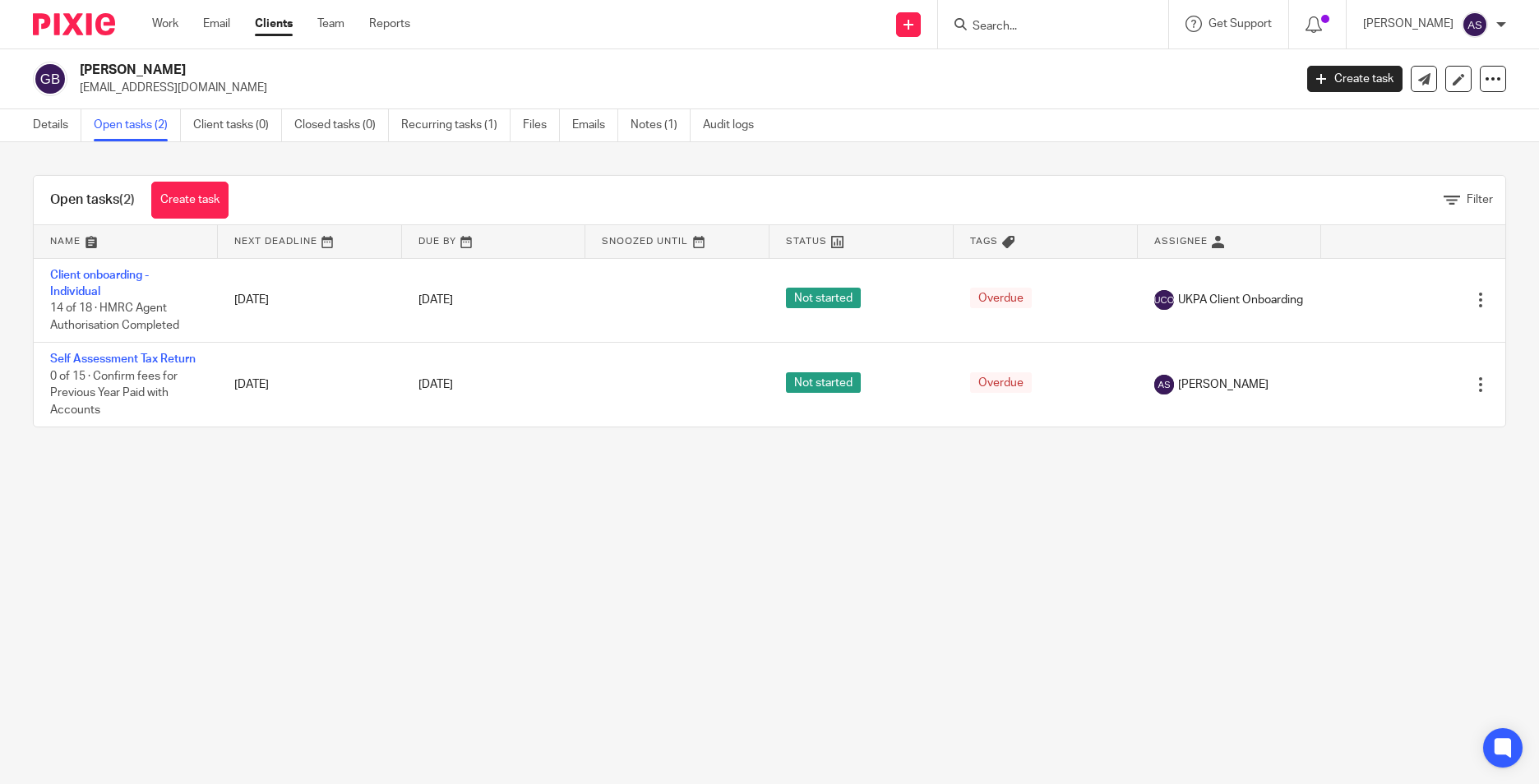
click at [1047, 30] on input "Search" at bounding box center [1044, 27] width 148 height 15
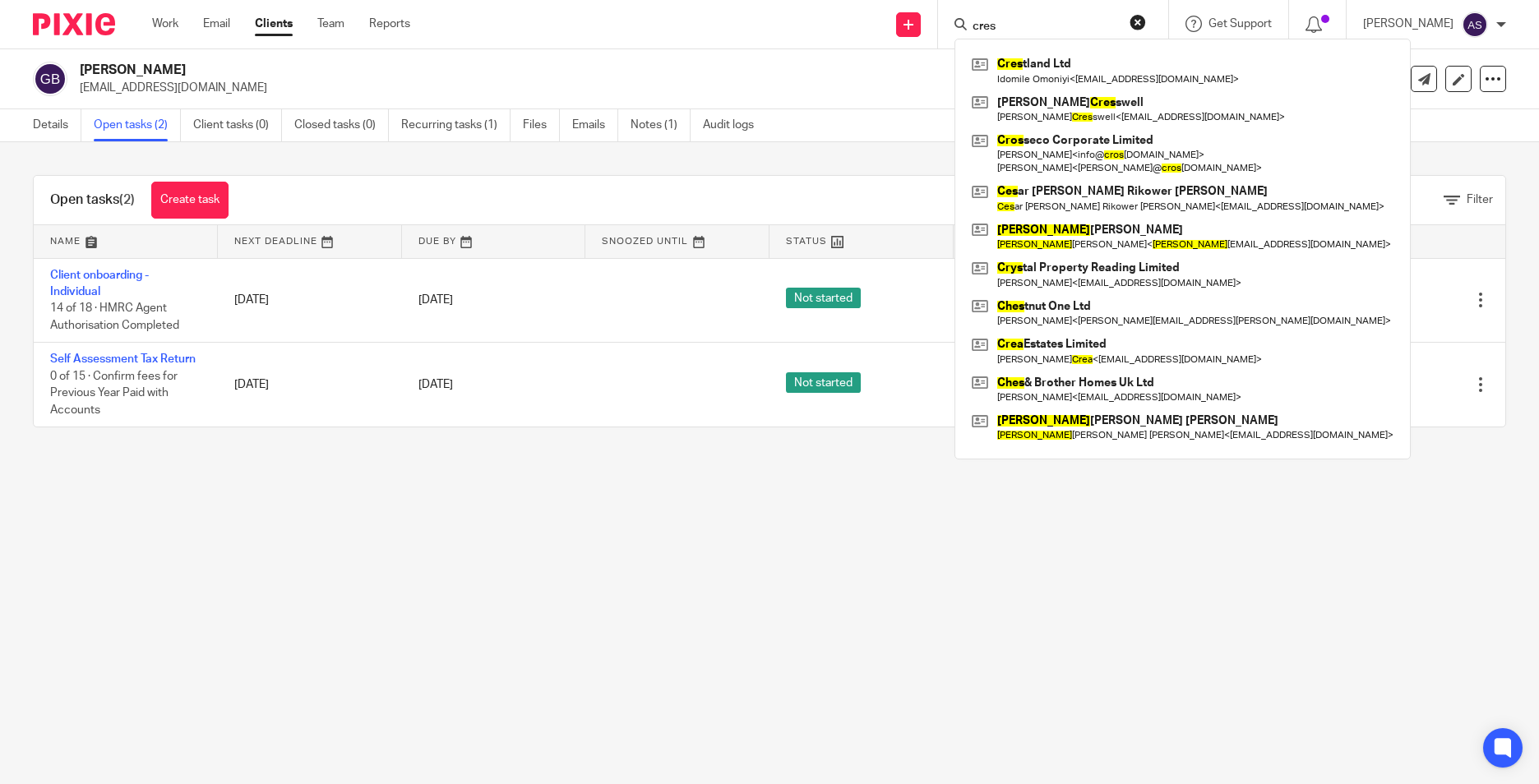
type input "cres"
click at [265, 645] on main "[PERSON_NAME] [EMAIL_ADDRESS][DOMAIN_NAME] Create task Update from Companies Ho…" at bounding box center [770, 392] width 1539 height 784
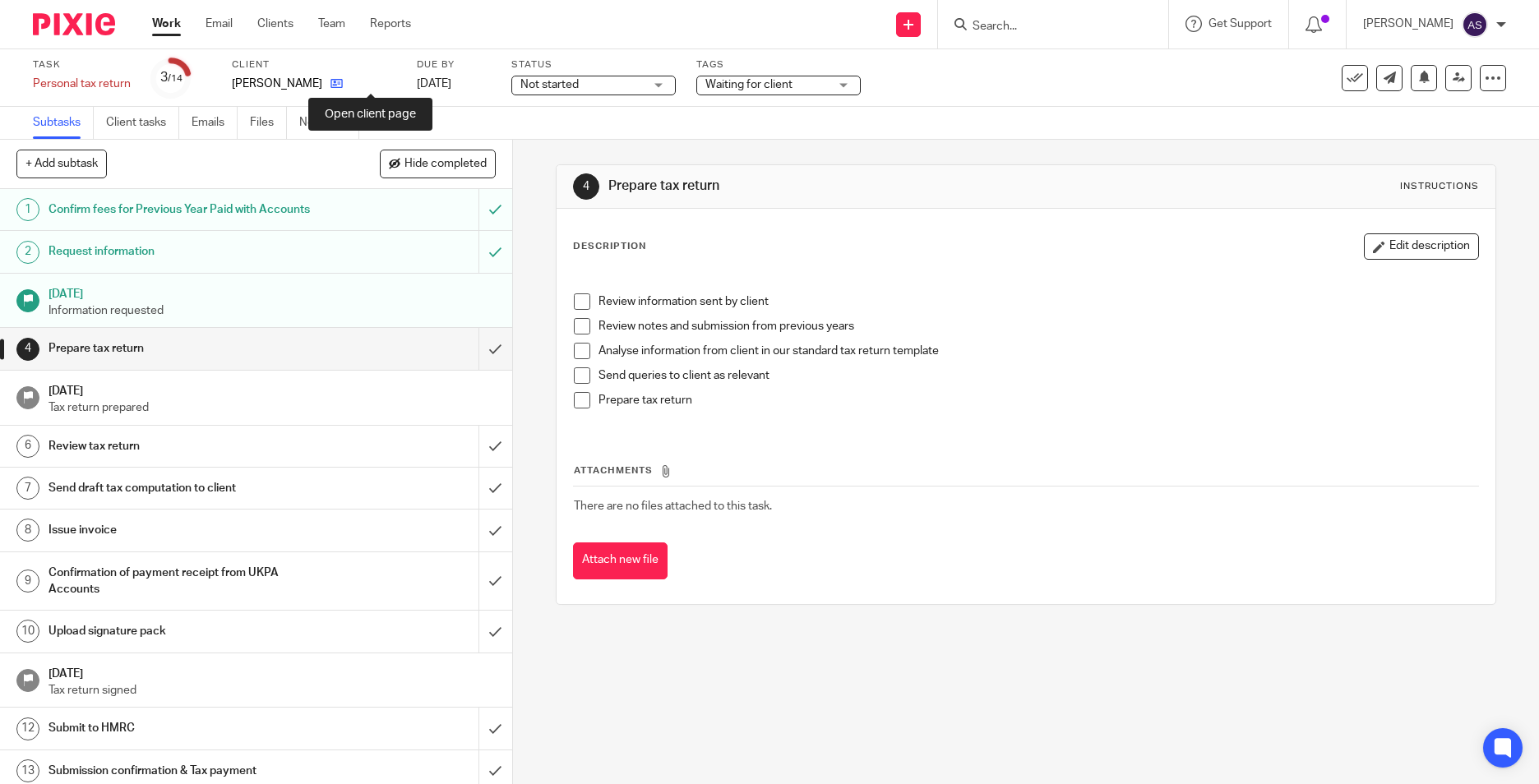
click at [343, 86] on icon at bounding box center [337, 83] width 12 height 12
